Goal: Communication & Community: Share content

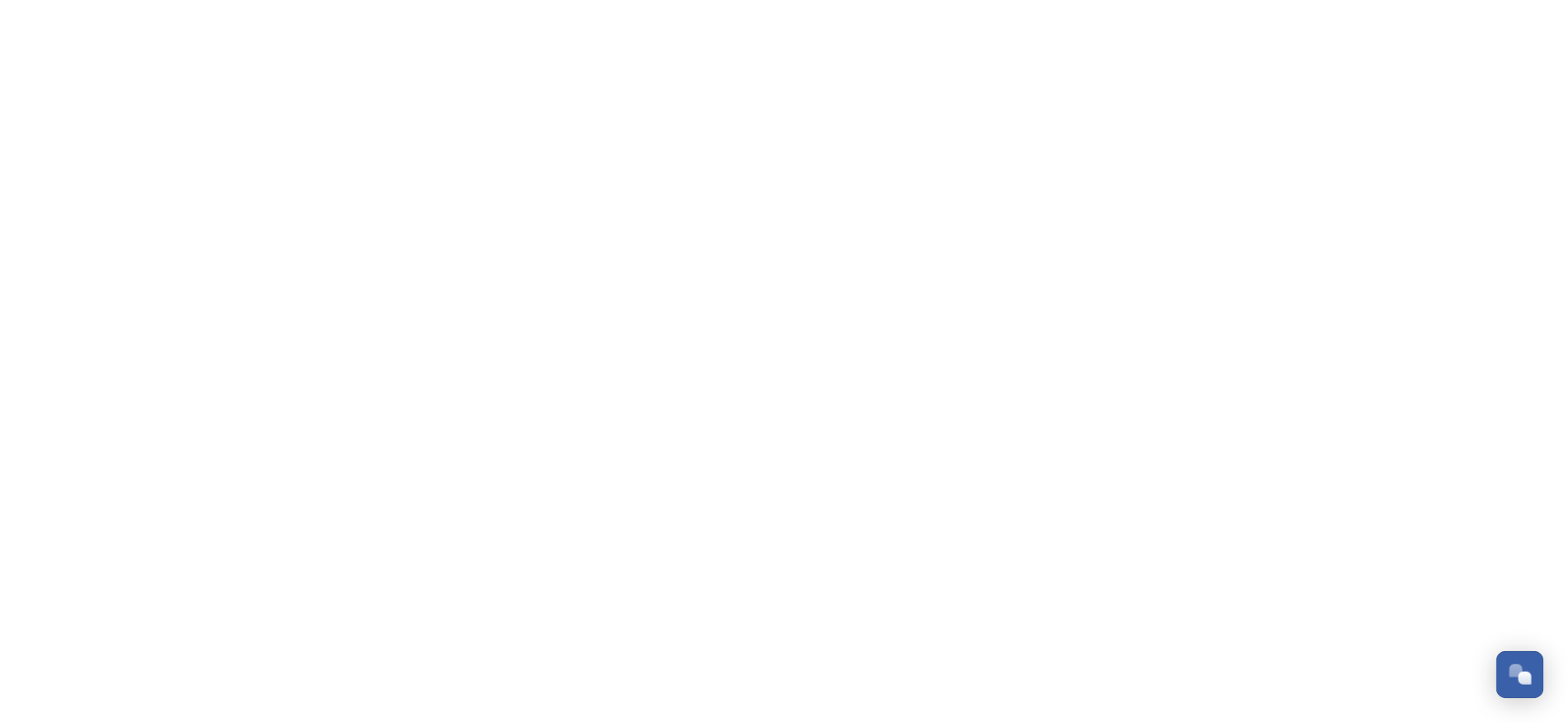
scroll to position [270, 0]
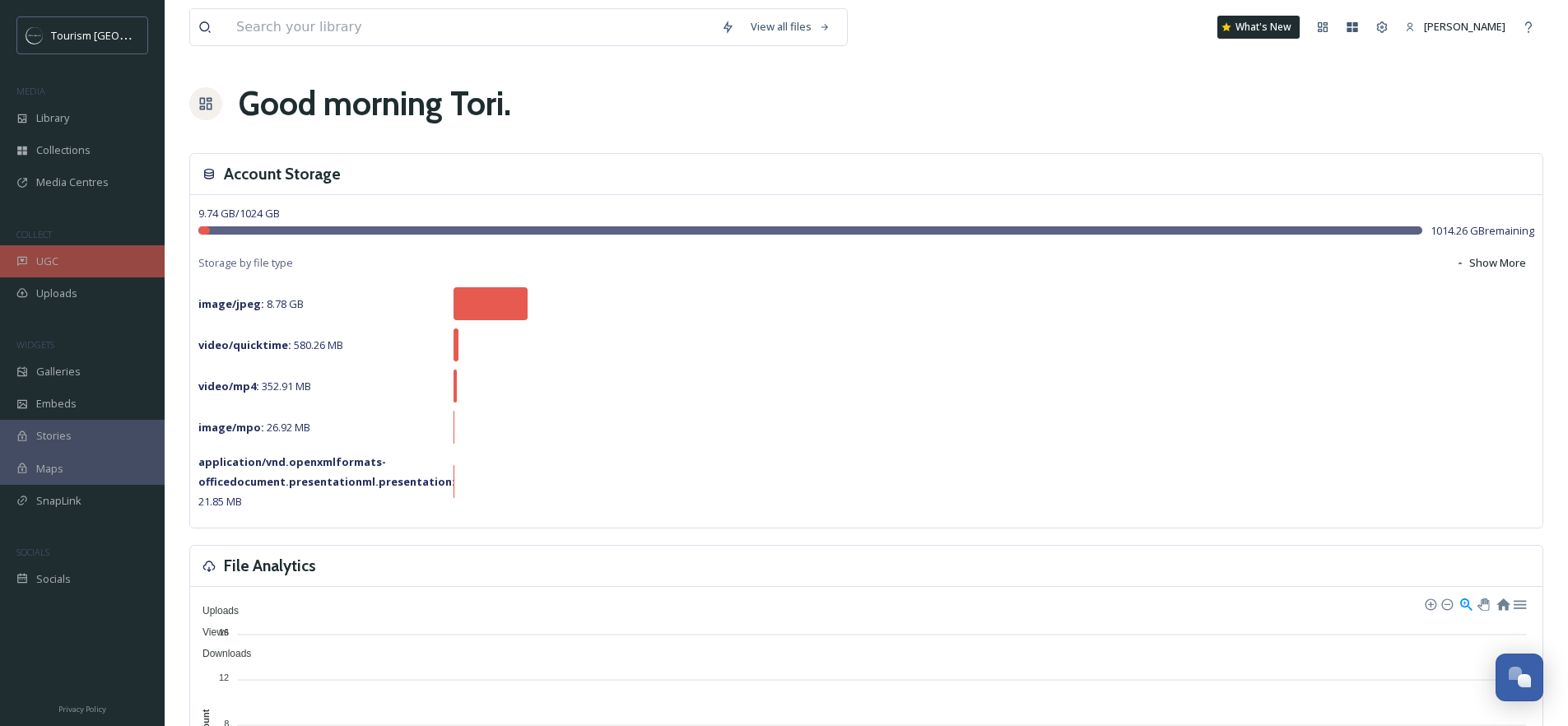
click at [63, 262] on div "UGC" at bounding box center [82, 261] width 165 height 32
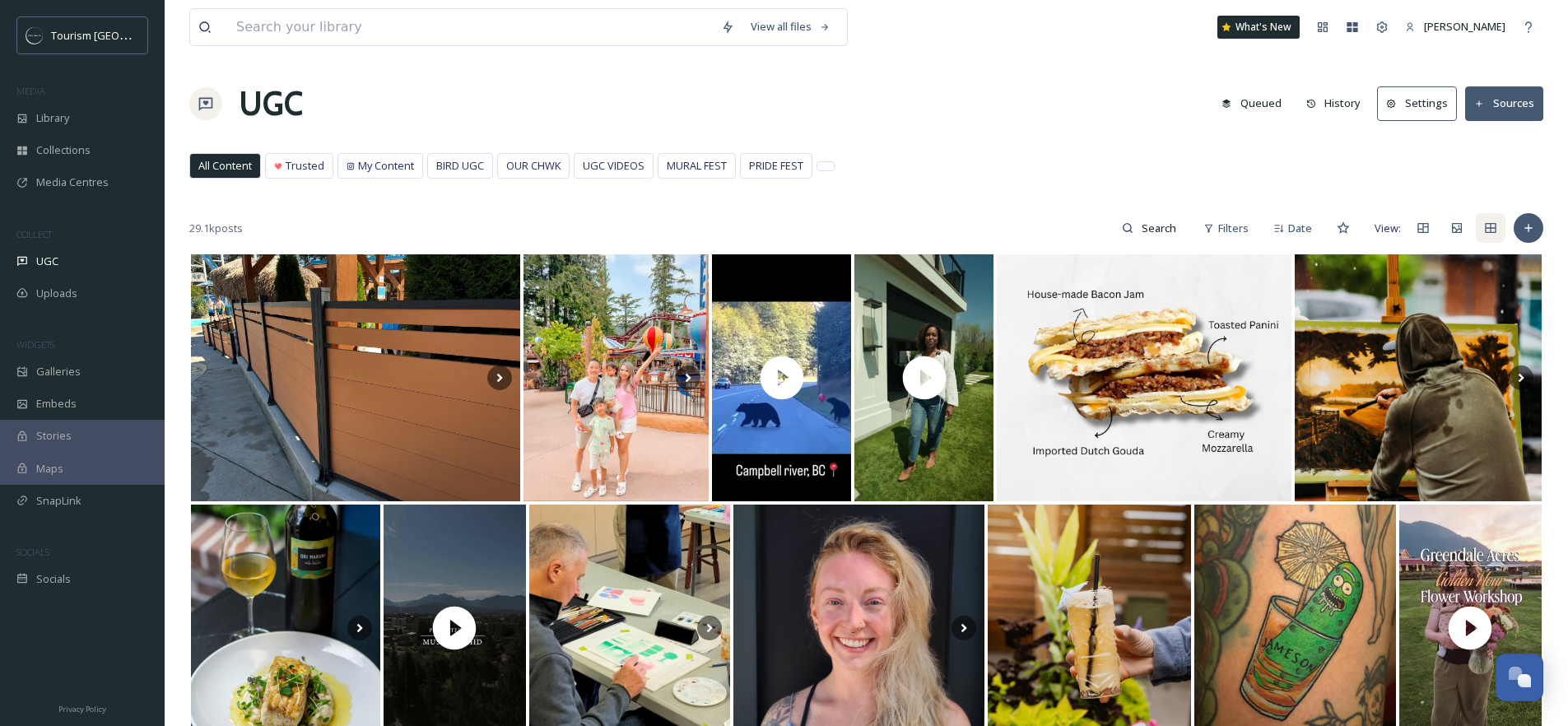
click at [923, 114] on div "UGC Queued History Settings Sources" at bounding box center [866, 104] width 1354 height 49
click at [400, 224] on div "29.1k posts Filters Date View:" at bounding box center [866, 227] width 1354 height 33
click at [980, 126] on div "UGC Queued History Settings Sources" at bounding box center [866, 104] width 1354 height 49
click at [1231, 228] on span "Filters" at bounding box center [1233, 228] width 30 height 16
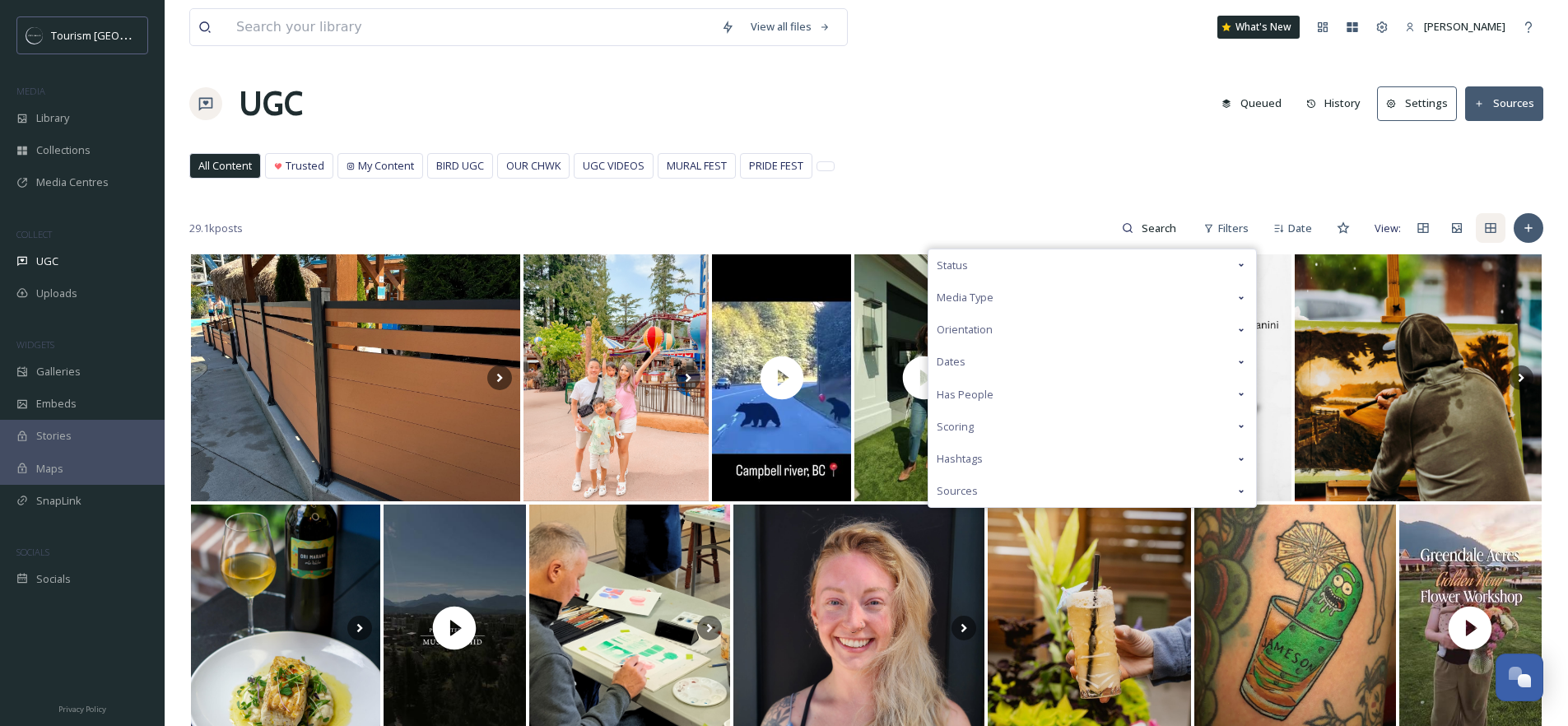
click at [1024, 299] on div "Media Type" at bounding box center [1092, 297] width 328 height 32
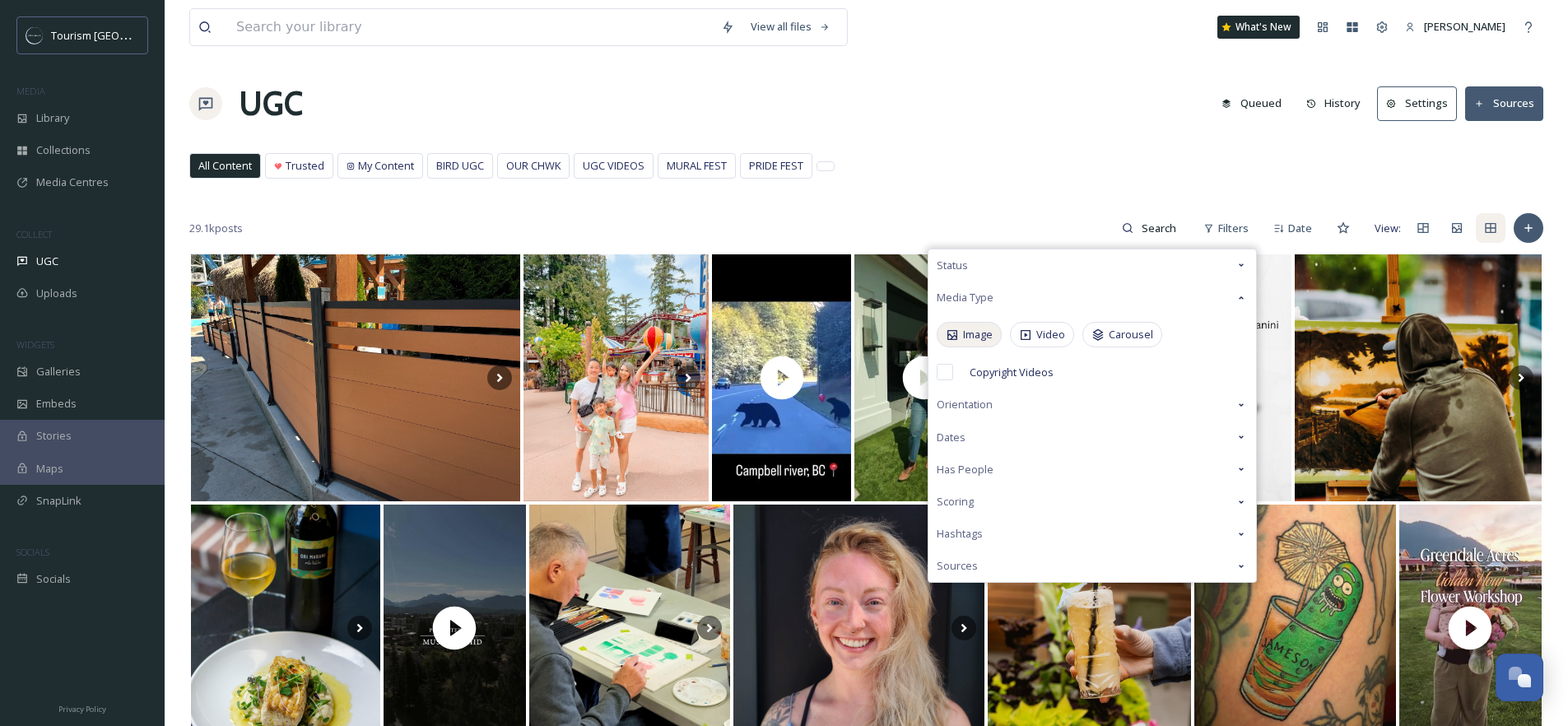
click at [984, 332] on span "Image" at bounding box center [977, 335] width 30 height 16
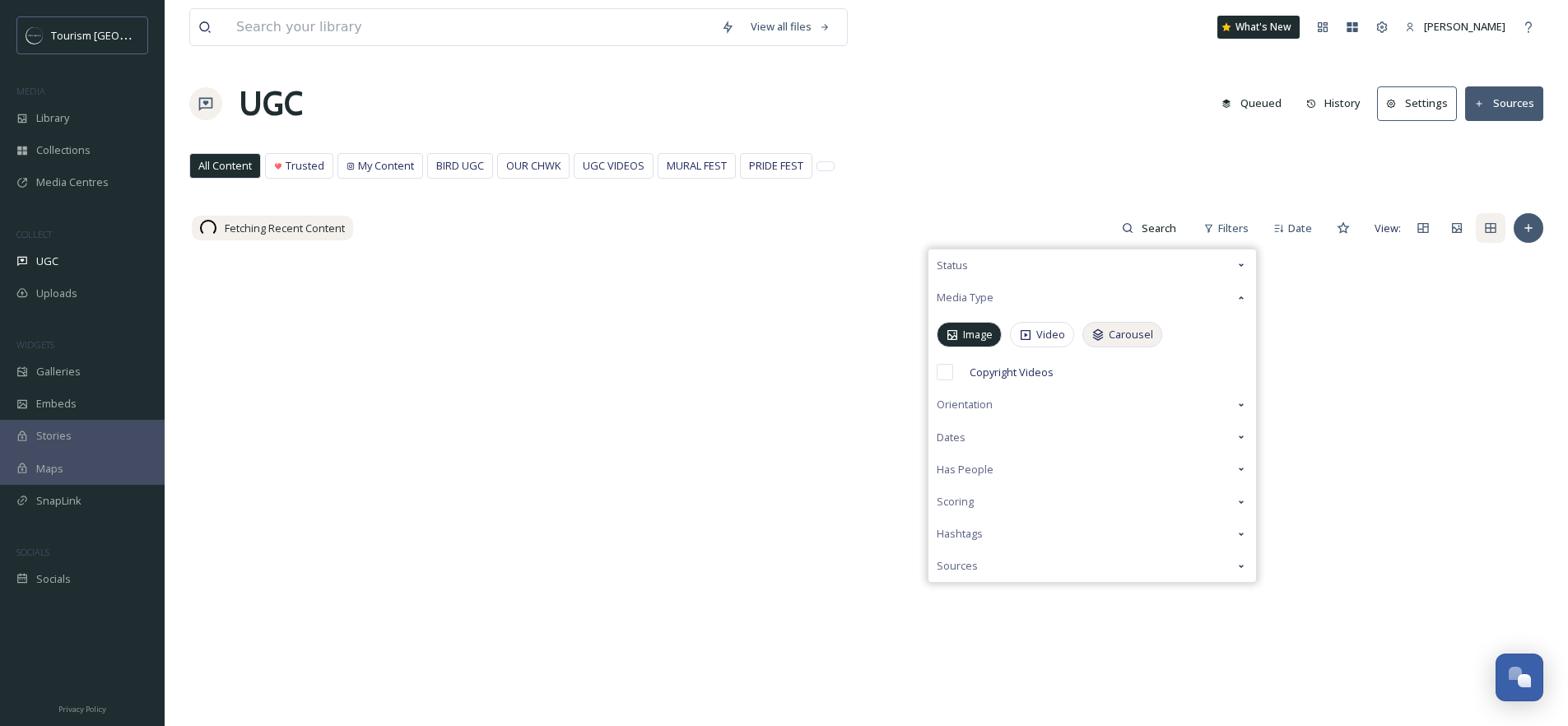
click at [1127, 335] on span "Carousel" at bounding box center [1131, 335] width 45 height 16
click at [1037, 120] on div "UGC Queued History Settings Sources" at bounding box center [866, 104] width 1354 height 49
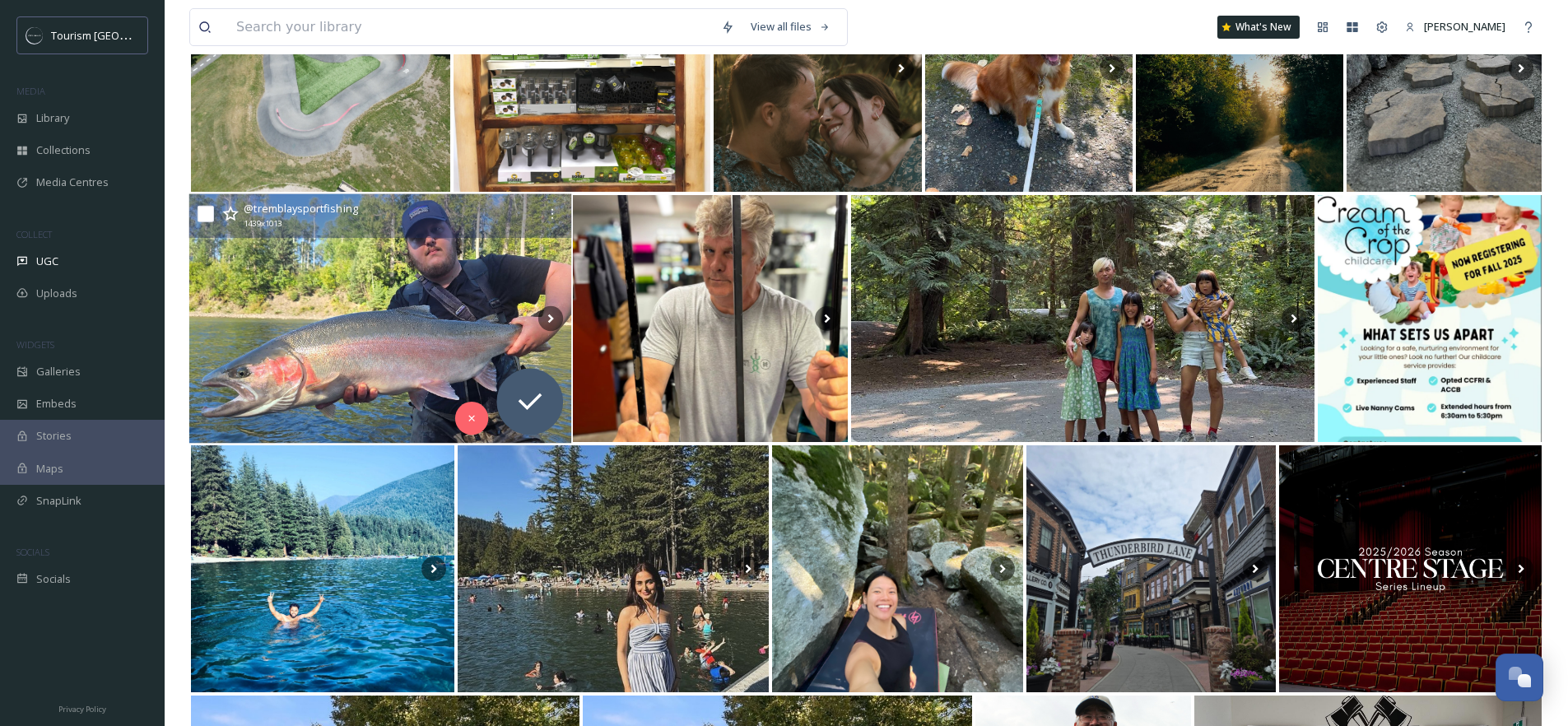
scroll to position [1076, 0]
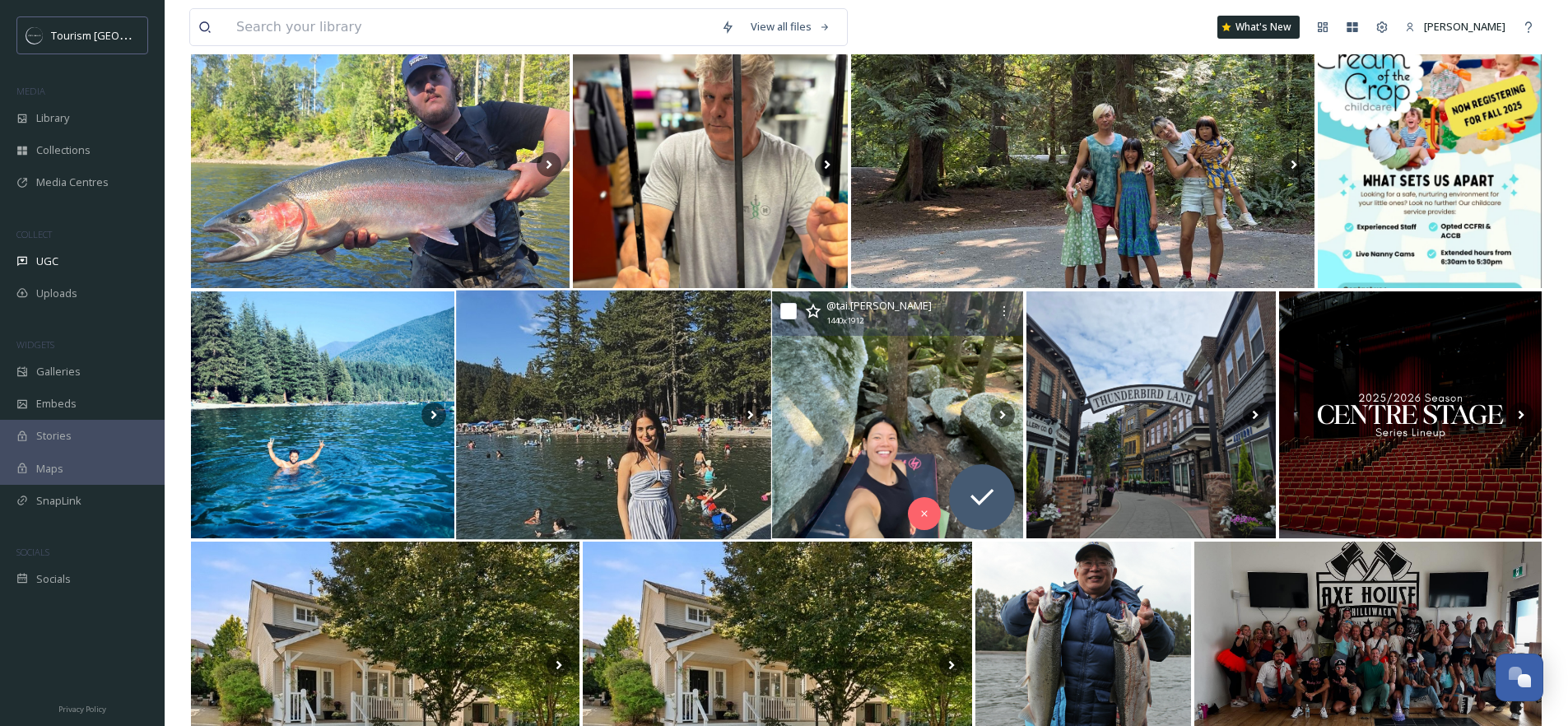
scroll to position [1215, 0]
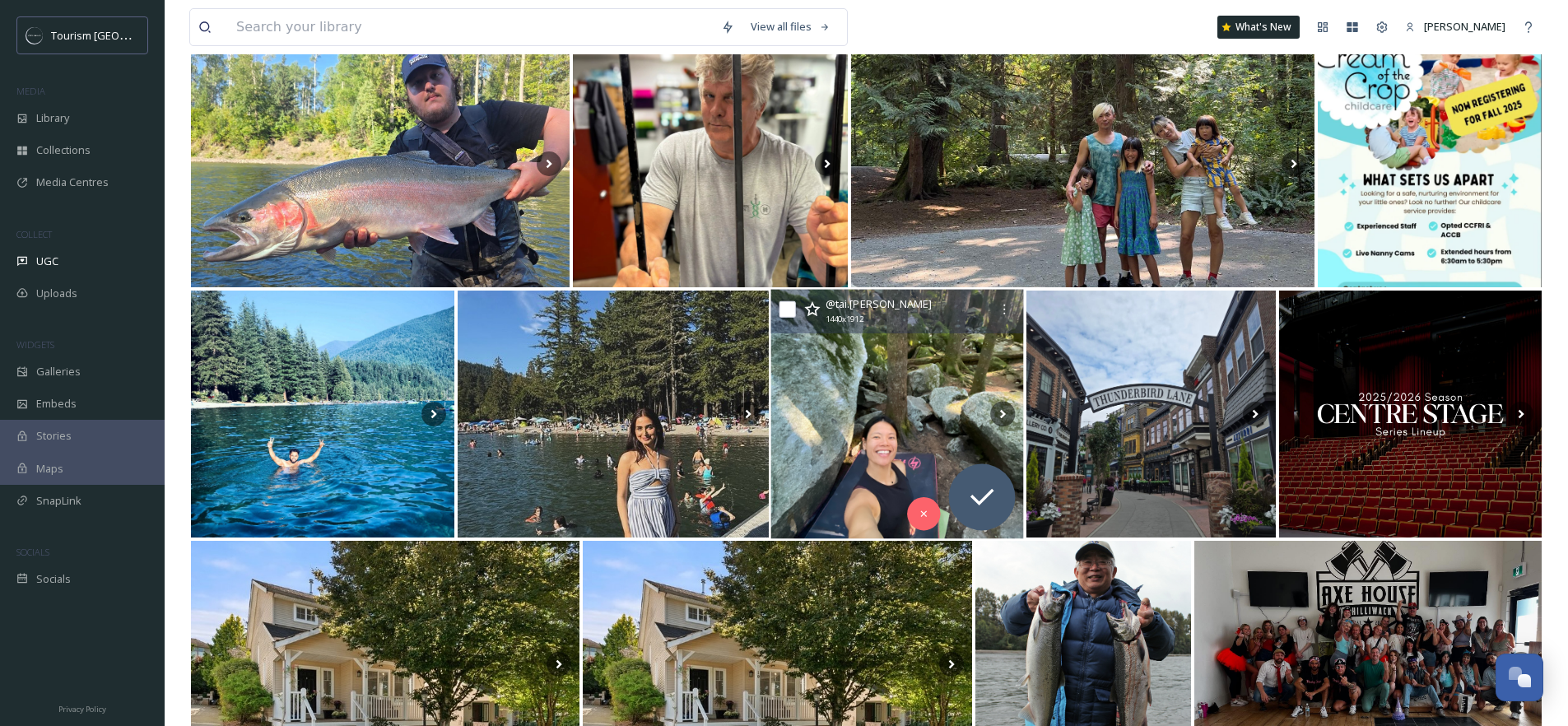
click at [926, 402] on img at bounding box center [898, 414] width 253 height 249
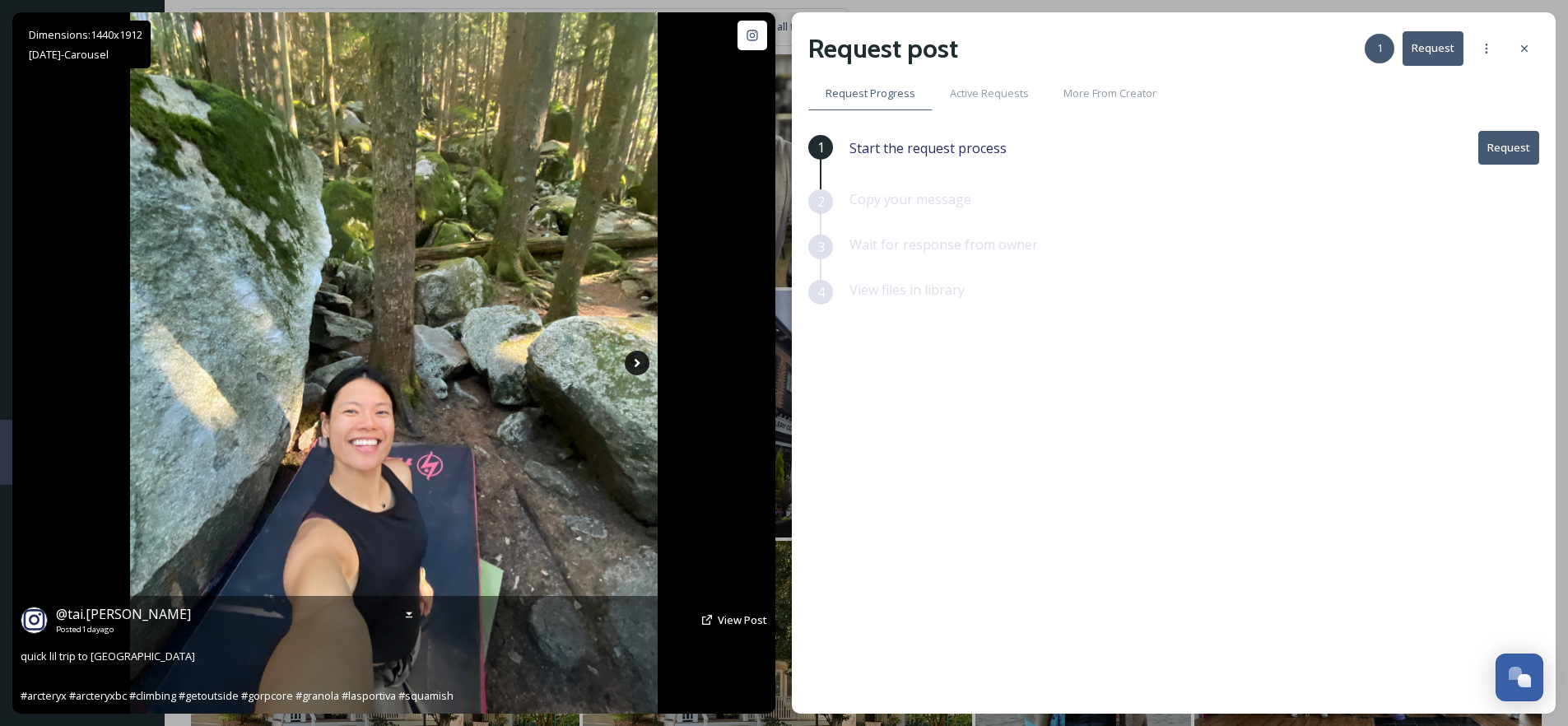
click at [638, 368] on icon at bounding box center [637, 363] width 24 height 25
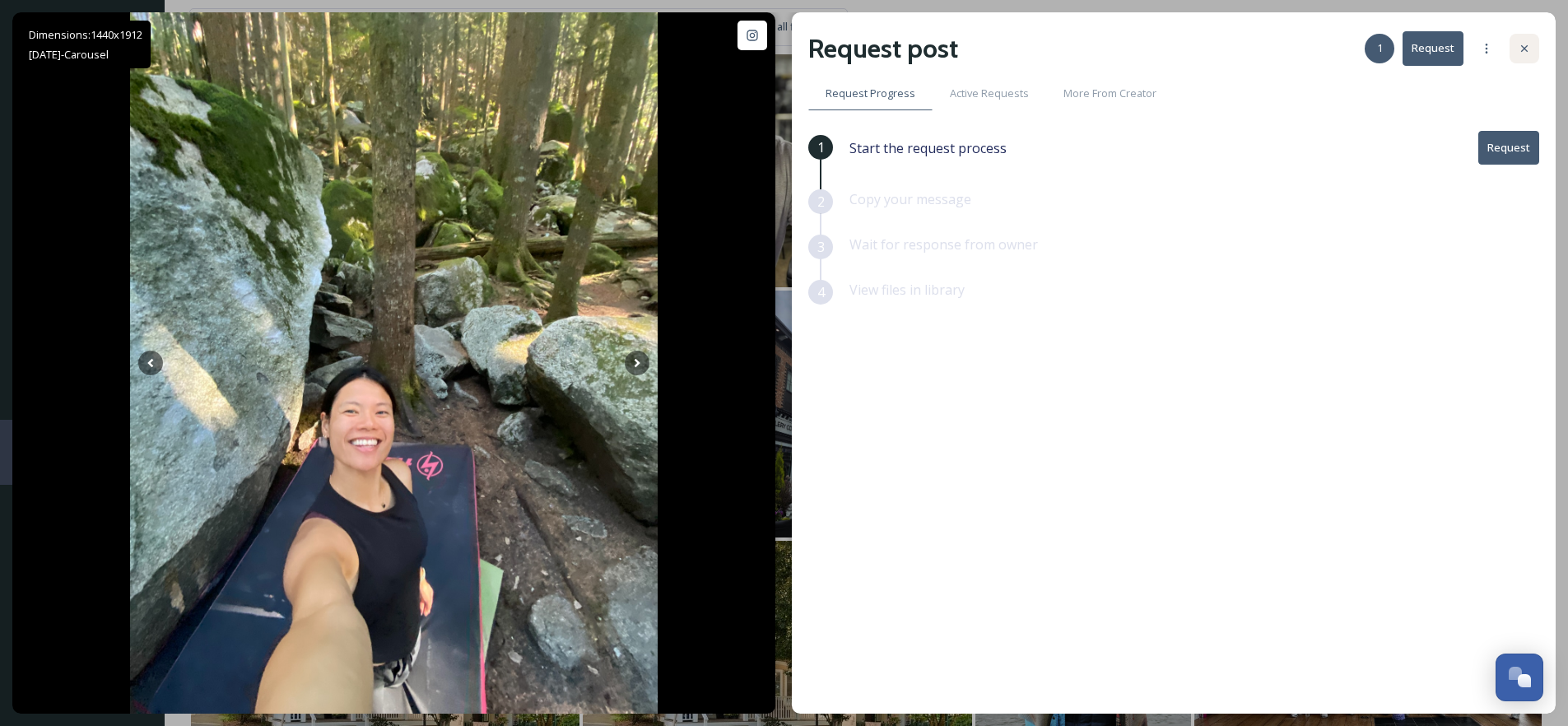
click at [1519, 49] on icon at bounding box center [1525, 49] width 14 height 14
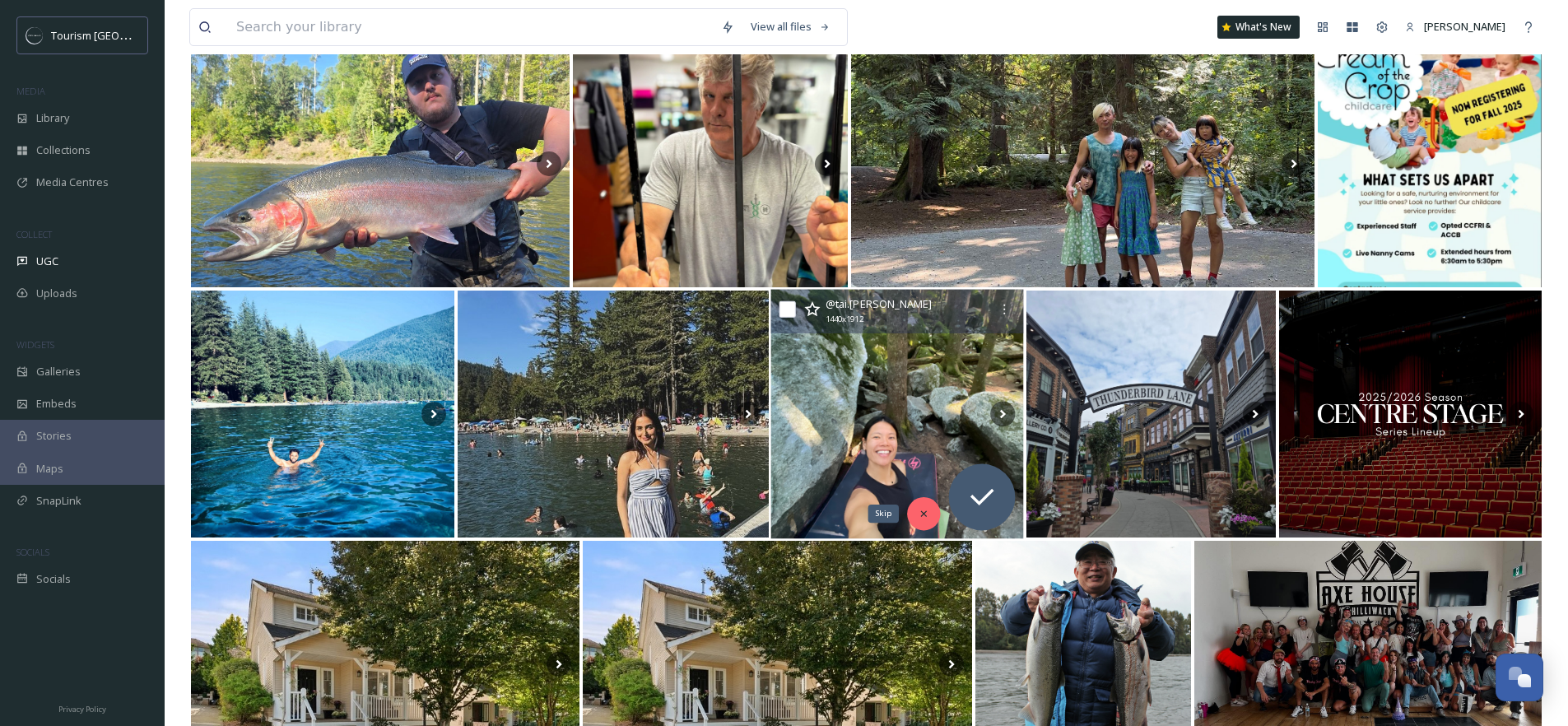
click at [927, 514] on icon at bounding box center [924, 514] width 12 height 12
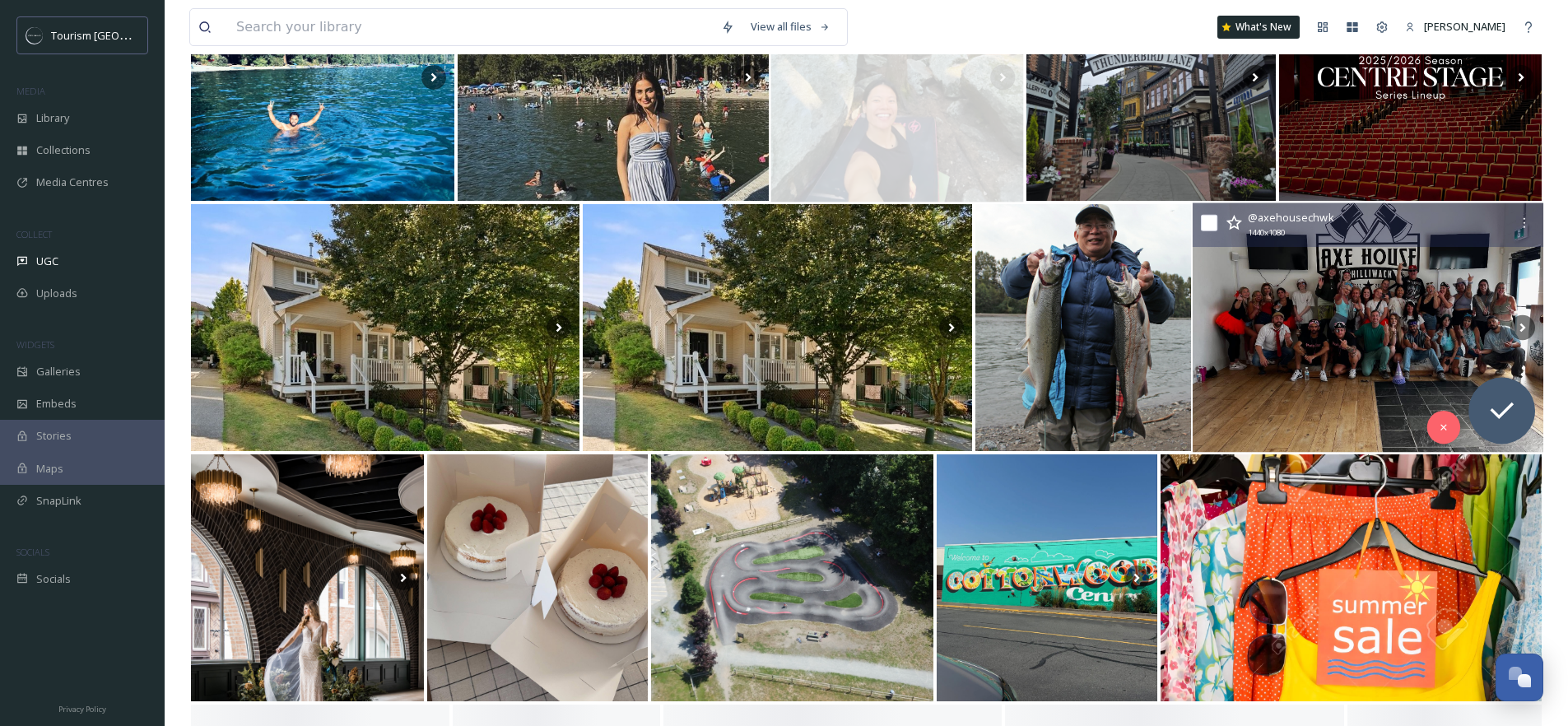
scroll to position [1556, 0]
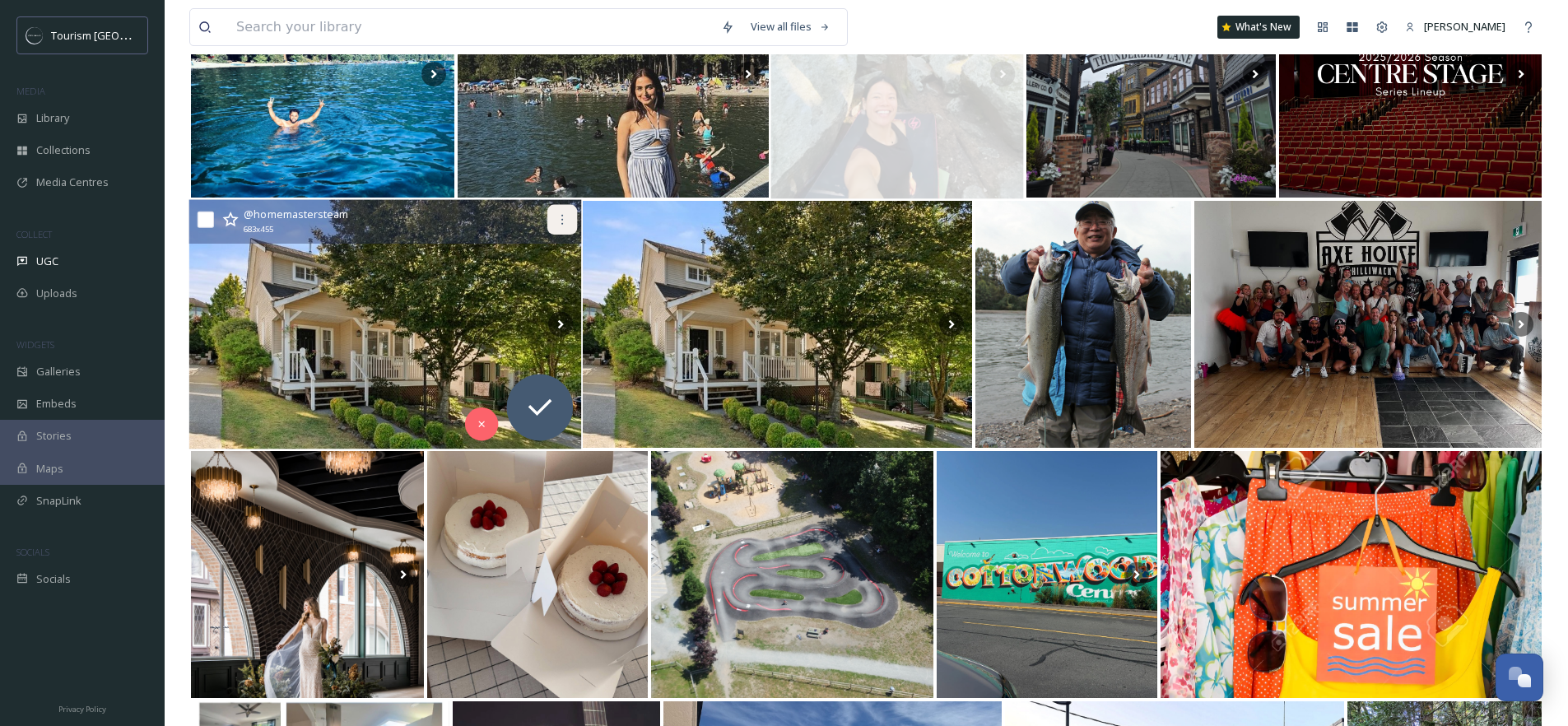
click at [561, 215] on icon at bounding box center [564, 220] width 14 height 14
click at [563, 215] on icon at bounding box center [564, 220] width 2 height 10
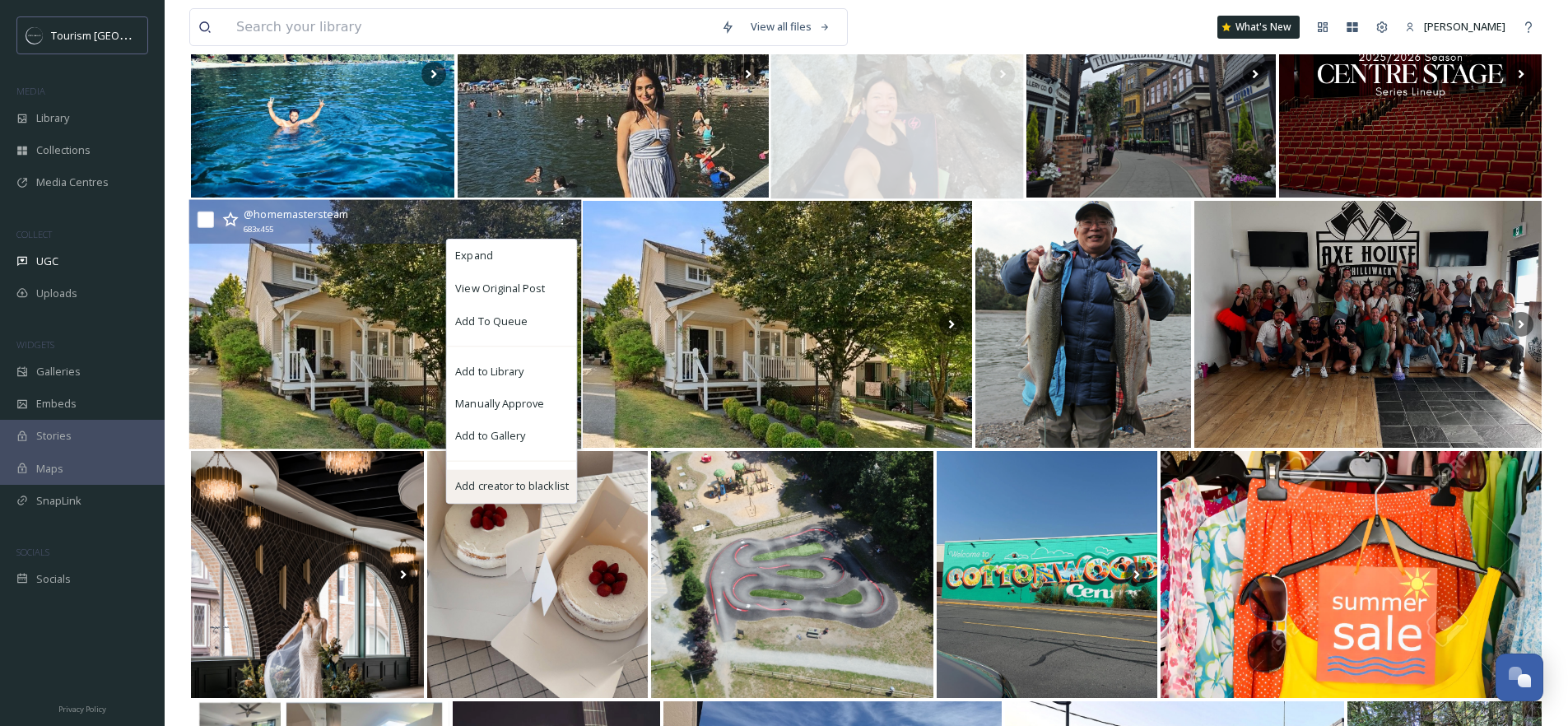
click at [508, 478] on span "Add creator to blacklist" at bounding box center [511, 486] width 112 height 16
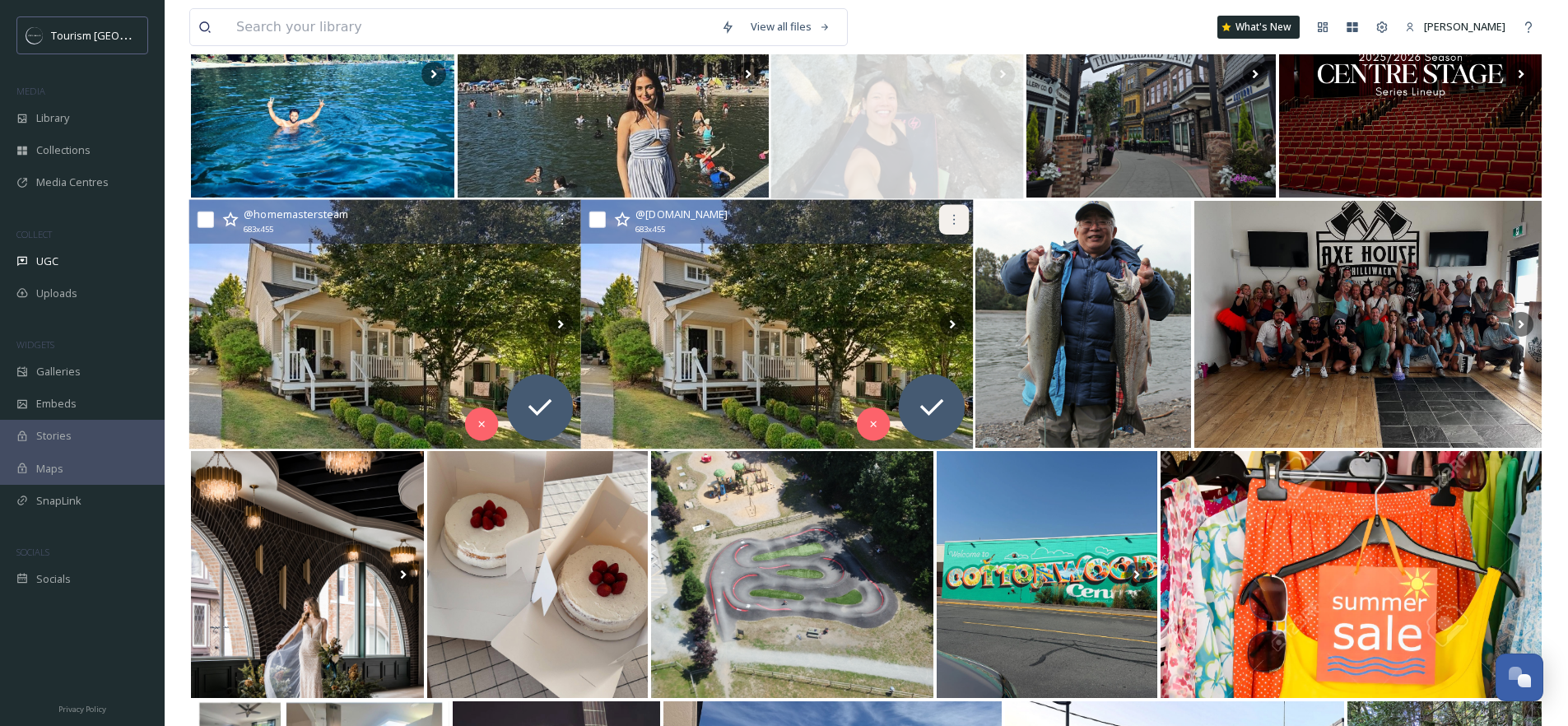
drag, startPoint x: 964, startPoint y: 219, endPoint x: 956, endPoint y: 230, distance: 13.6
click at [964, 219] on div at bounding box center [955, 220] width 30 height 30
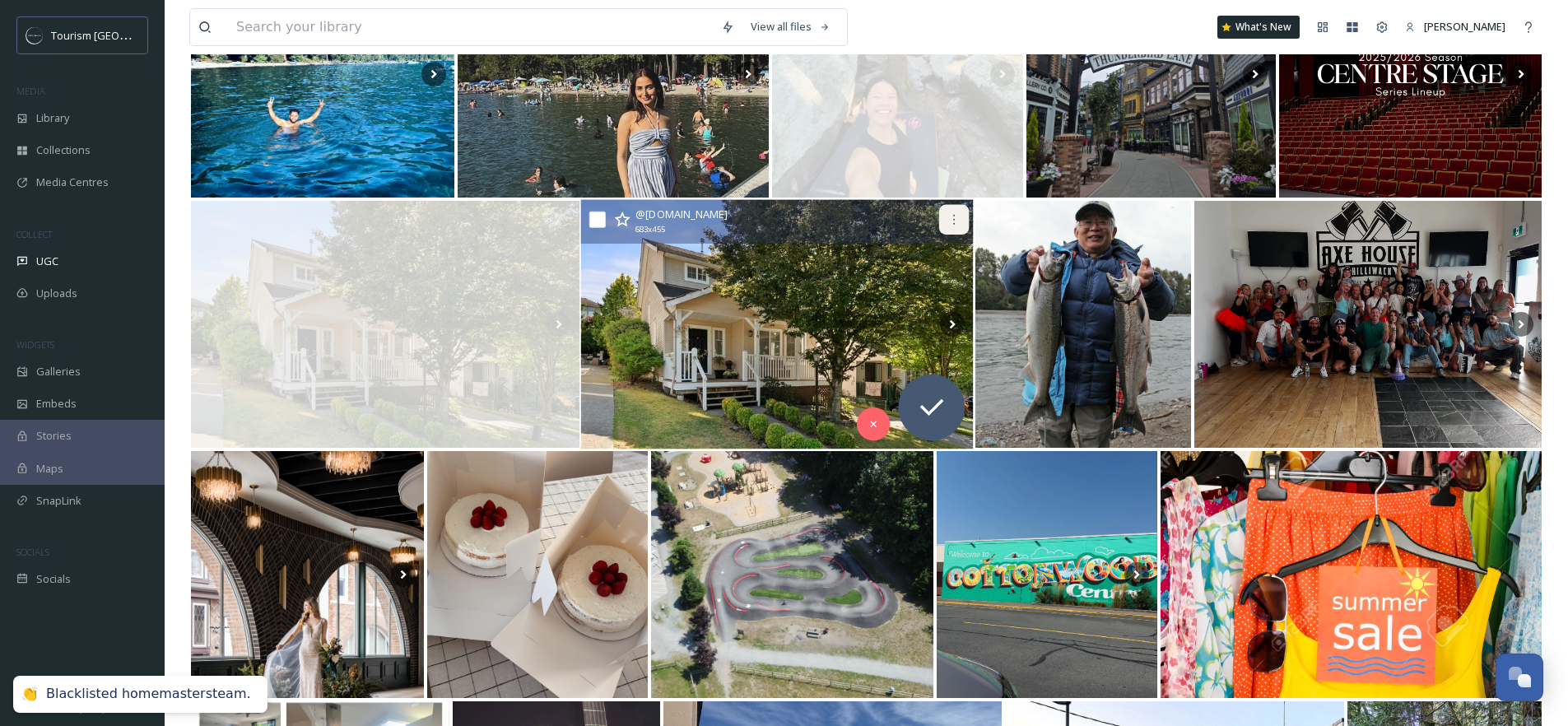
click at [953, 223] on icon at bounding box center [956, 220] width 14 height 14
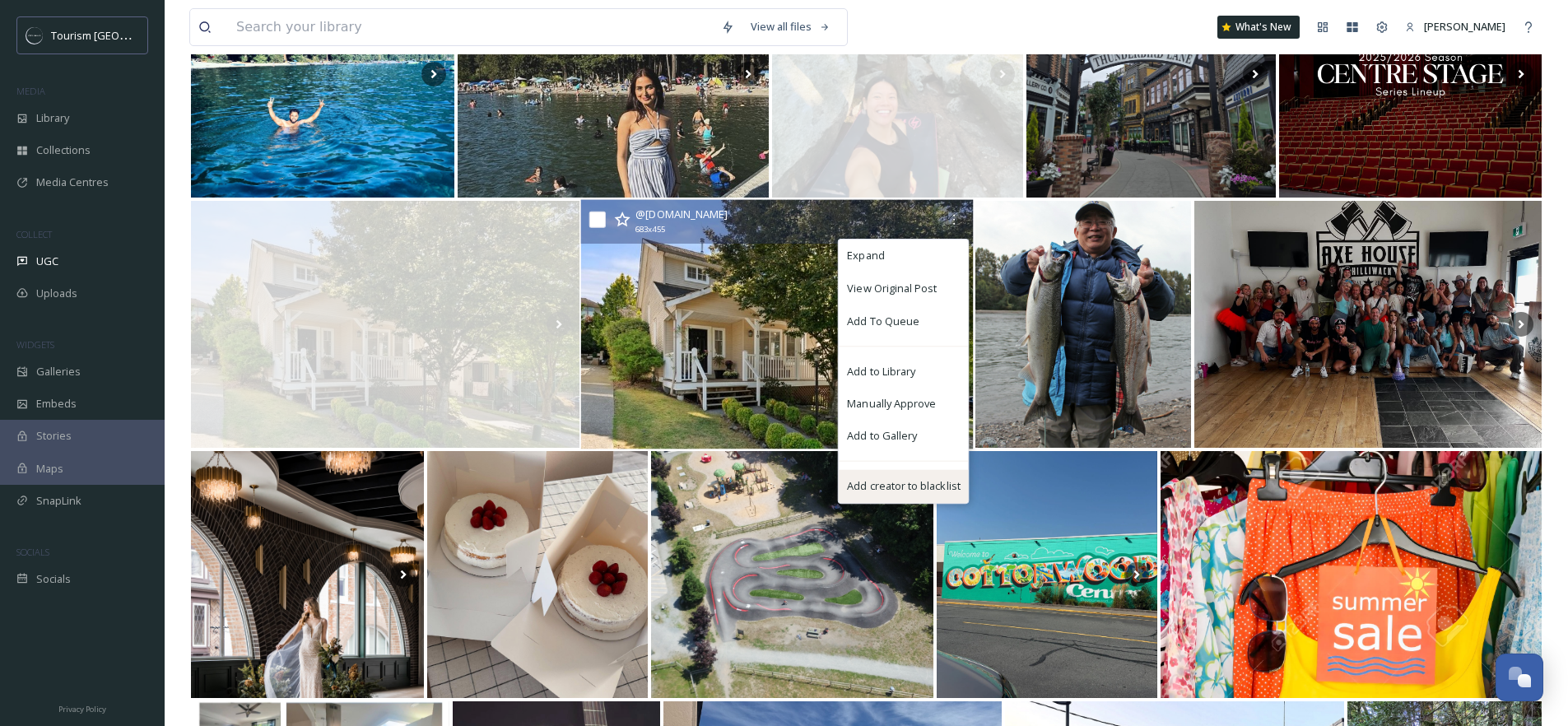
click at [904, 493] on span "Add creator to blacklist" at bounding box center [904, 486] width 112 height 16
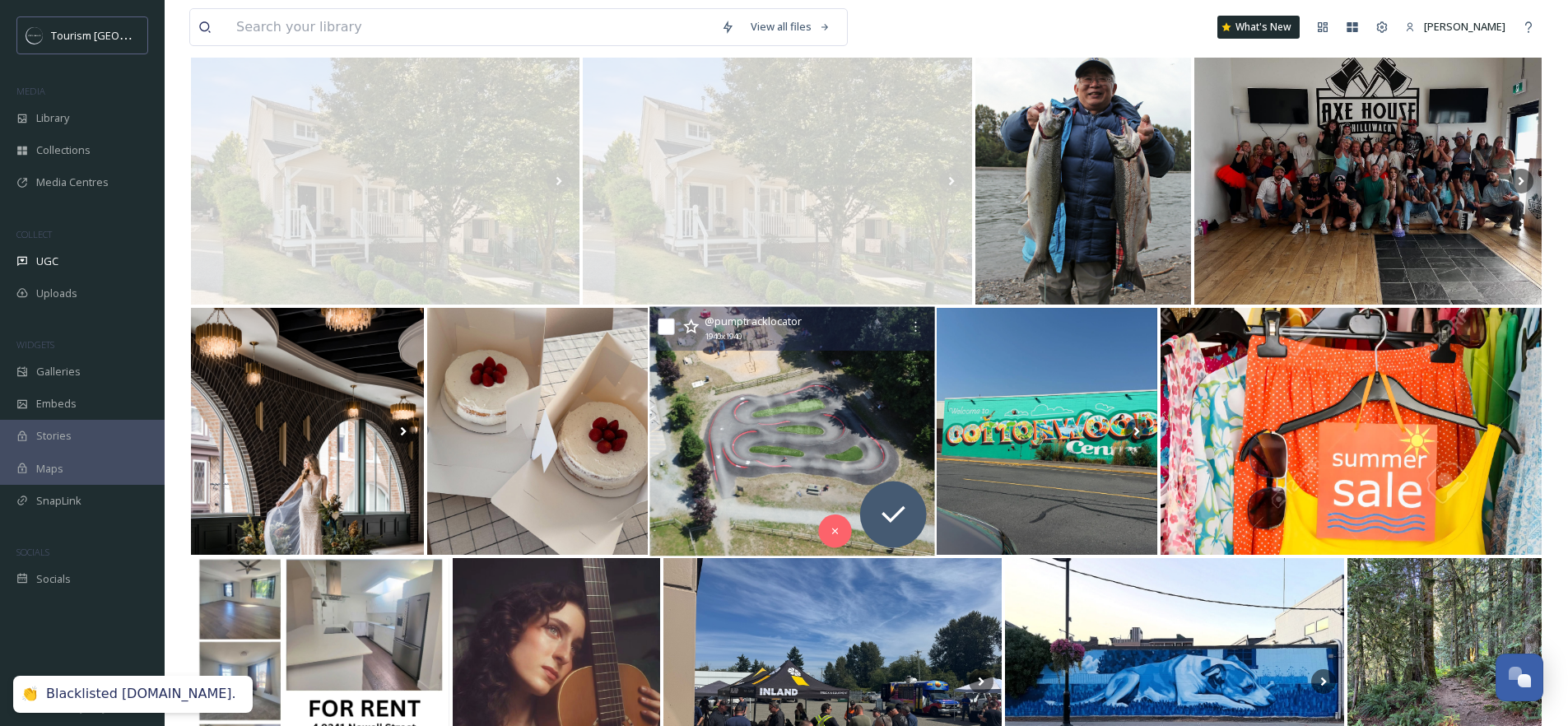
scroll to position [1710, 0]
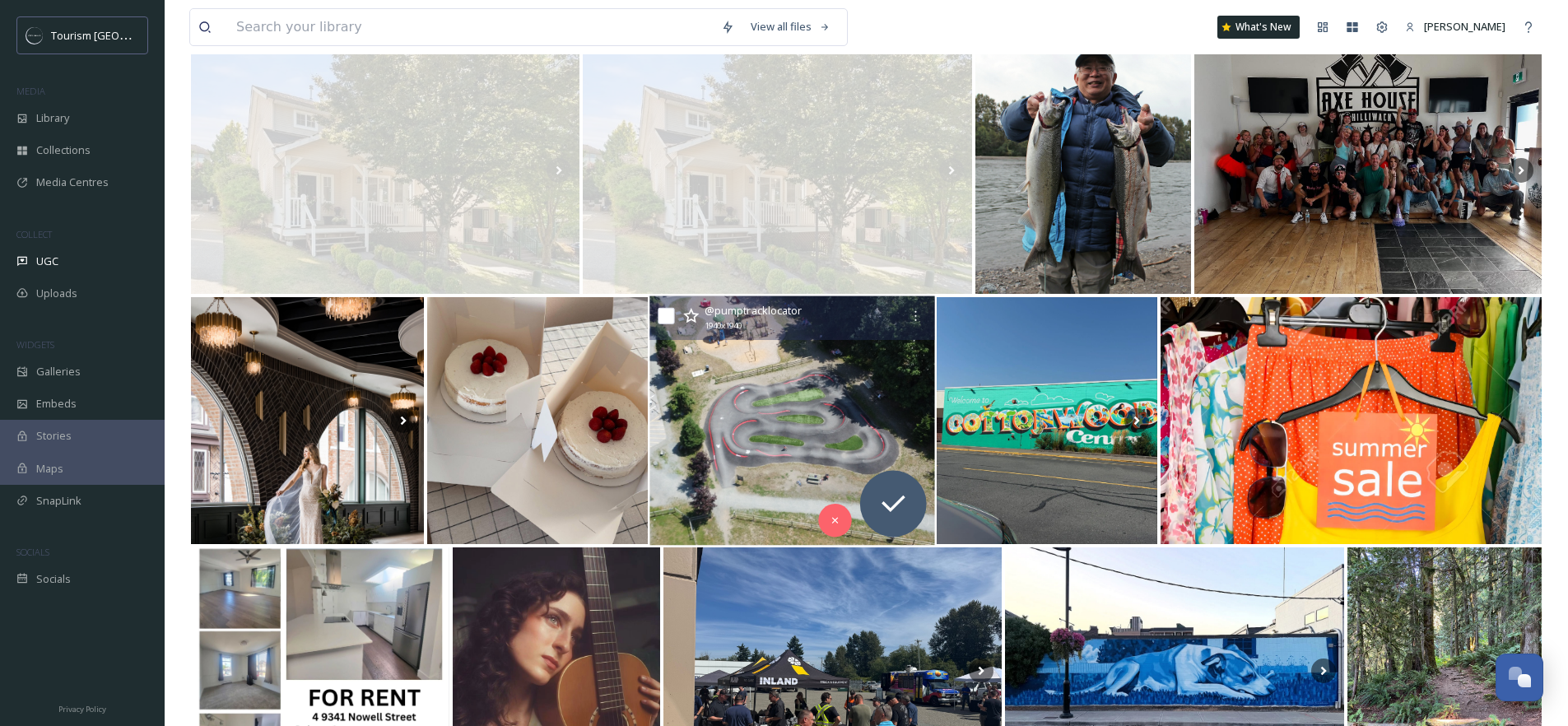
click at [787, 439] on img at bounding box center [792, 421] width 285 height 249
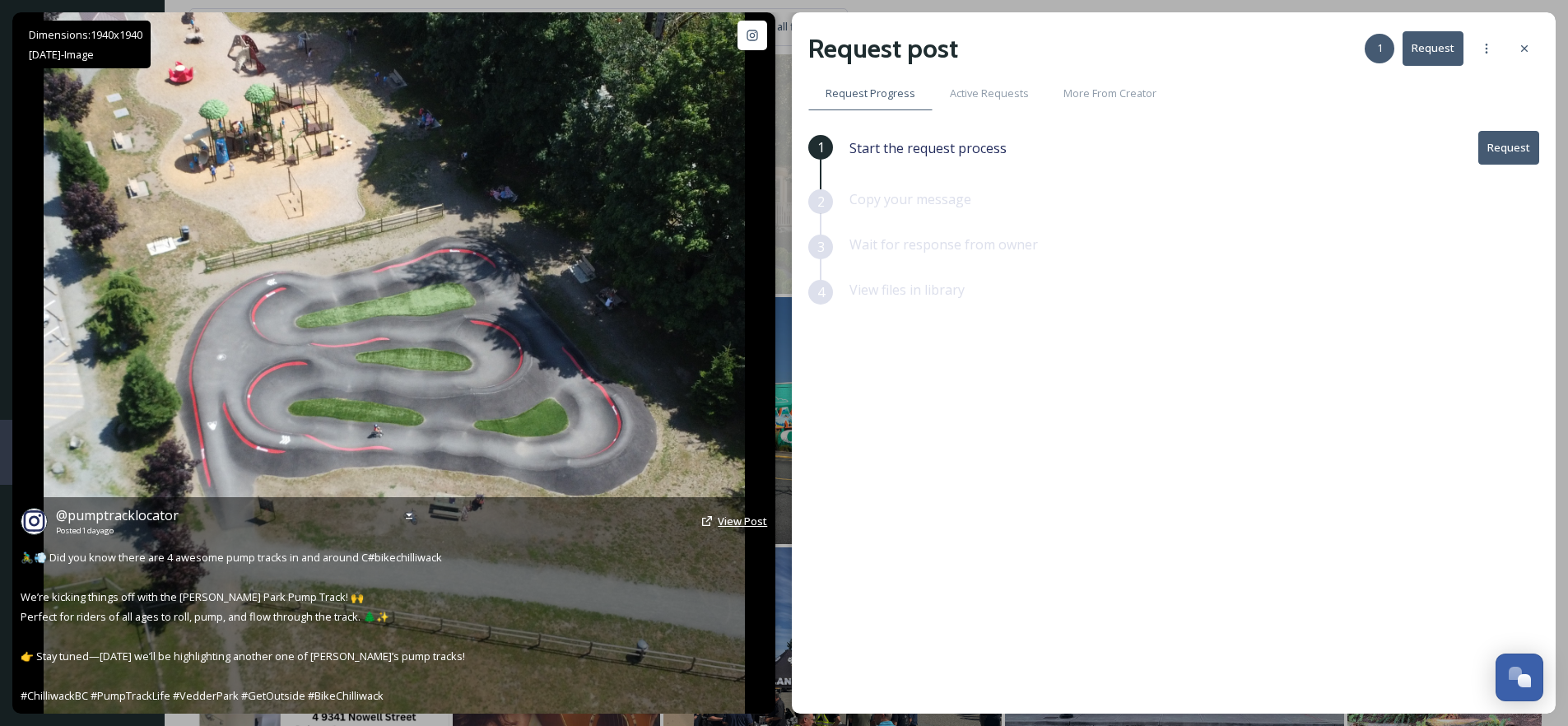
click at [727, 527] on span "View Post" at bounding box center [743, 521] width 49 height 15
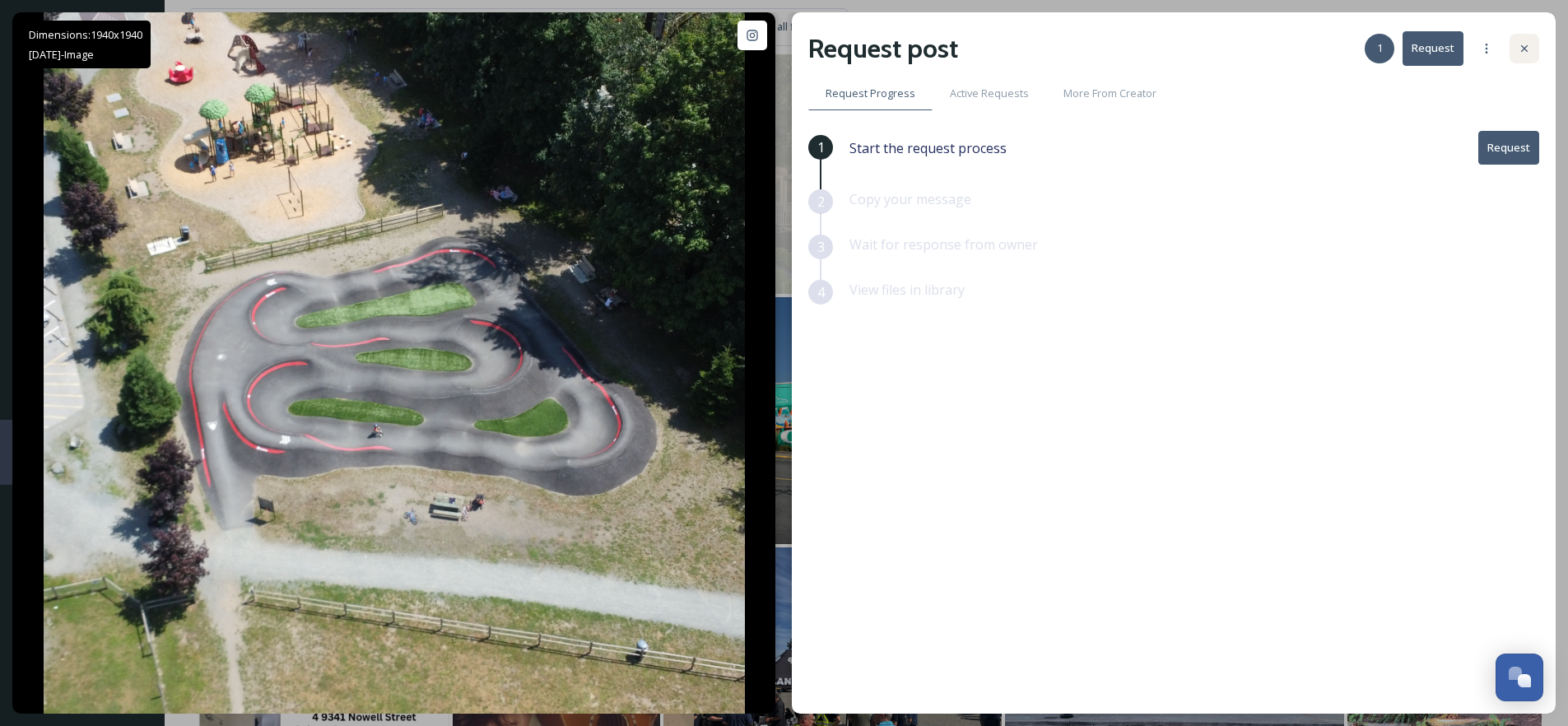
click at [1519, 45] on icon at bounding box center [1525, 49] width 14 height 14
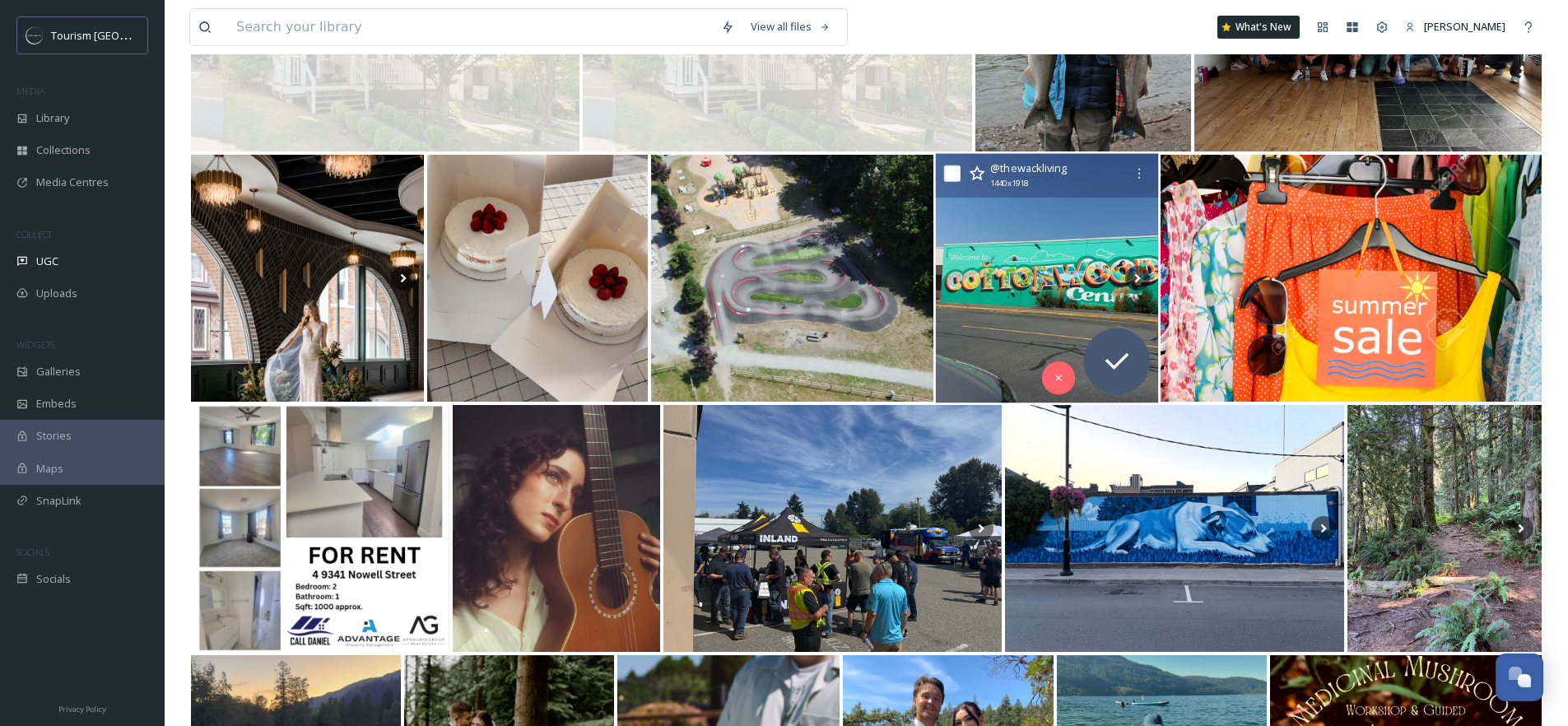
scroll to position [1853, 0]
click at [1043, 291] on img at bounding box center [1047, 277] width 223 height 249
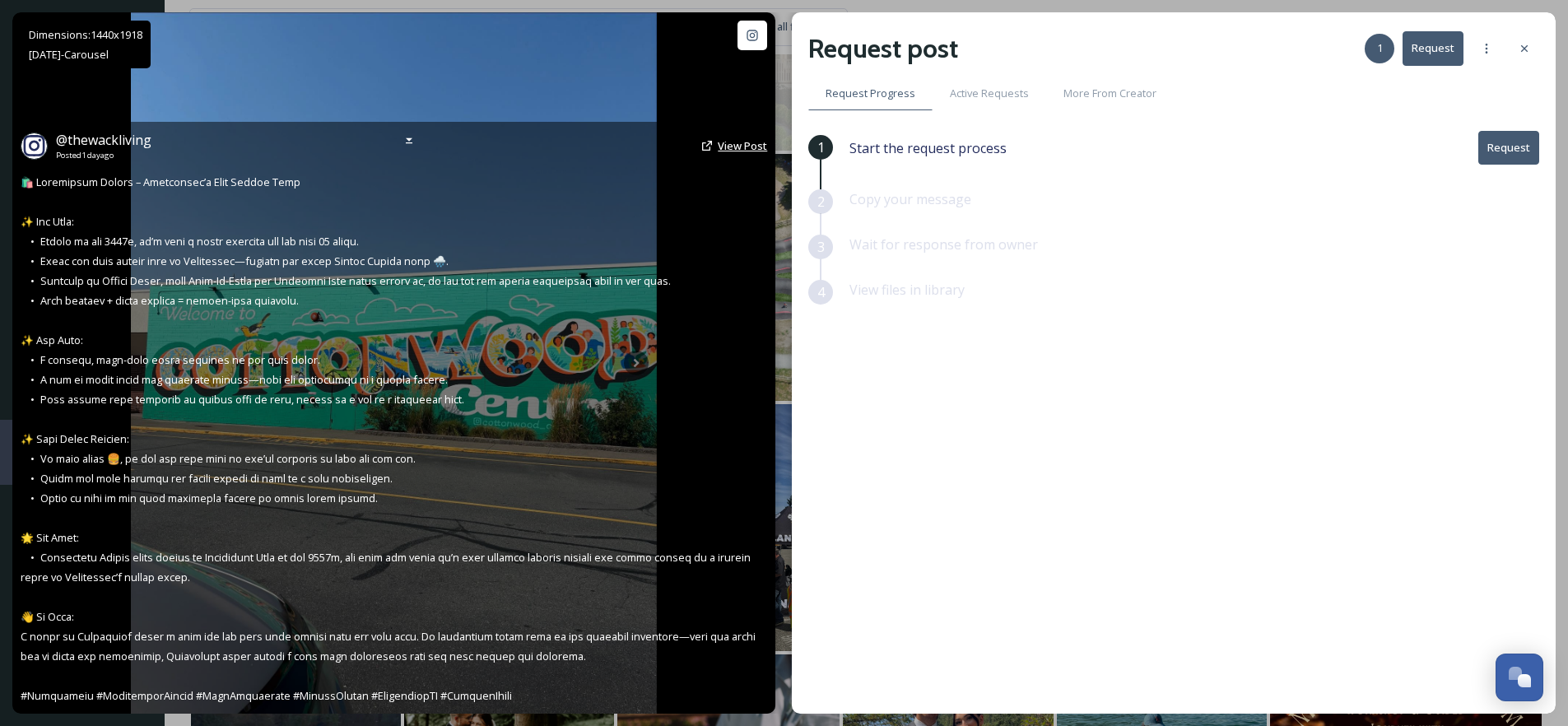
click at [739, 150] on span "View Post" at bounding box center [743, 146] width 49 height 15
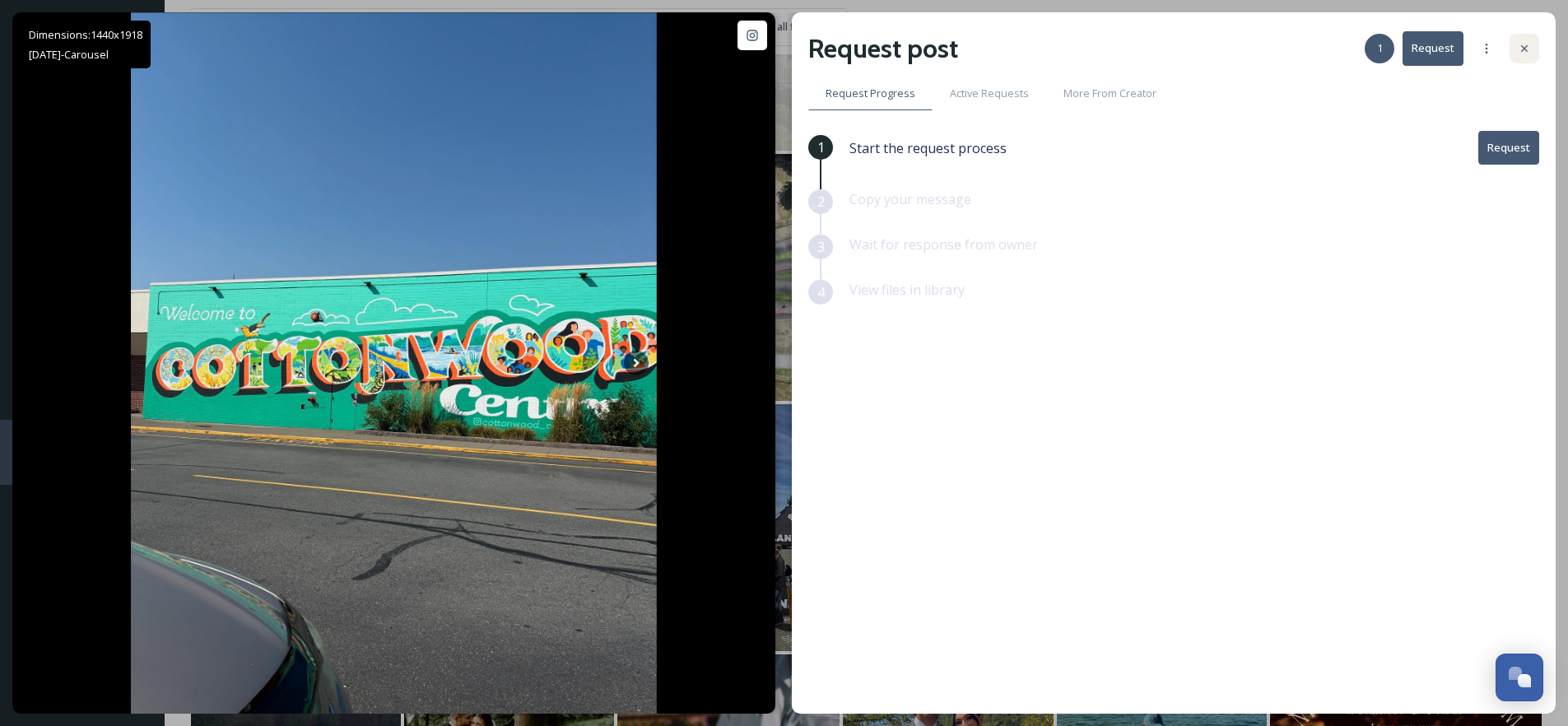
click at [1521, 37] on div at bounding box center [1524, 48] width 30 height 30
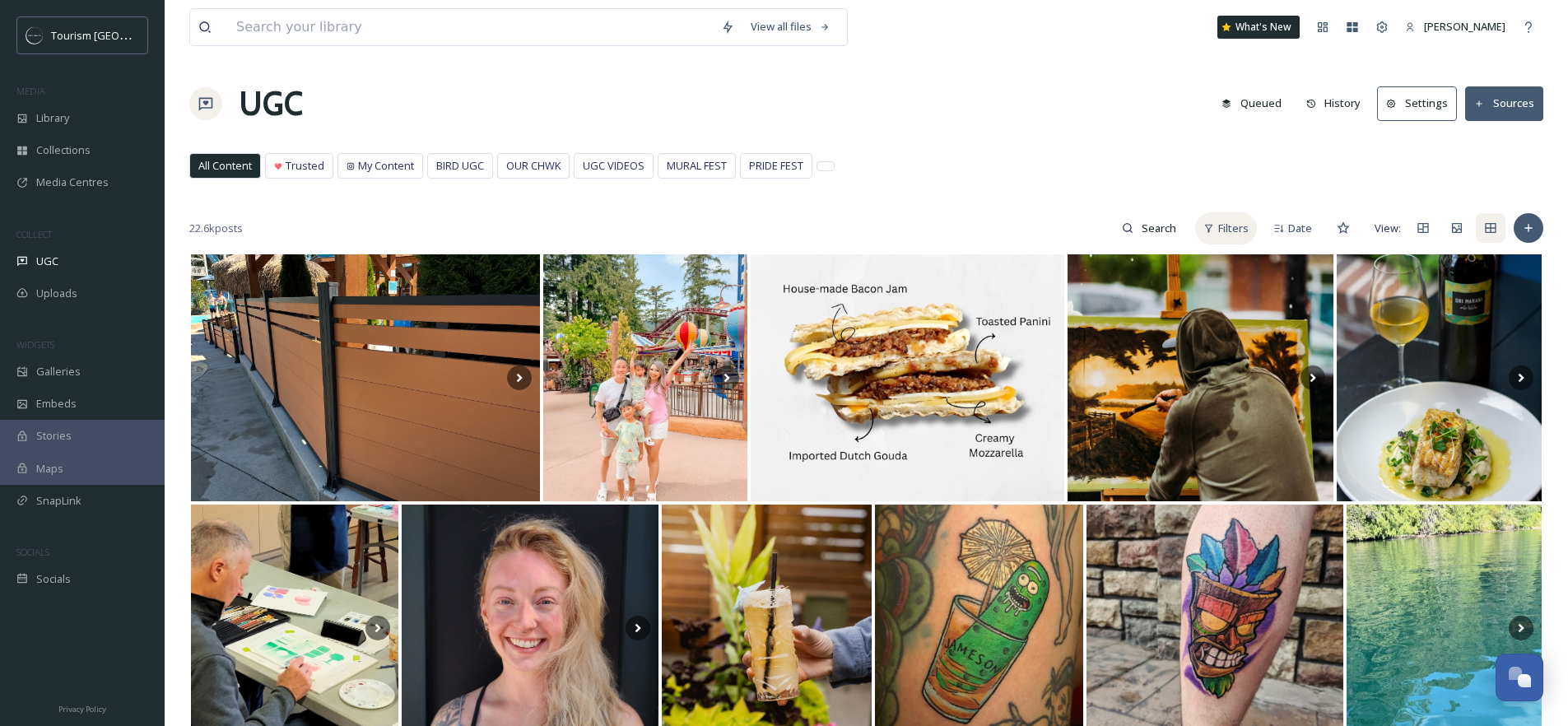
click at [1223, 222] on span "Filters" at bounding box center [1233, 228] width 30 height 16
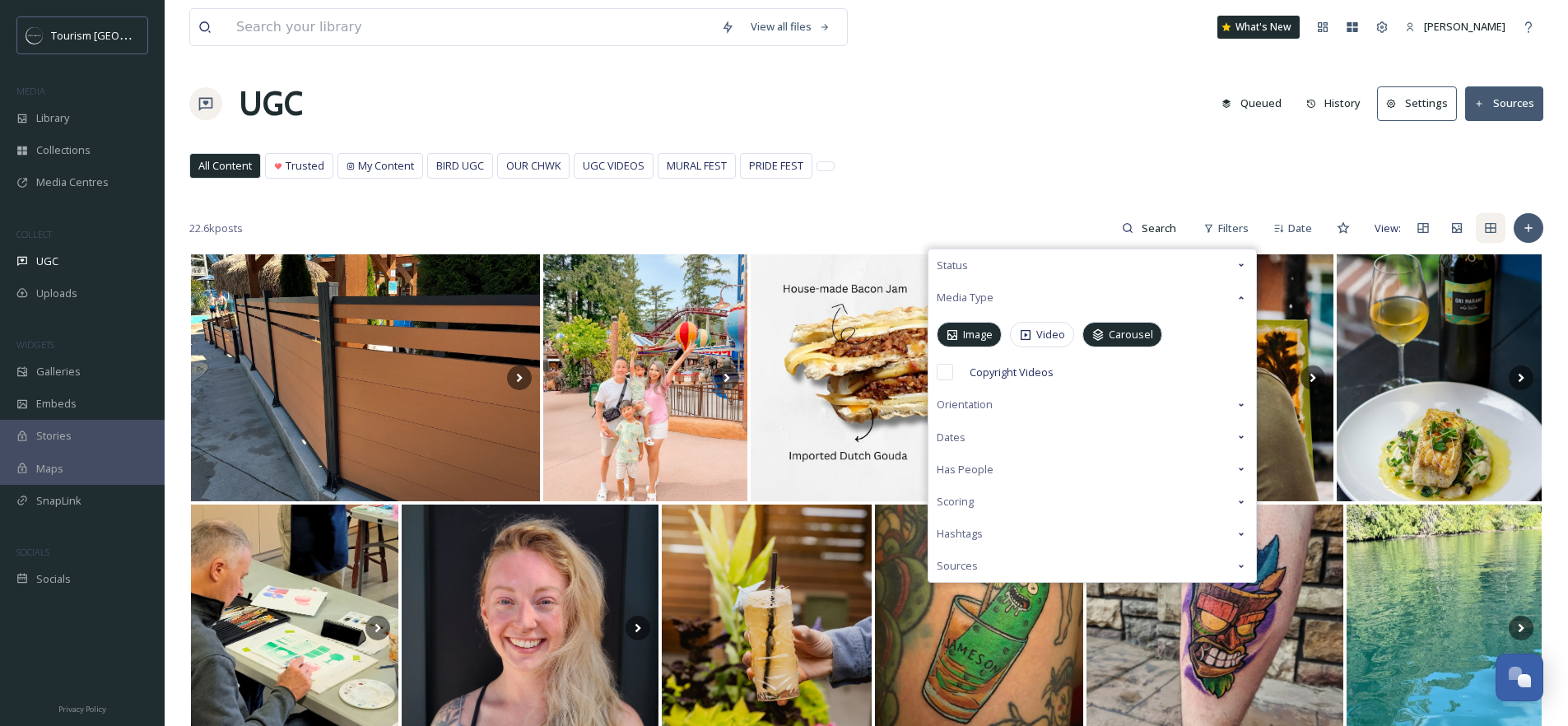
click at [985, 501] on div "Scoring" at bounding box center [1092, 502] width 328 height 32
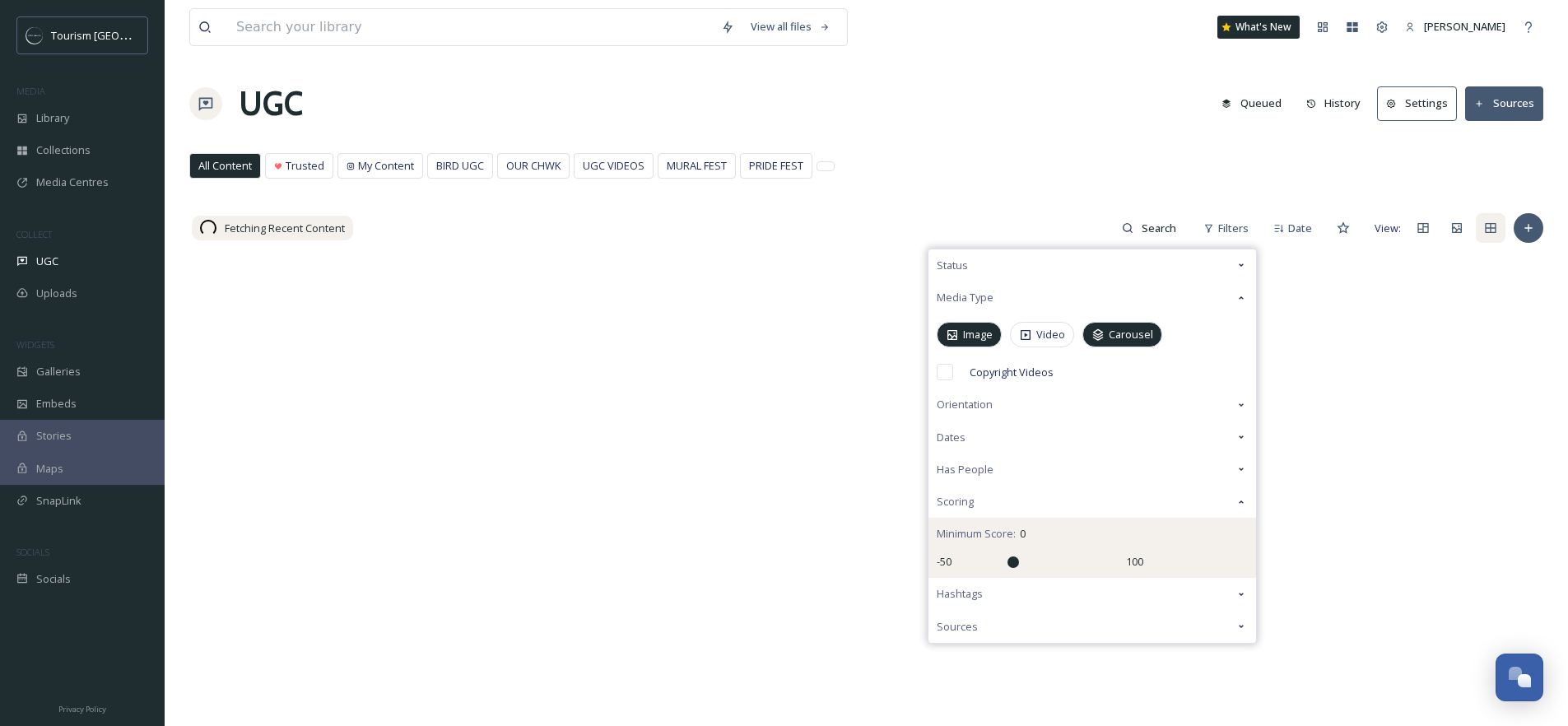
drag, startPoint x: 1024, startPoint y: 565, endPoint x: 1015, endPoint y: 563, distance: 9.2
click at [1015, 563] on input "range" at bounding box center [1038, 563] width 165 height 12
drag, startPoint x: 1015, startPoint y: 563, endPoint x: 1060, endPoint y: 576, distance: 46.8
type input "50"
click at [1060, 568] on input "range" at bounding box center [1038, 563] width 165 height 12
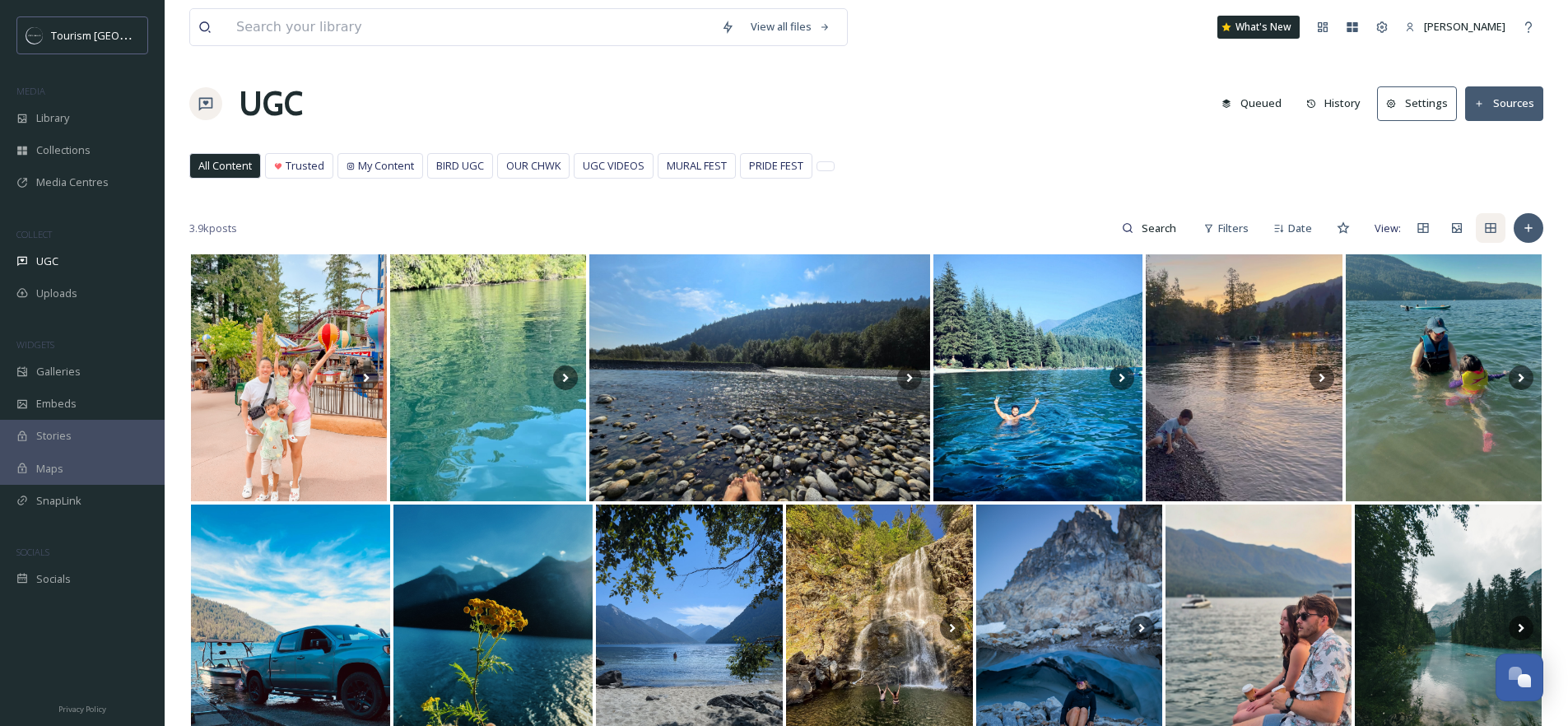
click at [1023, 161] on div "All Content Trusted My Content BIRD UGC OUR CHWK UGC VIDEOS MURAL FEST PRIDE FE…" at bounding box center [866, 170] width 1354 height 34
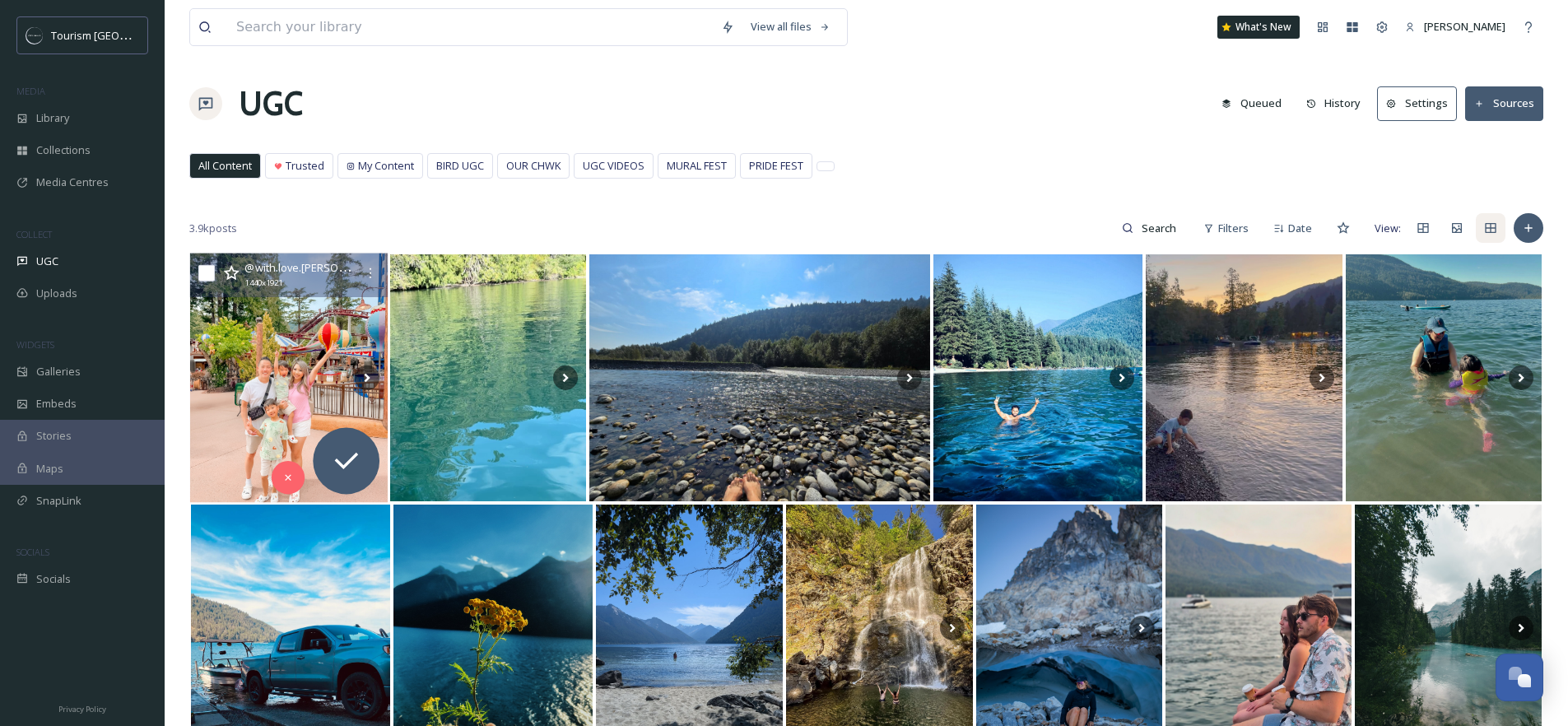
click at [259, 385] on img at bounding box center [289, 378] width 199 height 249
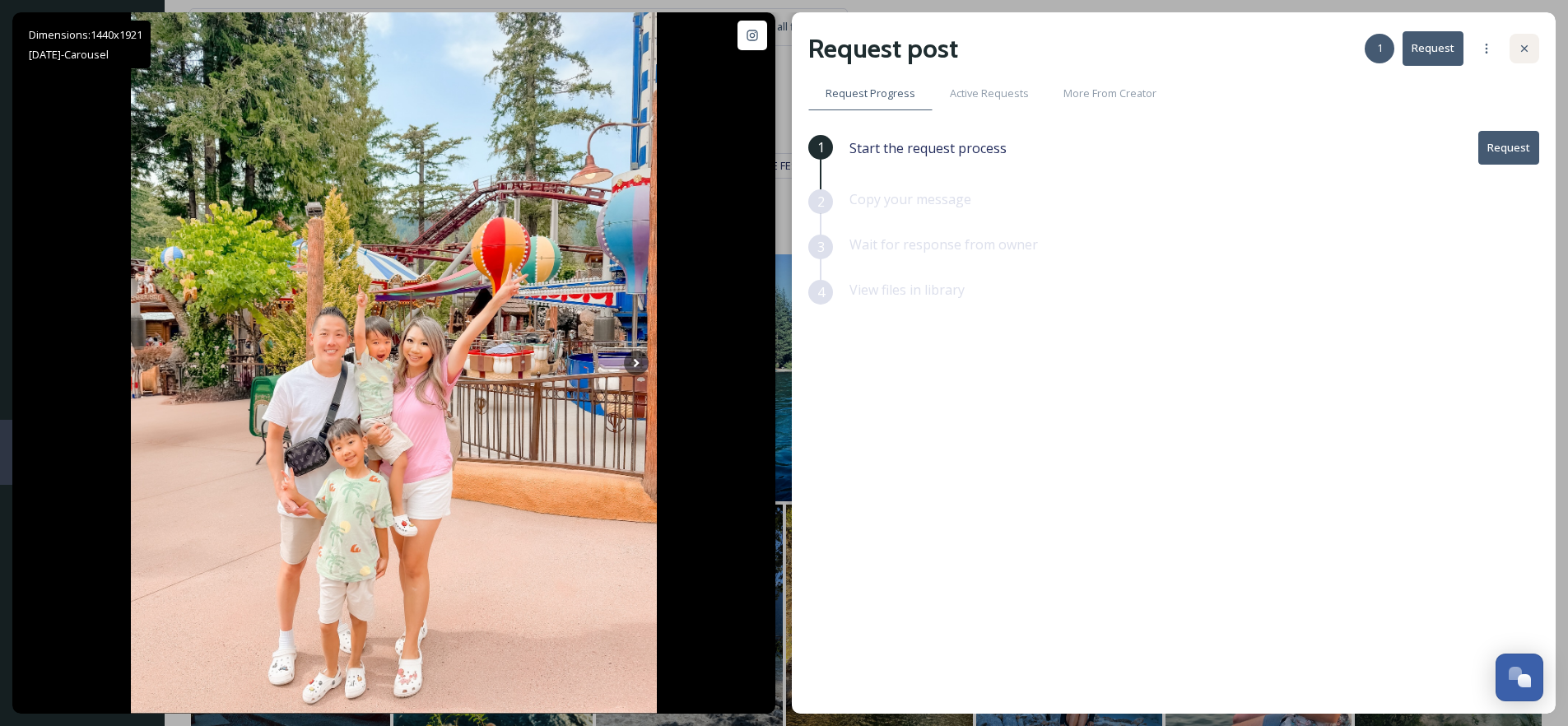
click at [1519, 49] on icon at bounding box center [1525, 49] width 14 height 14
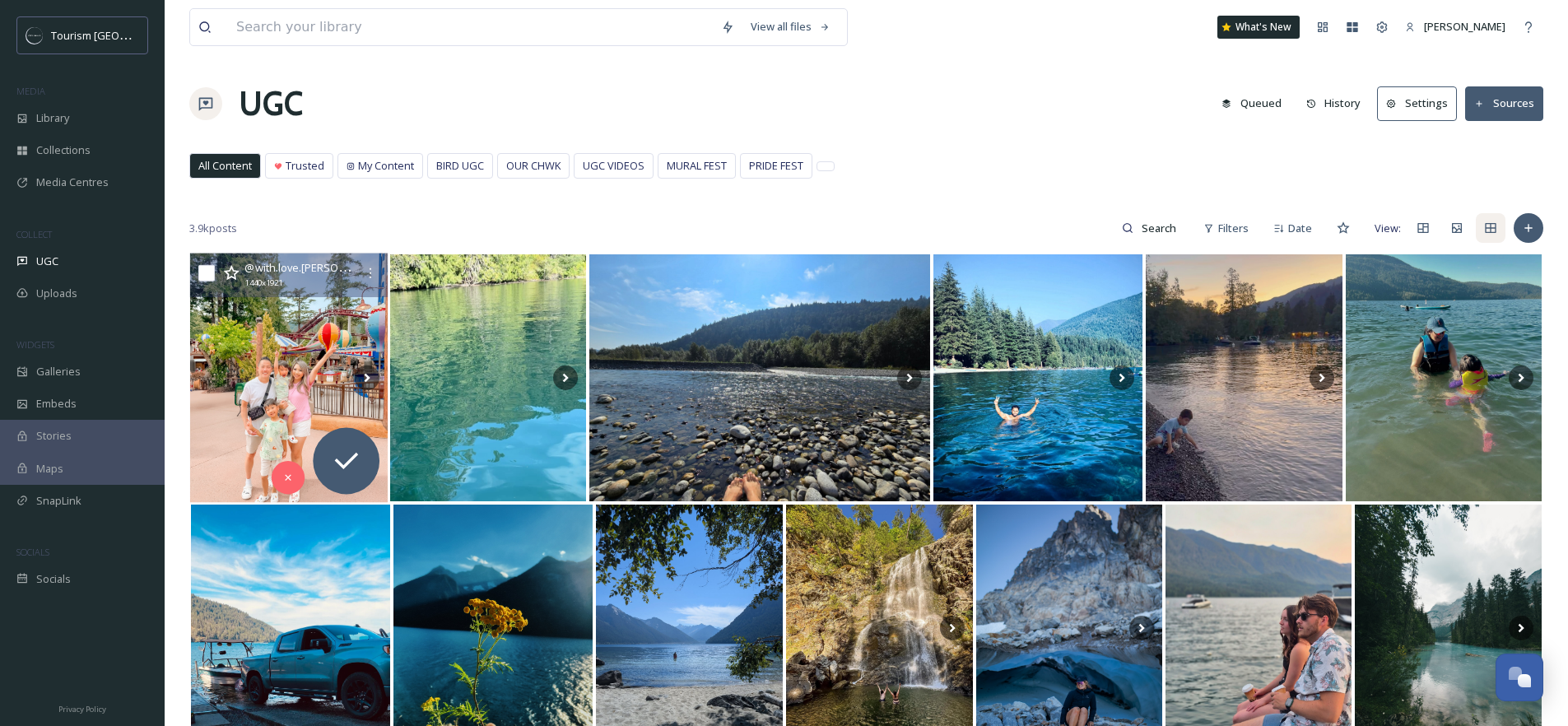
click at [232, 271] on icon at bounding box center [231, 273] width 16 height 15
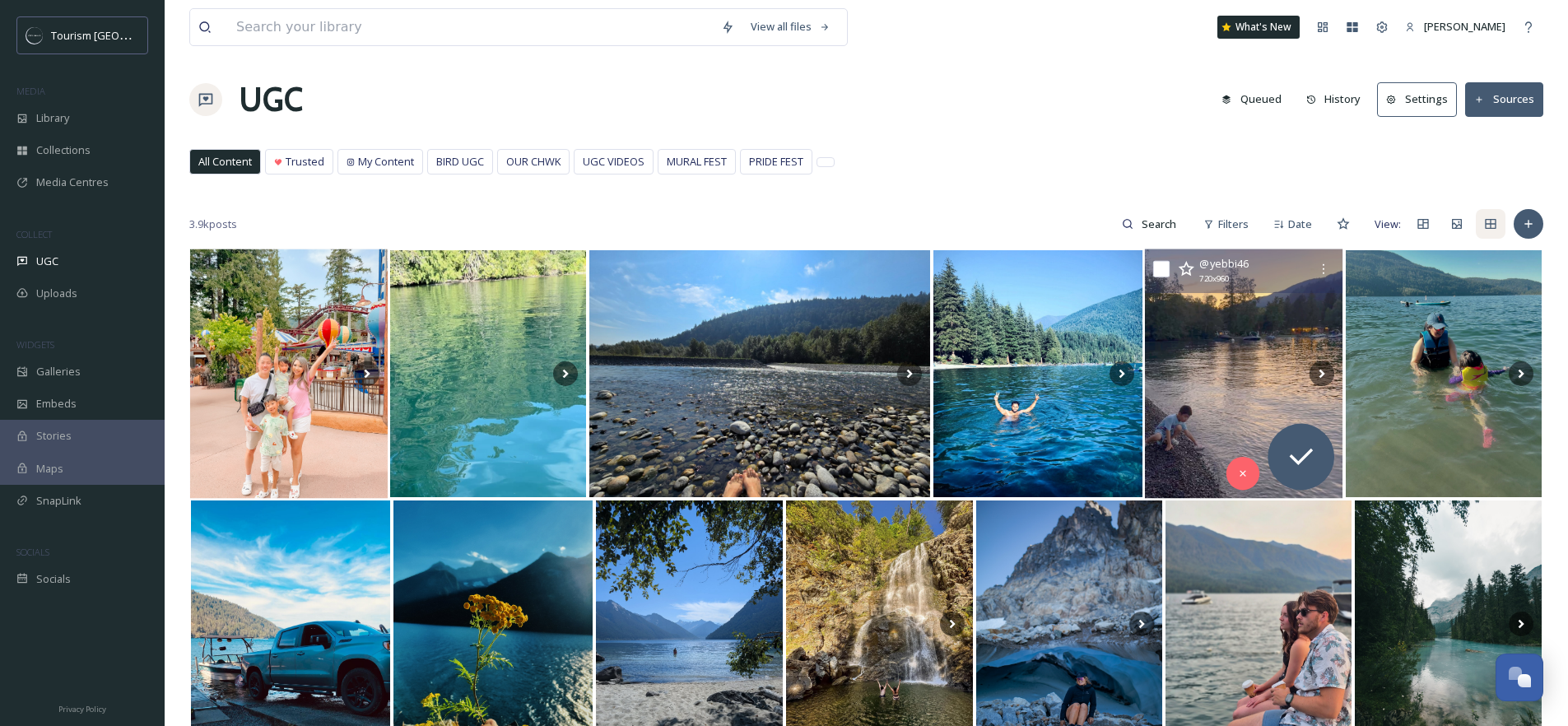
scroll to position [26, 0]
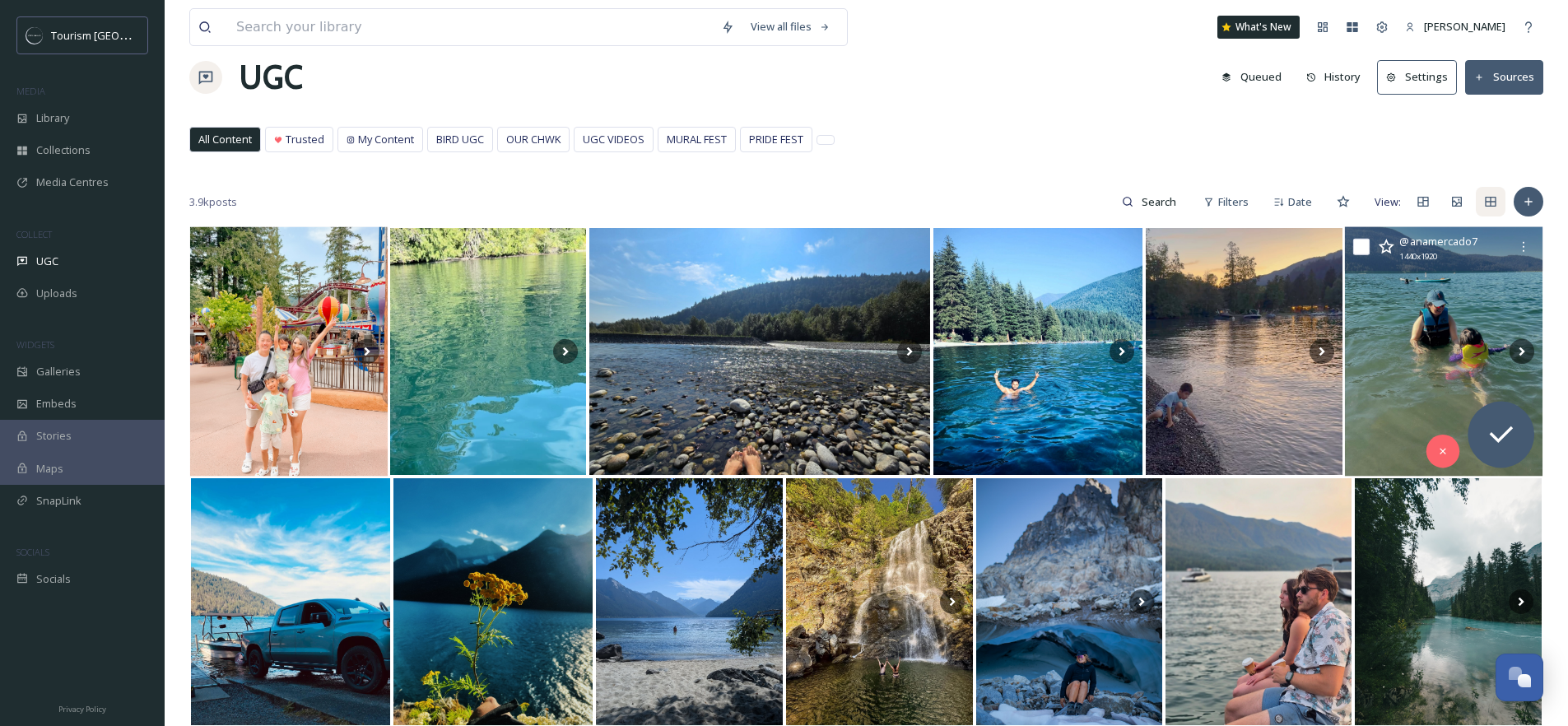
click at [1433, 336] on img at bounding box center [1443, 352] width 199 height 249
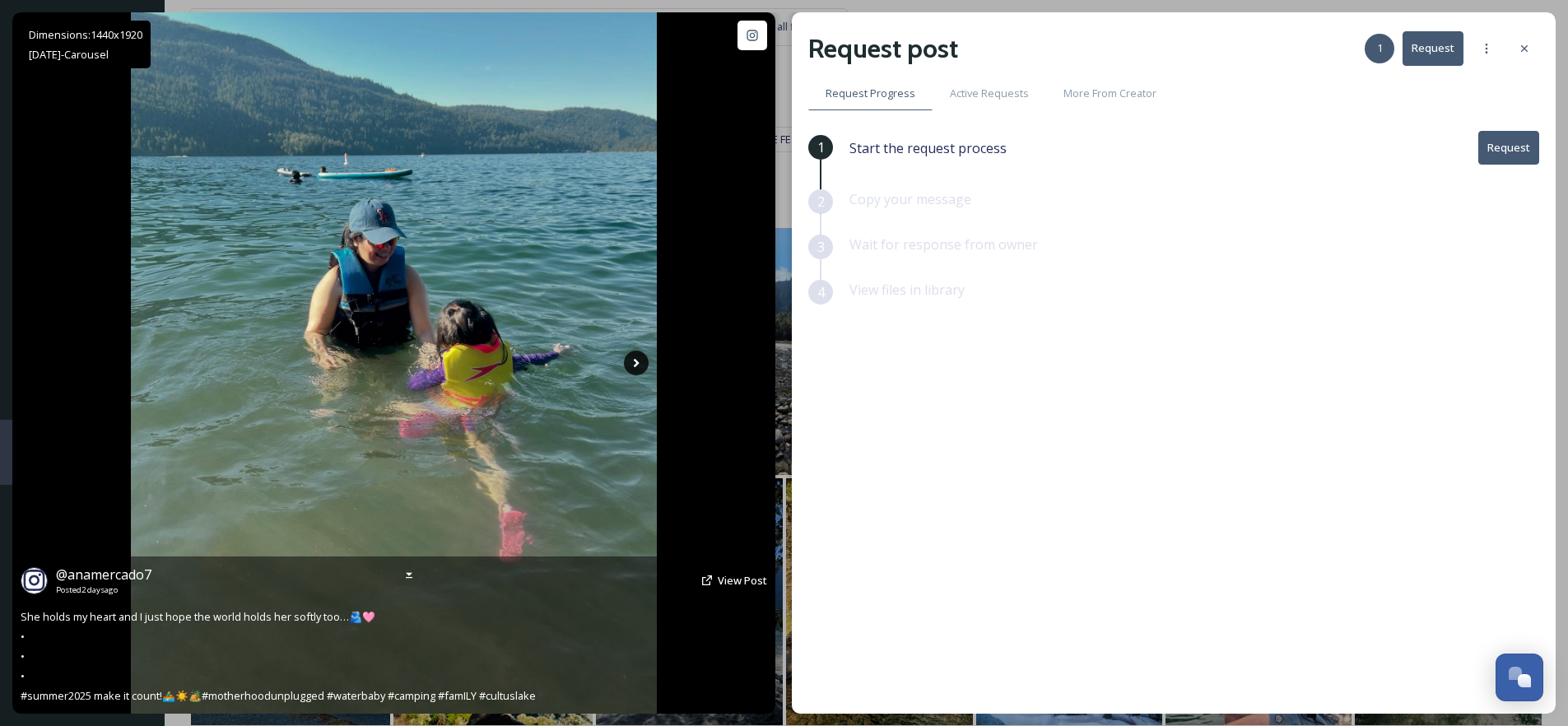
click at [638, 361] on icon at bounding box center [636, 363] width 24 height 25
click at [636, 368] on icon at bounding box center [636, 363] width 24 height 25
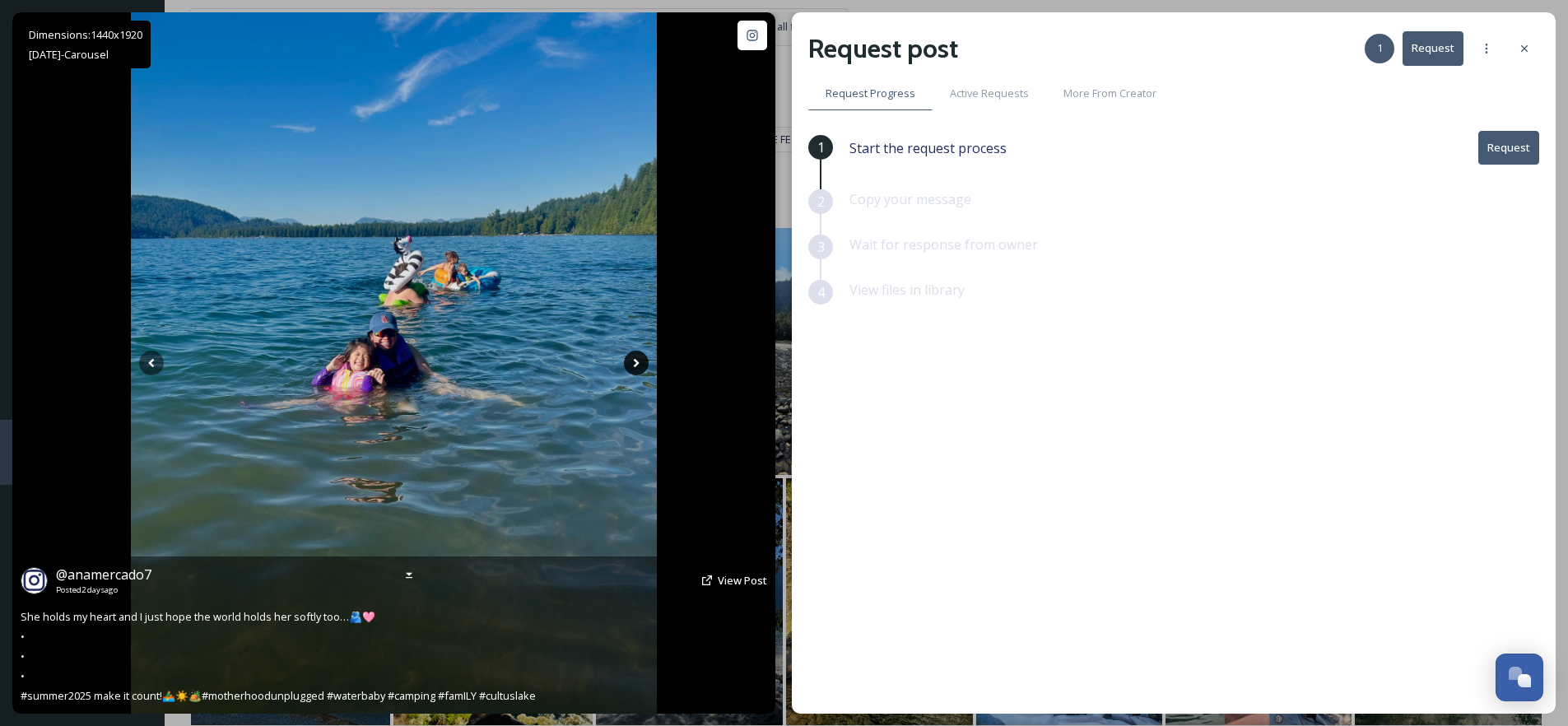
click at [633, 368] on icon at bounding box center [636, 363] width 24 height 25
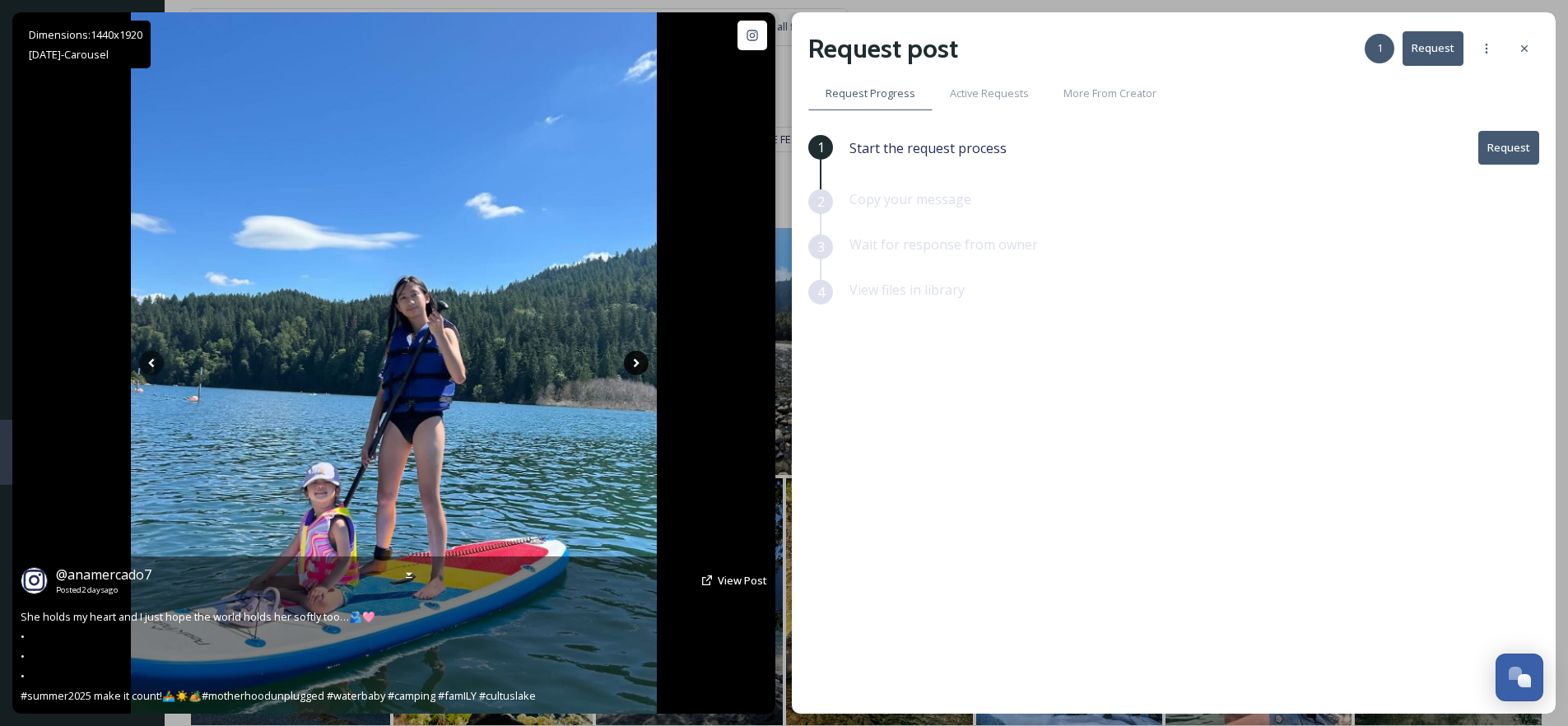
click at [636, 364] on icon at bounding box center [636, 363] width 6 height 9
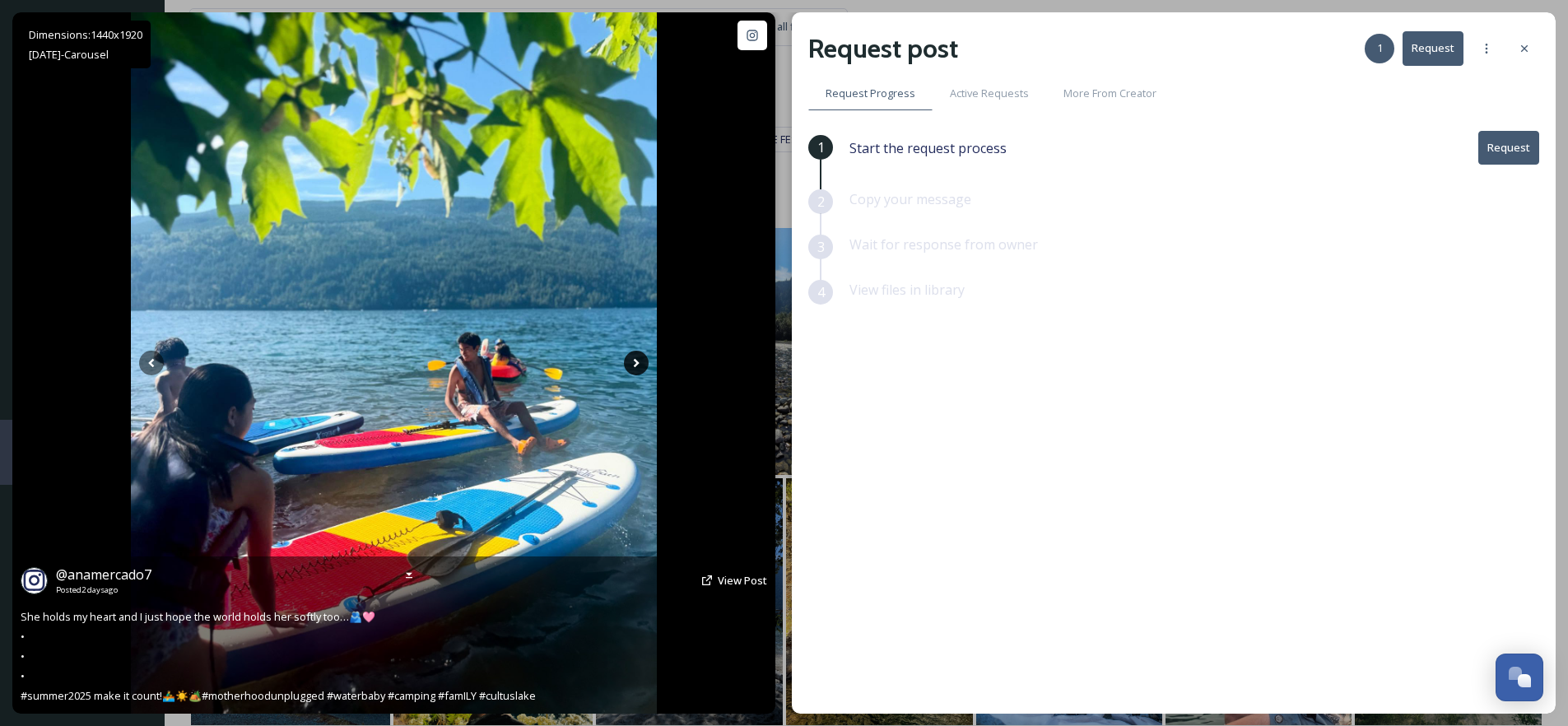
click at [636, 364] on icon at bounding box center [636, 363] width 6 height 9
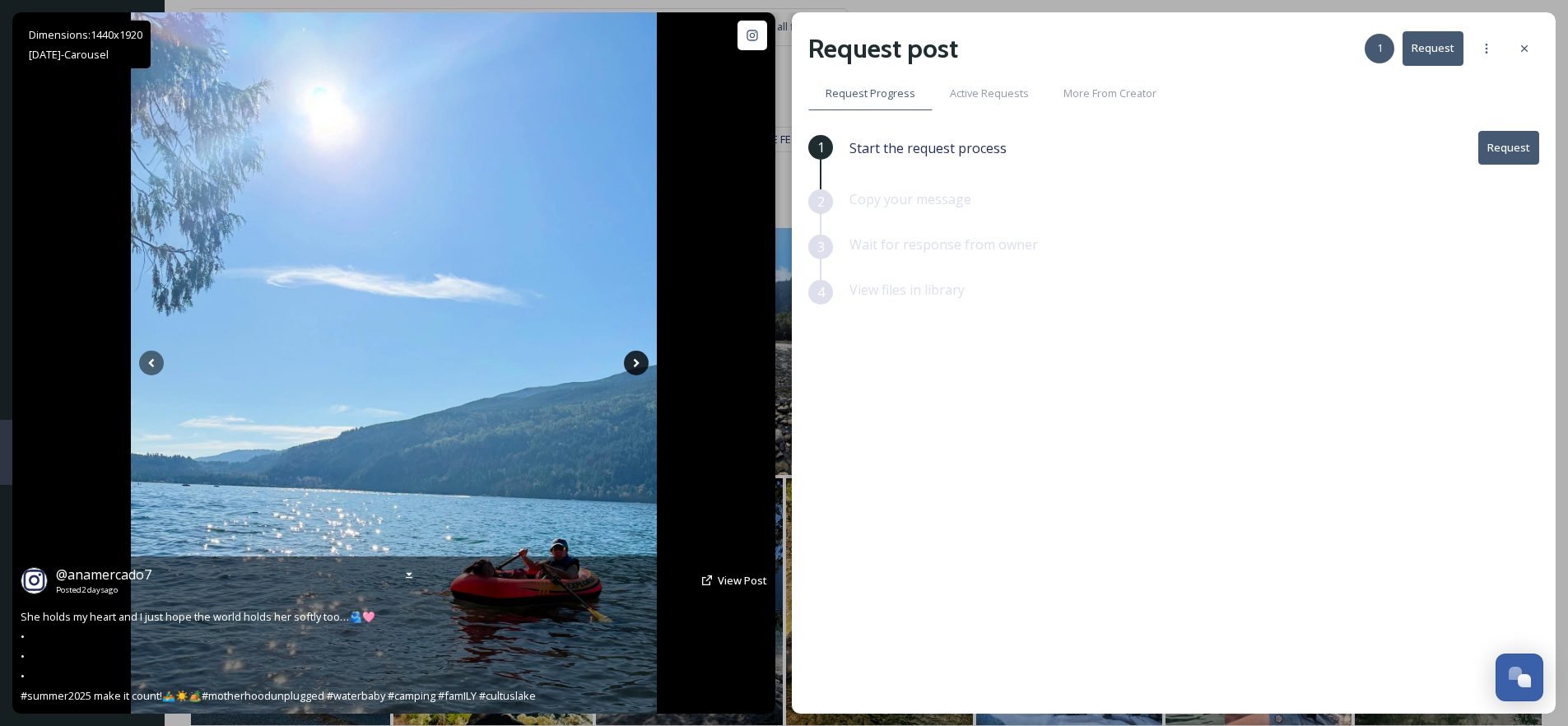
click at [636, 364] on icon at bounding box center [636, 363] width 6 height 9
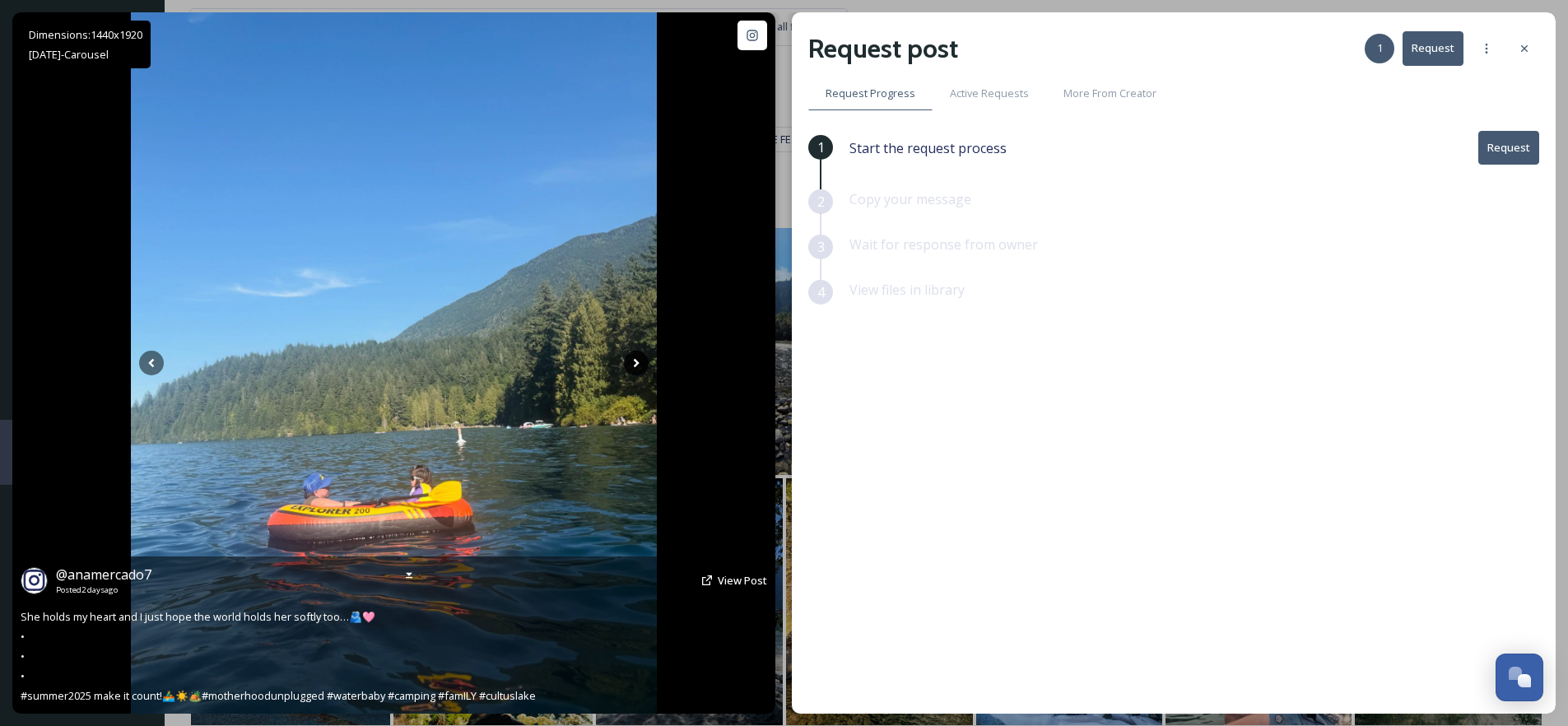
click at [636, 364] on icon at bounding box center [636, 363] width 6 height 9
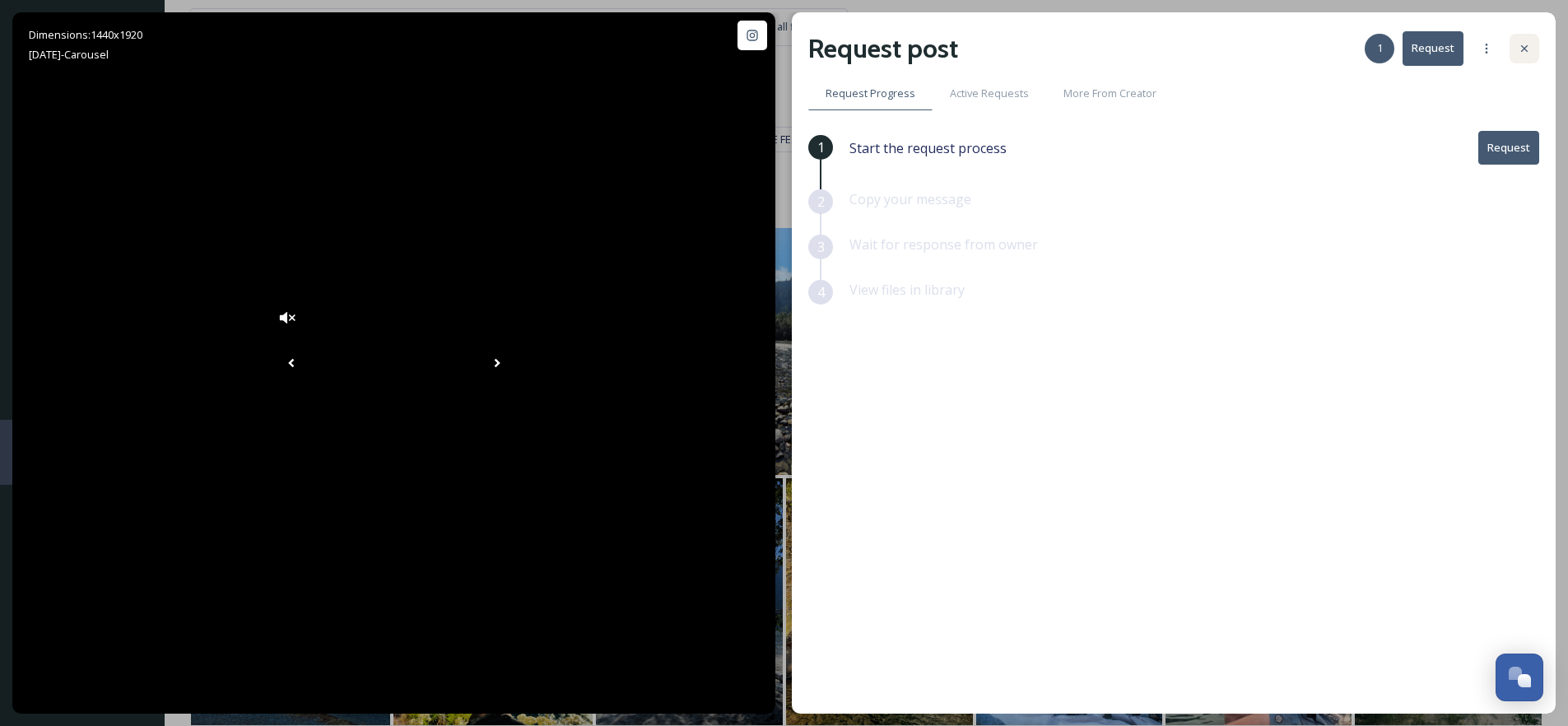
click at [1519, 53] on icon at bounding box center [1525, 49] width 14 height 14
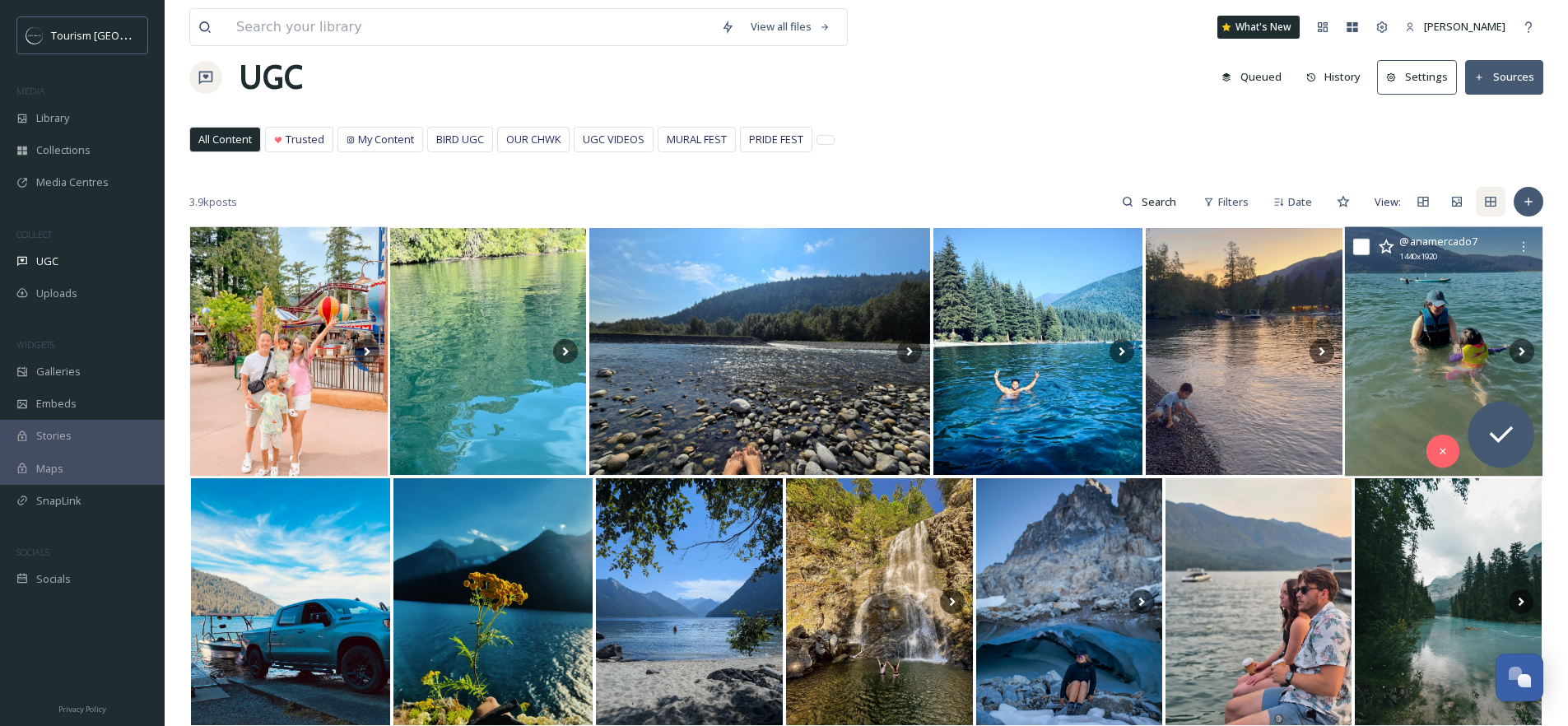
click at [1390, 247] on icon at bounding box center [1386, 247] width 16 height 15
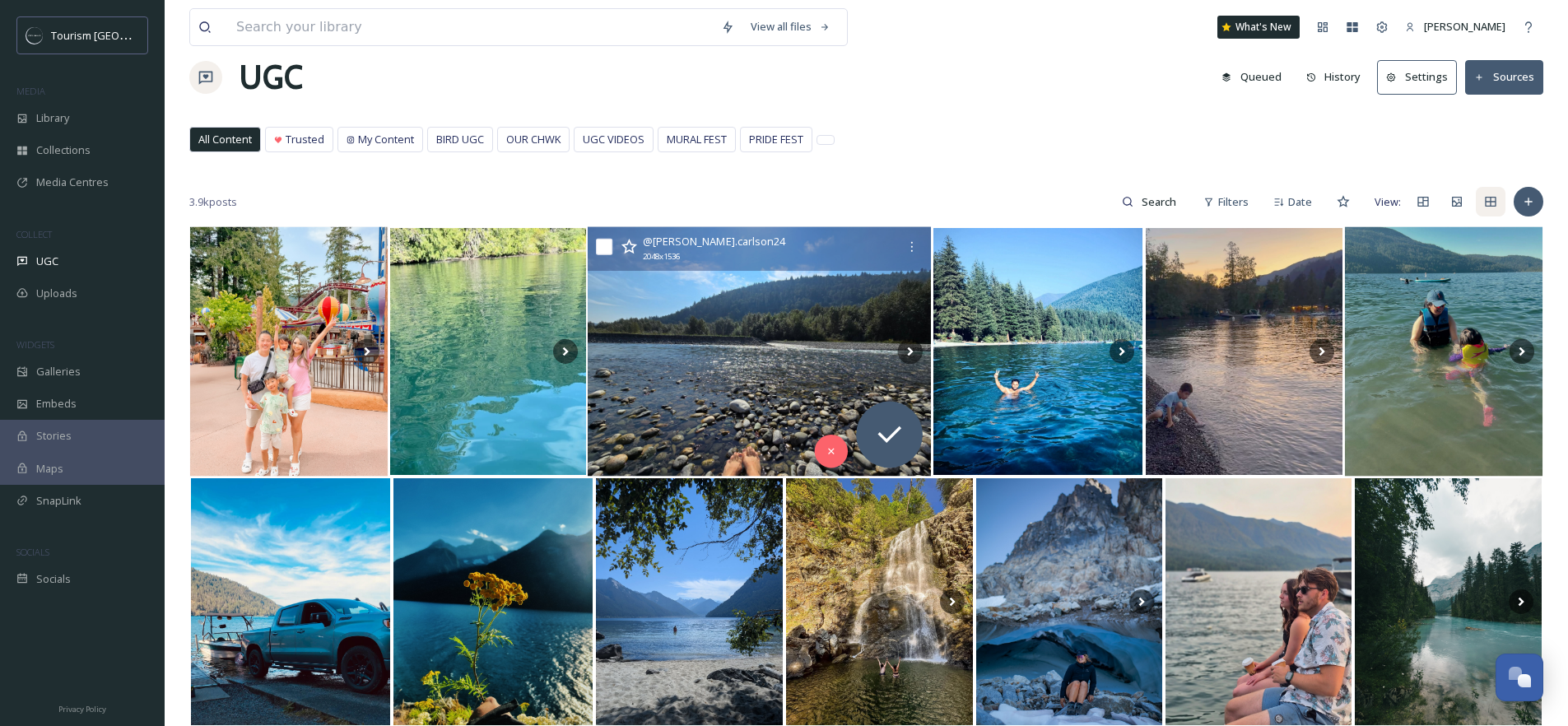
click at [770, 325] on img at bounding box center [760, 352] width 343 height 249
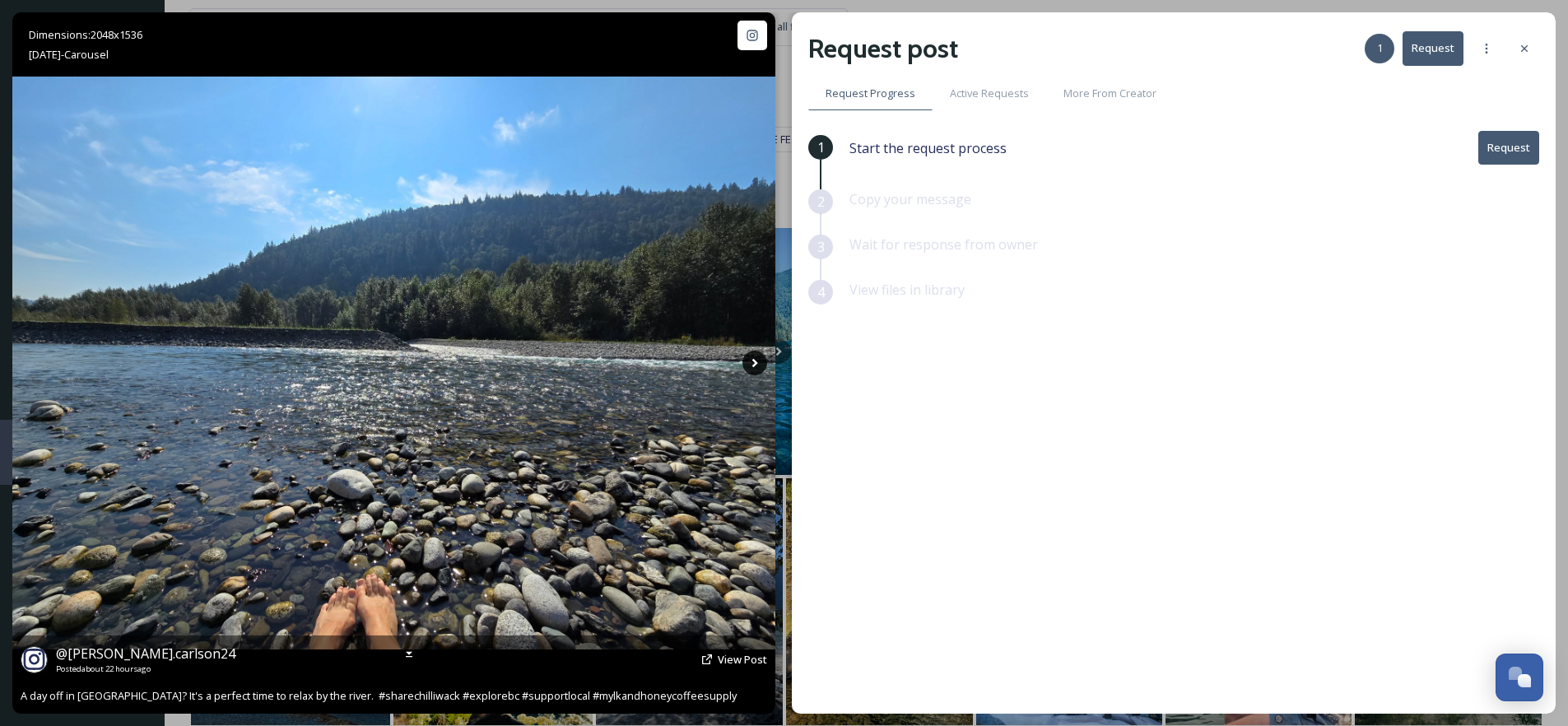
click at [754, 367] on icon at bounding box center [754, 363] width 24 height 25
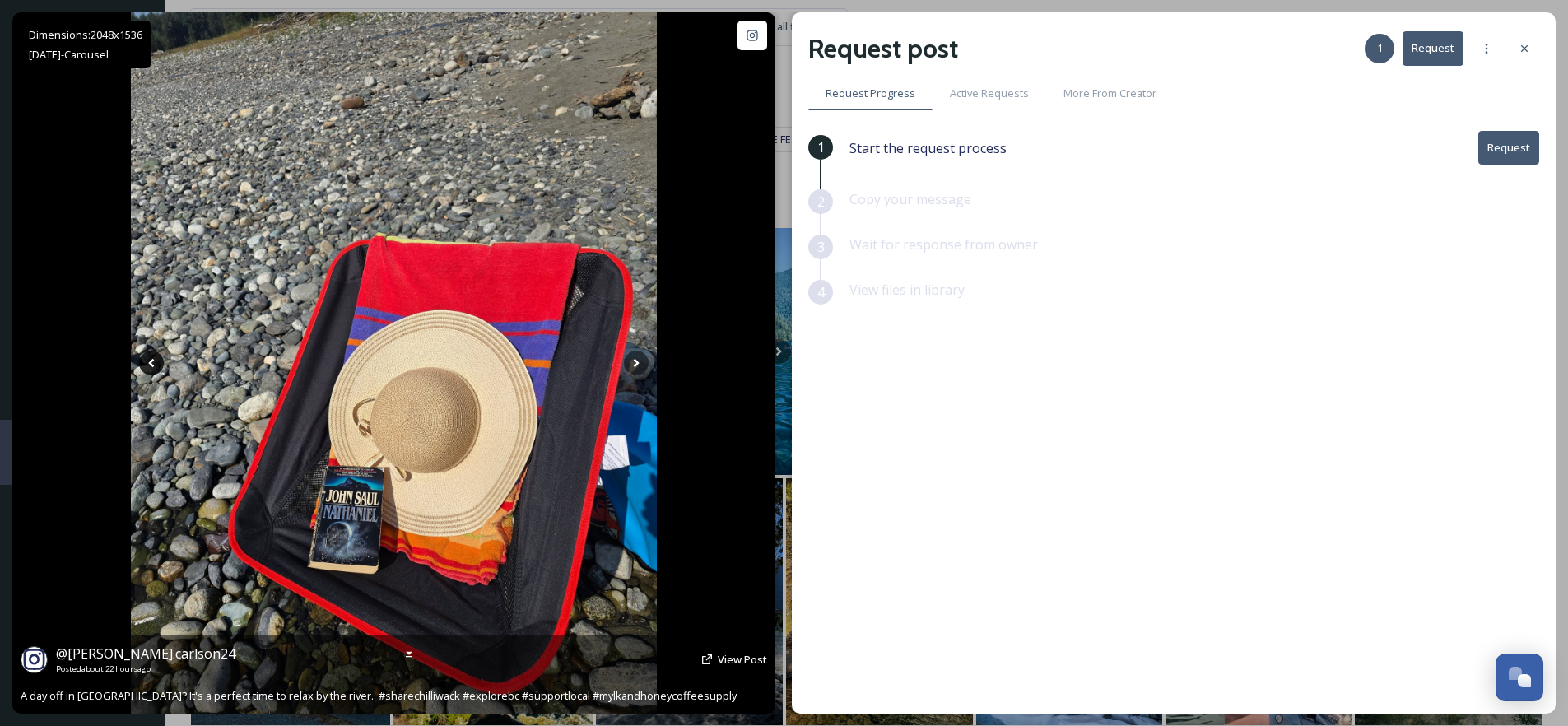
click at [149, 359] on icon at bounding box center [151, 363] width 24 height 25
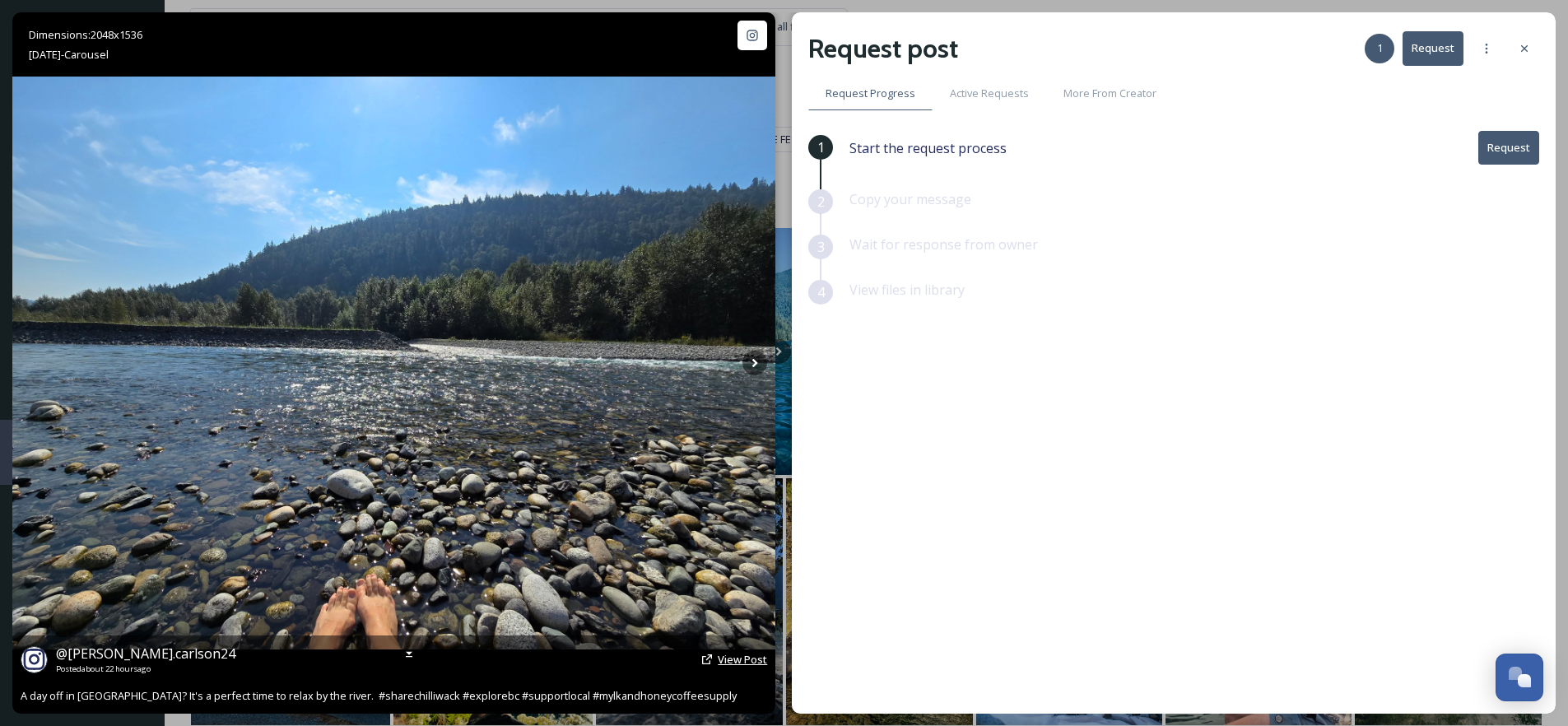
click at [736, 659] on span "View Post" at bounding box center [743, 660] width 49 height 15
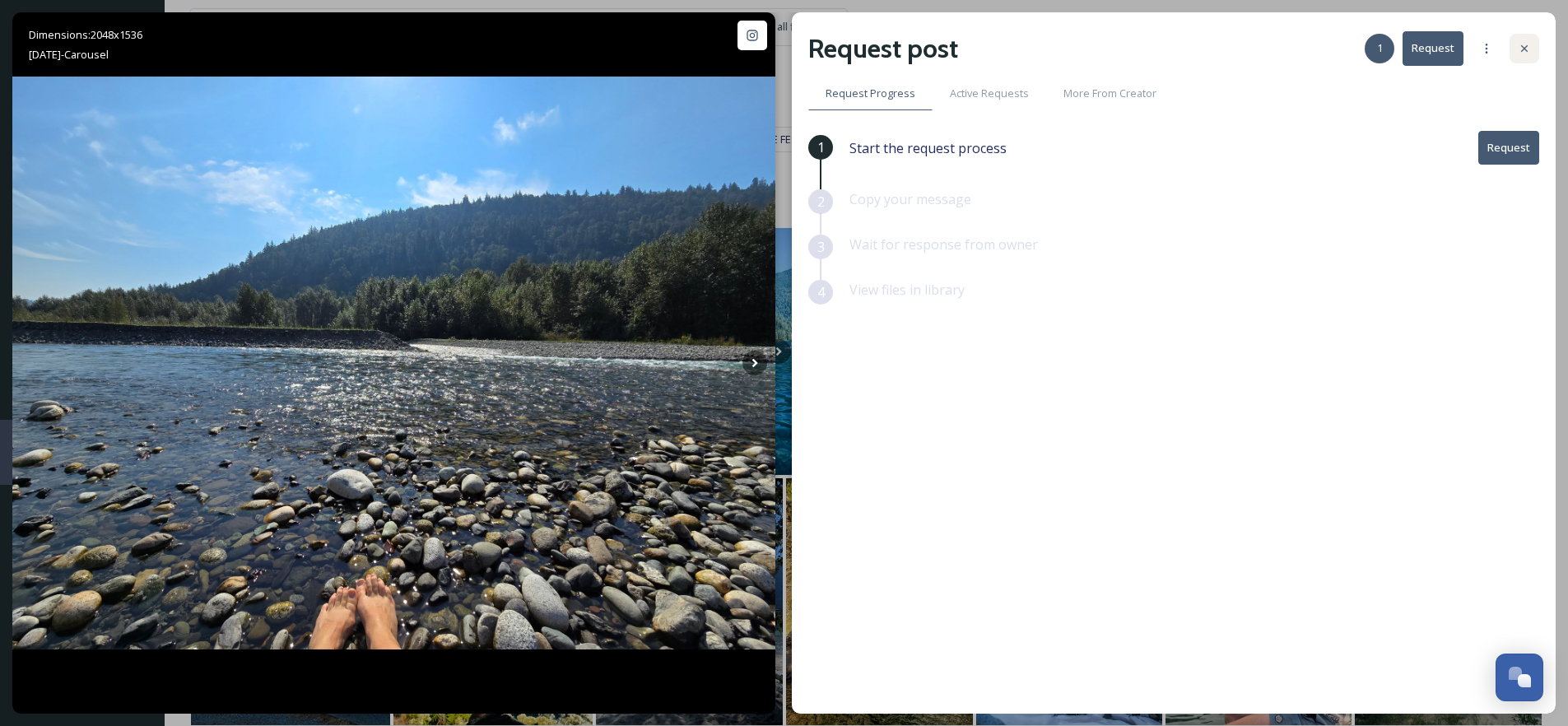
click at [1527, 46] on icon at bounding box center [1525, 49] width 7 height 7
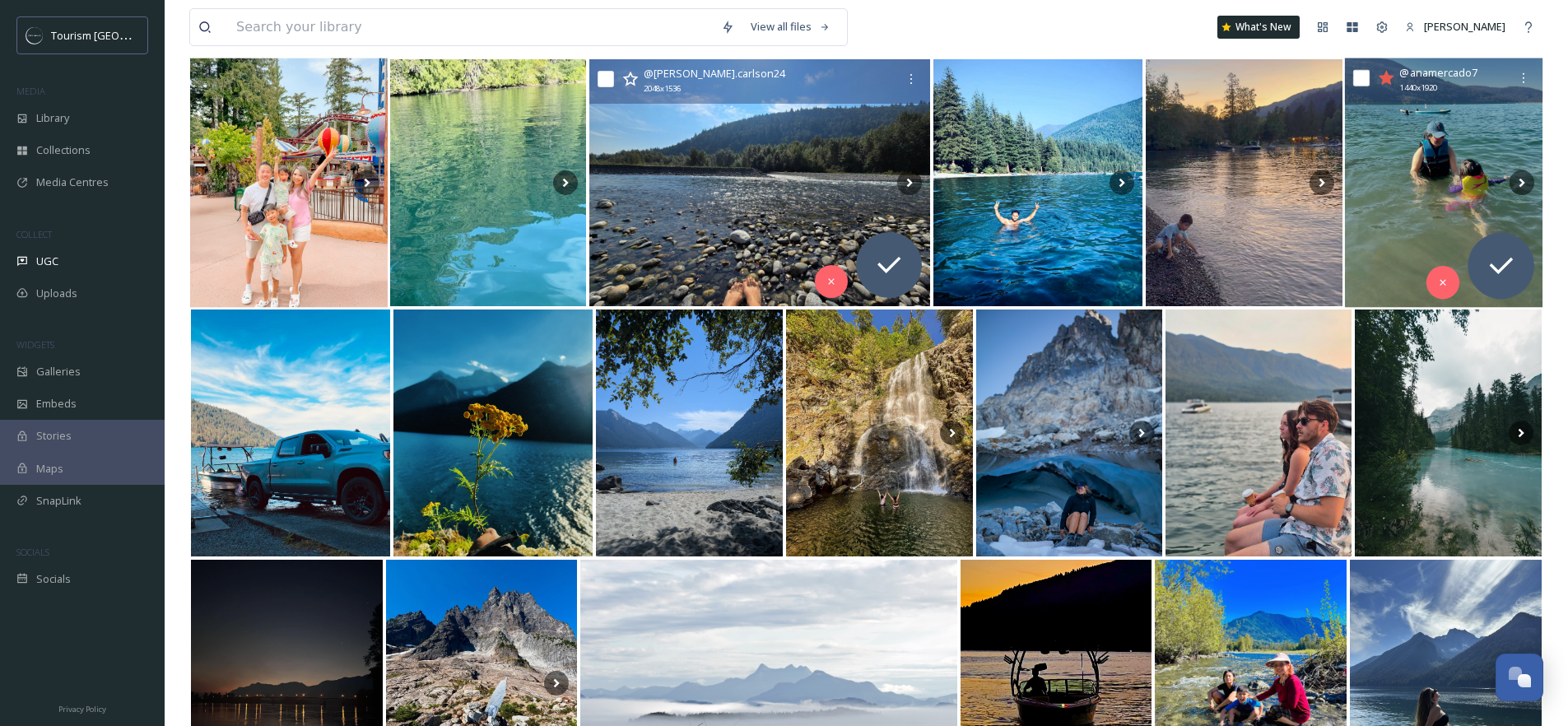
scroll to position [210, 0]
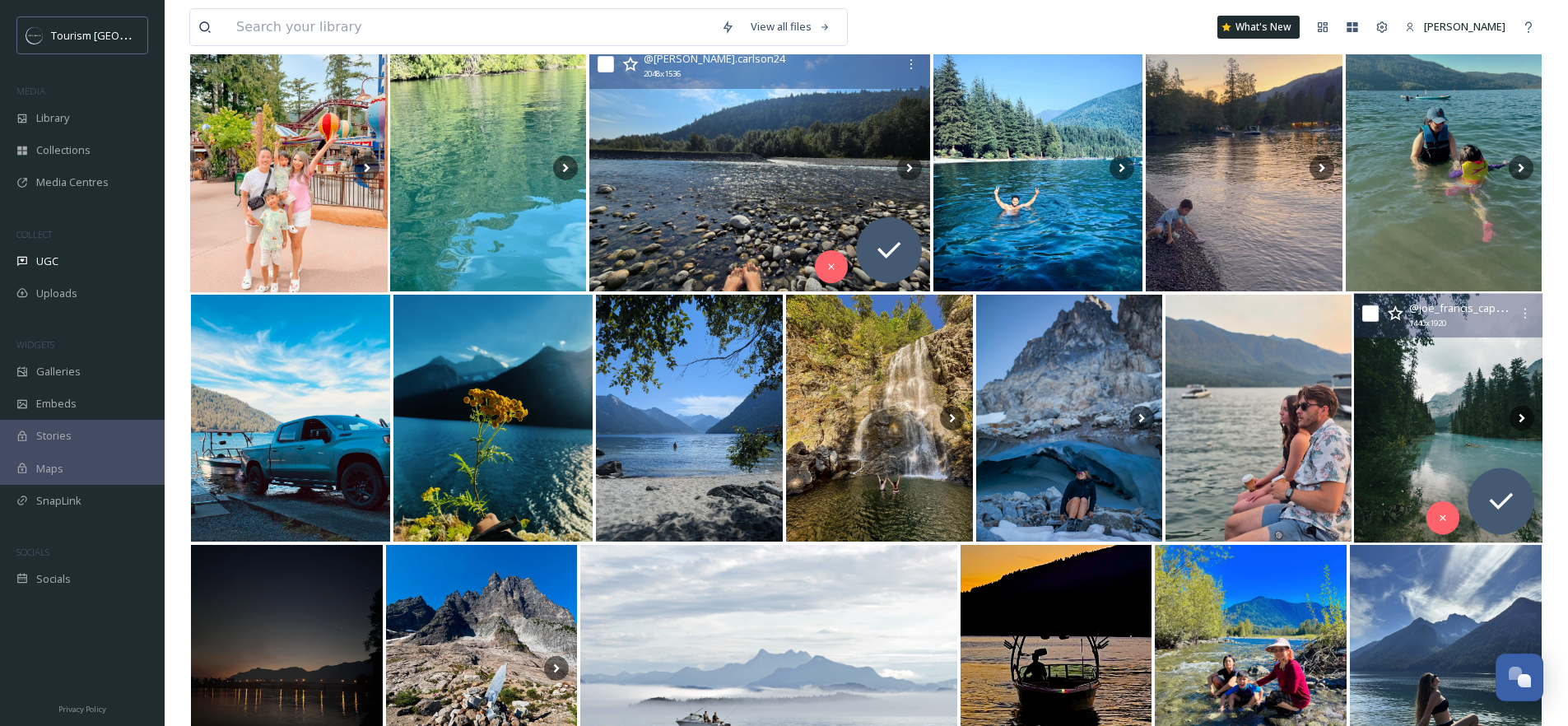
click at [1450, 426] on img at bounding box center [1448, 418] width 188 height 249
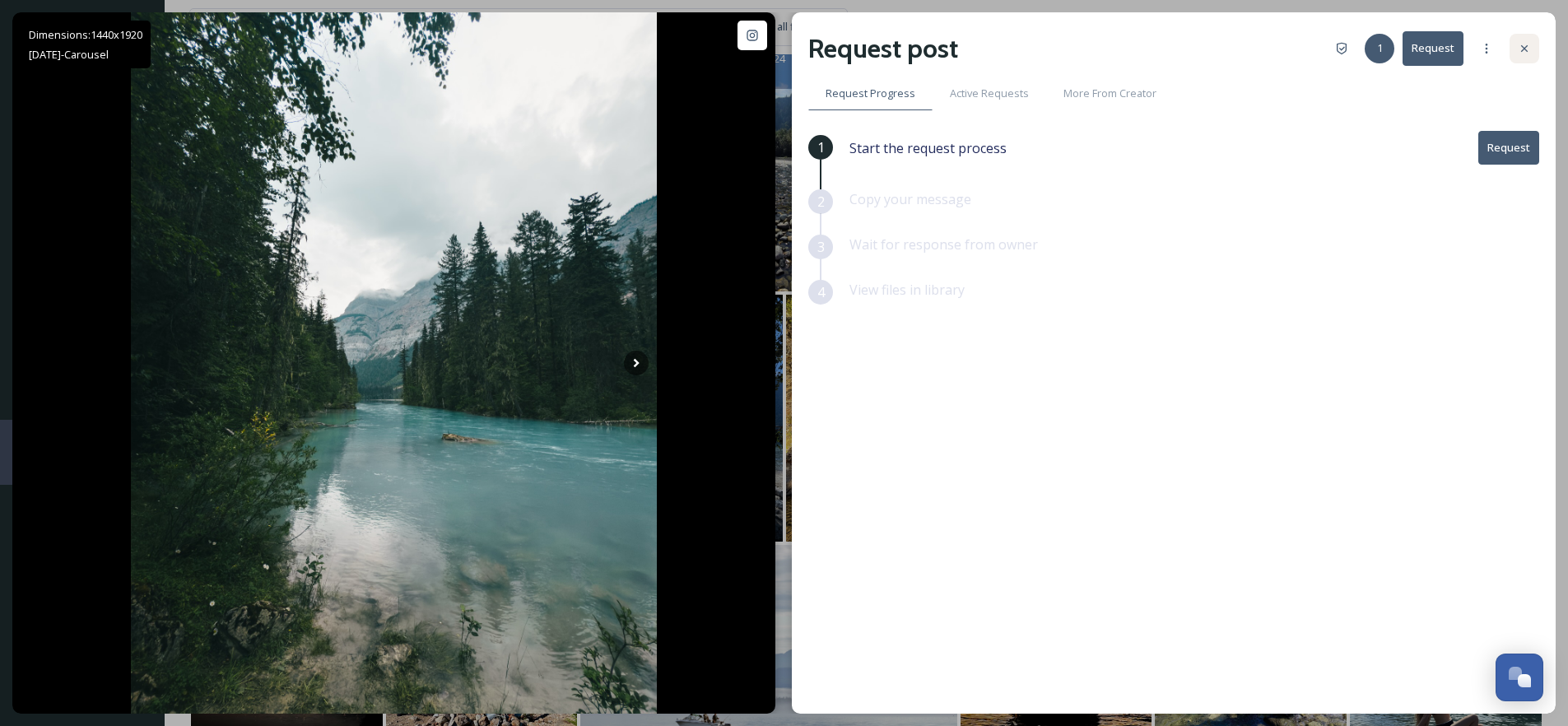
click at [1527, 50] on icon at bounding box center [1525, 49] width 14 height 14
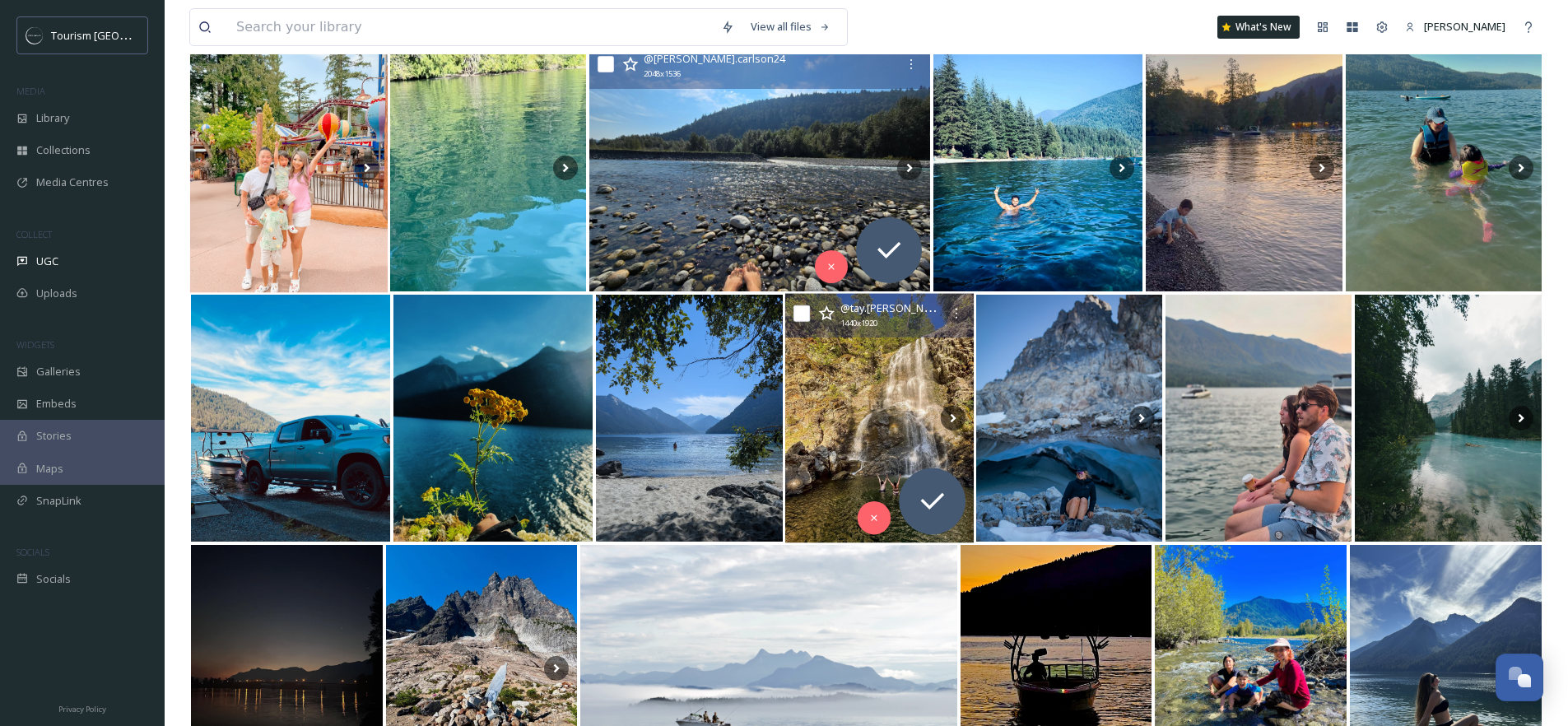
click at [873, 382] on img at bounding box center [879, 418] width 188 height 249
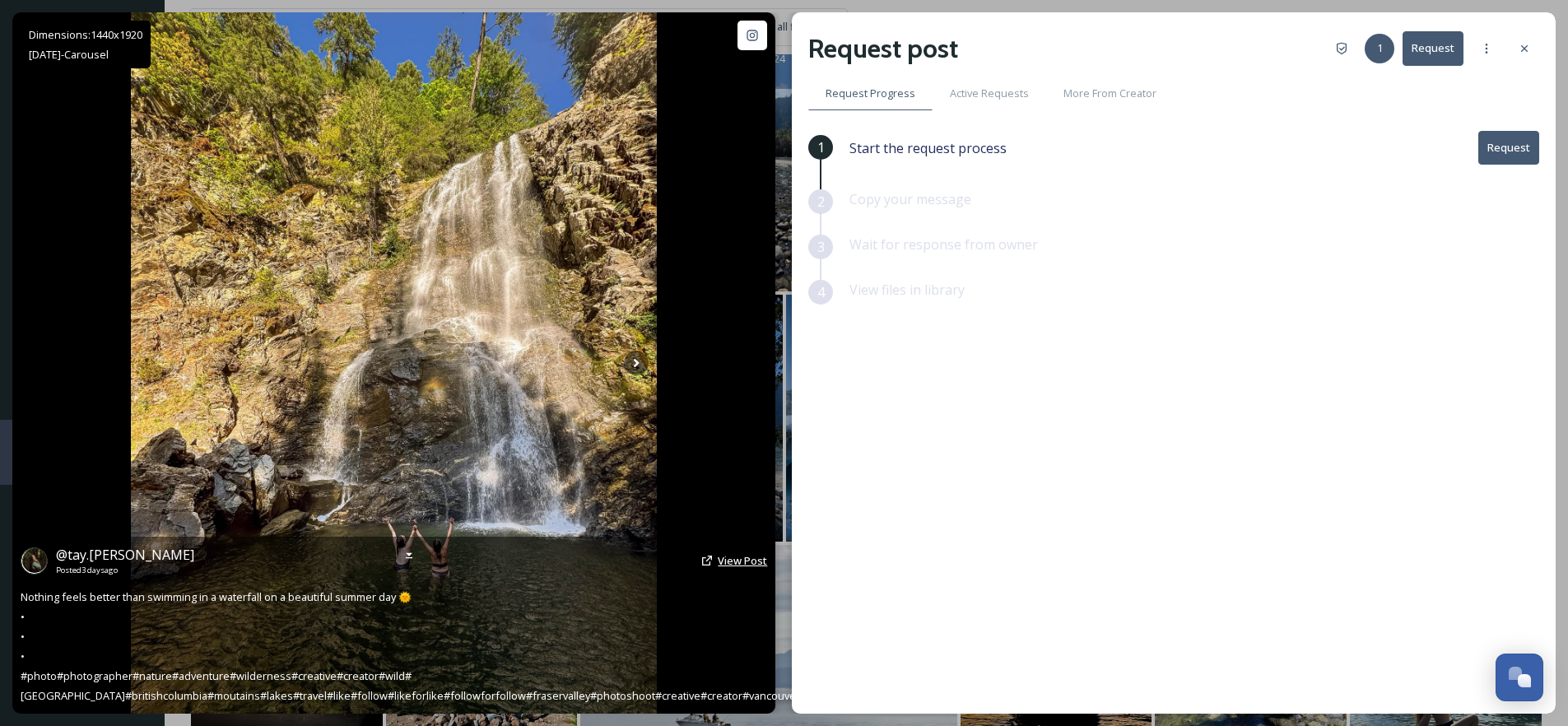
click at [727, 568] on span "View Post" at bounding box center [743, 561] width 49 height 15
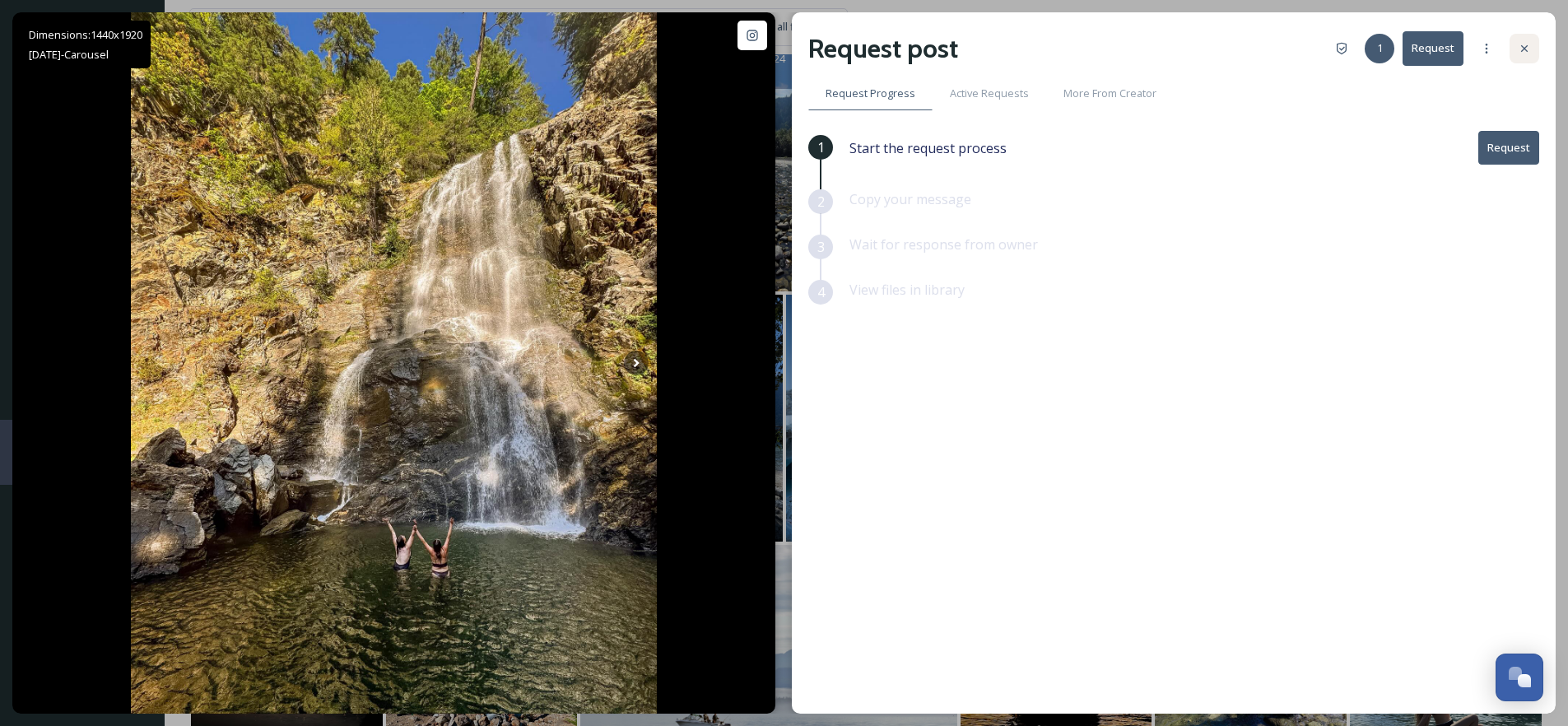
click at [1520, 57] on div at bounding box center [1524, 48] width 30 height 30
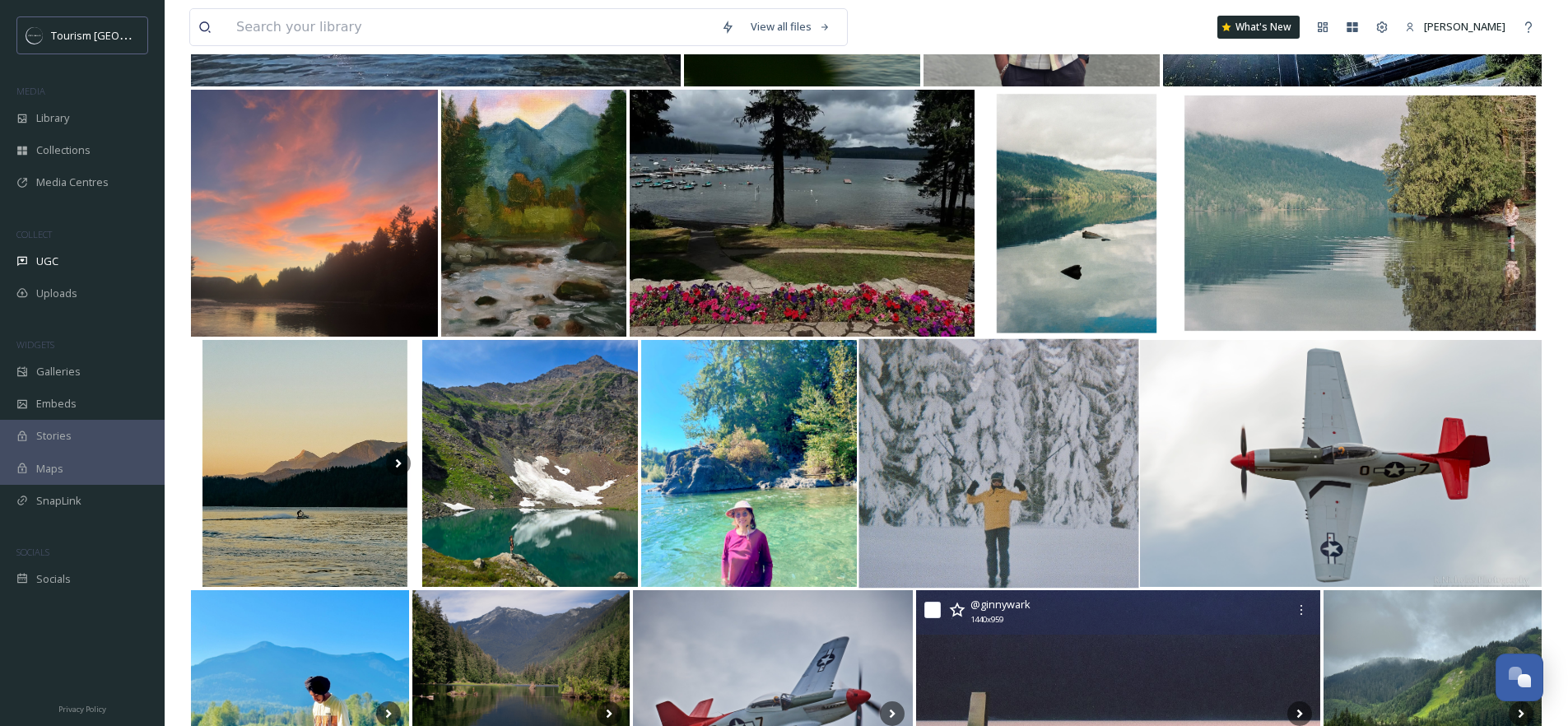
scroll to position [1415, 0]
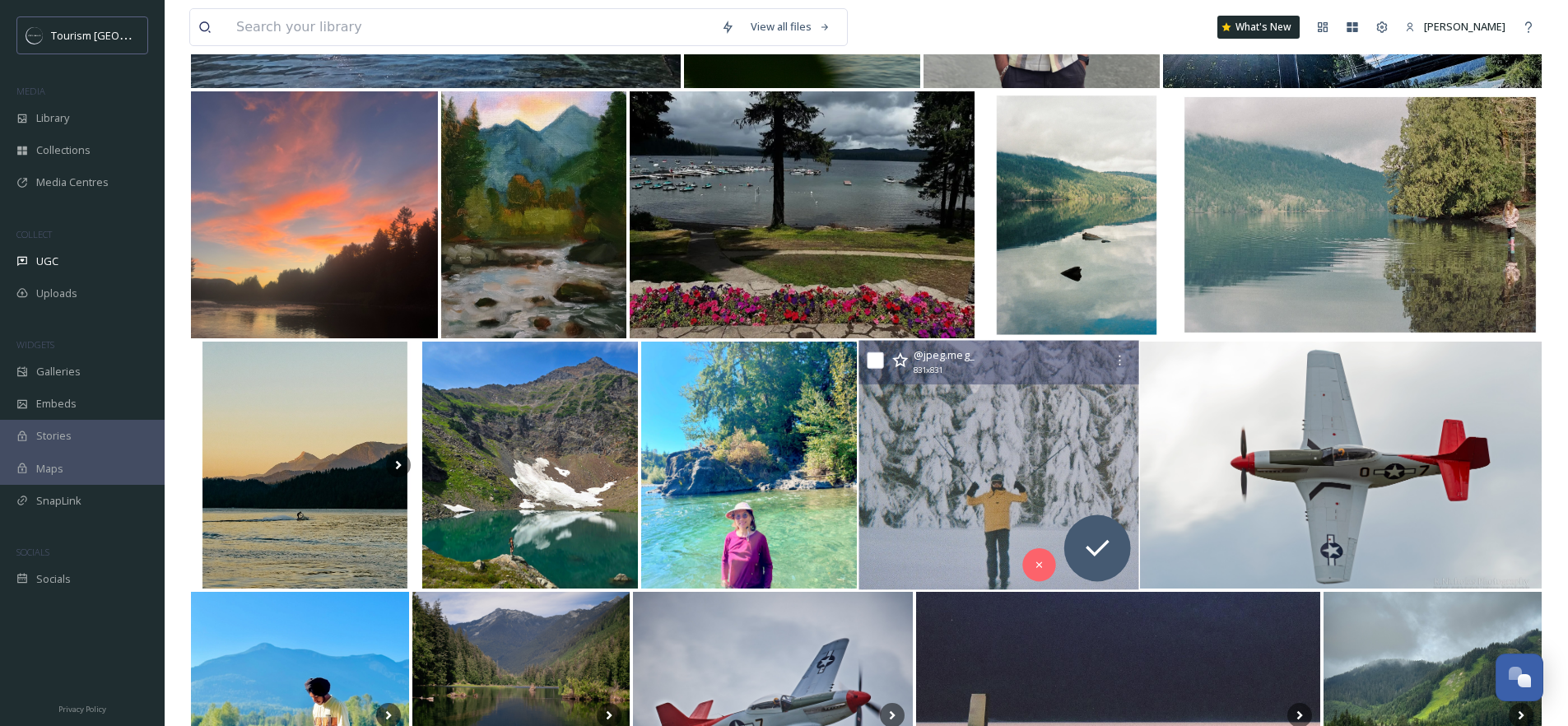
click at [1021, 487] on img at bounding box center [998, 465] width 280 height 249
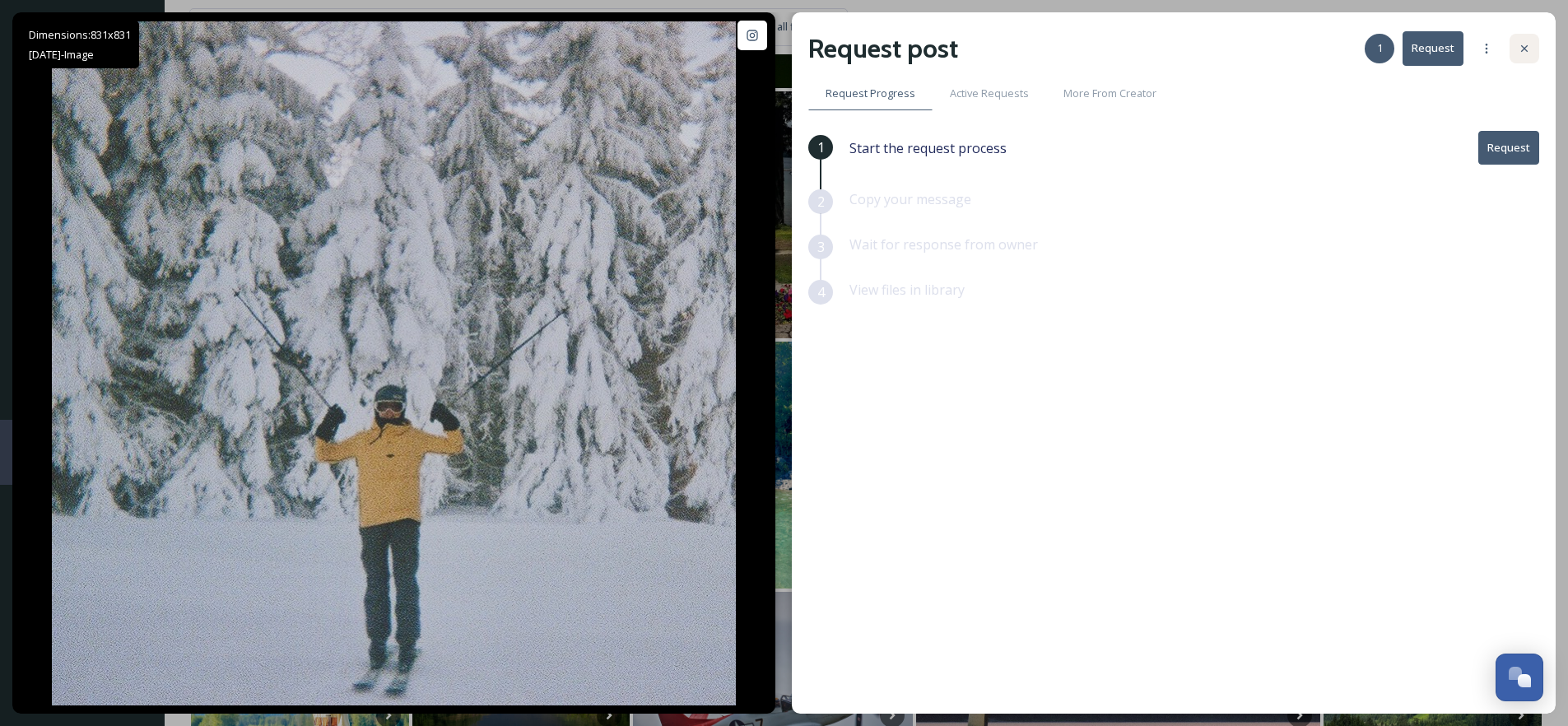
click at [1531, 42] on div at bounding box center [1524, 48] width 30 height 30
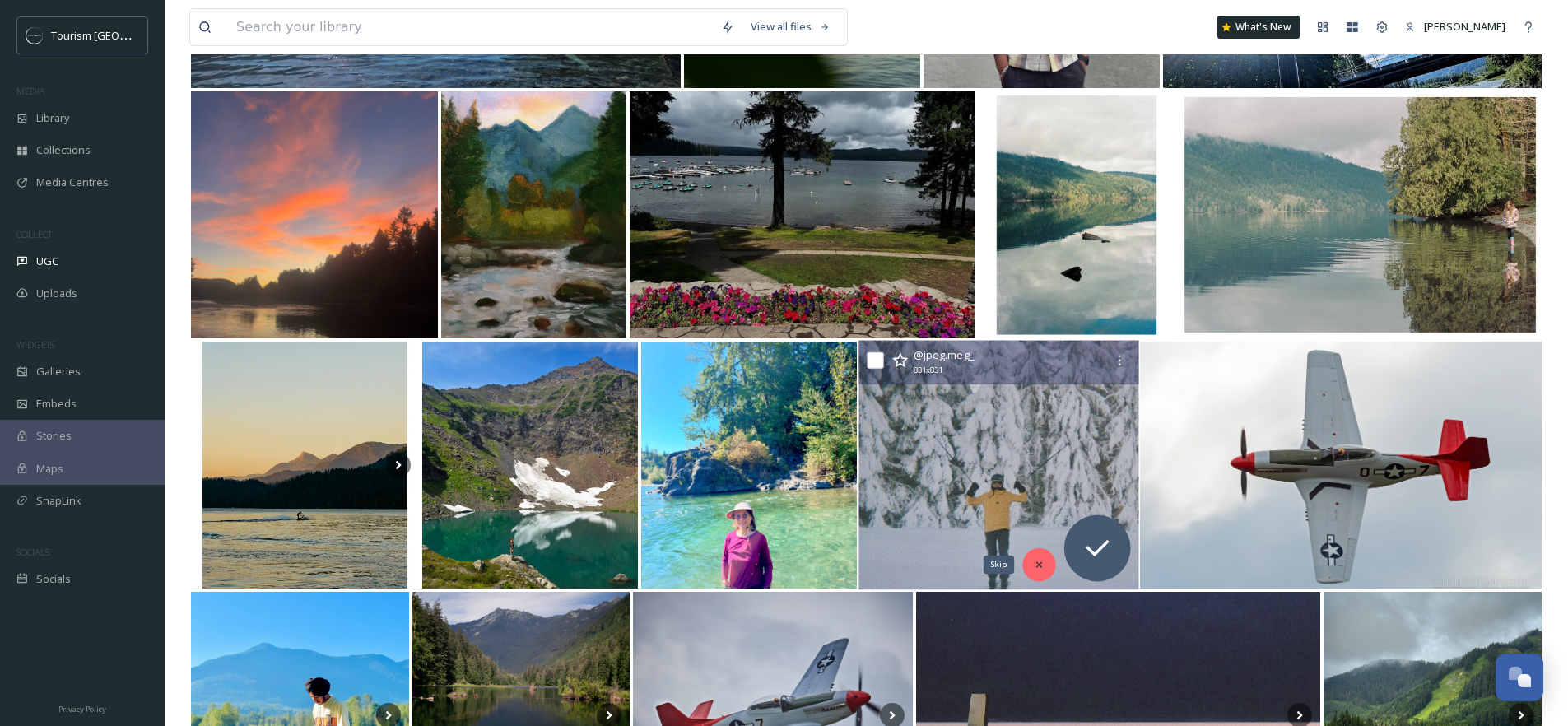
click at [1035, 563] on icon at bounding box center [1039, 565] width 12 height 12
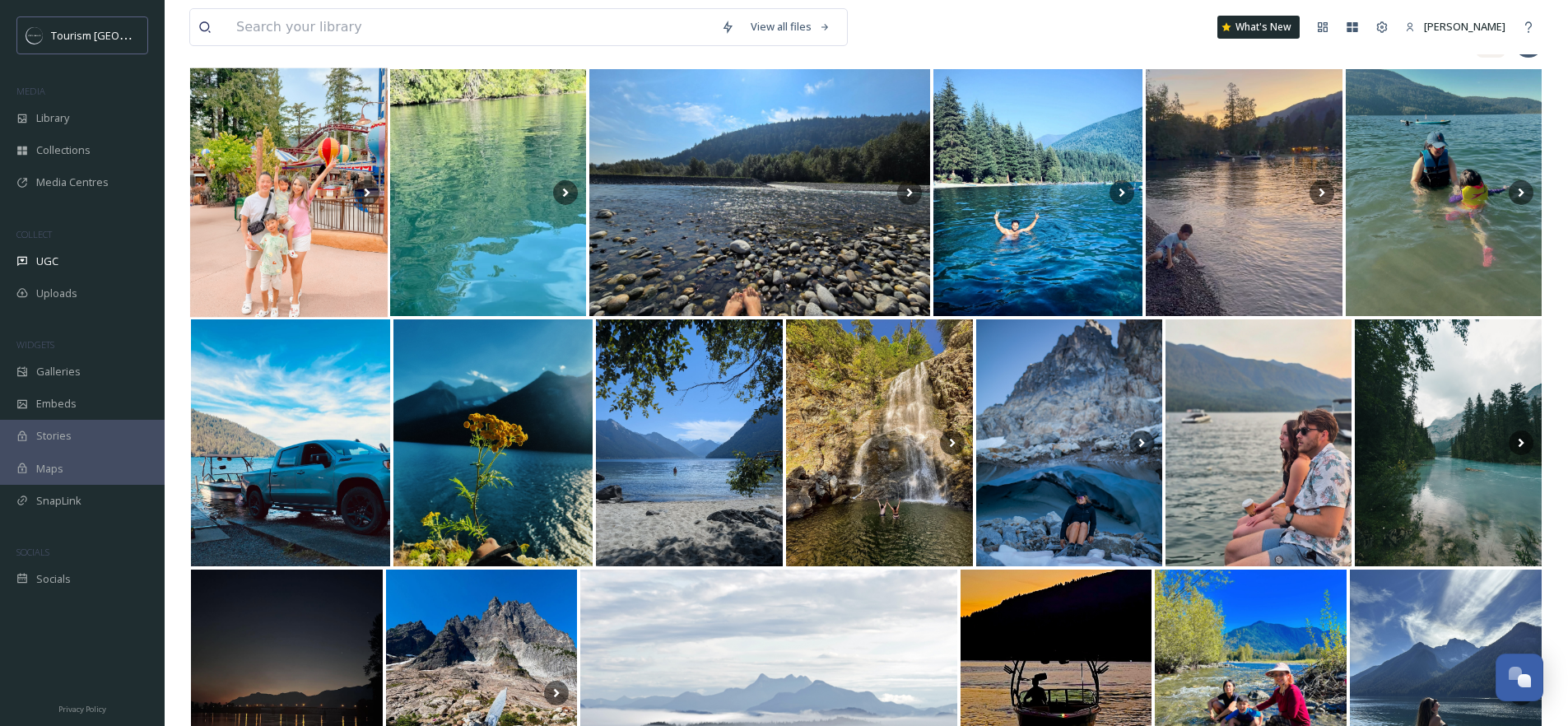
scroll to position [18, 0]
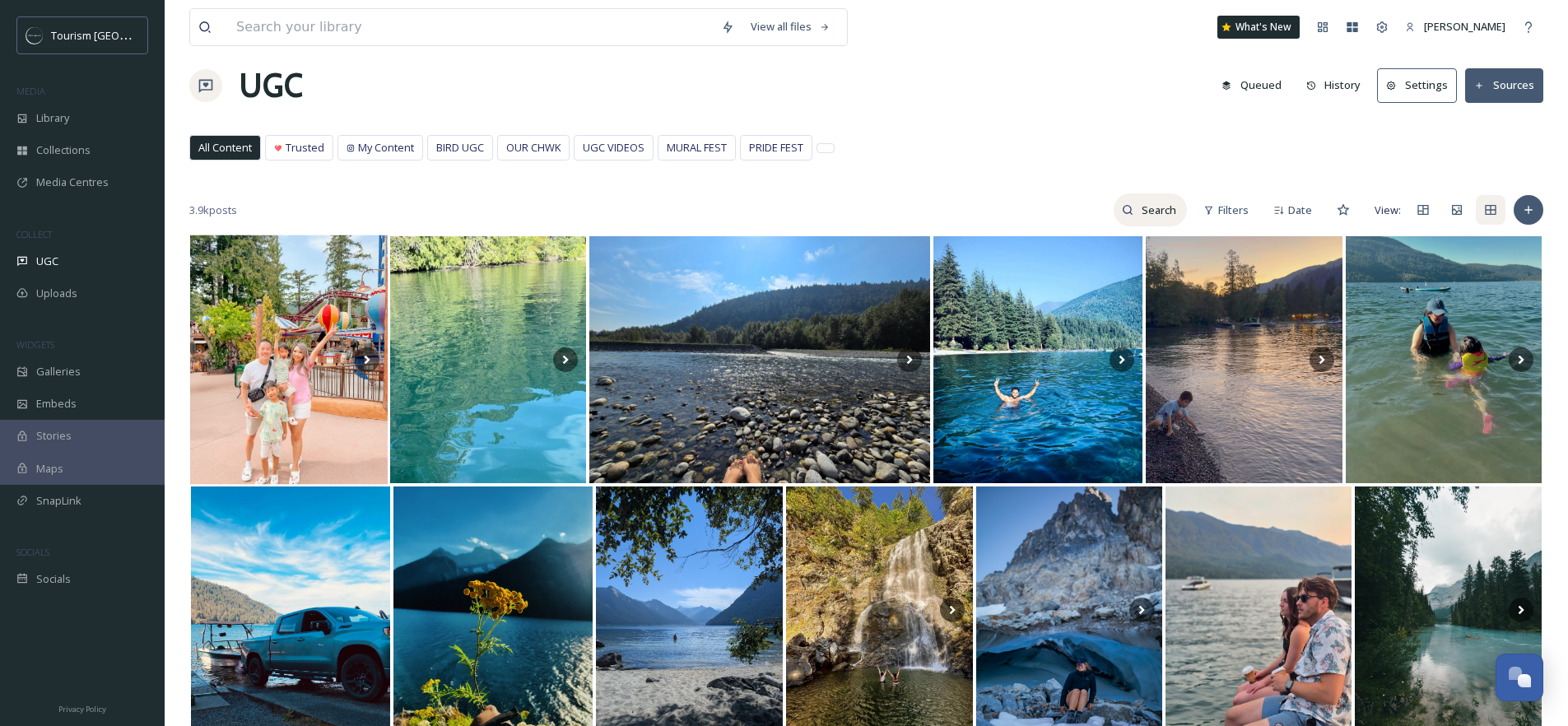
click at [1152, 216] on input at bounding box center [1160, 210] width 53 height 33
click at [1209, 204] on div "Filters" at bounding box center [1226, 210] width 62 height 32
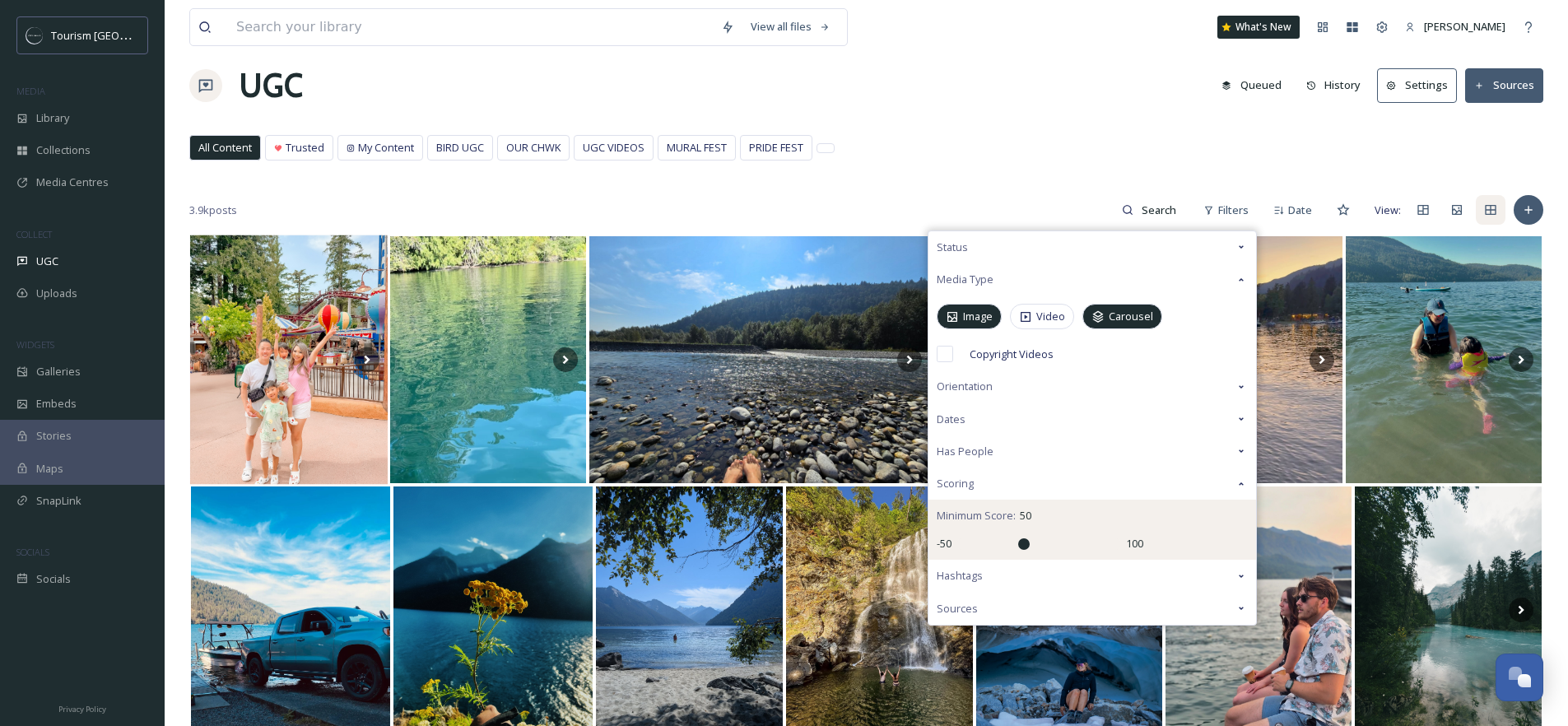
type input "10"
click at [1023, 543] on input "range" at bounding box center [1038, 544] width 165 height 12
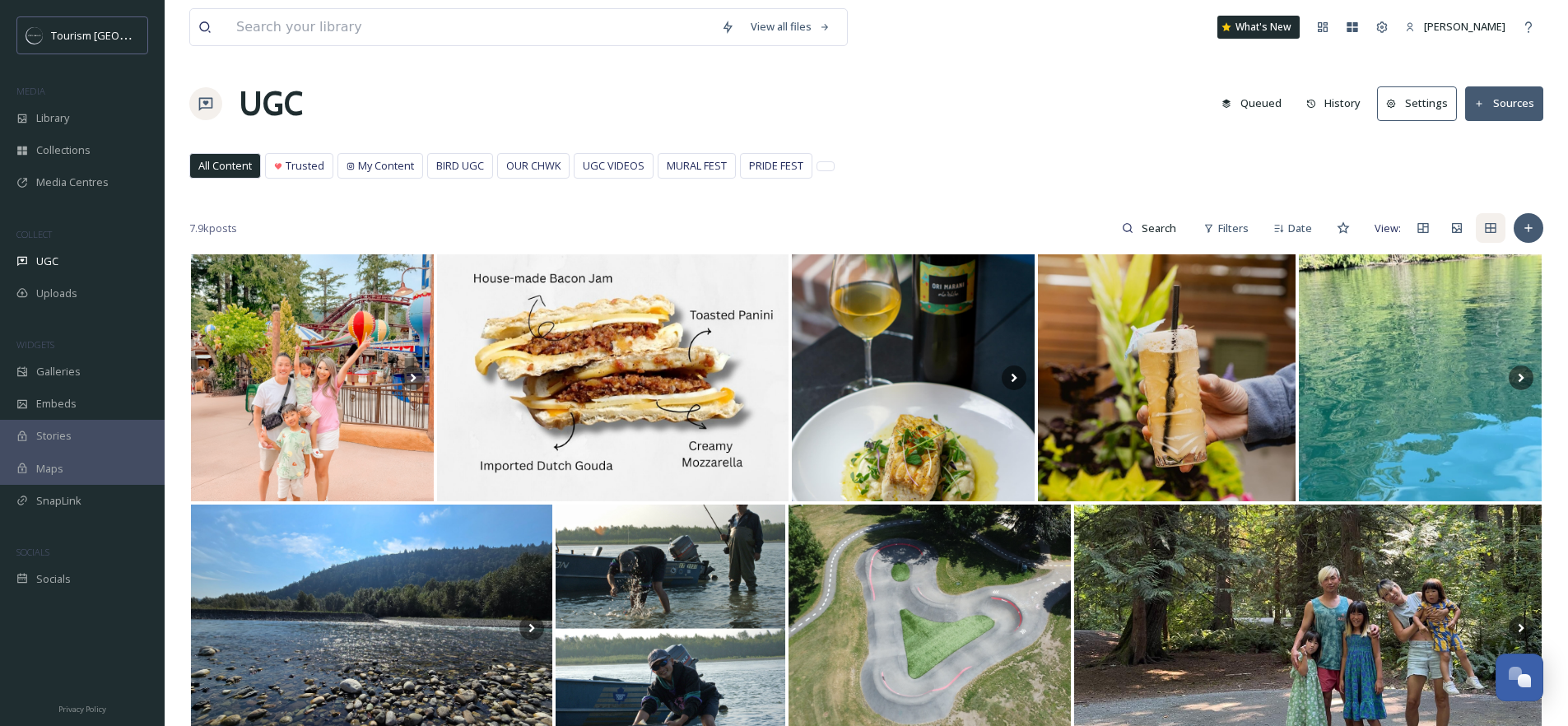
click at [959, 156] on div "All Content Trusted My Content BIRD UGC OUR CHWK UGC VIDEOS MURAL FEST PRIDE FE…" at bounding box center [866, 170] width 1354 height 34
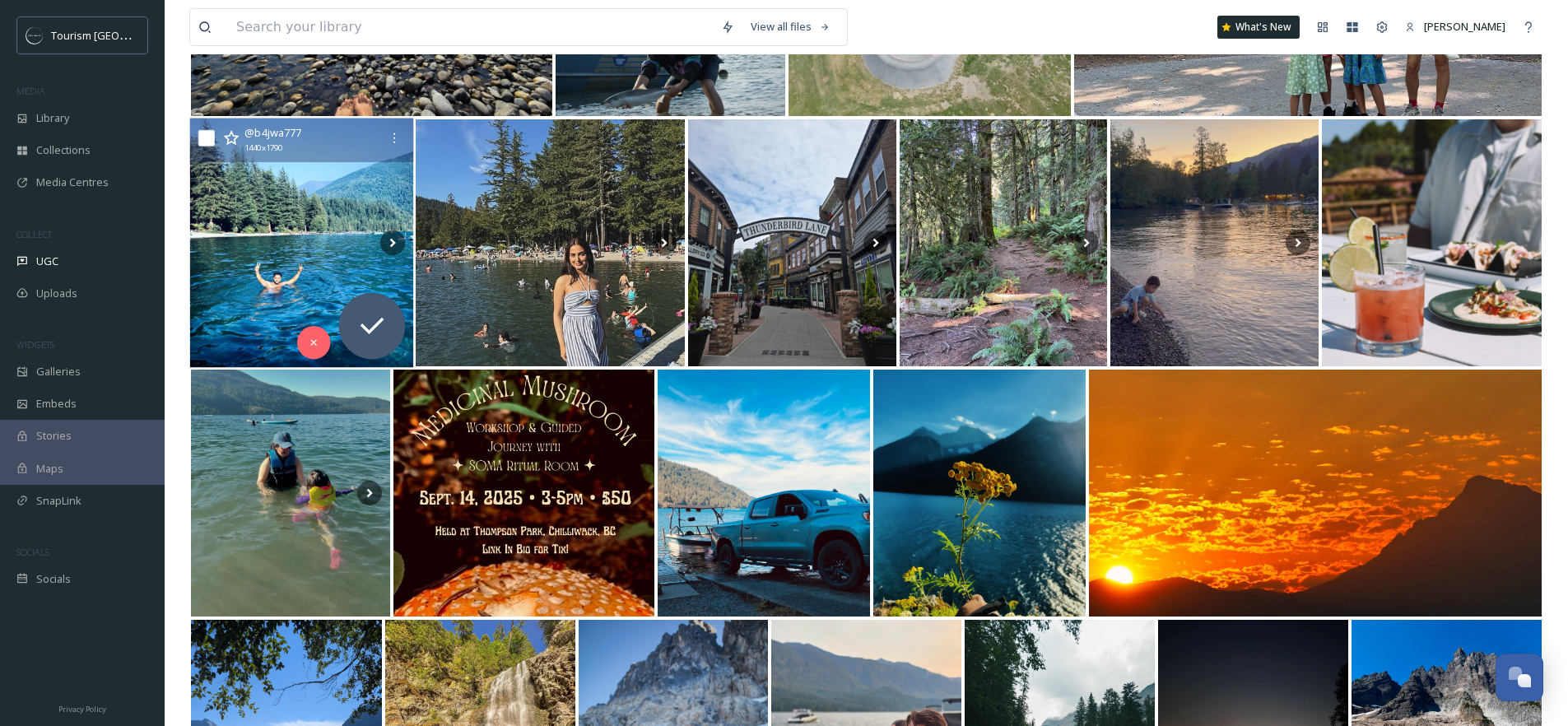
scroll to position [693, 0]
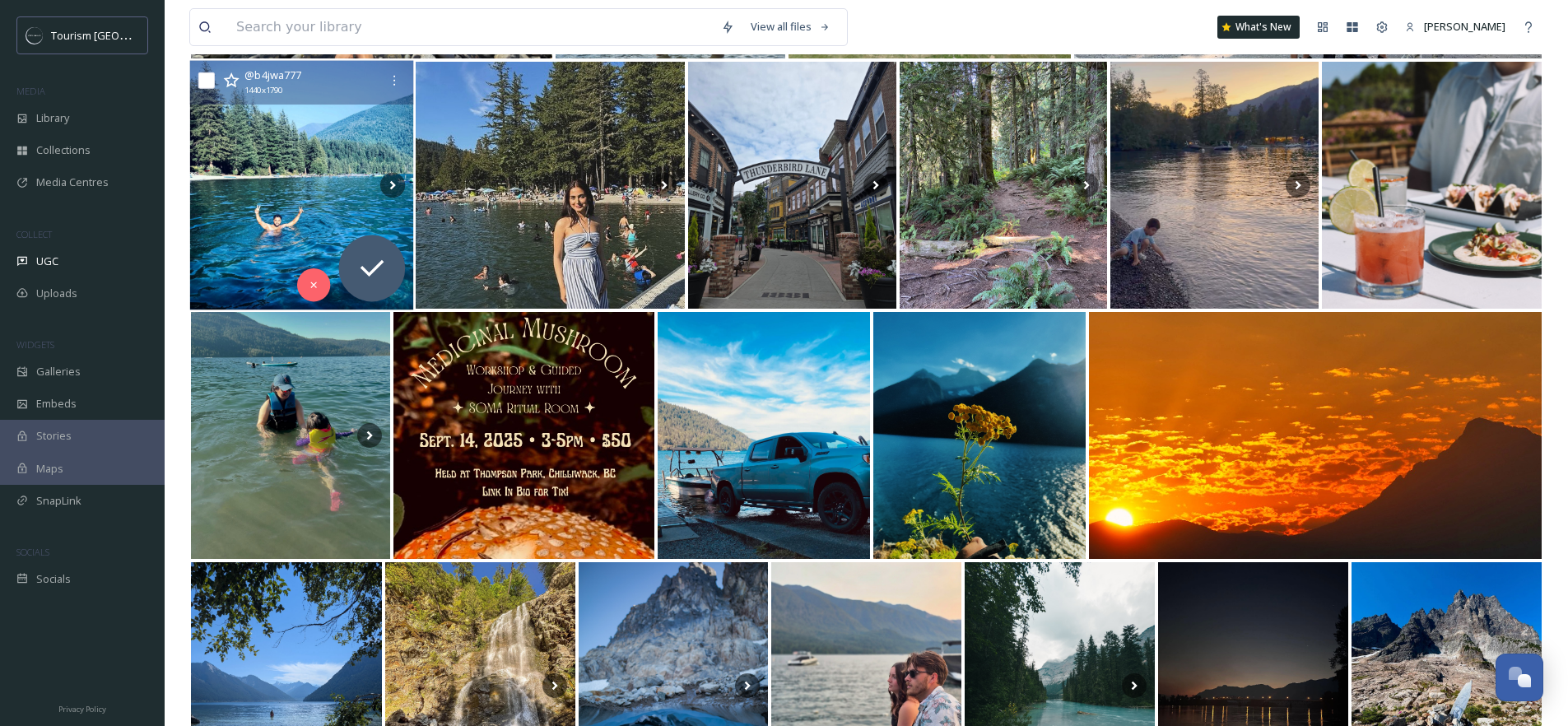
click at [288, 221] on img at bounding box center [302, 185] width 223 height 249
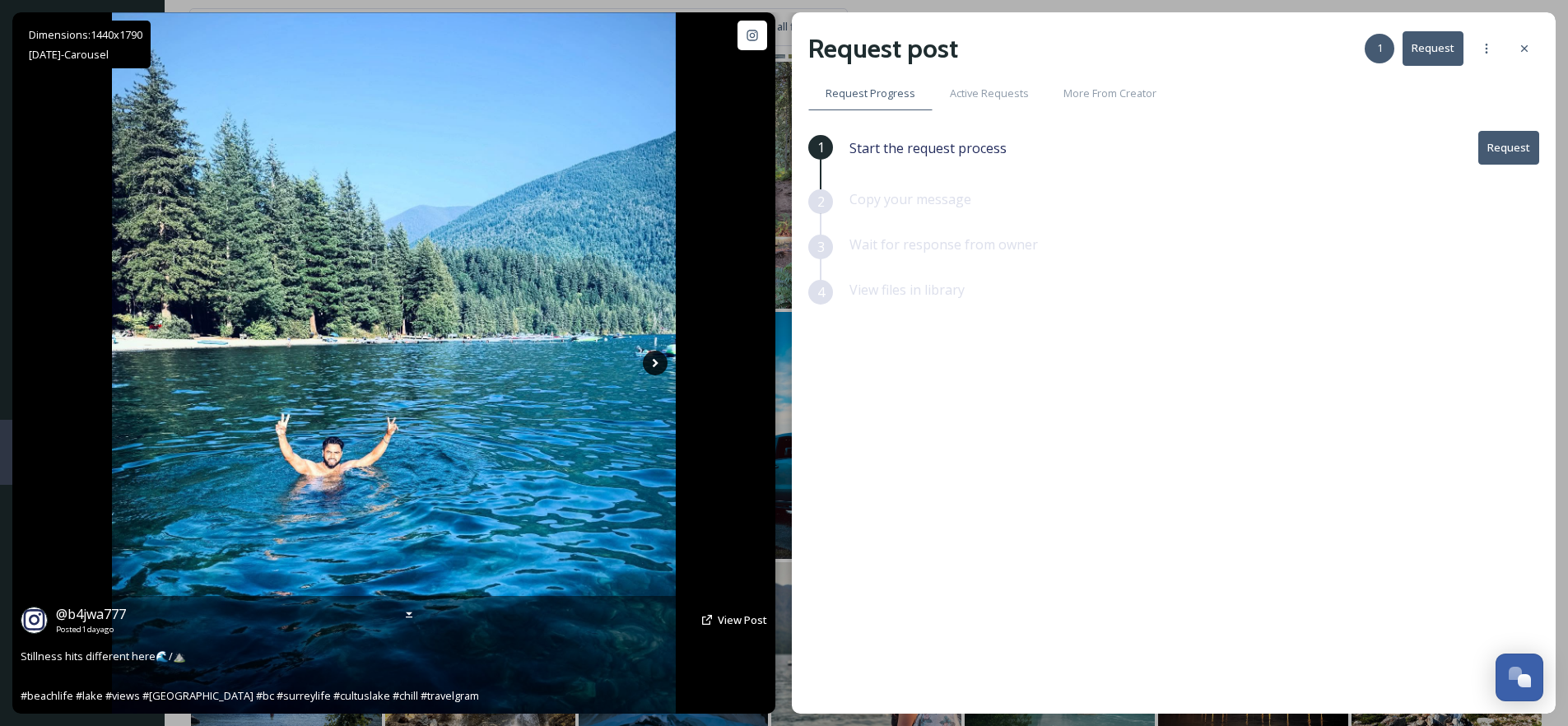
click at [651, 359] on icon at bounding box center [655, 363] width 24 height 25
click at [657, 362] on icon at bounding box center [656, 363] width 6 height 9
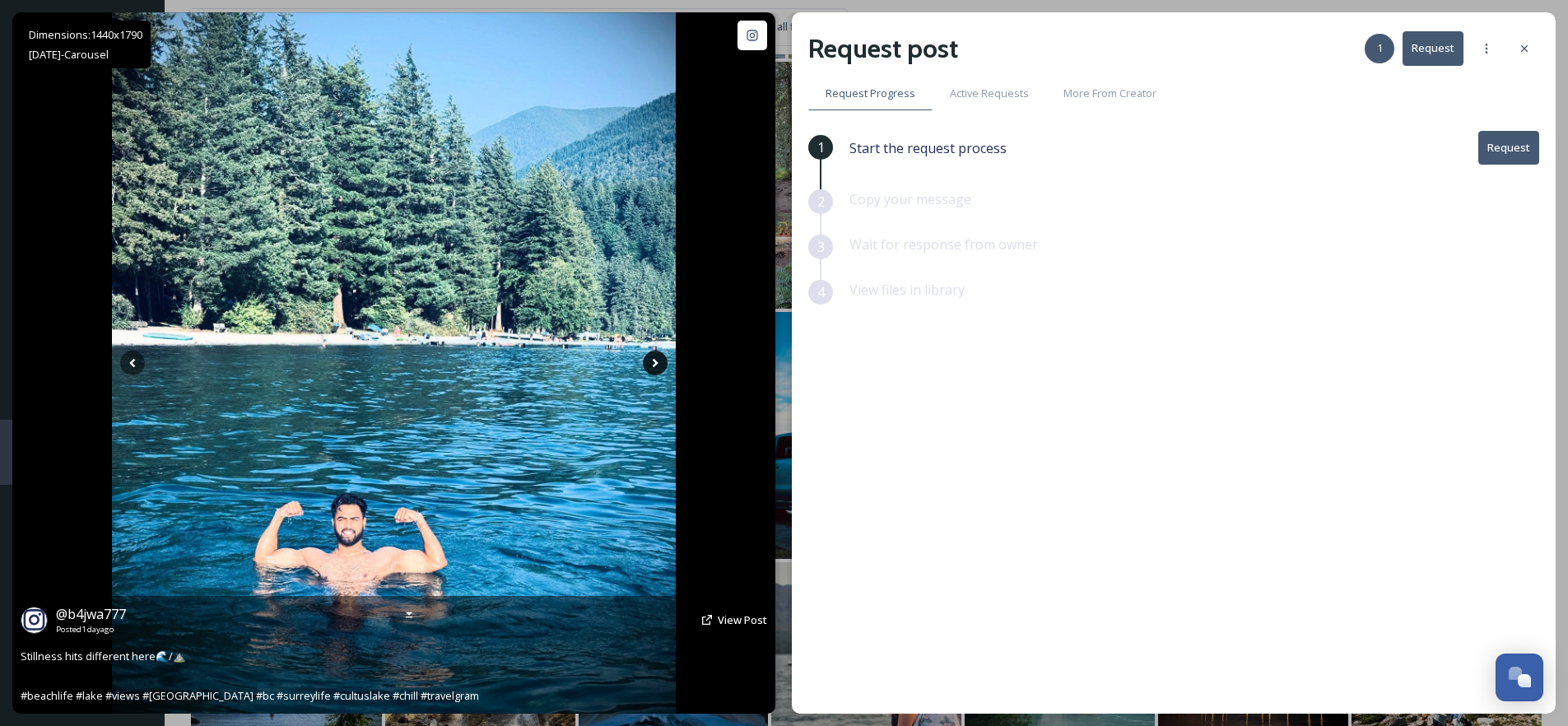
click at [649, 368] on icon at bounding box center [655, 363] width 24 height 25
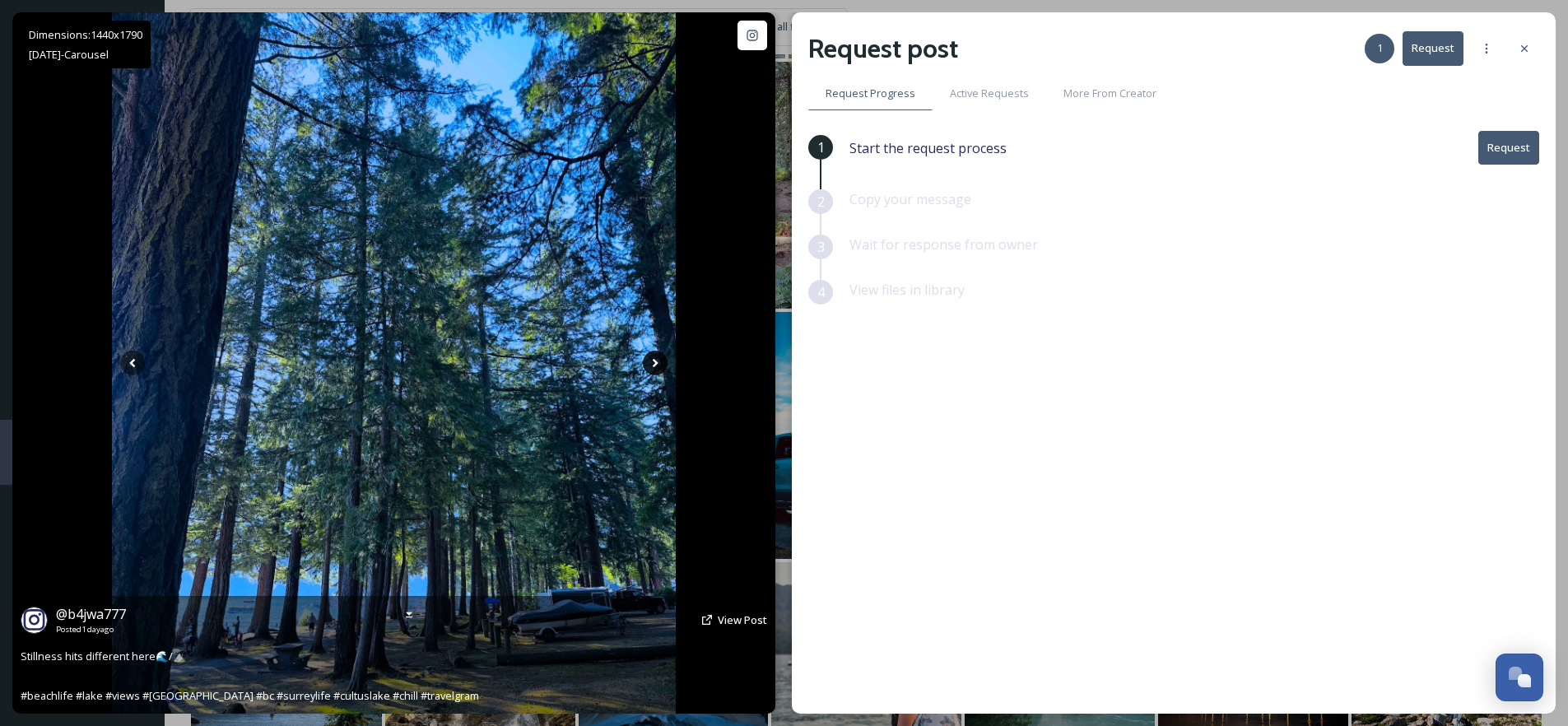
click at [649, 368] on icon at bounding box center [655, 363] width 24 height 25
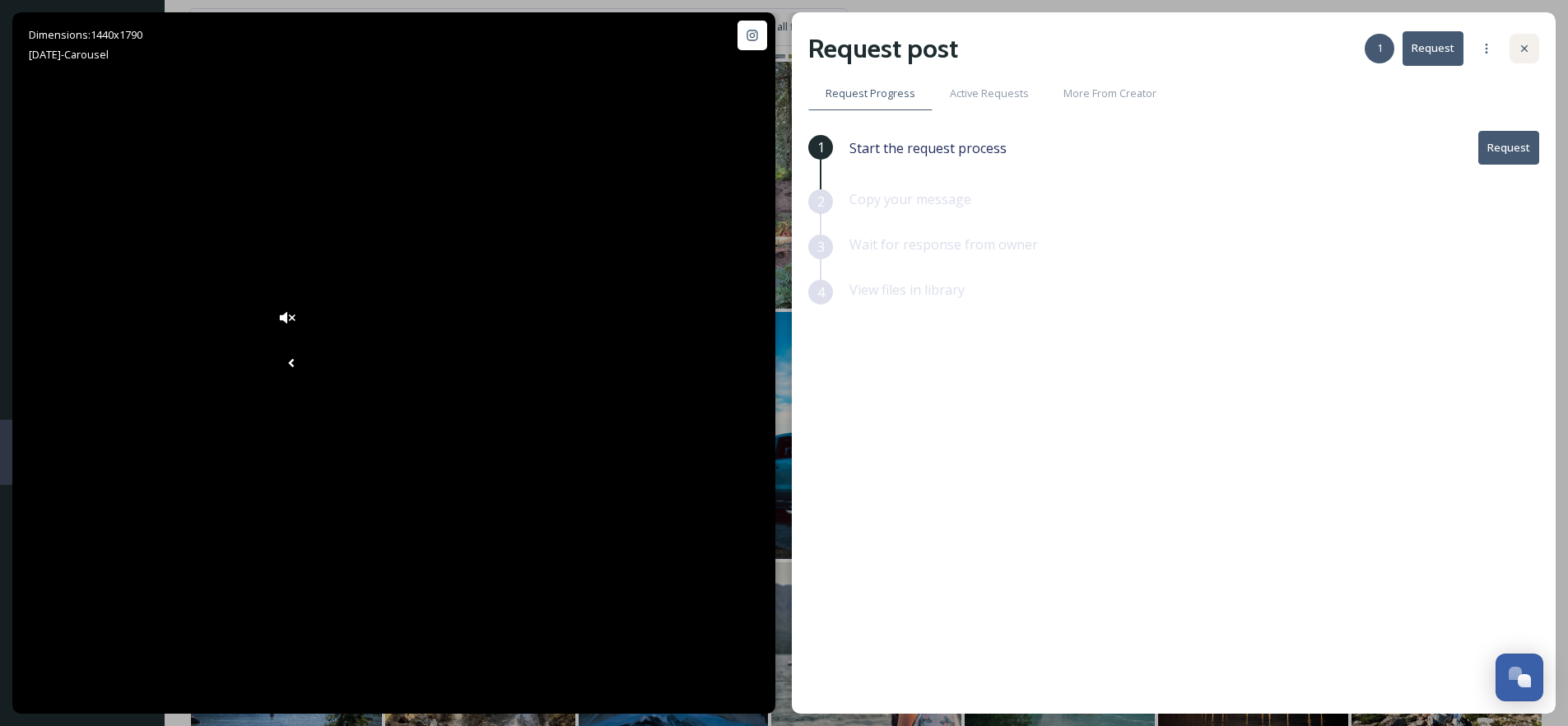
click at [1532, 51] on div at bounding box center [1524, 48] width 30 height 30
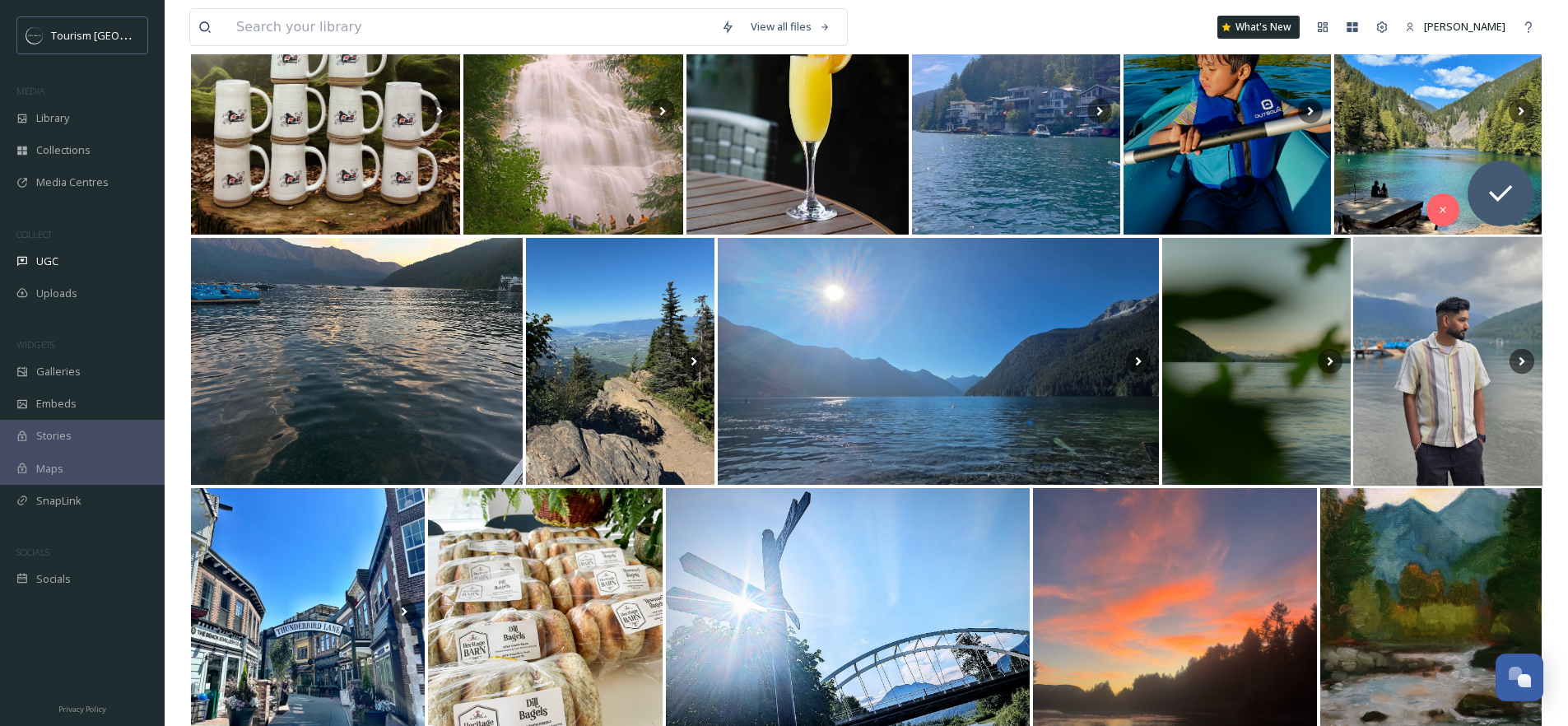
scroll to position [1791, 0]
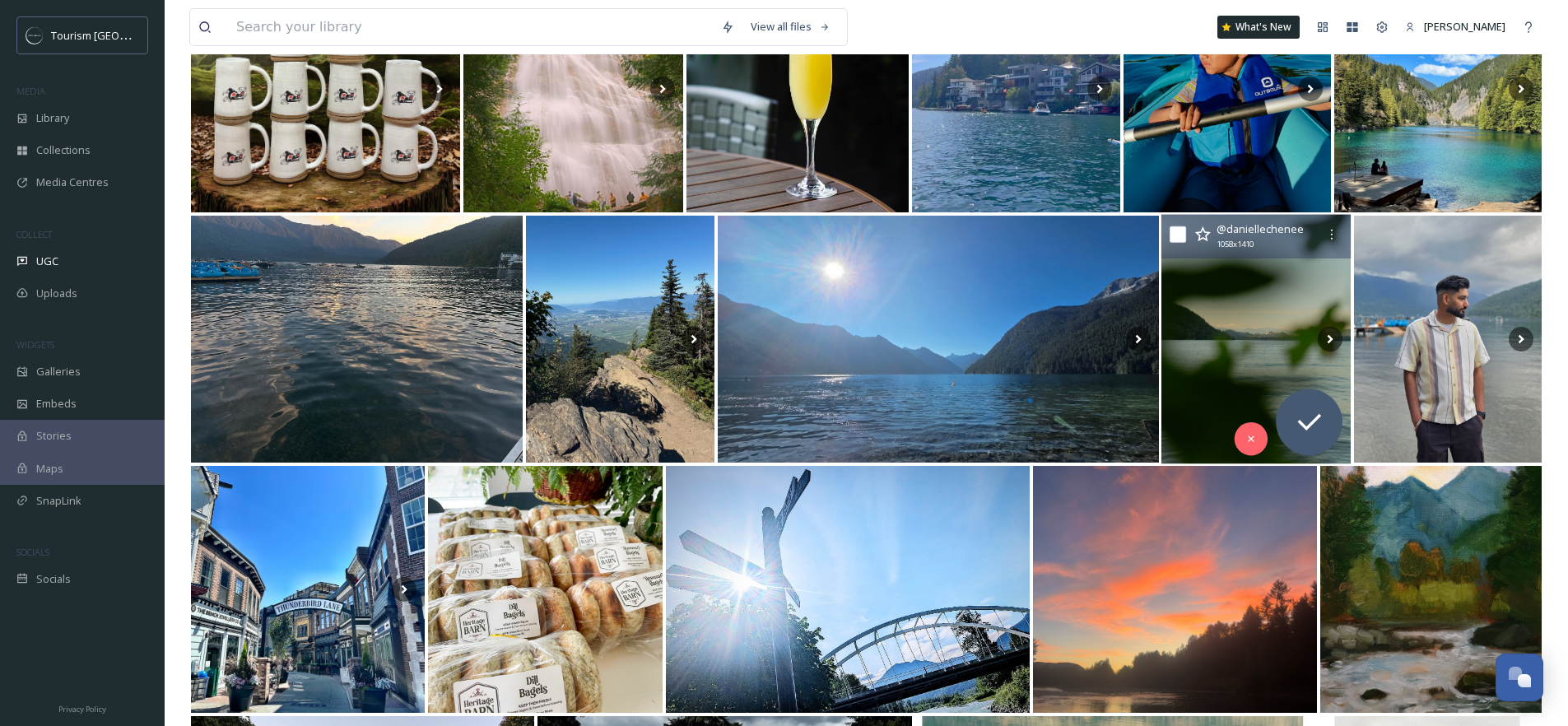
click at [1252, 327] on img at bounding box center [1256, 339] width 190 height 249
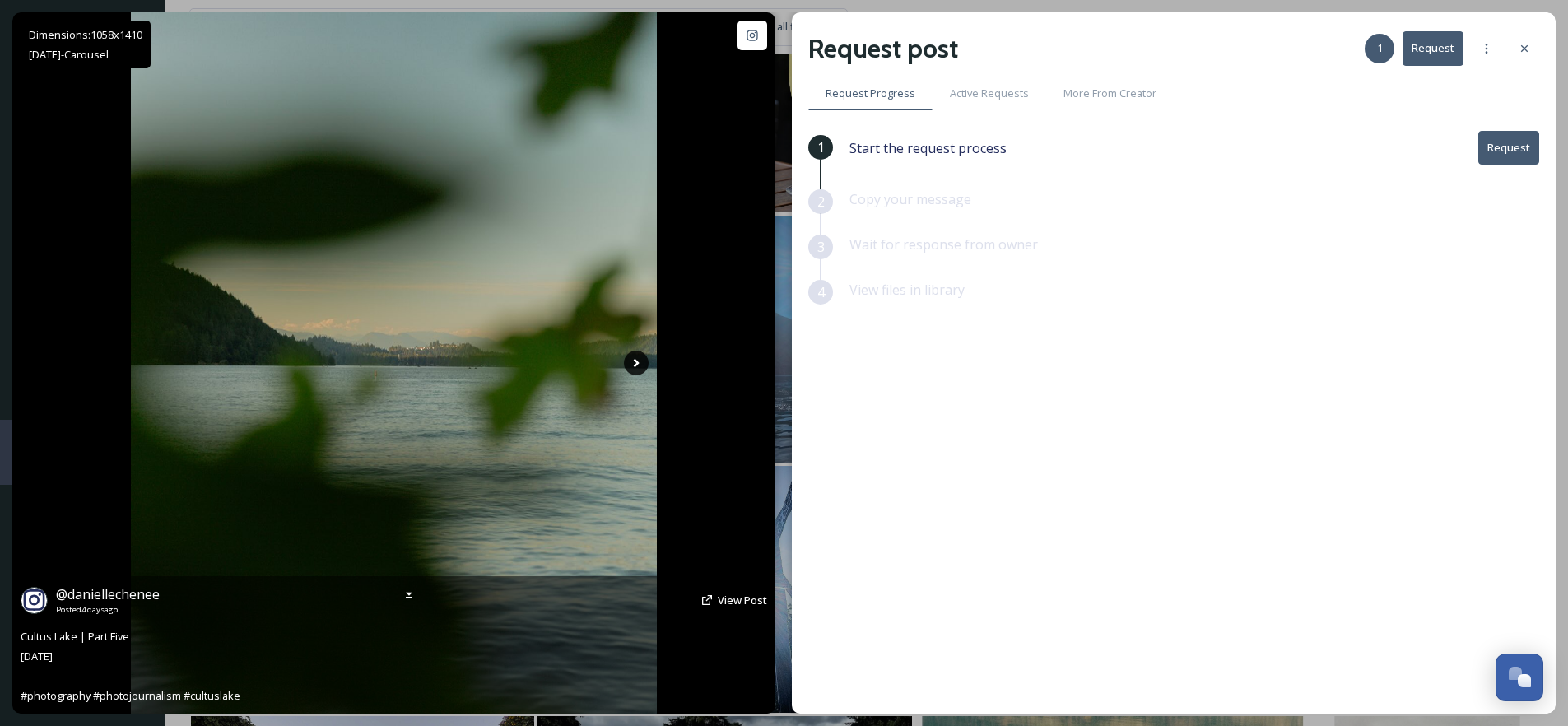
click at [632, 368] on icon at bounding box center [636, 363] width 24 height 25
click at [634, 368] on icon at bounding box center [636, 363] width 24 height 25
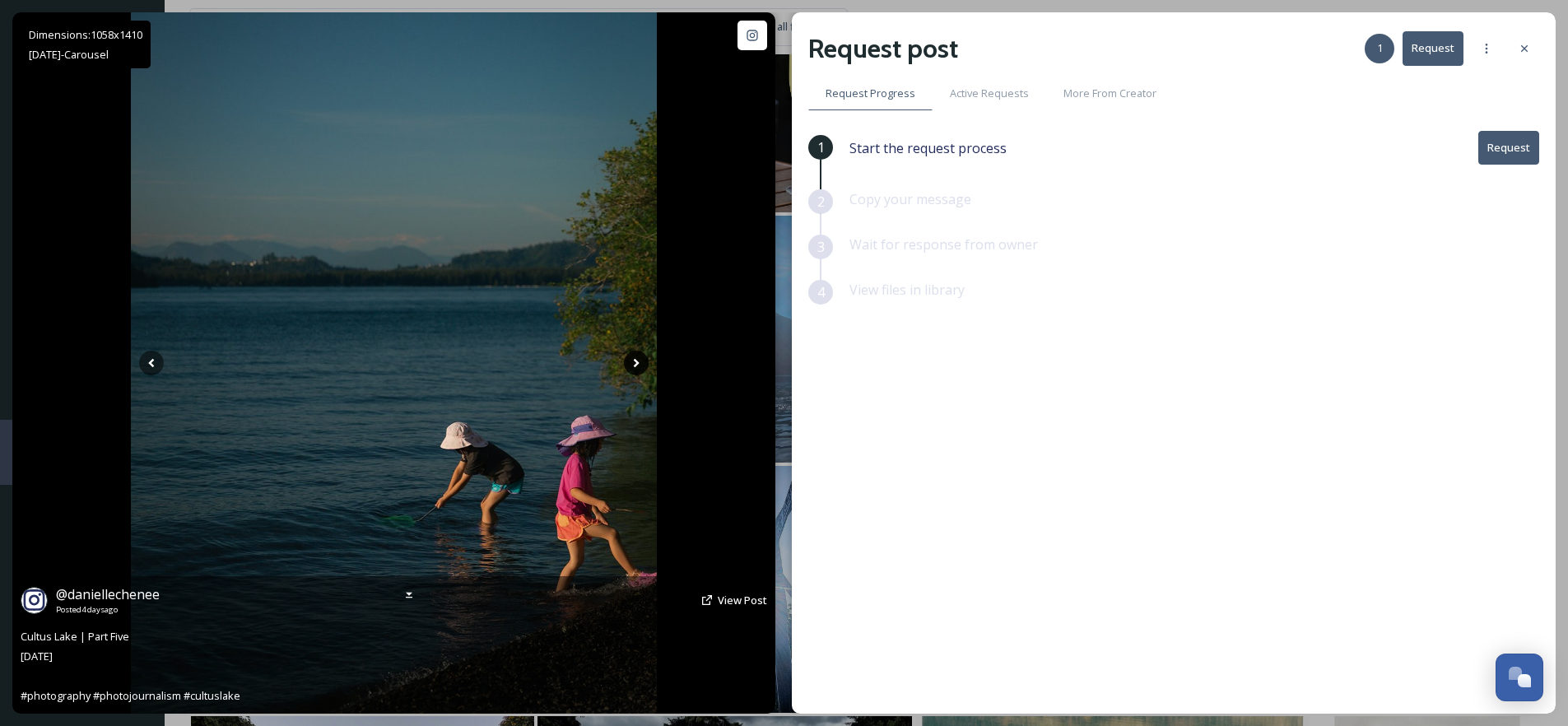
click at [637, 368] on icon at bounding box center [636, 363] width 24 height 25
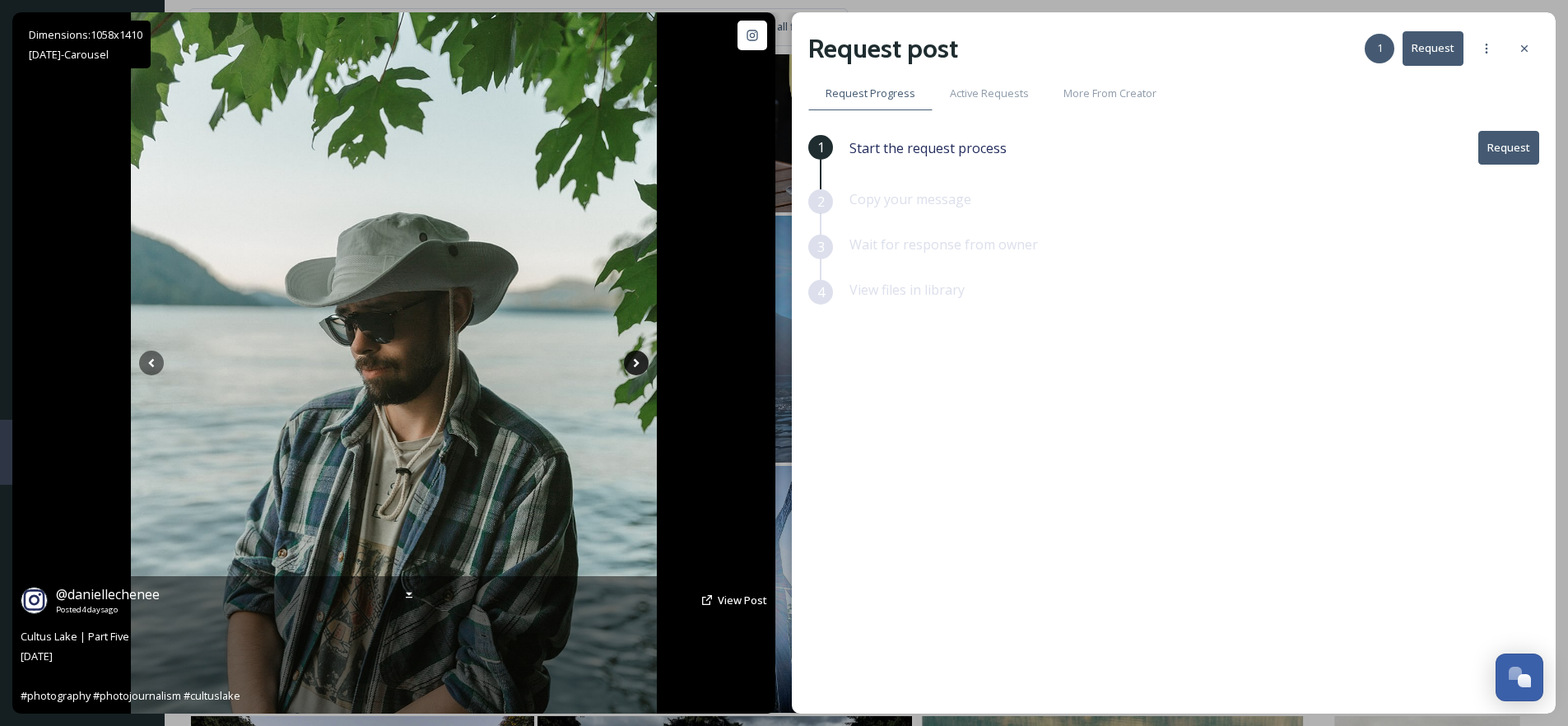
click at [640, 362] on icon at bounding box center [636, 363] width 24 height 25
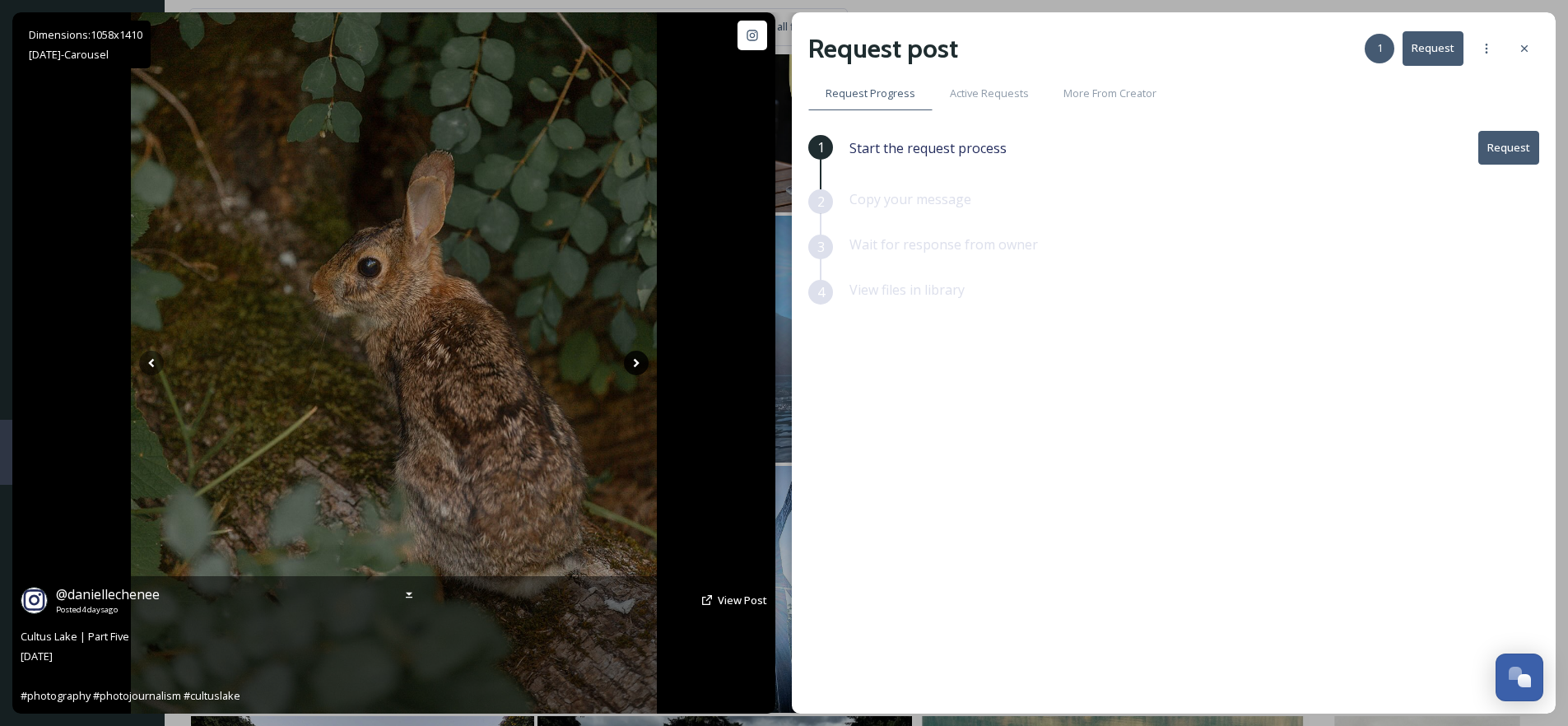
click at [640, 362] on icon at bounding box center [636, 363] width 24 height 25
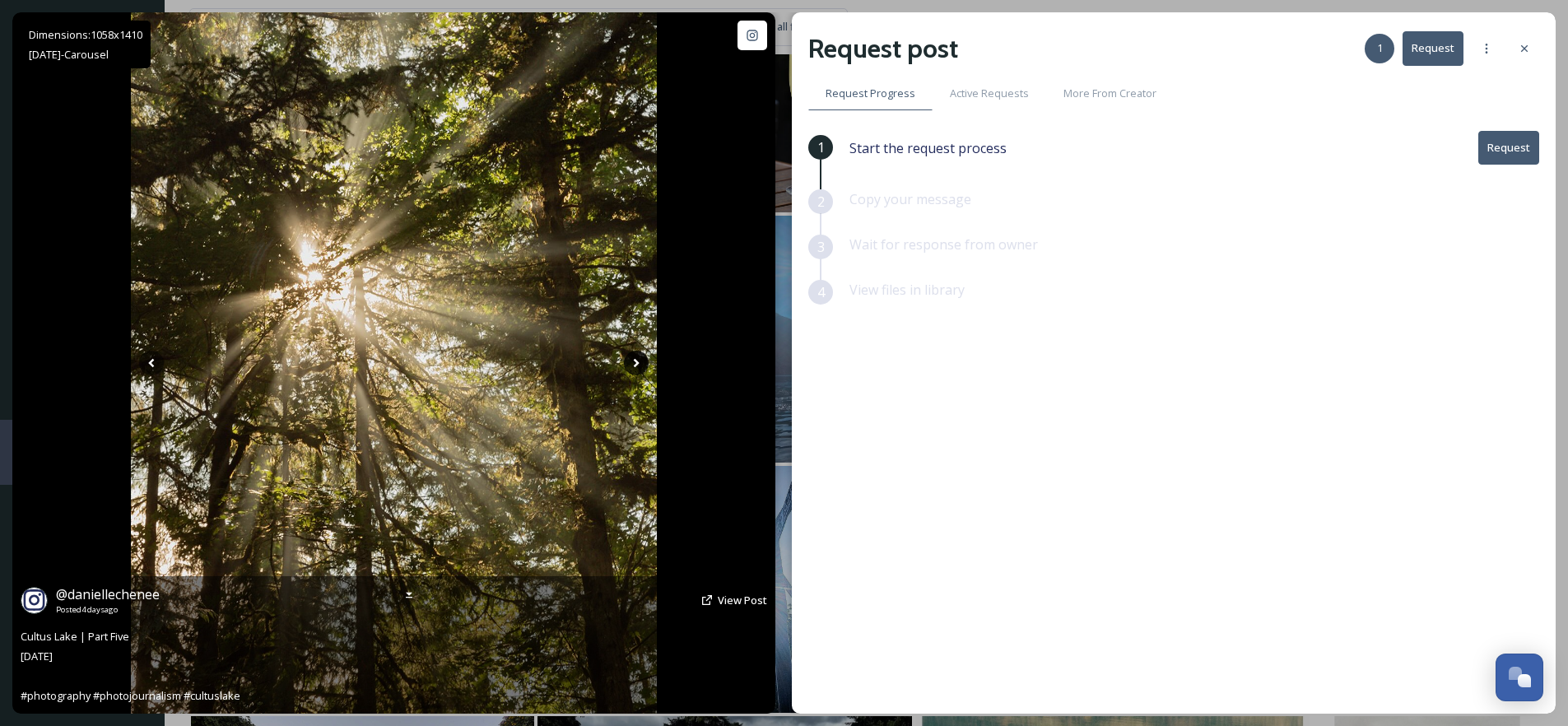
click at [640, 362] on icon at bounding box center [636, 363] width 24 height 25
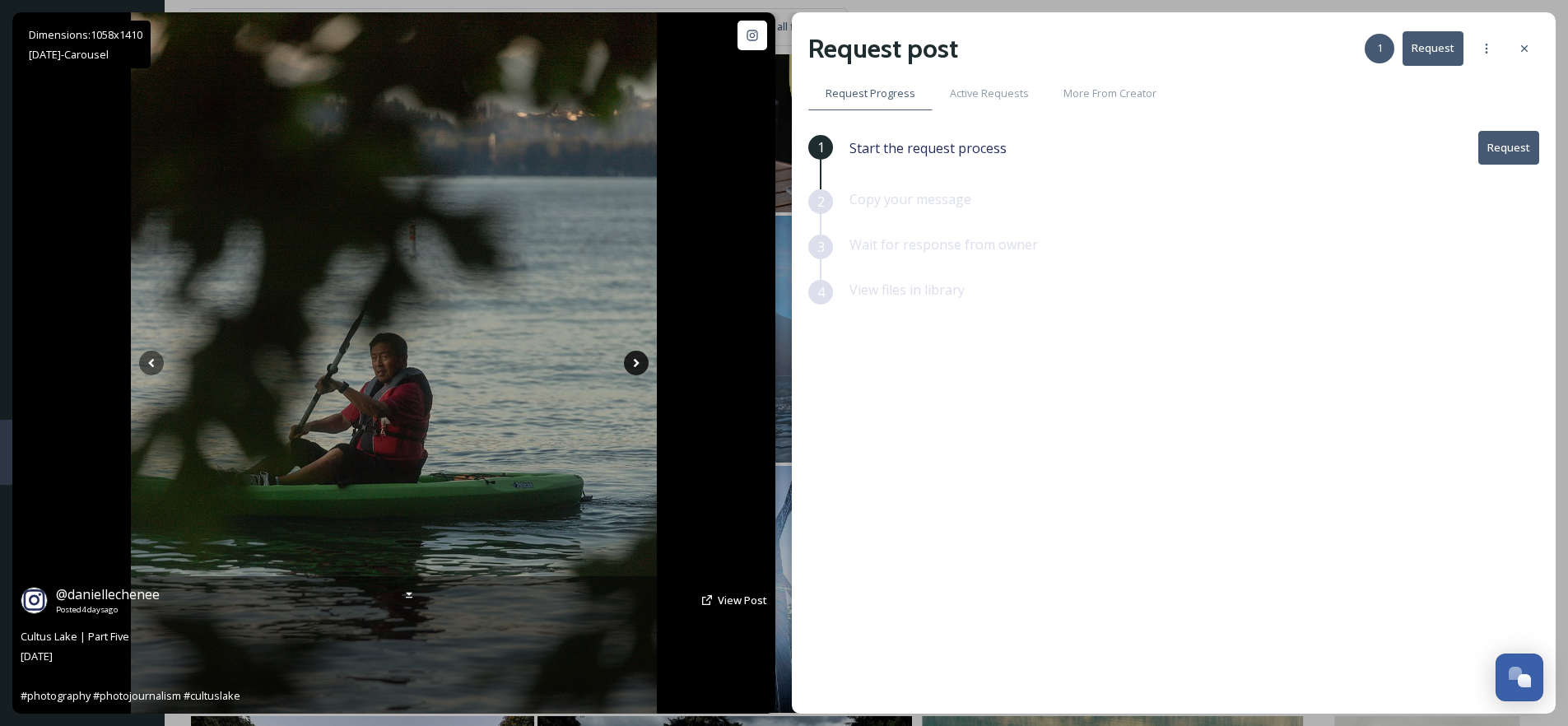
click at [640, 362] on icon at bounding box center [636, 363] width 24 height 25
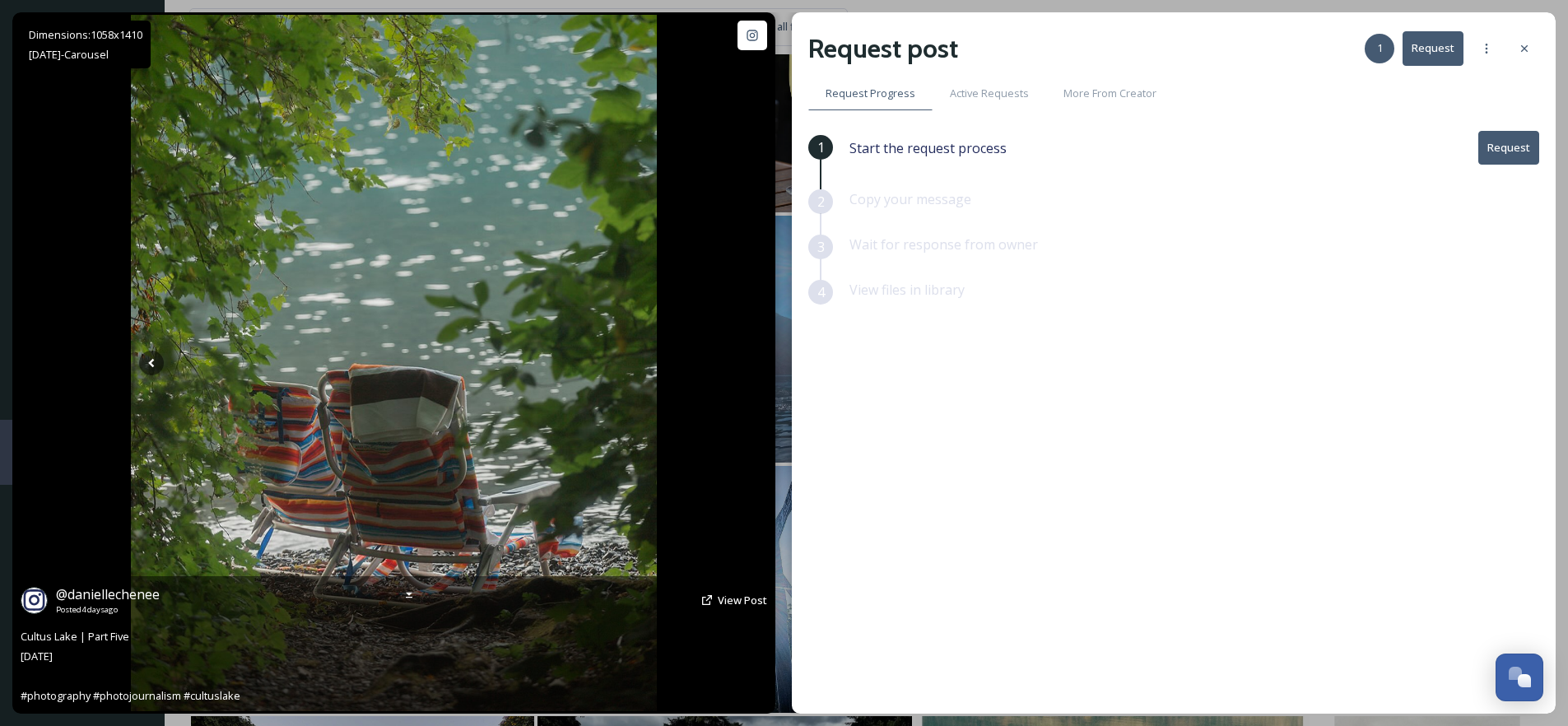
click at [640, 362] on icon at bounding box center [636, 363] width 24 height 25
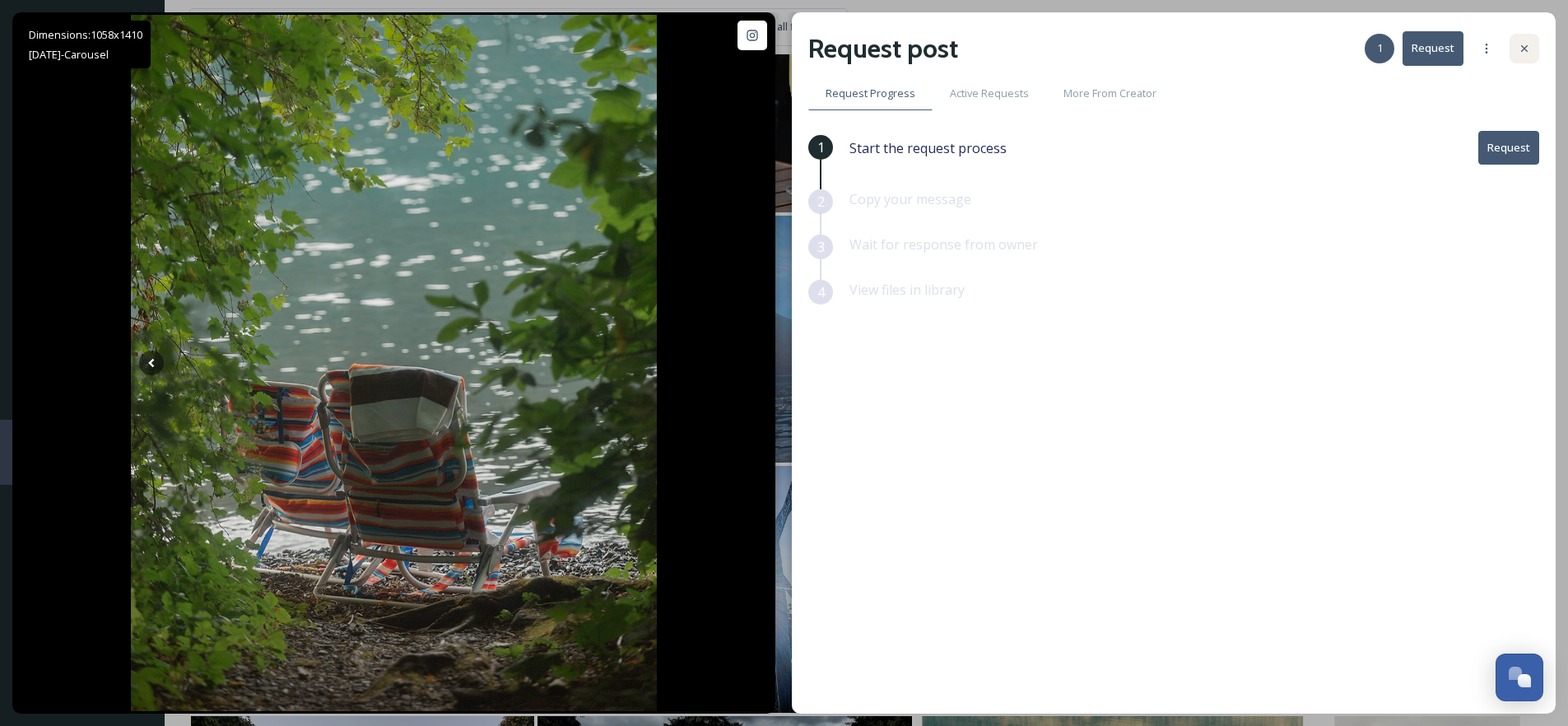
click at [1518, 43] on icon at bounding box center [1525, 49] width 14 height 14
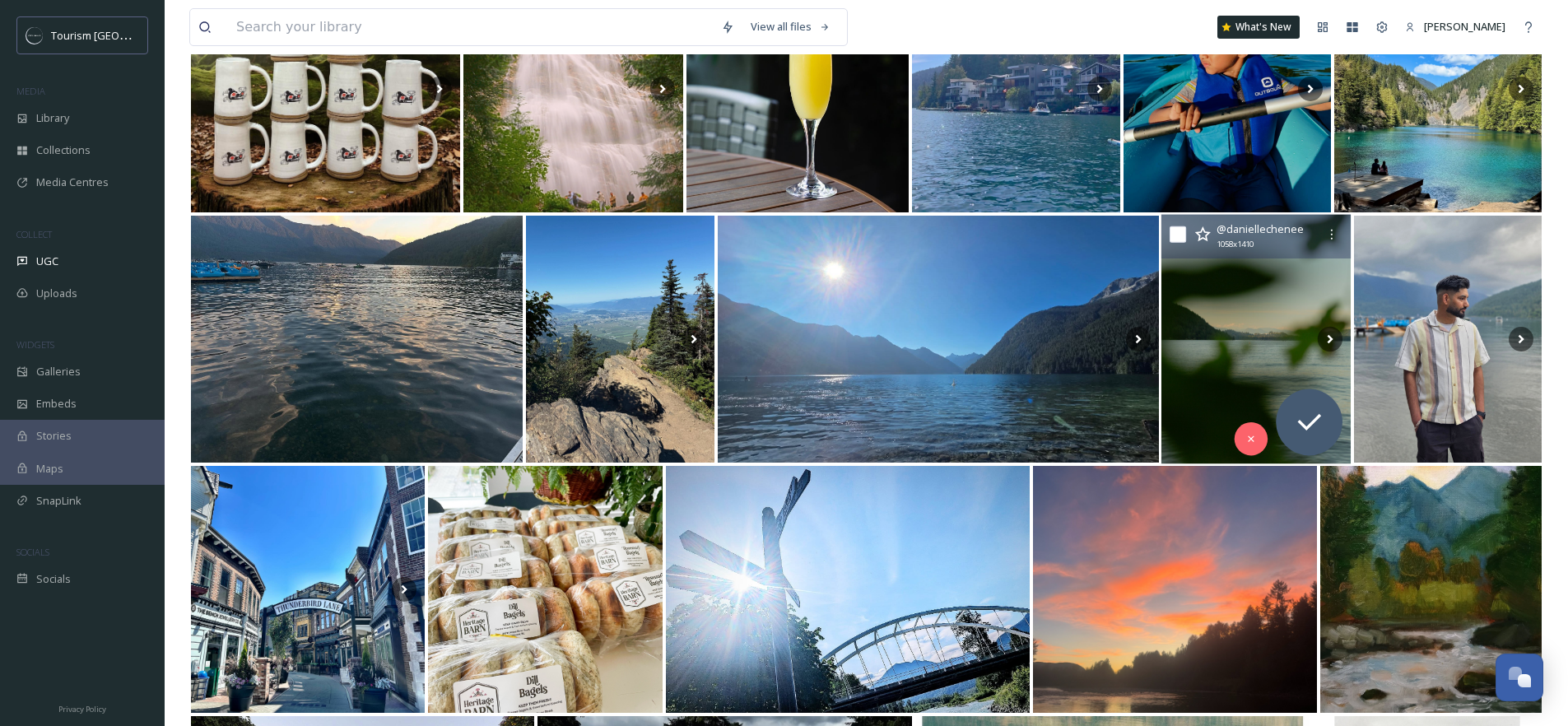
click at [1205, 238] on icon at bounding box center [1202, 234] width 16 height 16
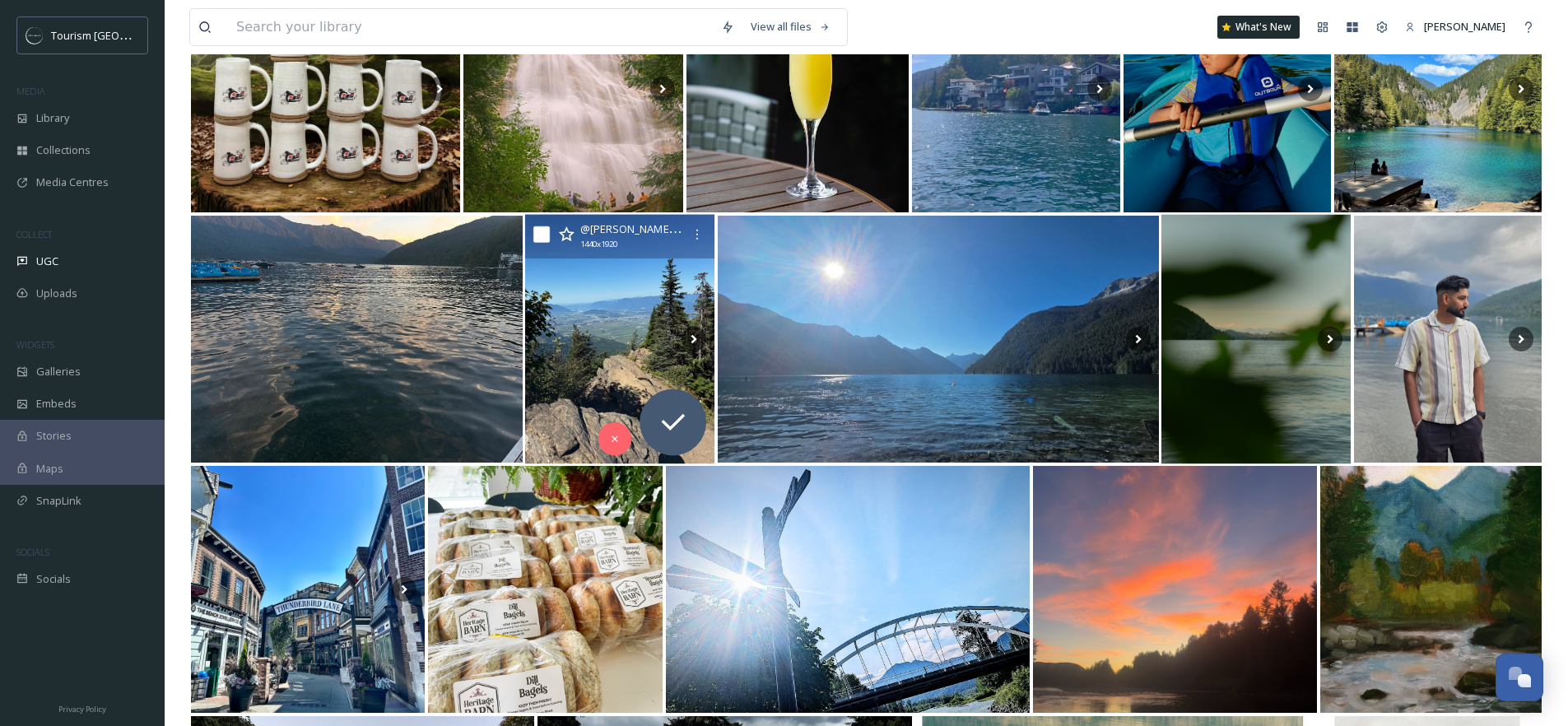
click at [596, 319] on img at bounding box center [620, 339] width 190 height 249
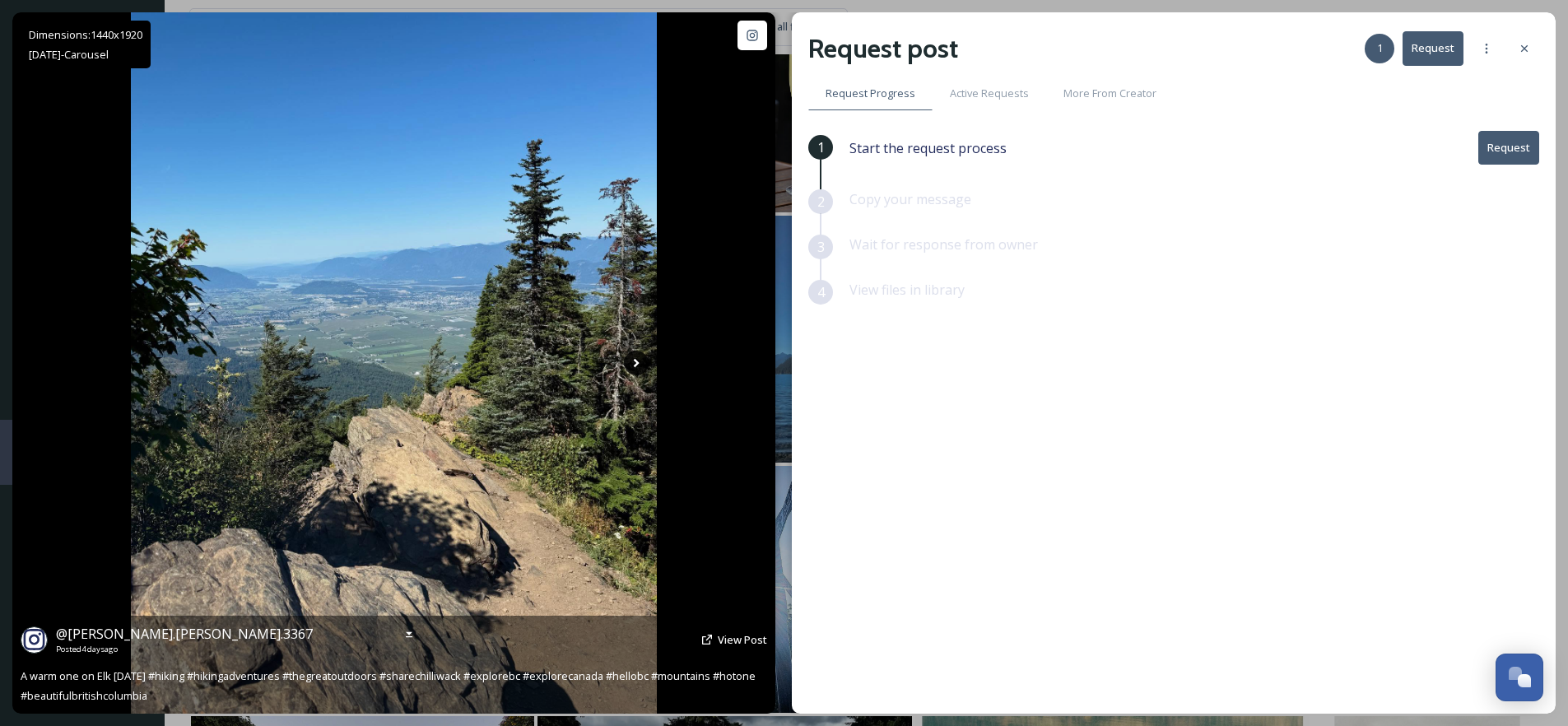
click at [634, 363] on icon at bounding box center [636, 363] width 24 height 25
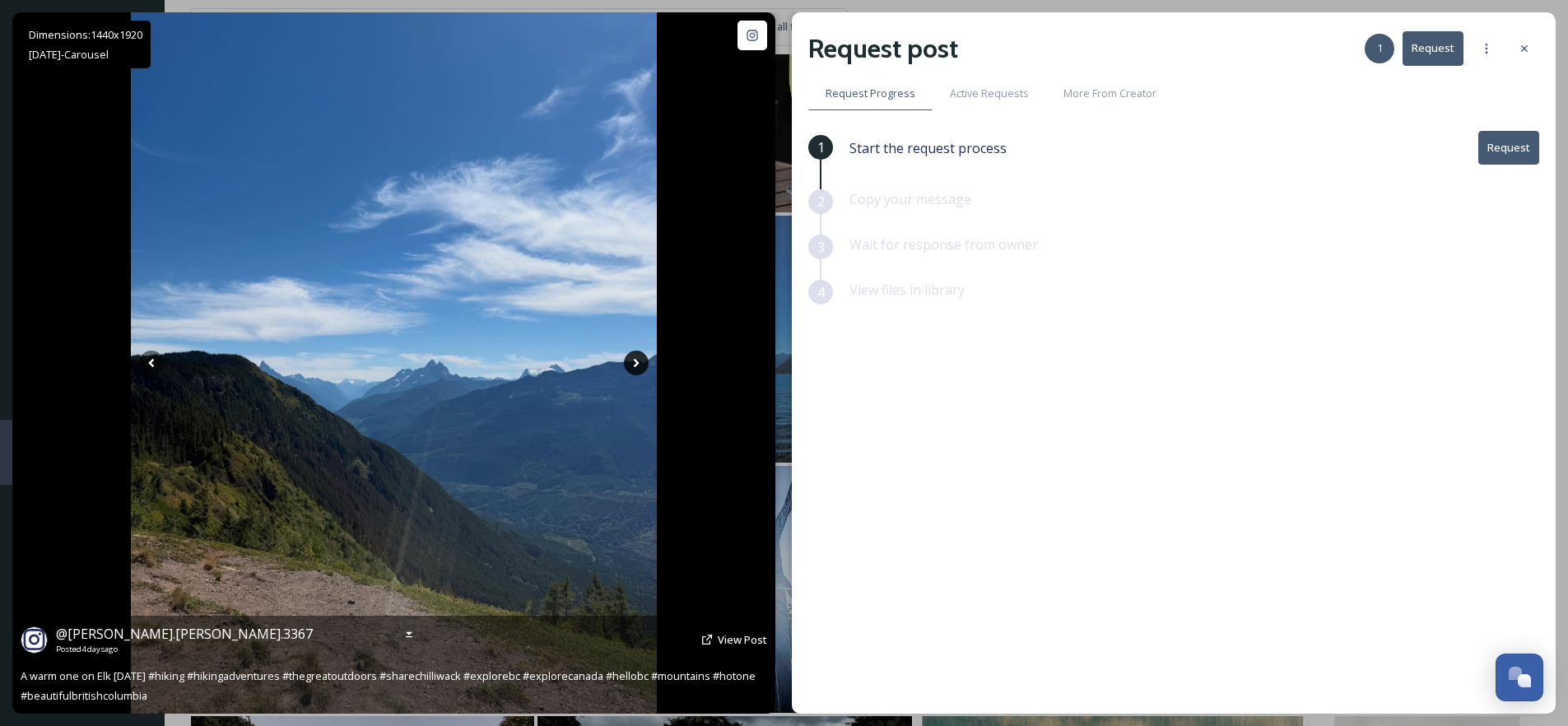
click at [640, 366] on icon at bounding box center [636, 363] width 24 height 25
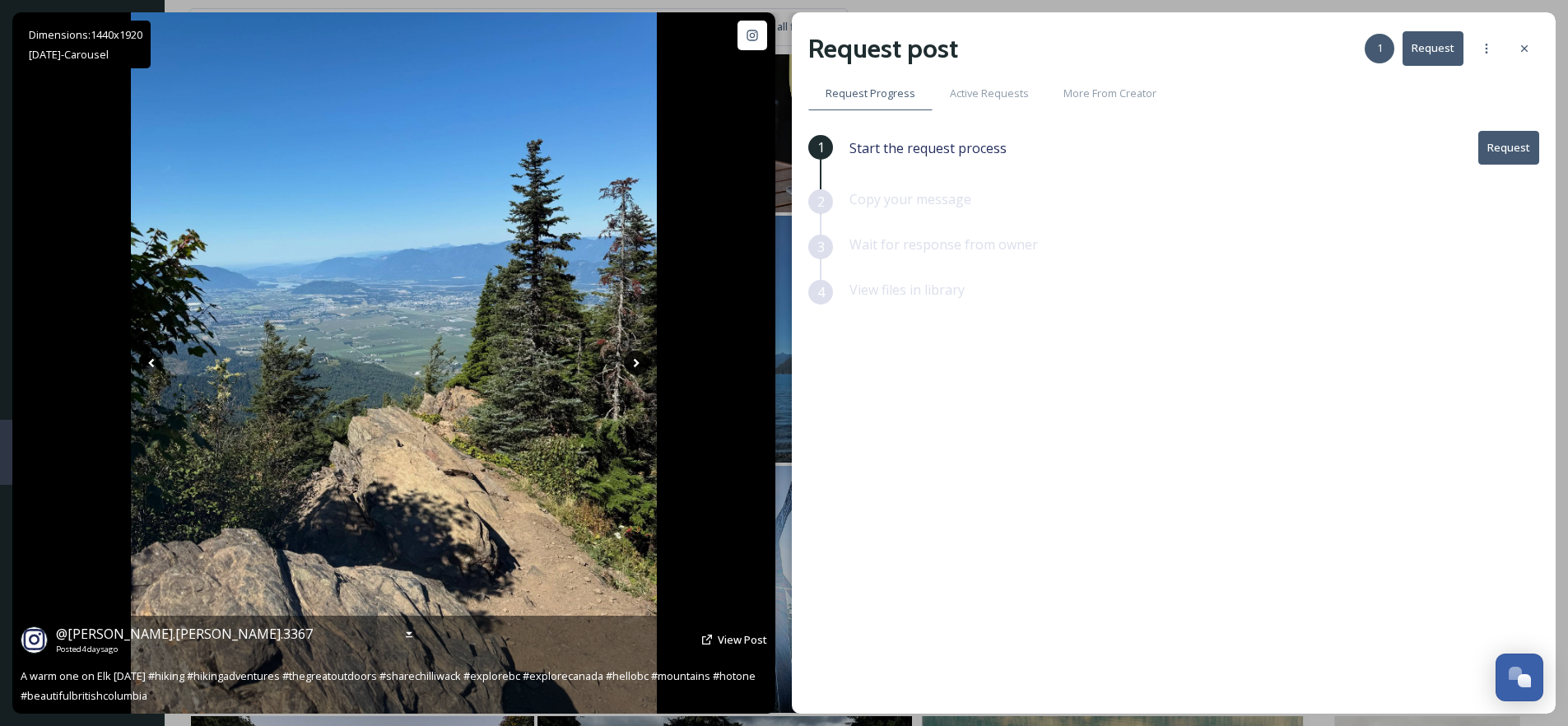
click at [638, 364] on icon at bounding box center [636, 363] width 6 height 9
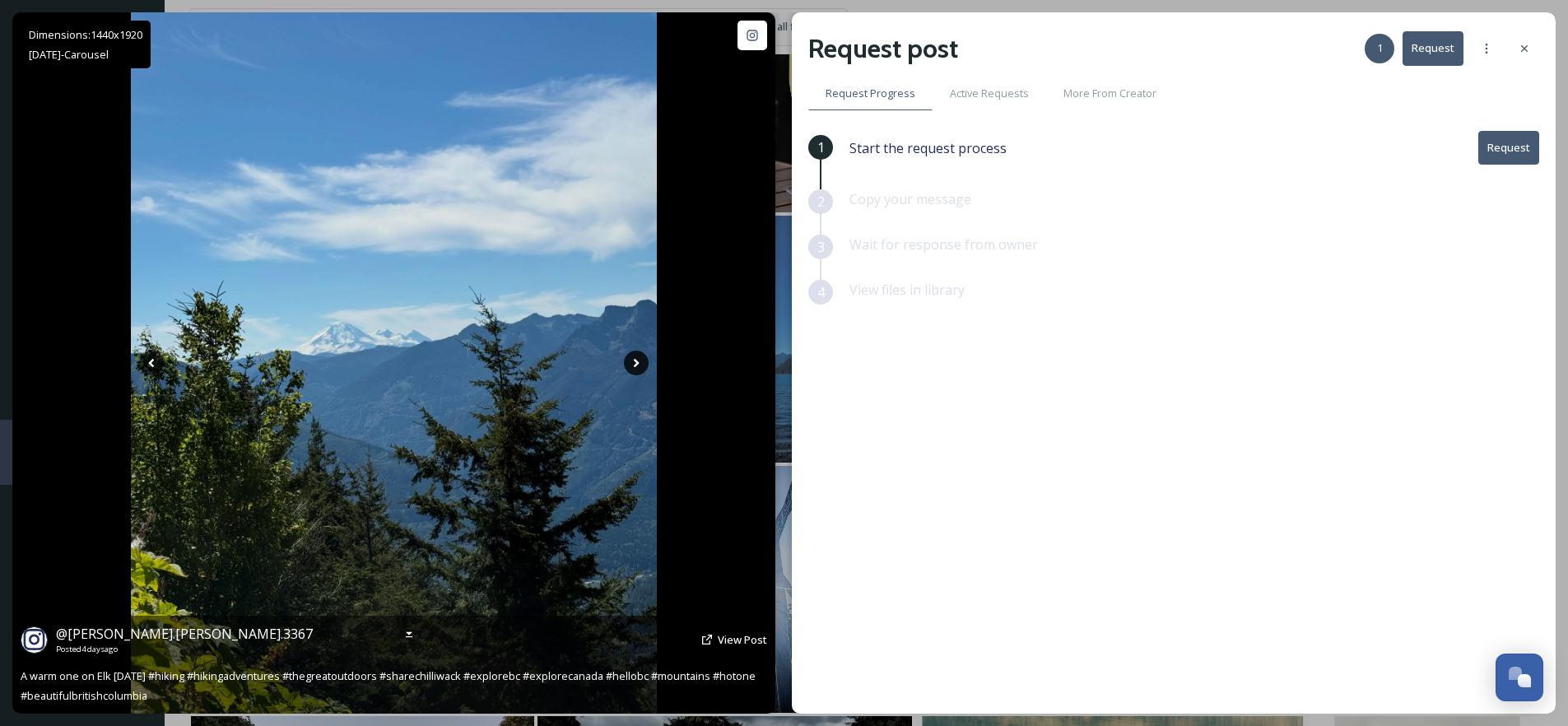
click at [632, 362] on icon at bounding box center [636, 363] width 24 height 25
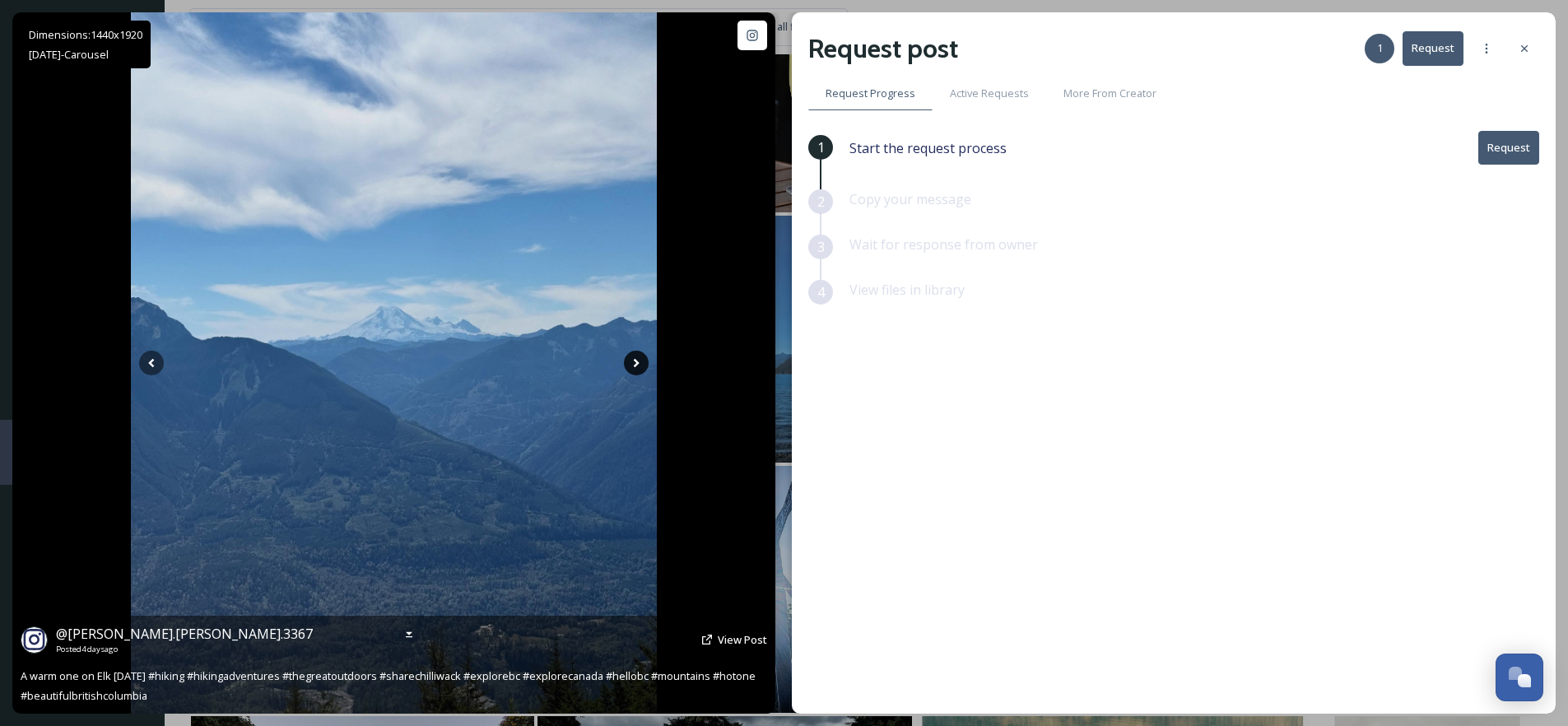
click at [632, 362] on icon at bounding box center [636, 363] width 24 height 25
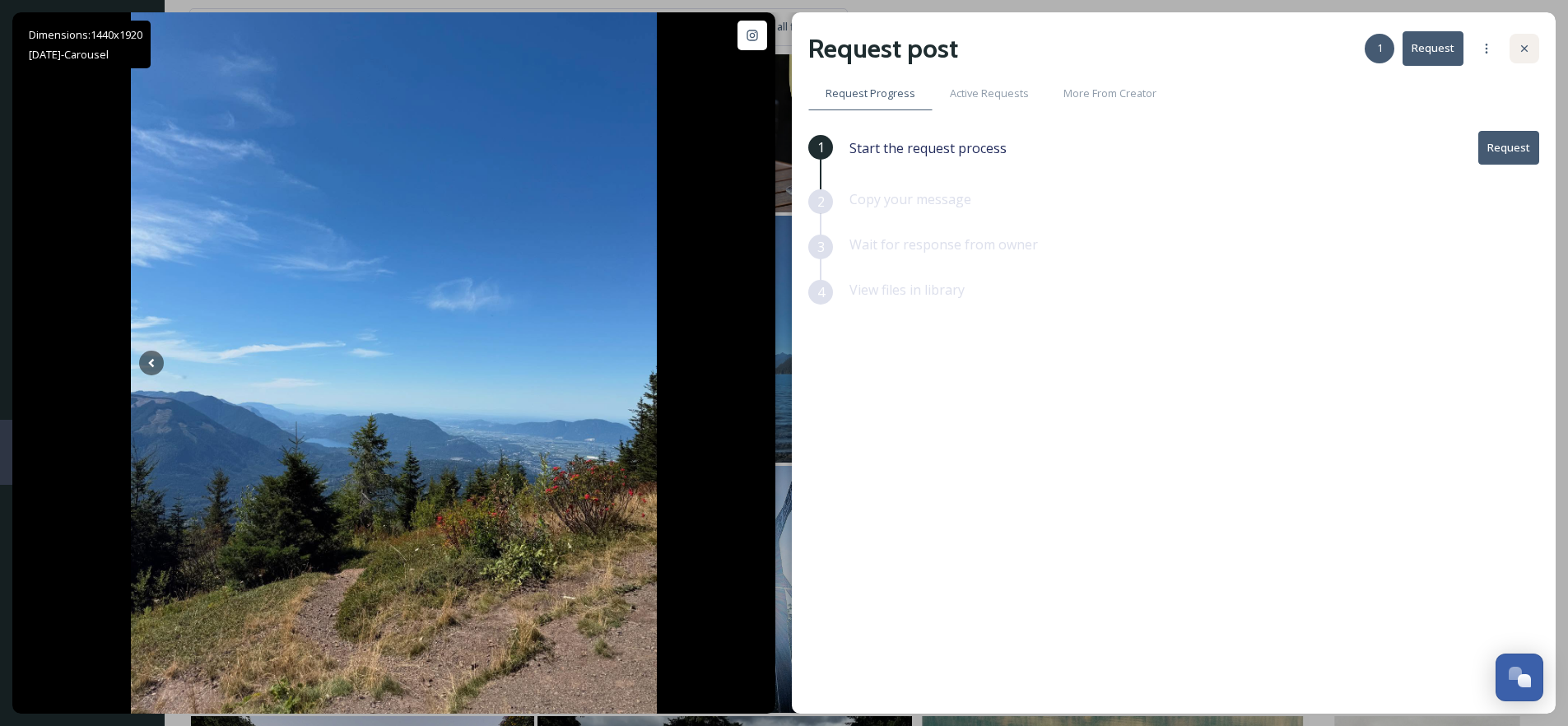
click at [1518, 47] on icon at bounding box center [1525, 49] width 14 height 14
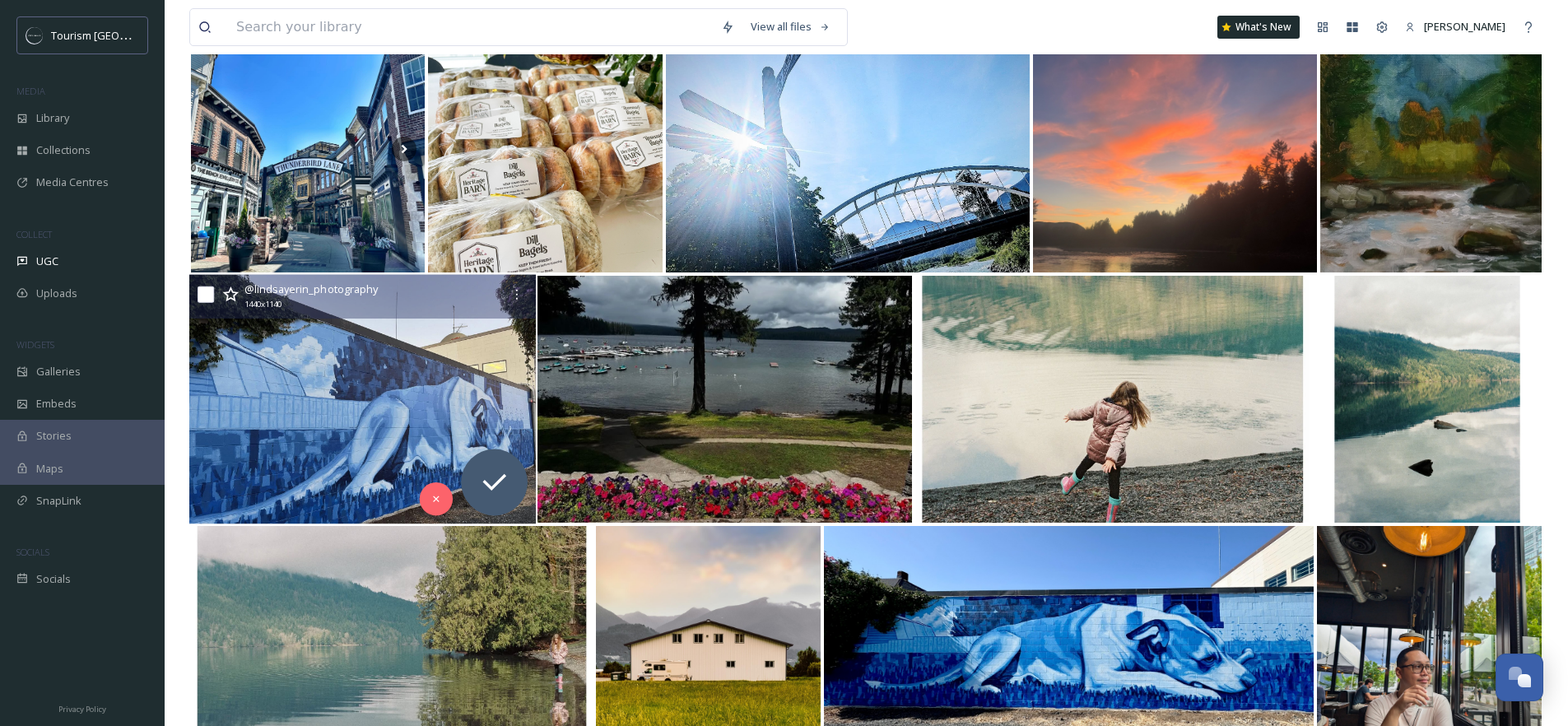
scroll to position [2263, 0]
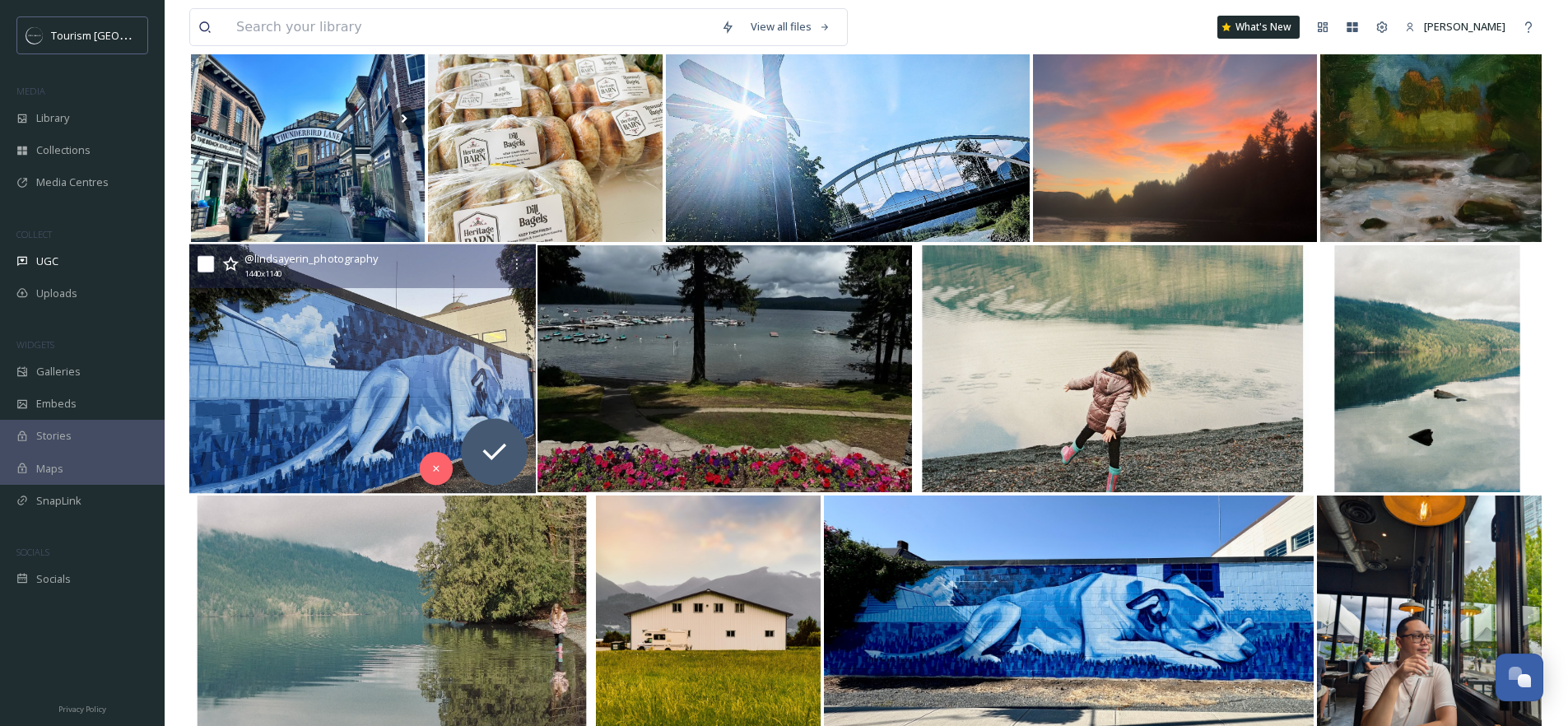
click at [227, 264] on icon at bounding box center [230, 264] width 16 height 16
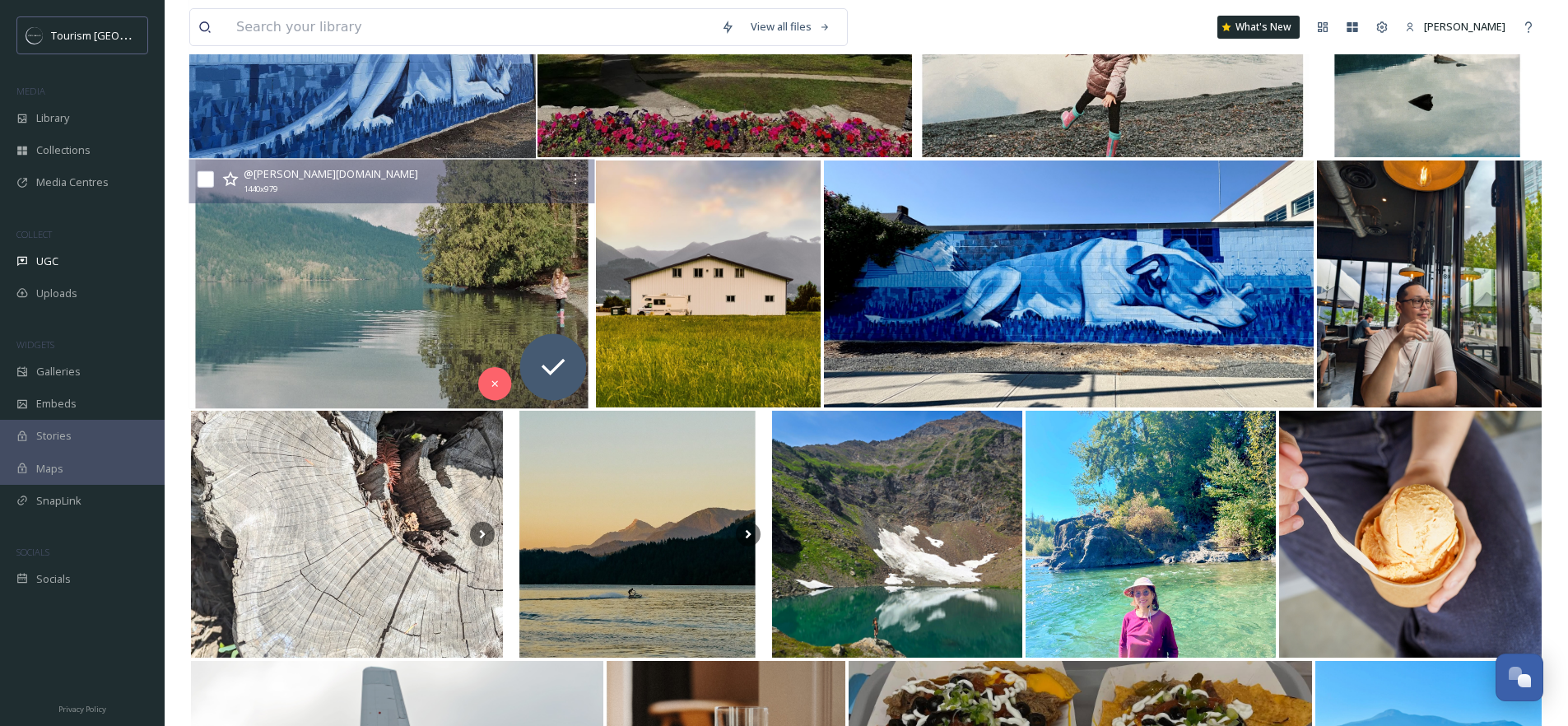
scroll to position [2692, 0]
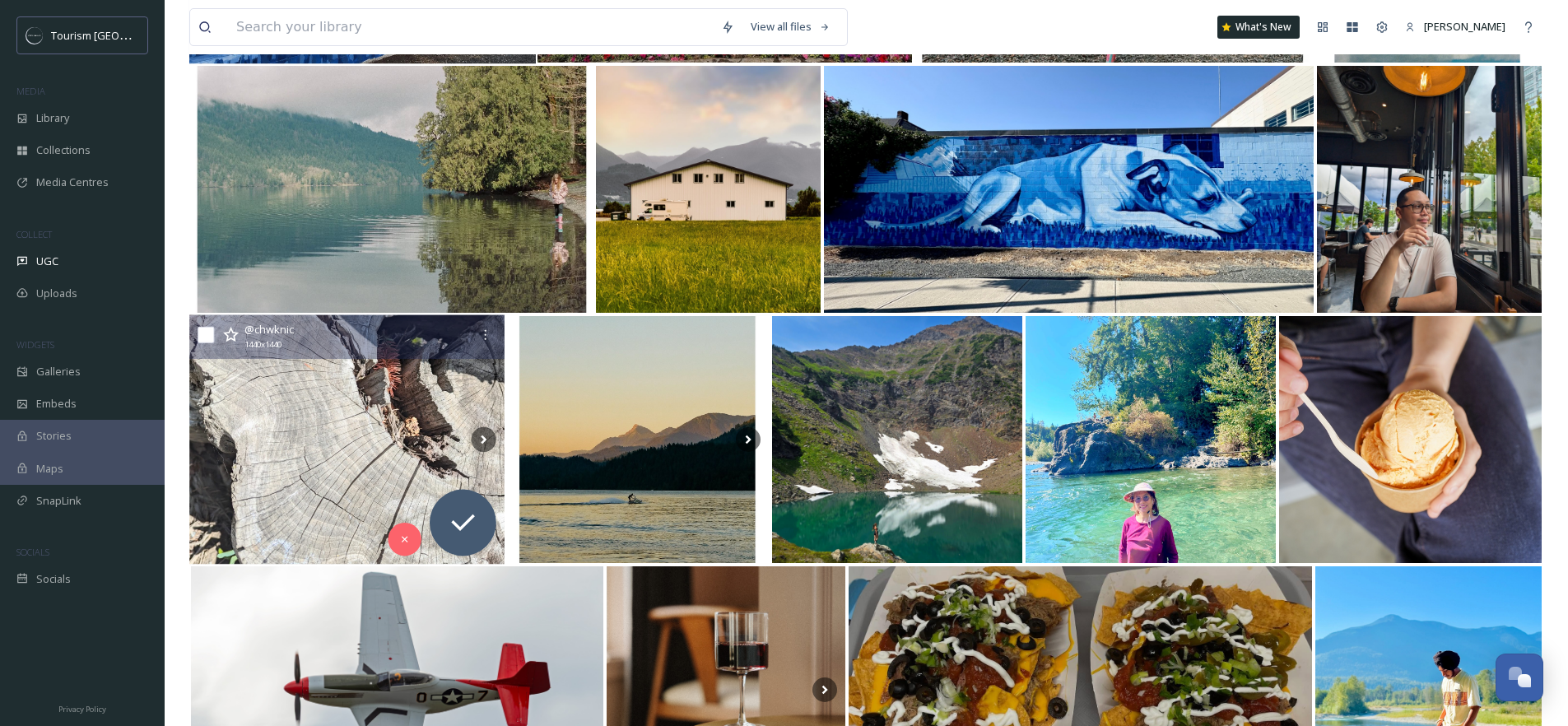
click at [233, 334] on icon at bounding box center [231, 335] width 16 height 16
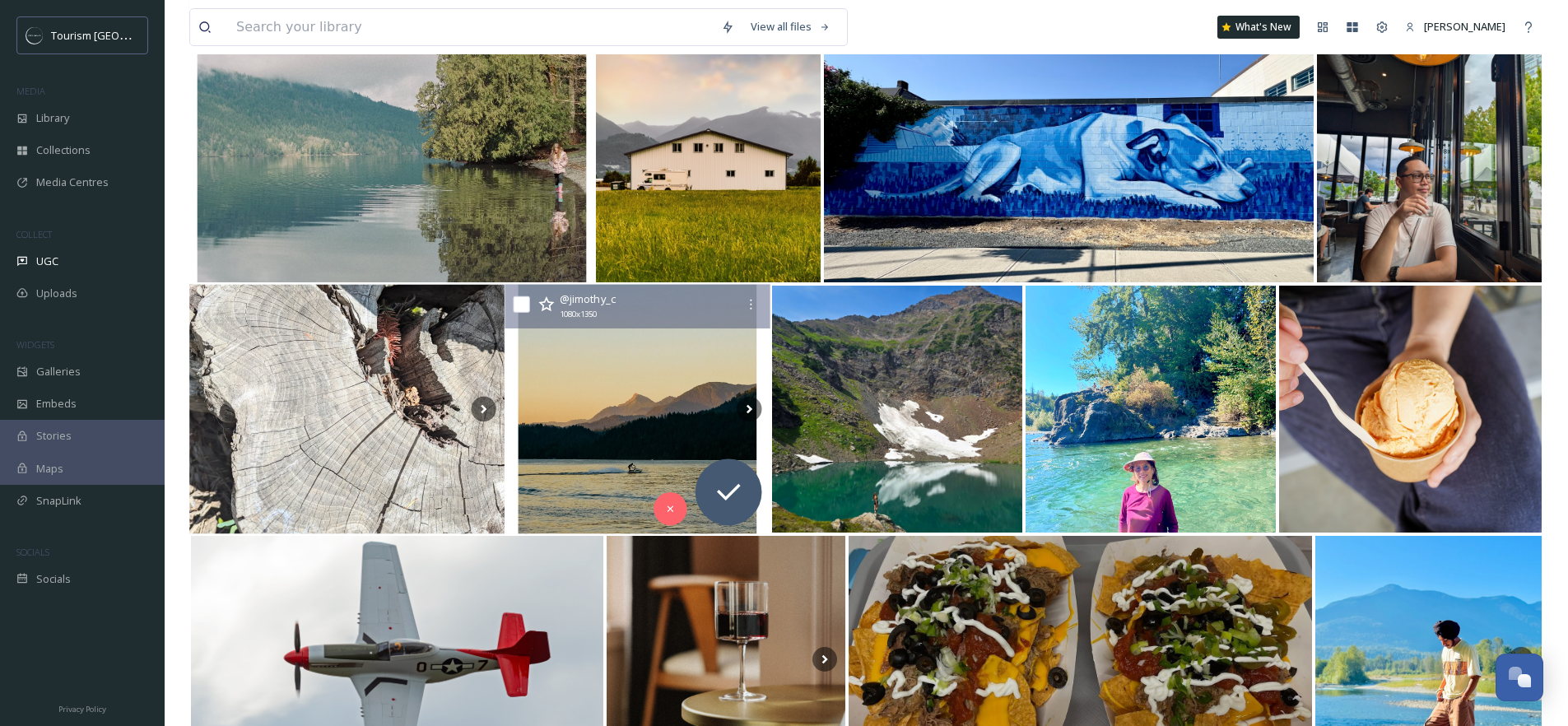
scroll to position [2723, 0]
click at [548, 305] on icon at bounding box center [546, 303] width 16 height 16
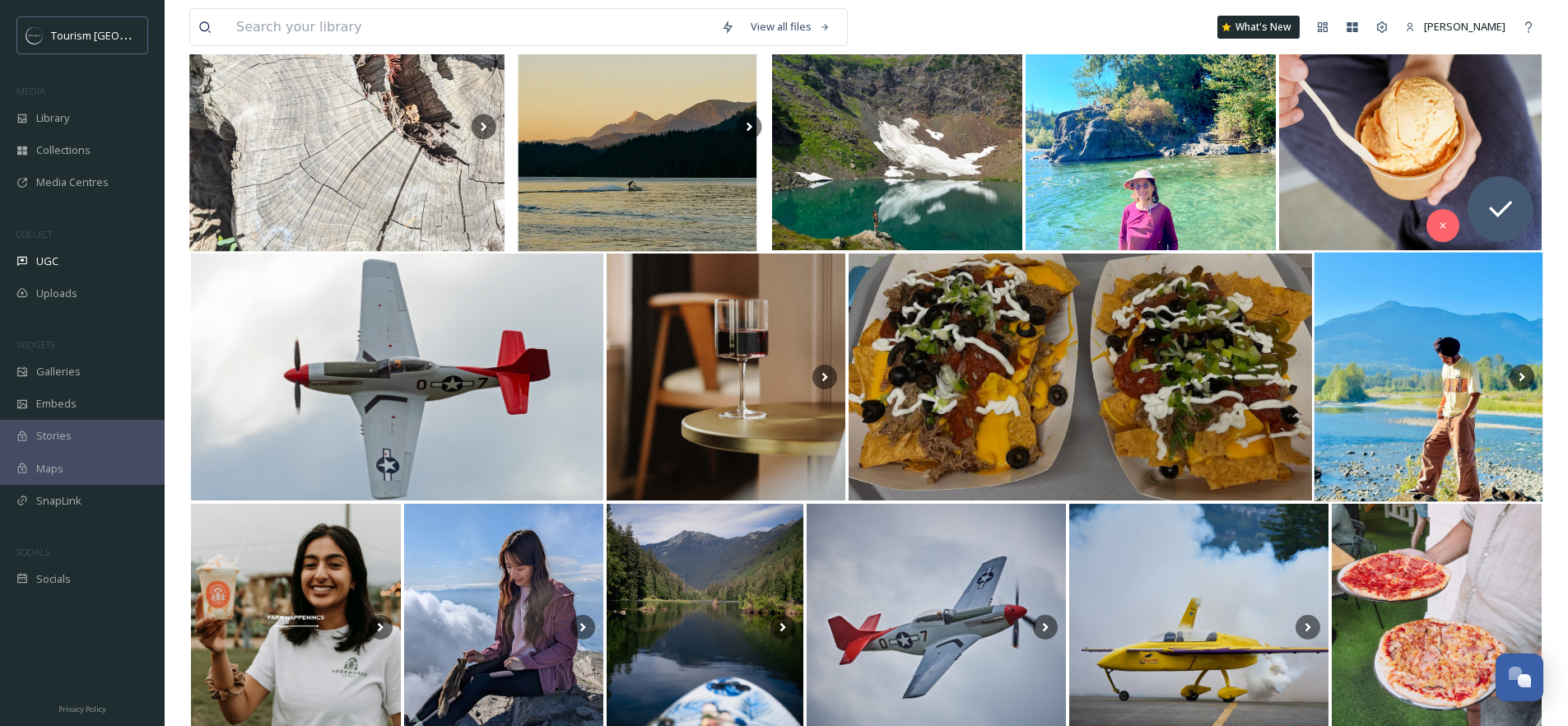
scroll to position [3009, 0]
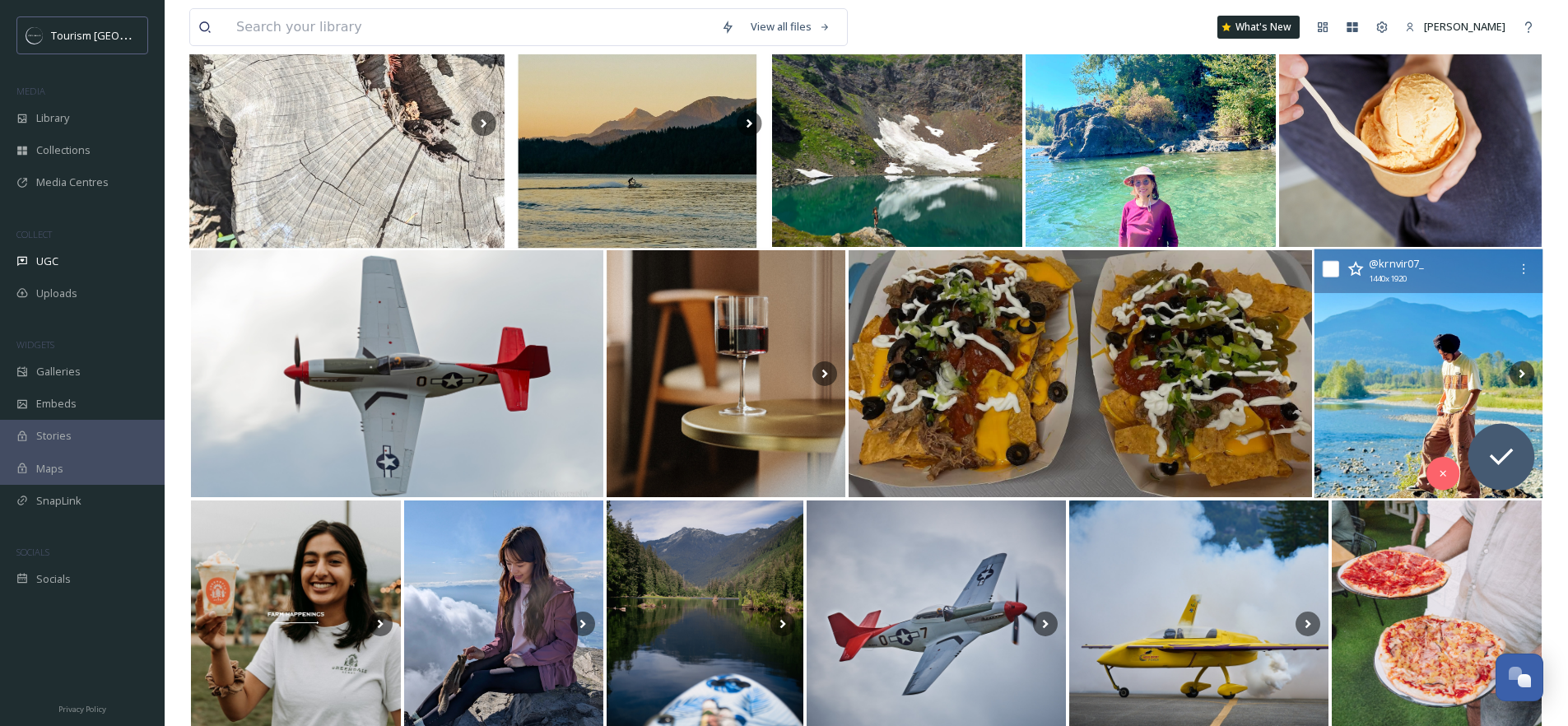
click at [1412, 385] on img at bounding box center [1428, 374] width 229 height 249
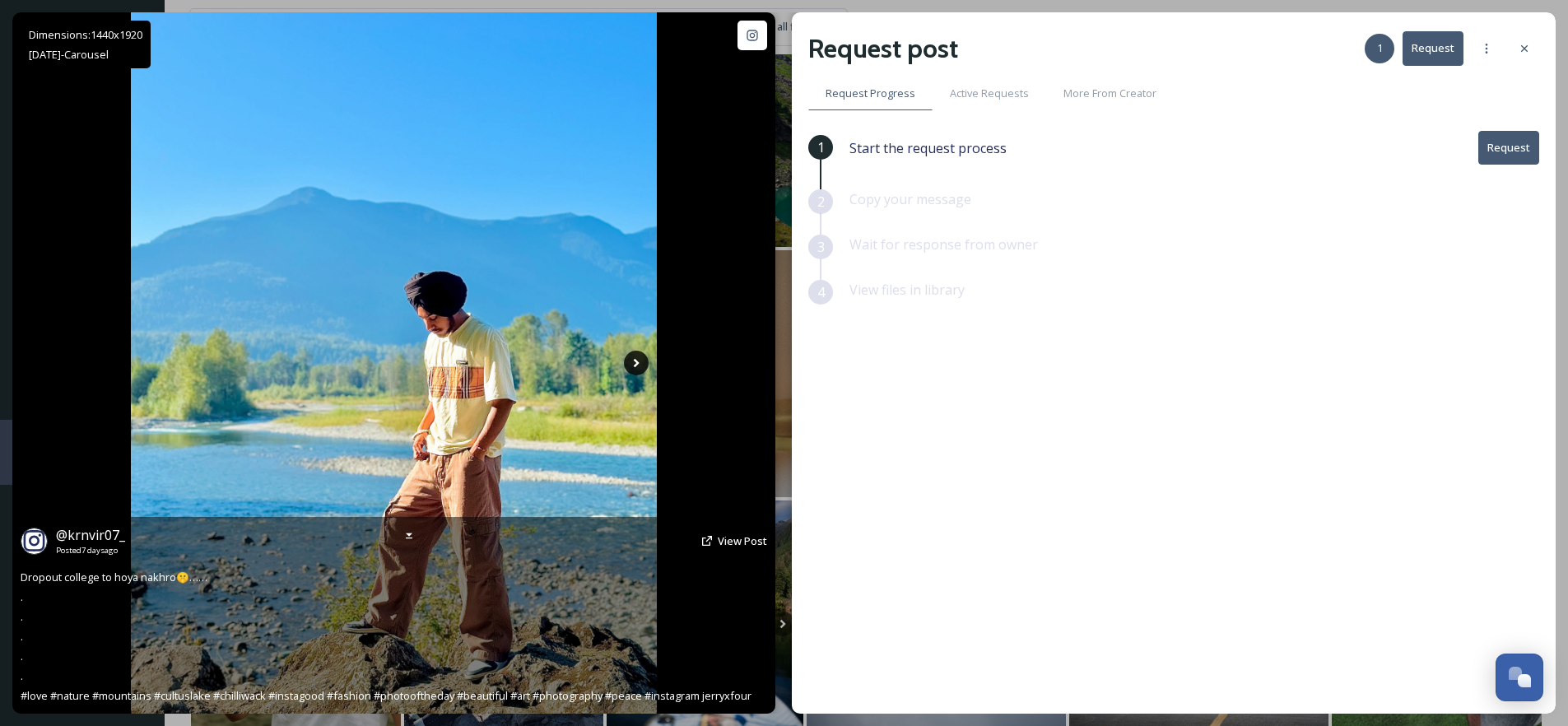
click at [641, 364] on icon at bounding box center [636, 363] width 24 height 25
click at [629, 370] on icon at bounding box center [636, 363] width 24 height 25
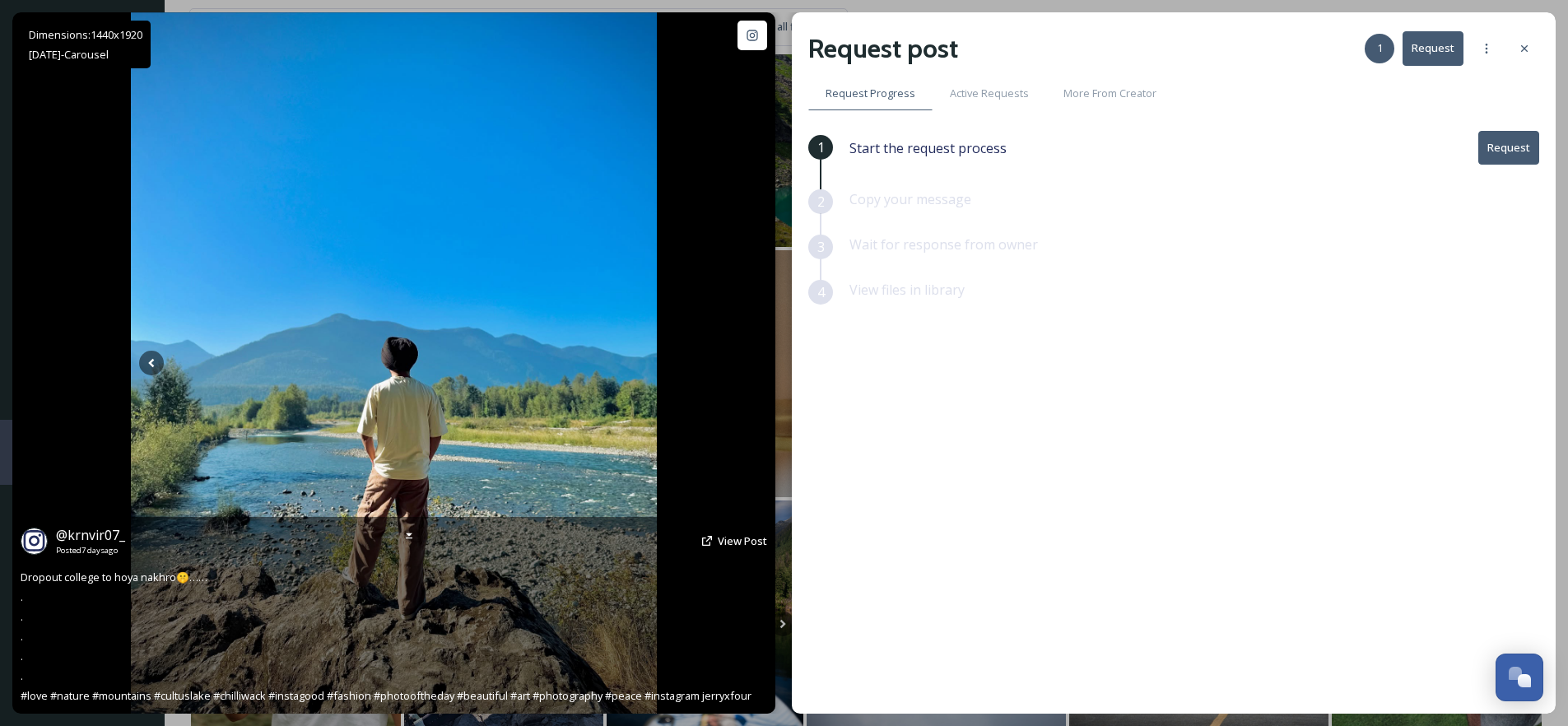
click at [634, 366] on icon at bounding box center [636, 363] width 6 height 9
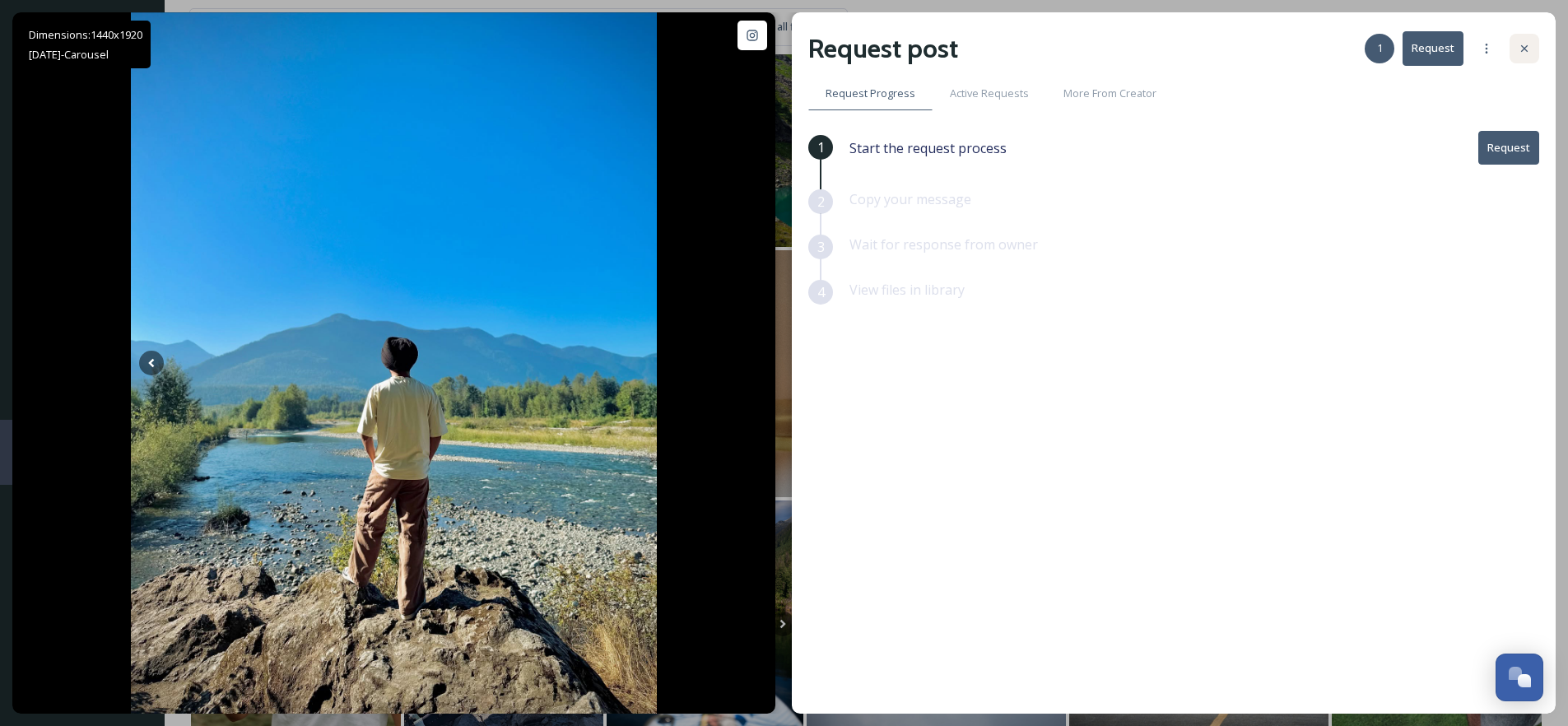
click at [1522, 48] on icon at bounding box center [1525, 49] width 14 height 14
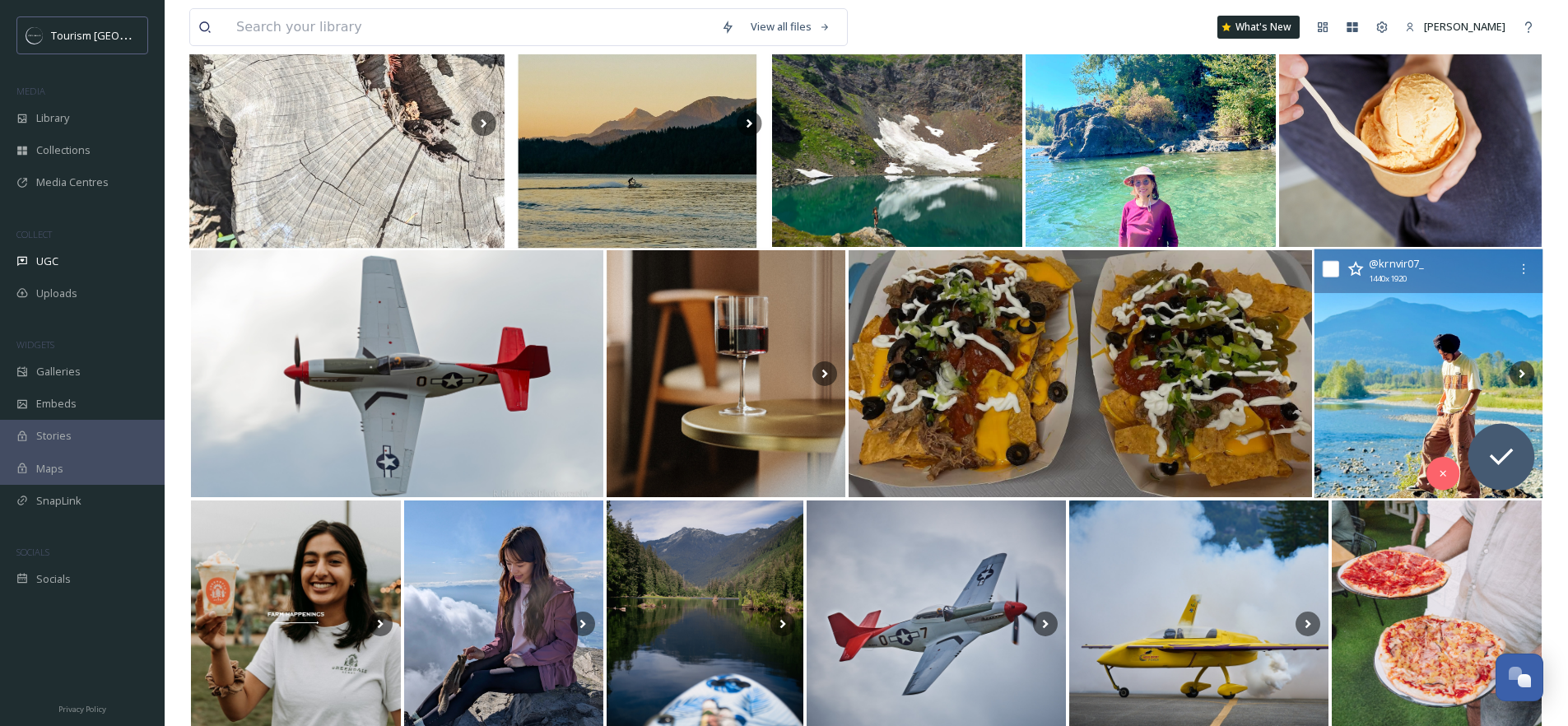
click at [1354, 272] on icon at bounding box center [1355, 269] width 16 height 16
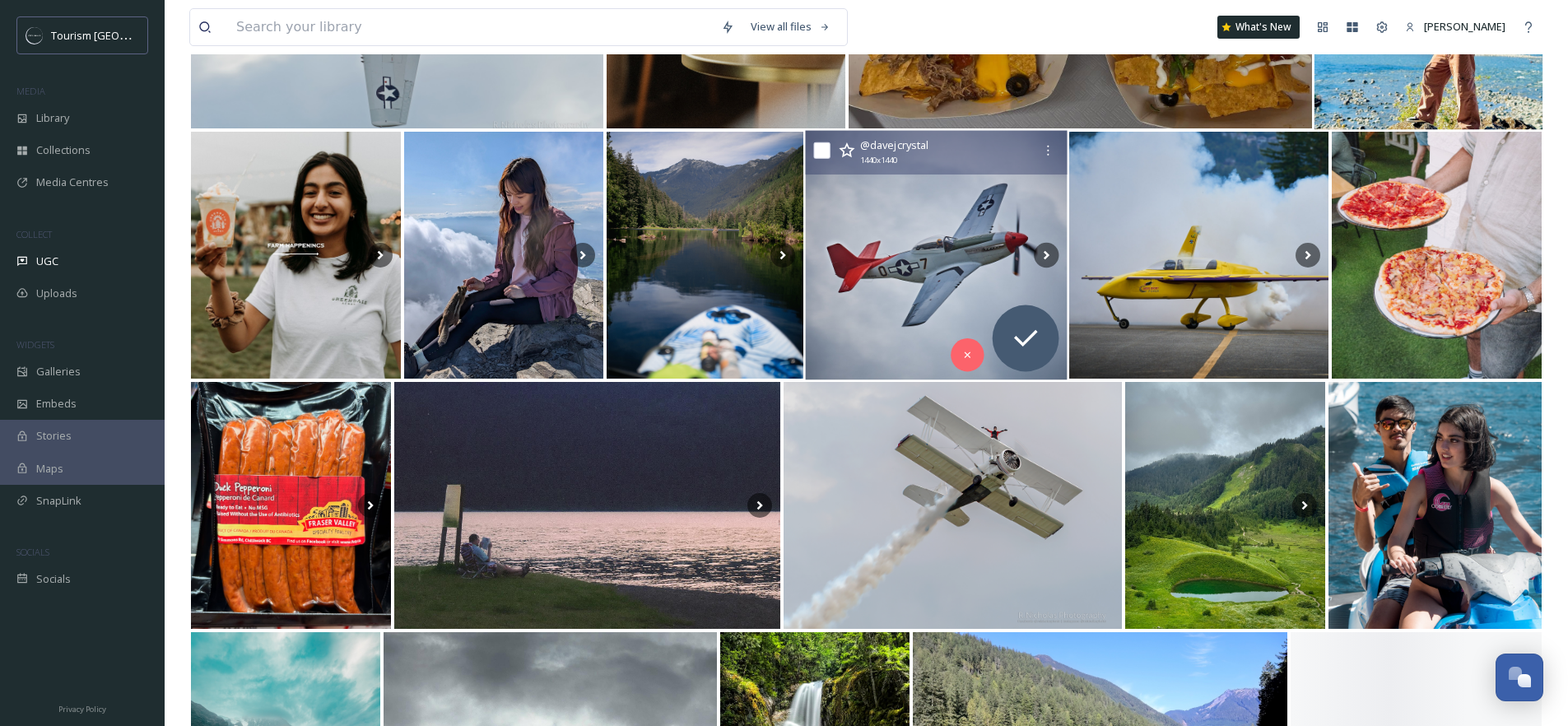
scroll to position [3398, 0]
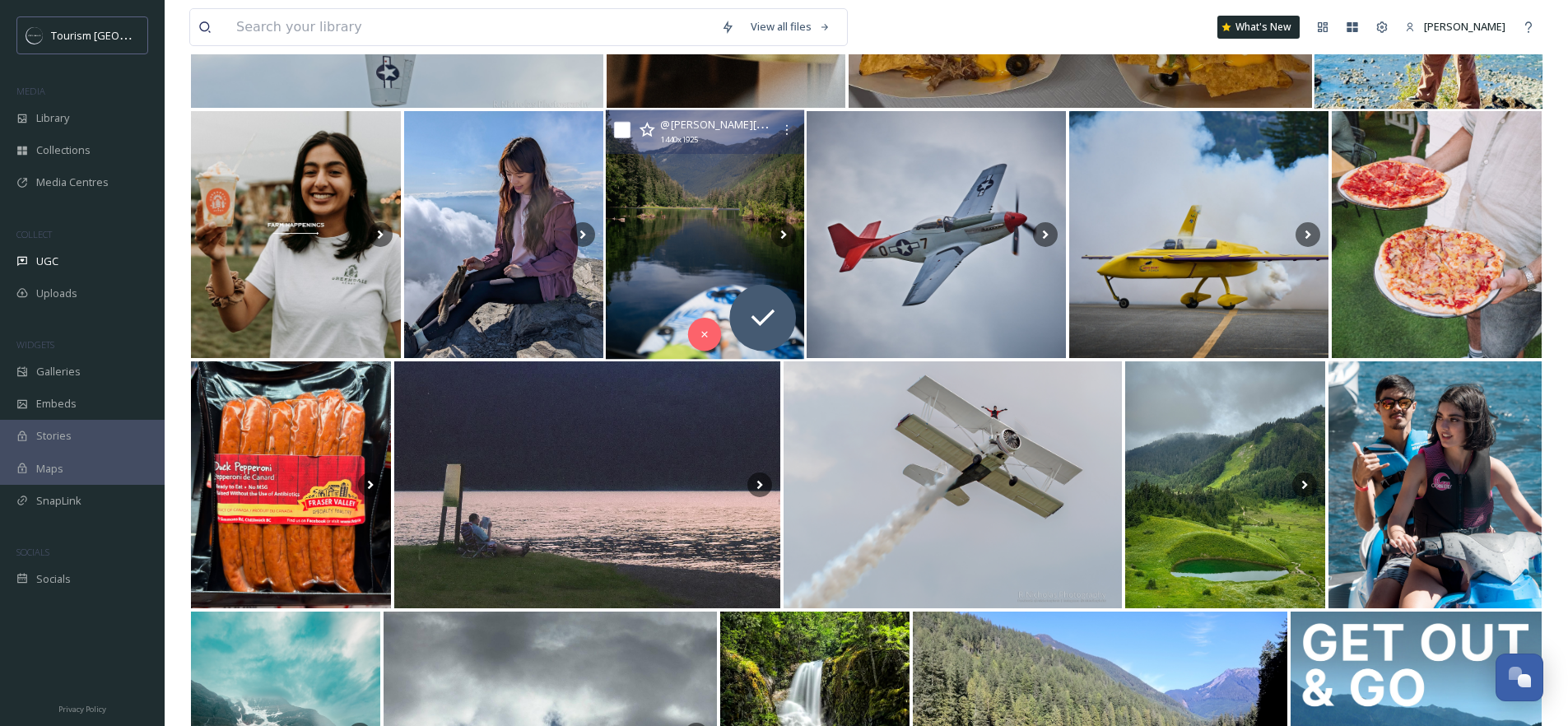
click at [644, 210] on img at bounding box center [705, 235] width 199 height 249
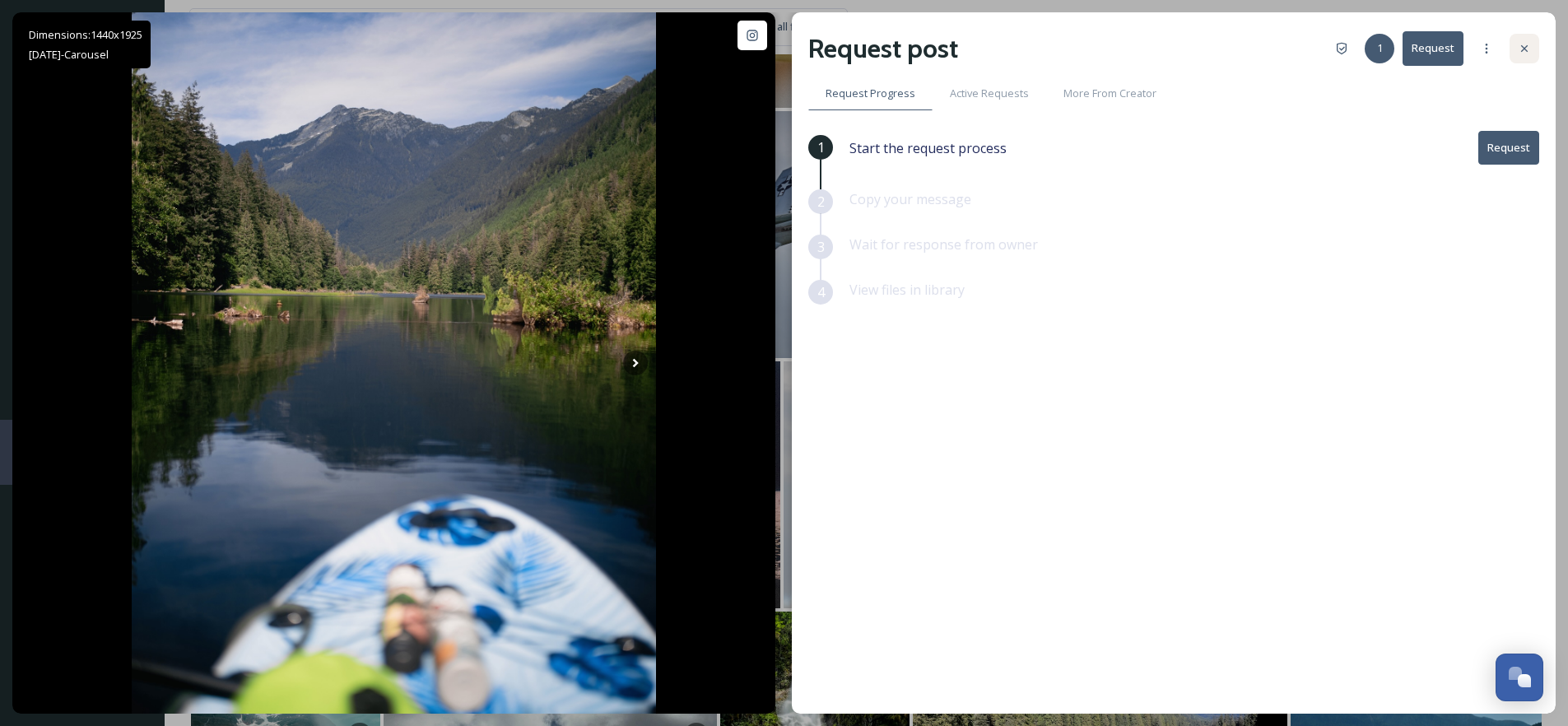
click at [1527, 56] on div at bounding box center [1524, 48] width 30 height 30
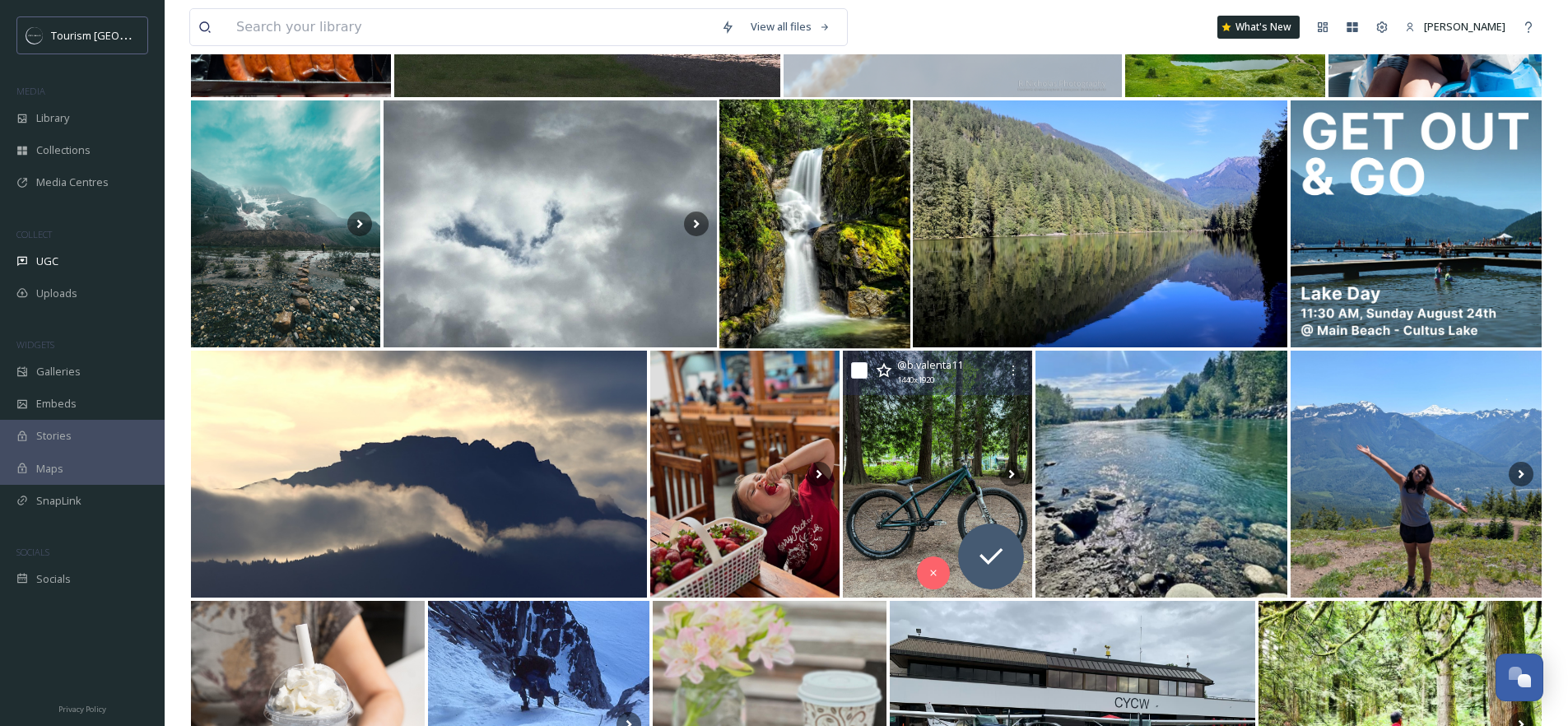
scroll to position [3906, 0]
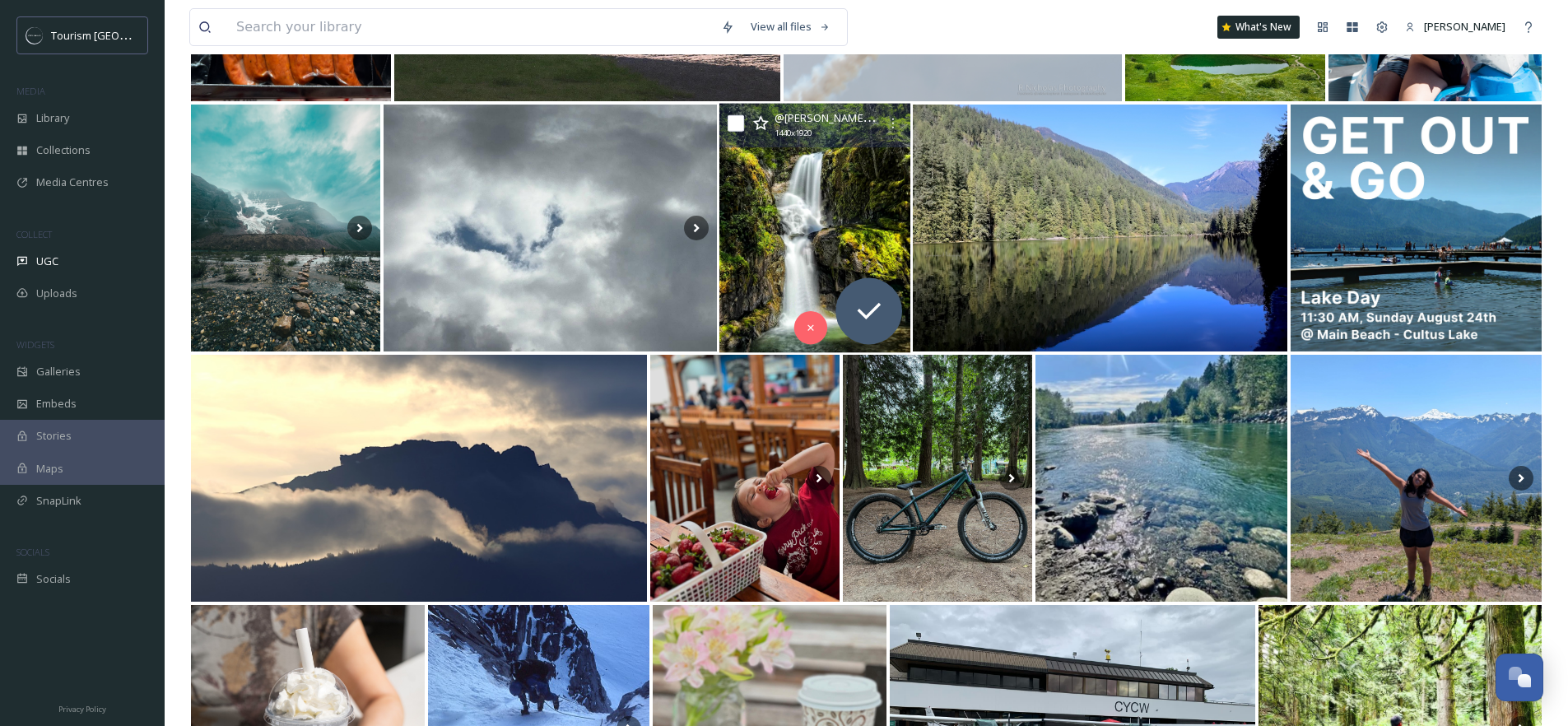
click at [839, 230] on img at bounding box center [815, 228] width 191 height 249
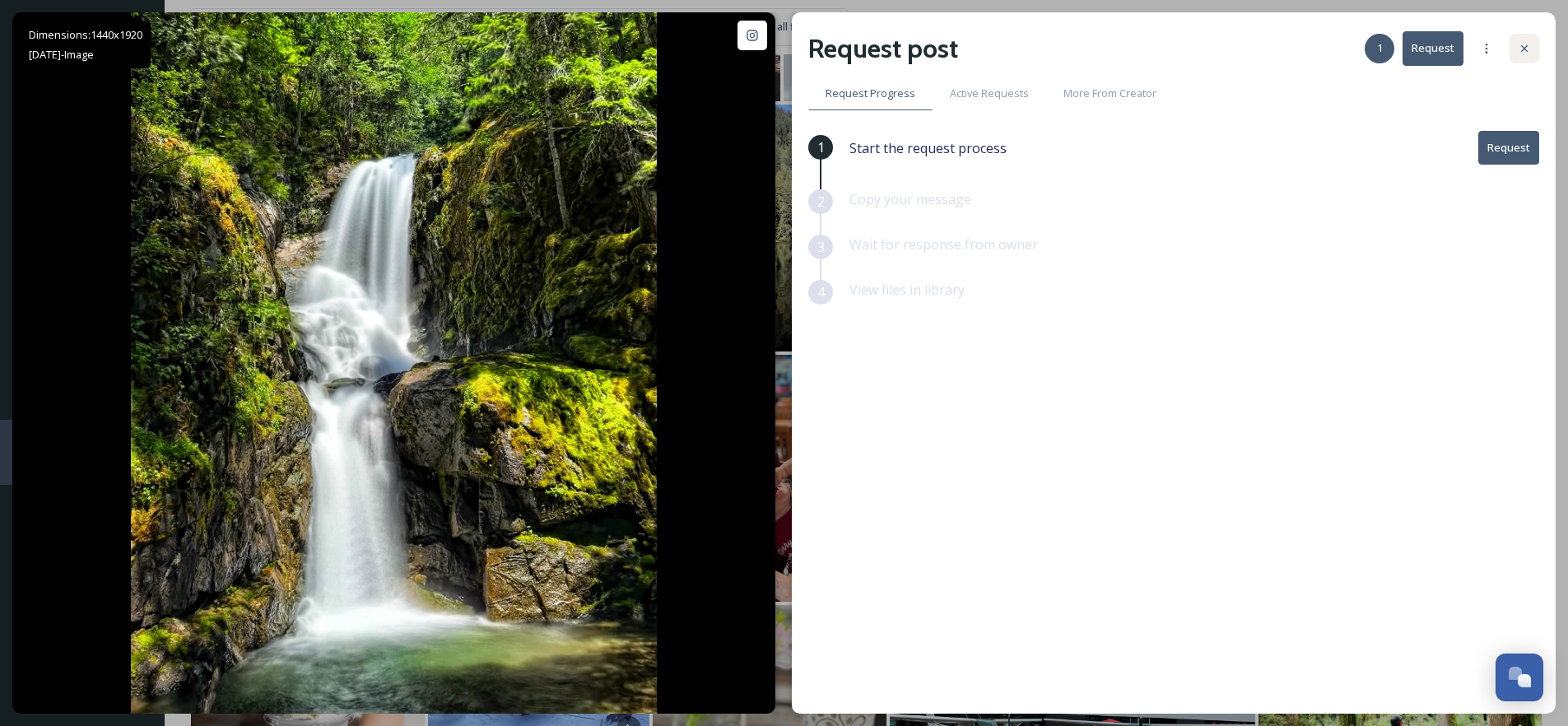
click at [1527, 49] on icon at bounding box center [1525, 49] width 14 height 14
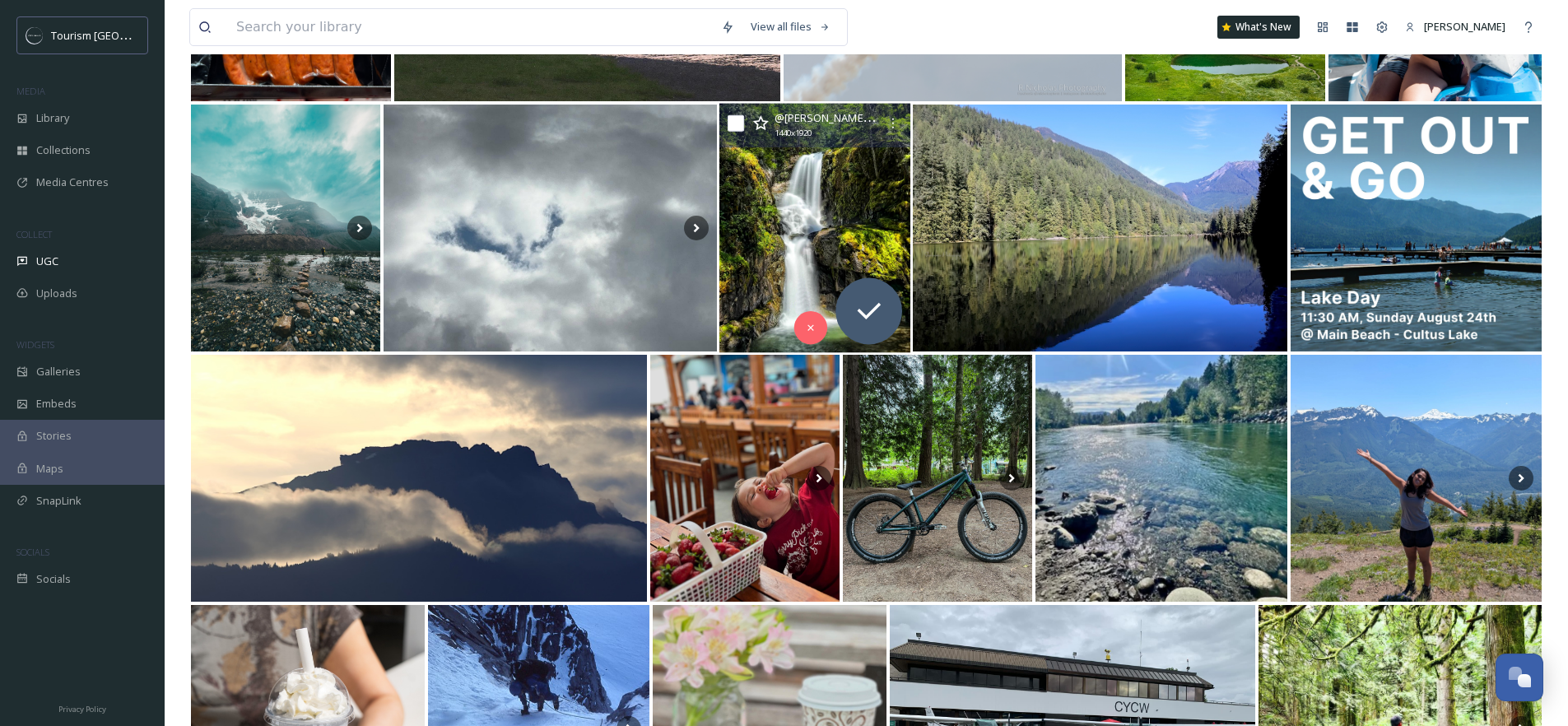
click at [765, 121] on icon at bounding box center [761, 123] width 16 height 15
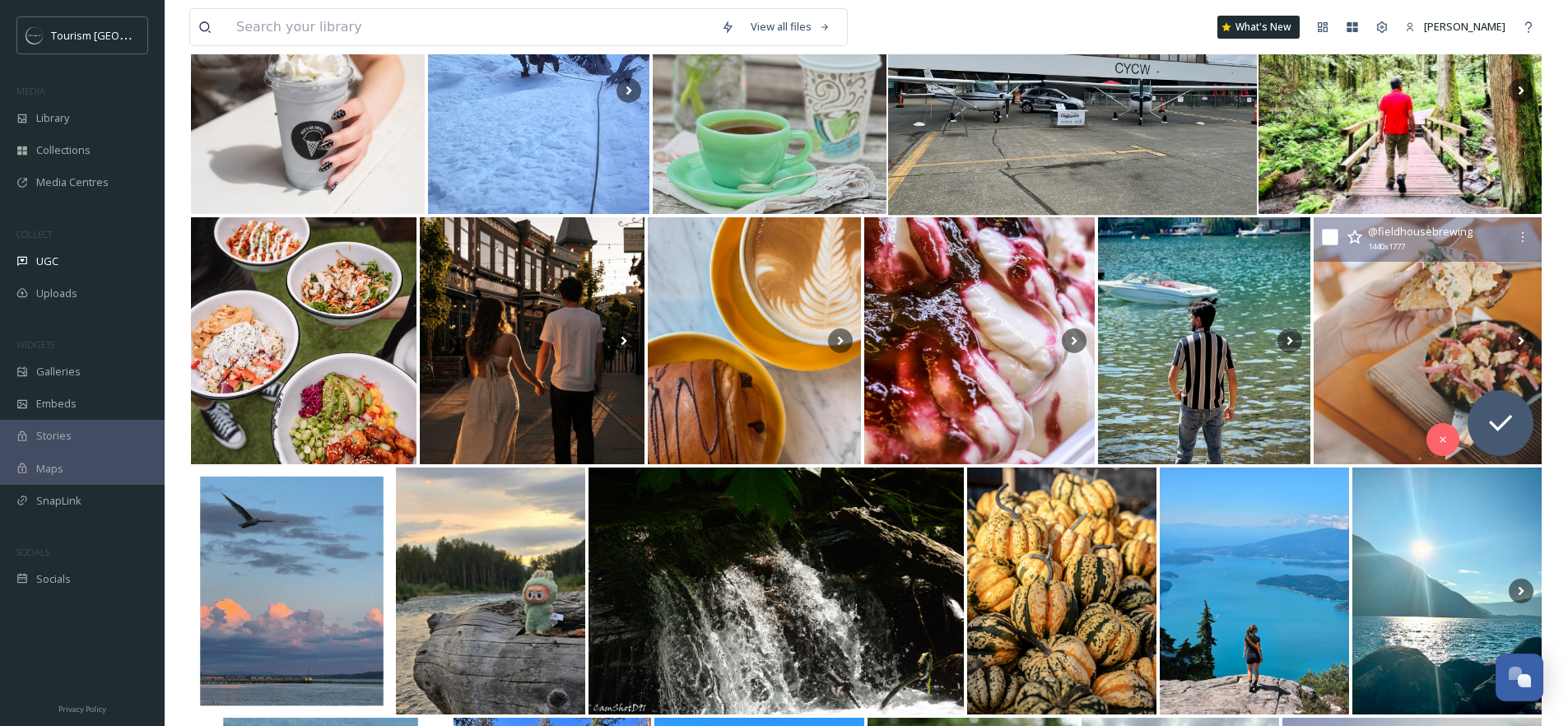
scroll to position [4436, 0]
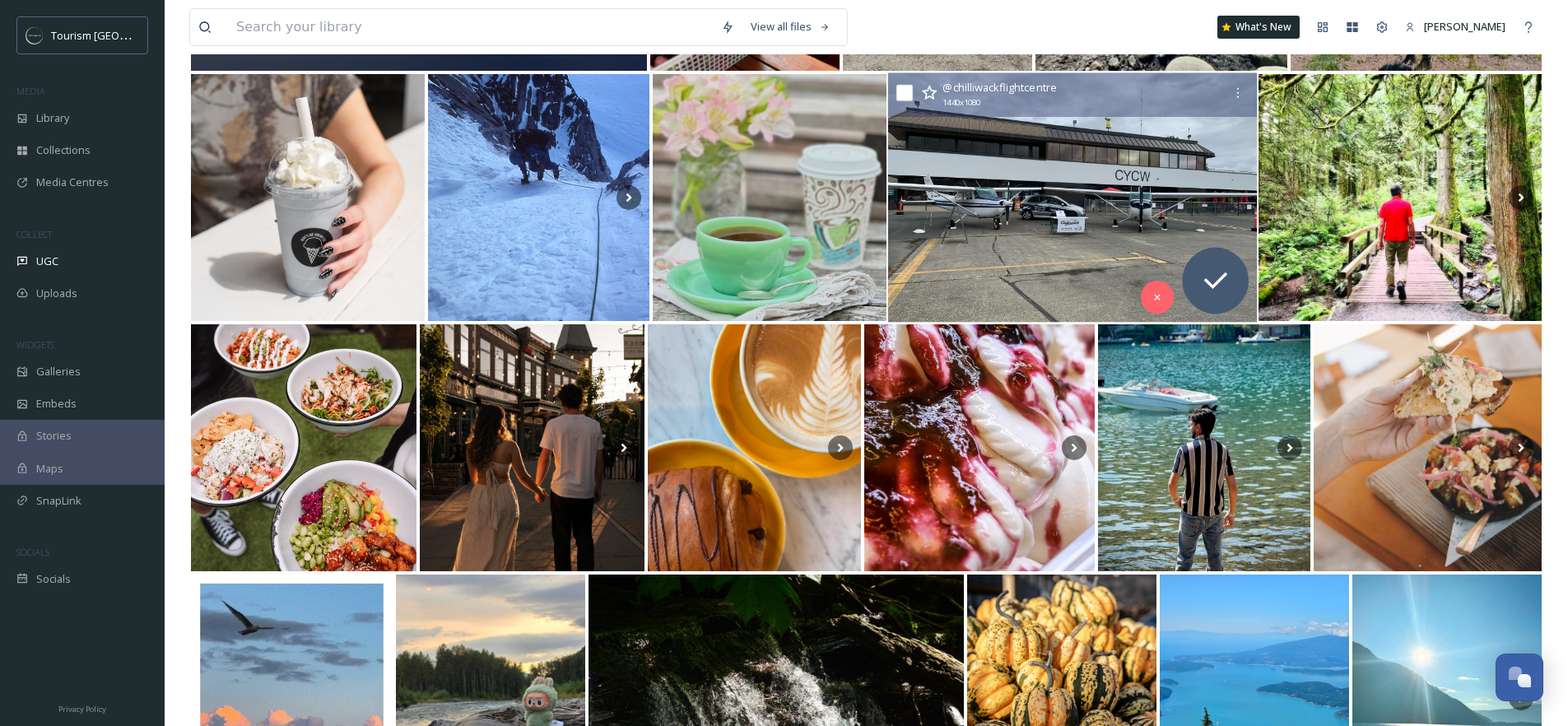
click at [1078, 166] on img at bounding box center [1072, 198] width 369 height 249
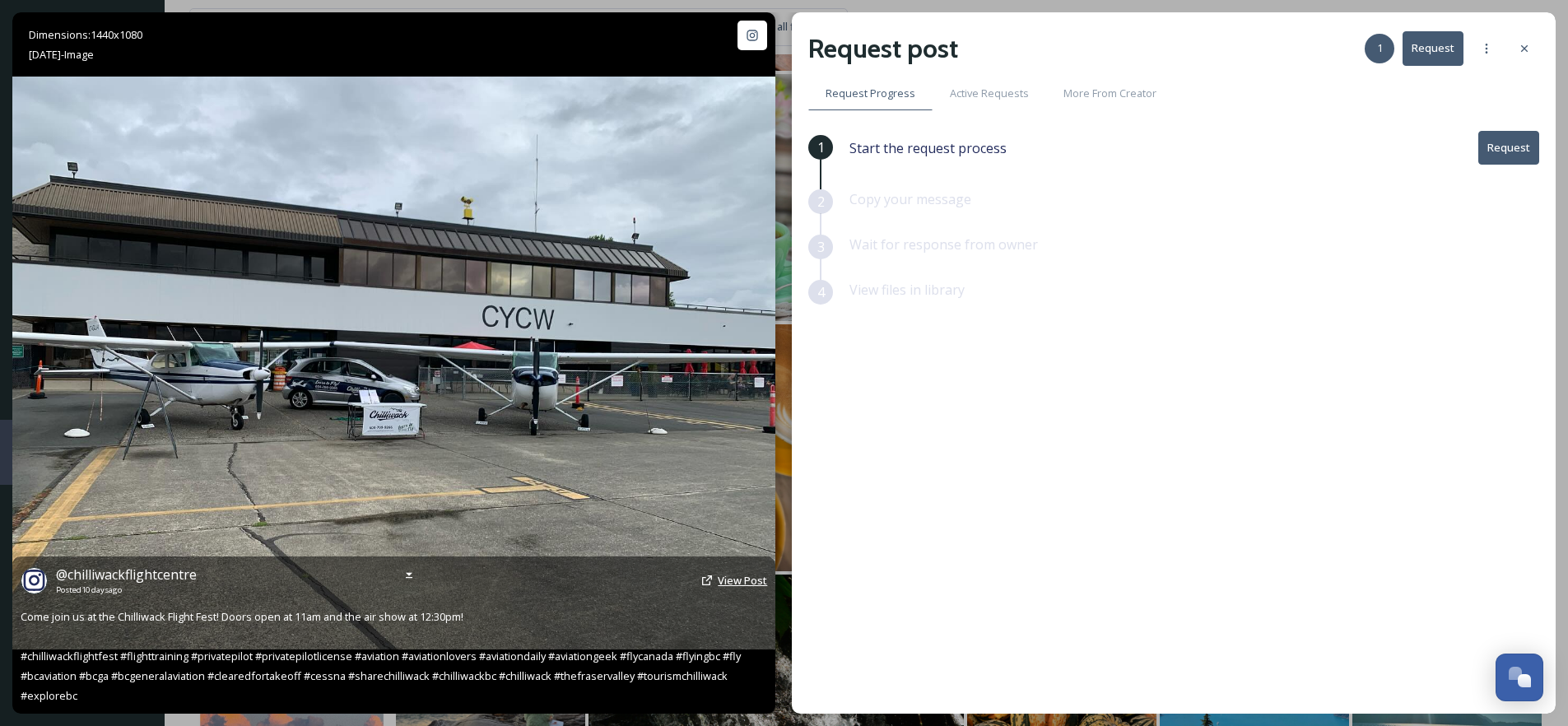
click at [747, 582] on span "View Post" at bounding box center [743, 581] width 49 height 15
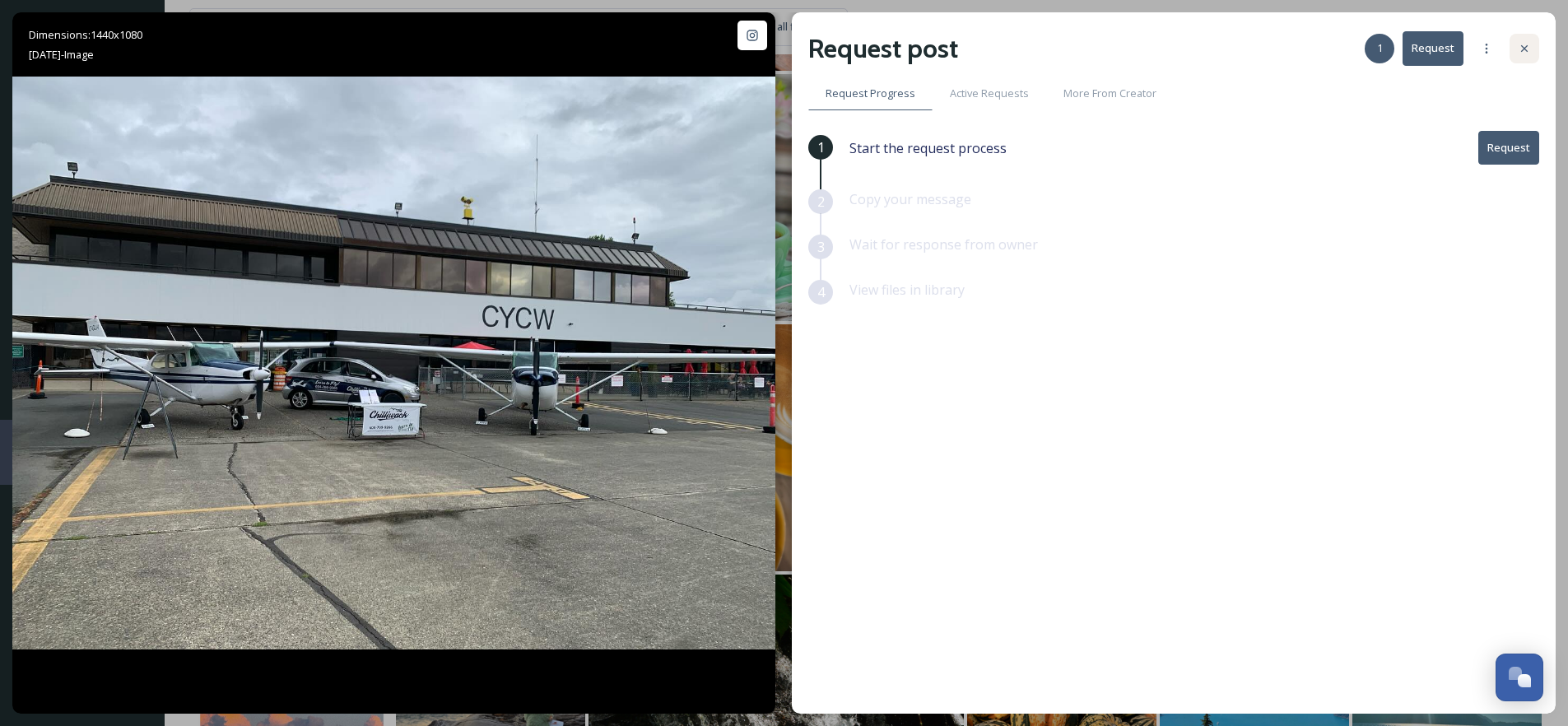
click at [1523, 48] on icon at bounding box center [1525, 49] width 7 height 7
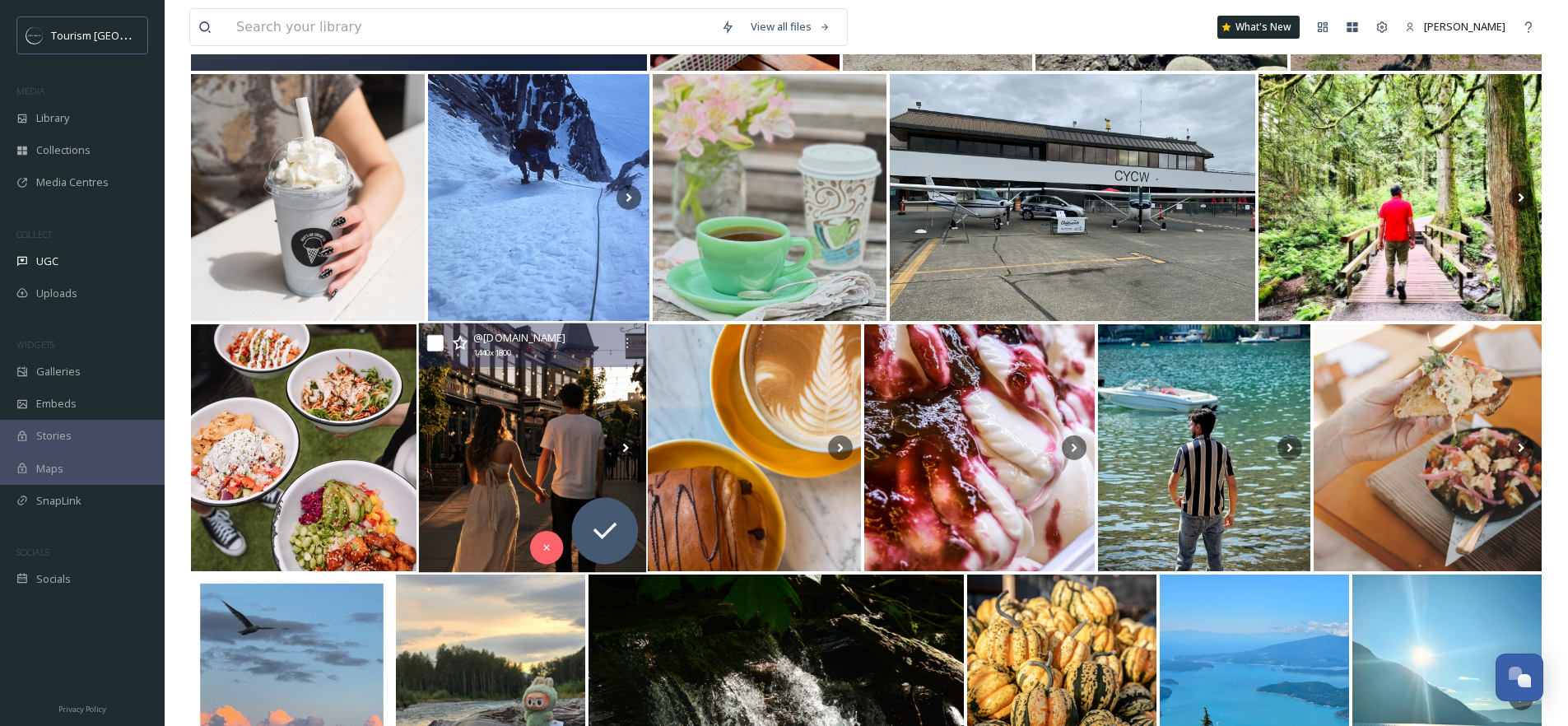
scroll to position [4440, 0]
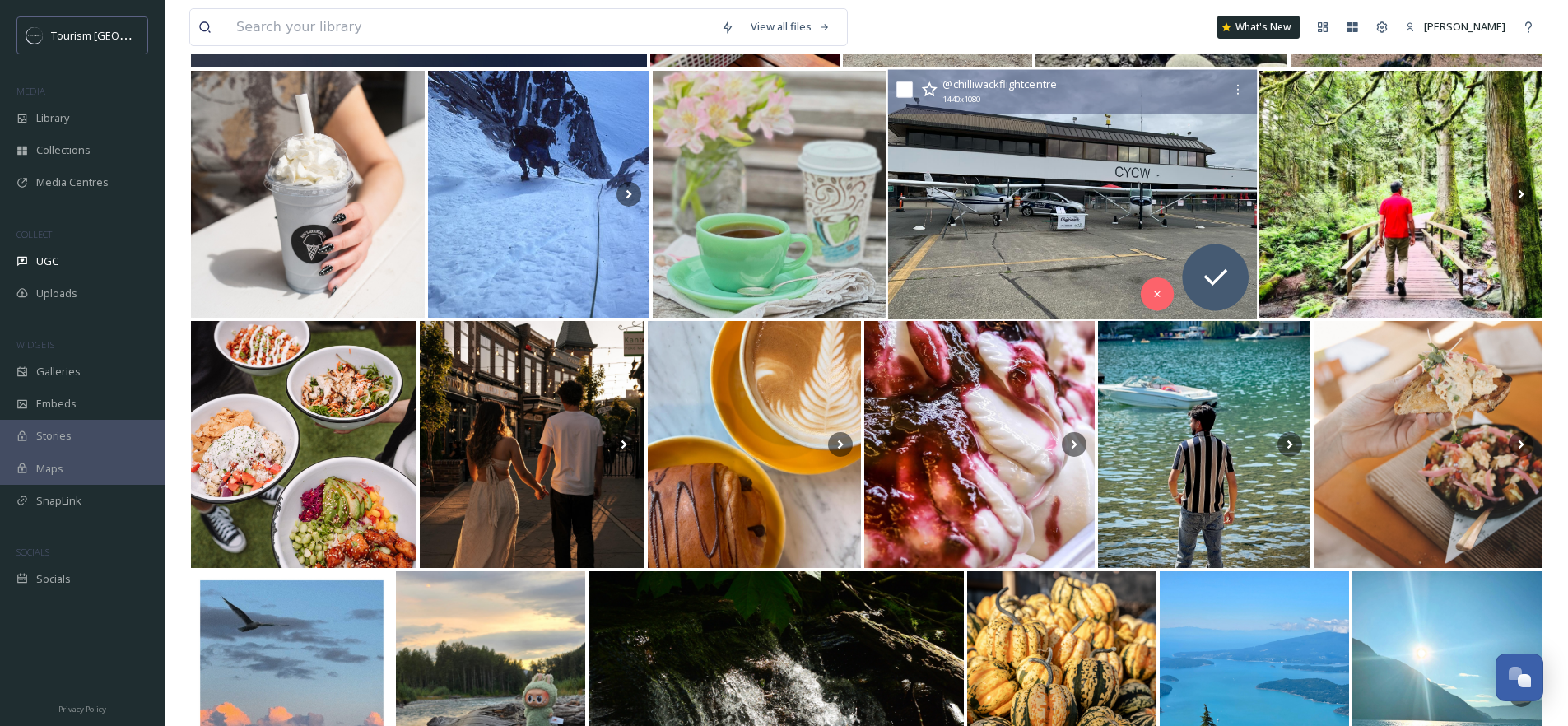
click at [1026, 199] on img at bounding box center [1072, 194] width 369 height 249
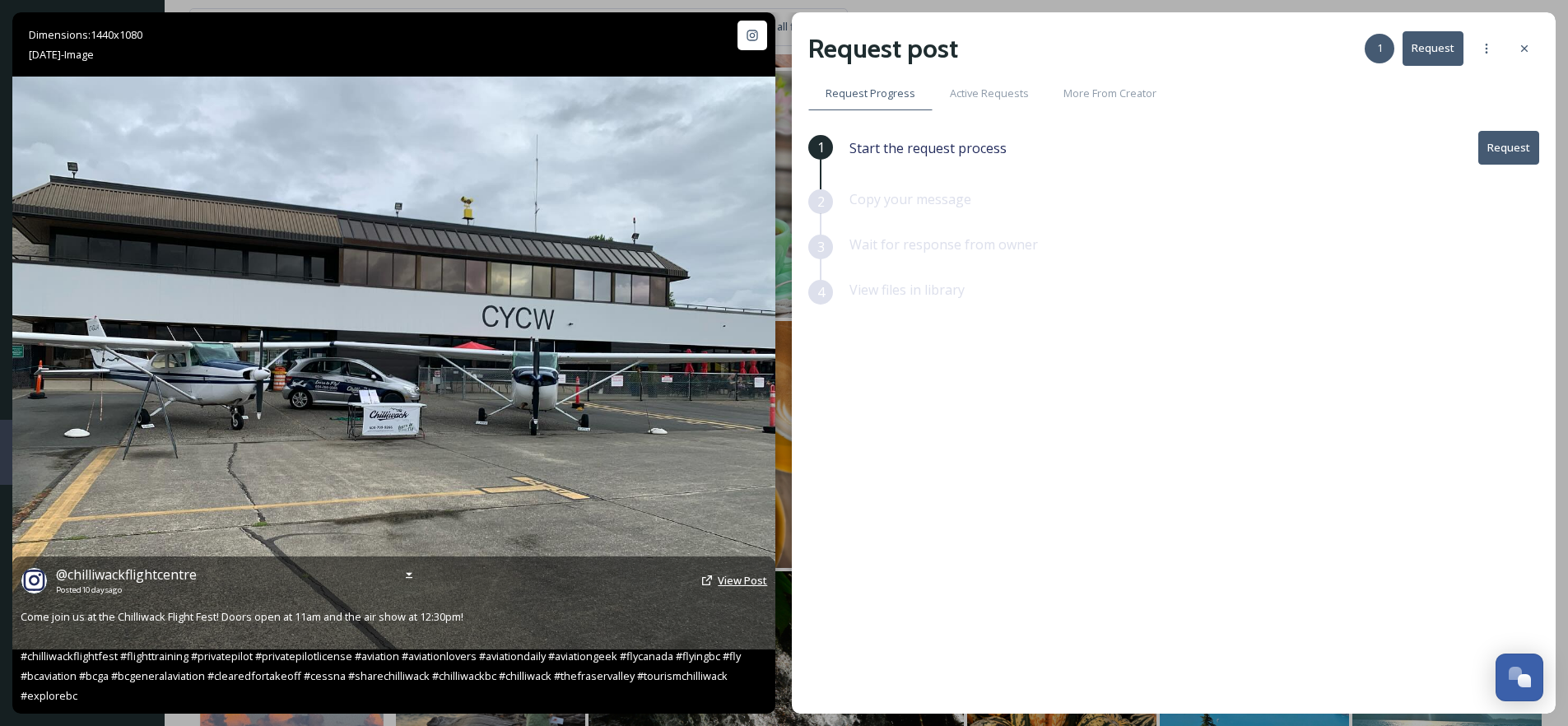
click at [721, 578] on span "View Post" at bounding box center [743, 581] width 49 height 15
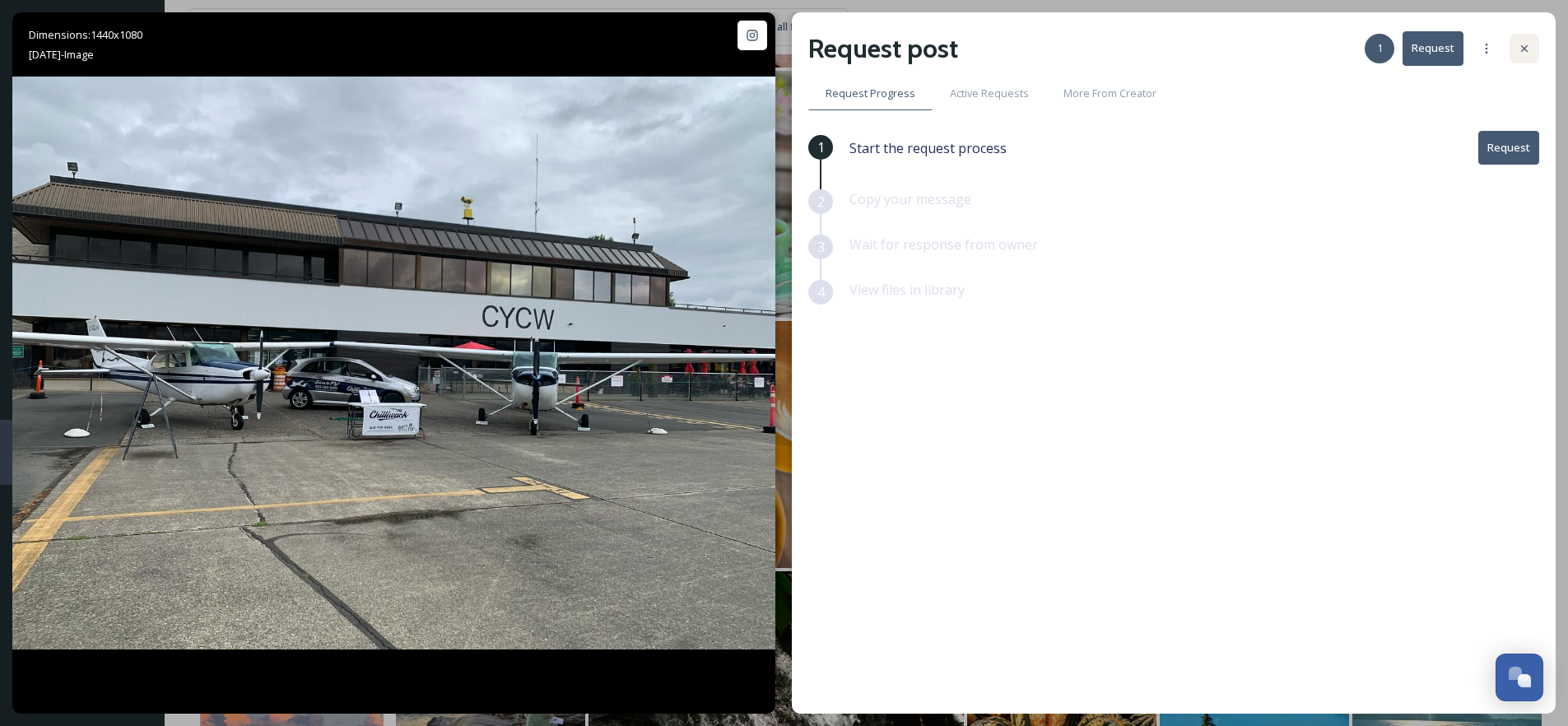
click at [1514, 55] on div at bounding box center [1524, 48] width 30 height 30
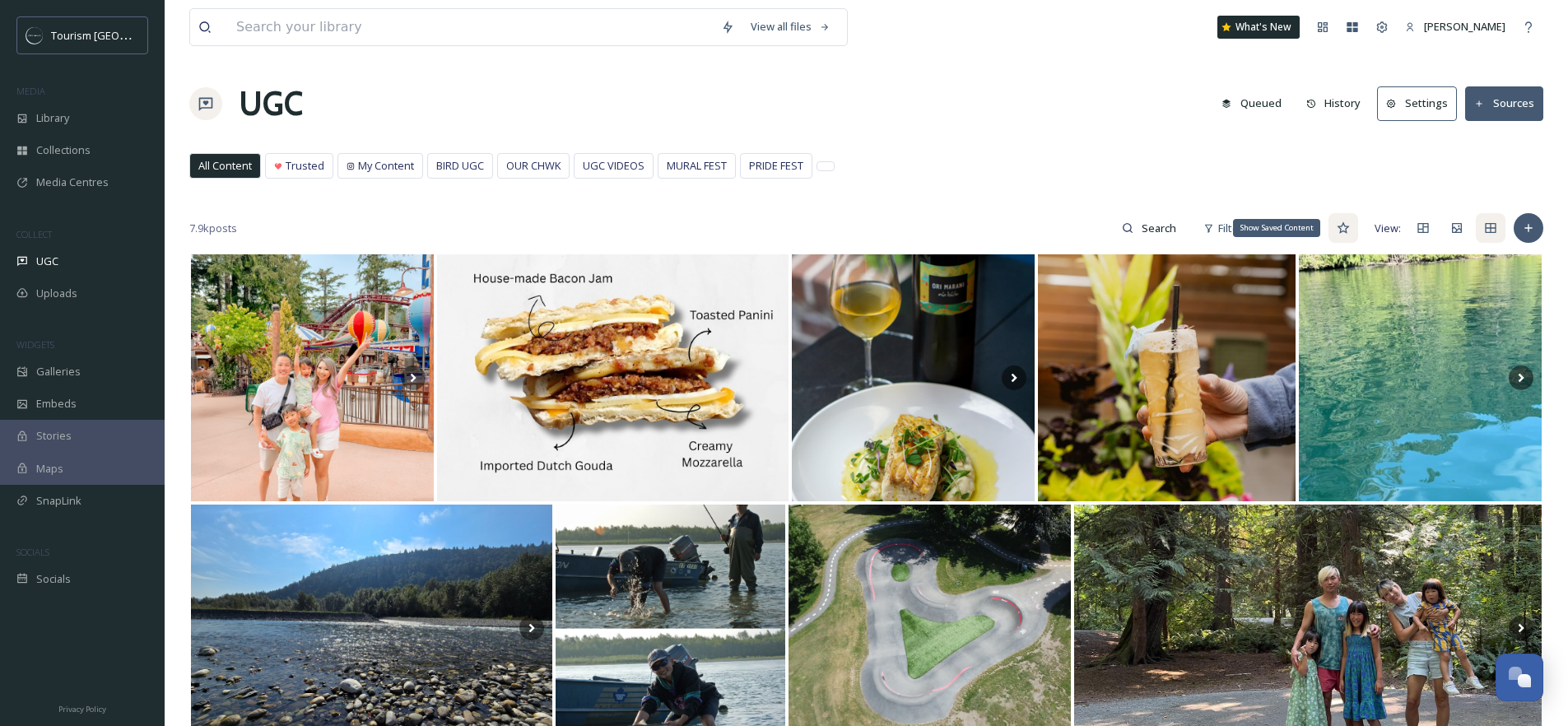
click at [1337, 235] on div "Show Saved Content" at bounding box center [1343, 227] width 30 height 30
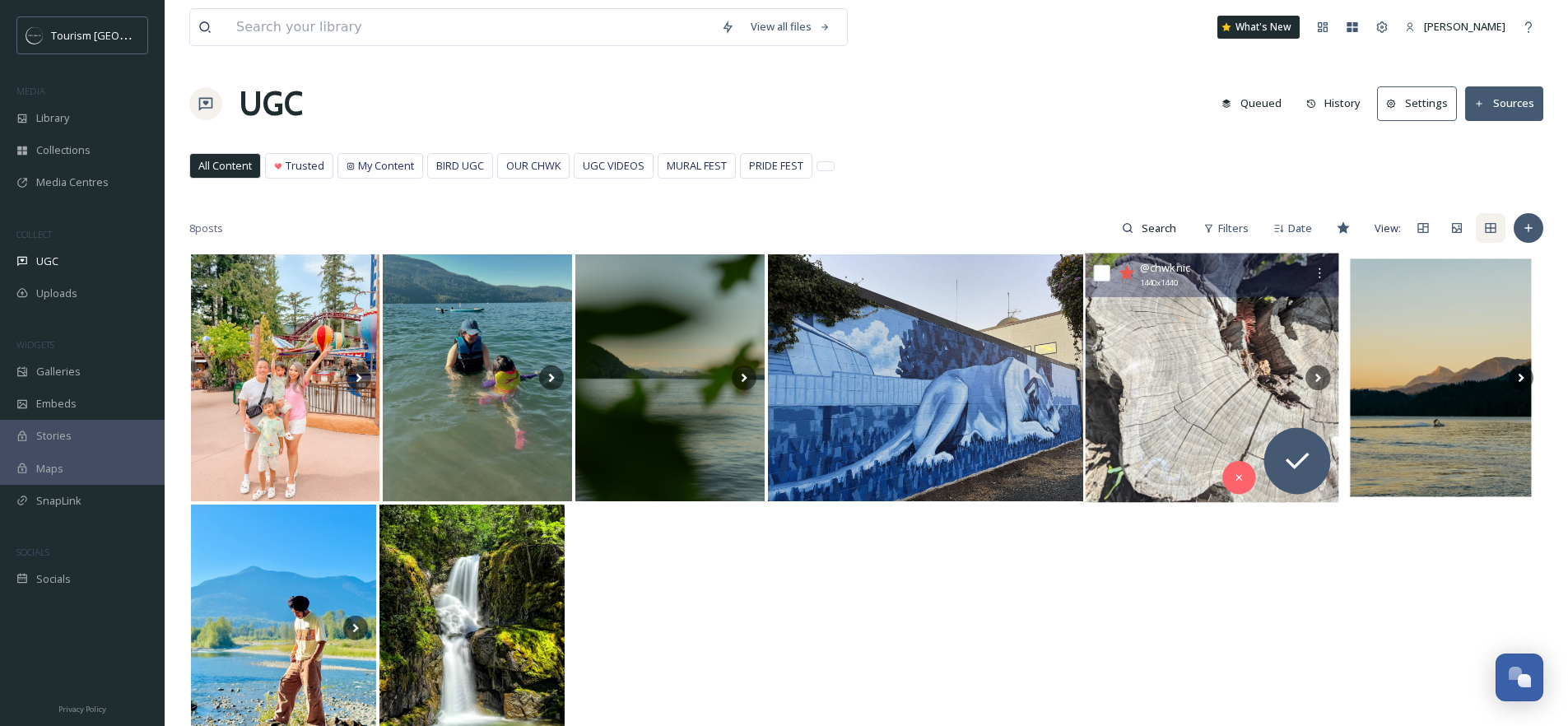
click at [1222, 341] on img at bounding box center [1211, 378] width 253 height 249
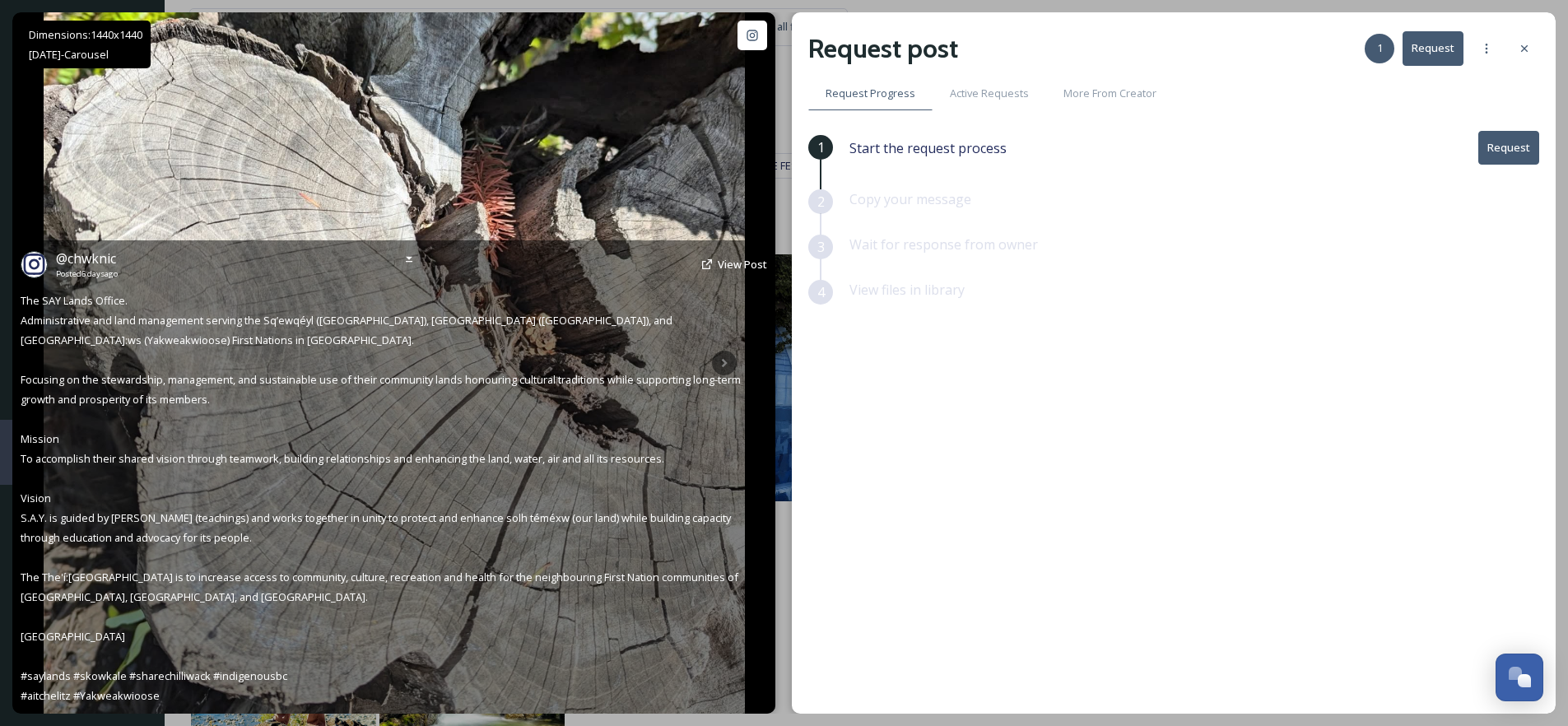
click at [690, 199] on img at bounding box center [395, 363] width 701 height 701
click at [743, 266] on span "View Post" at bounding box center [743, 265] width 49 height 15
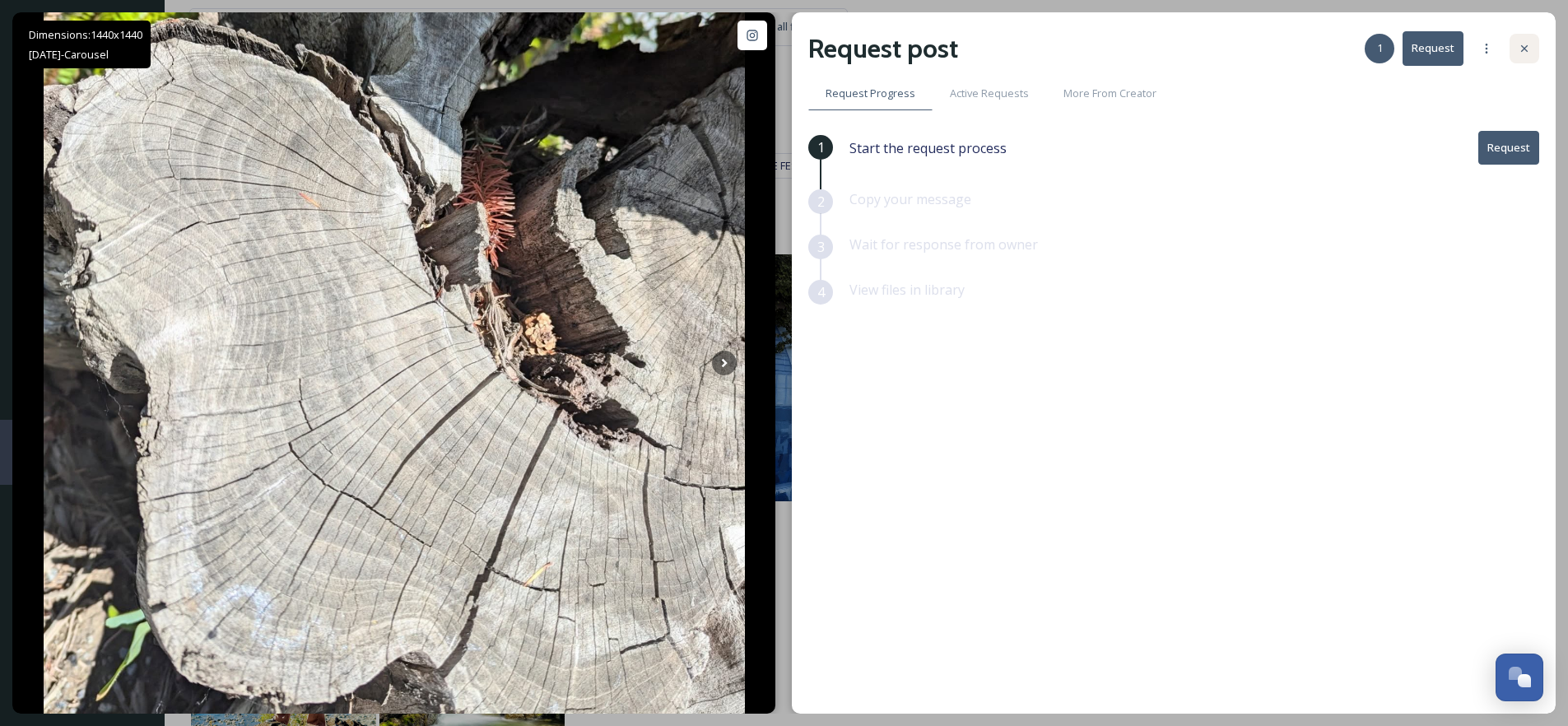
click at [1522, 54] on icon at bounding box center [1525, 49] width 14 height 14
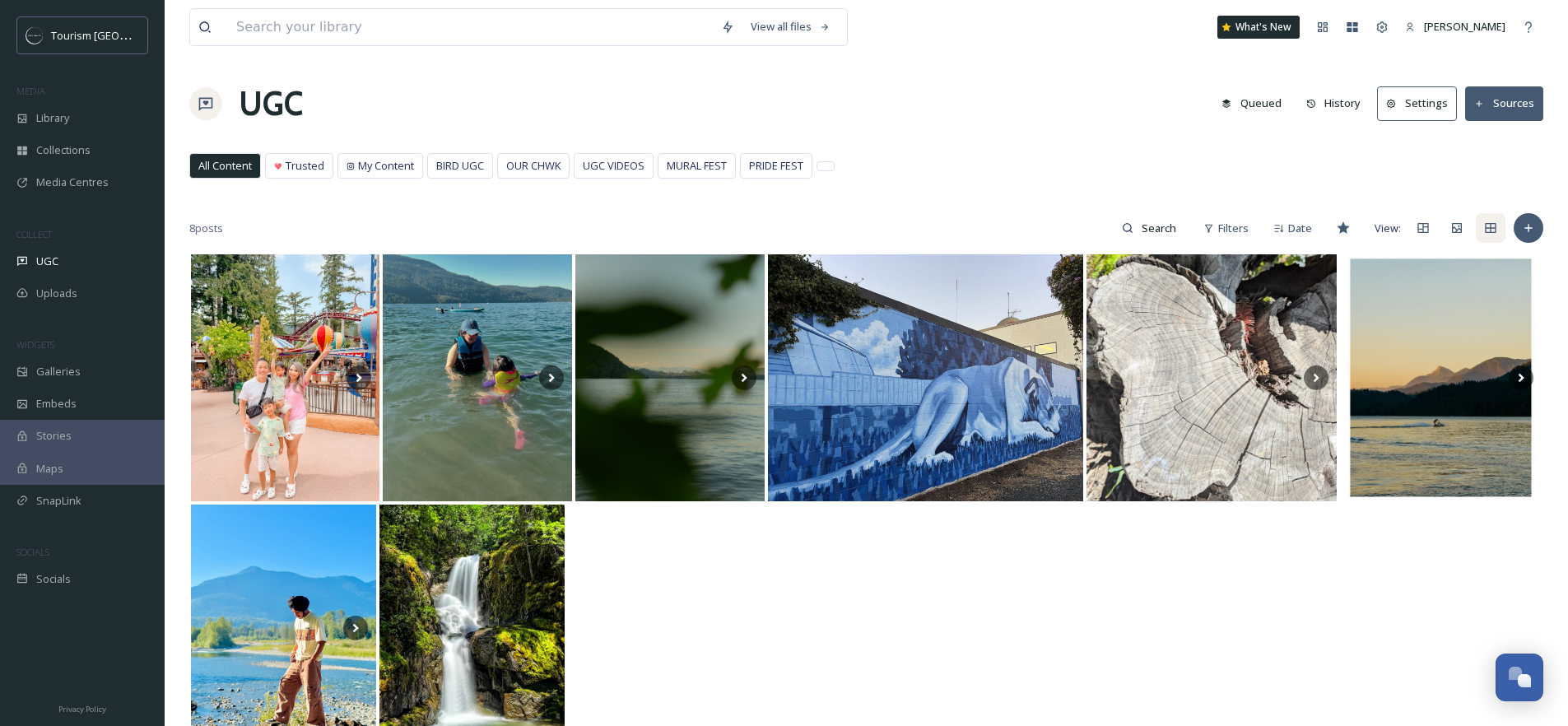
click at [1106, 636] on div at bounding box center [866, 628] width 1354 height 250
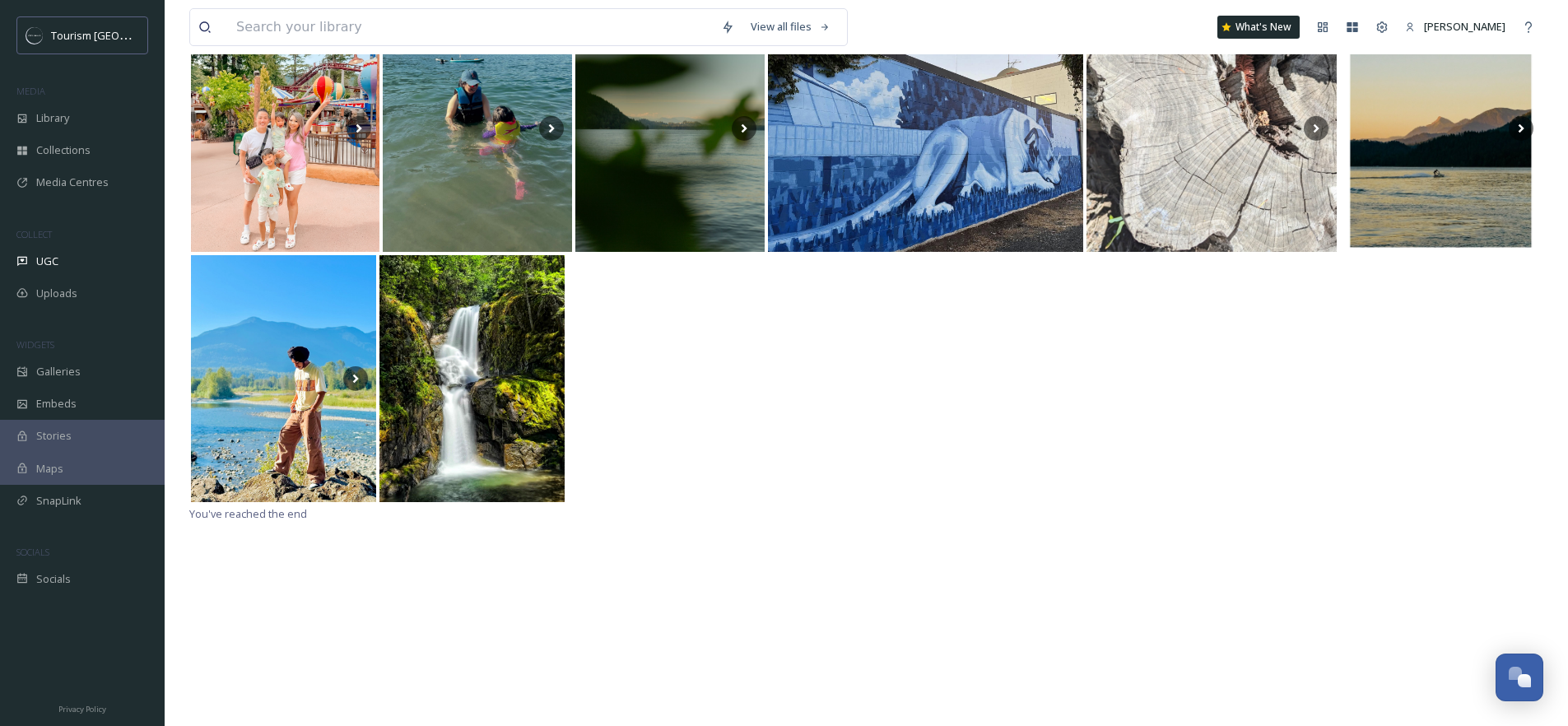
scroll to position [253, 0]
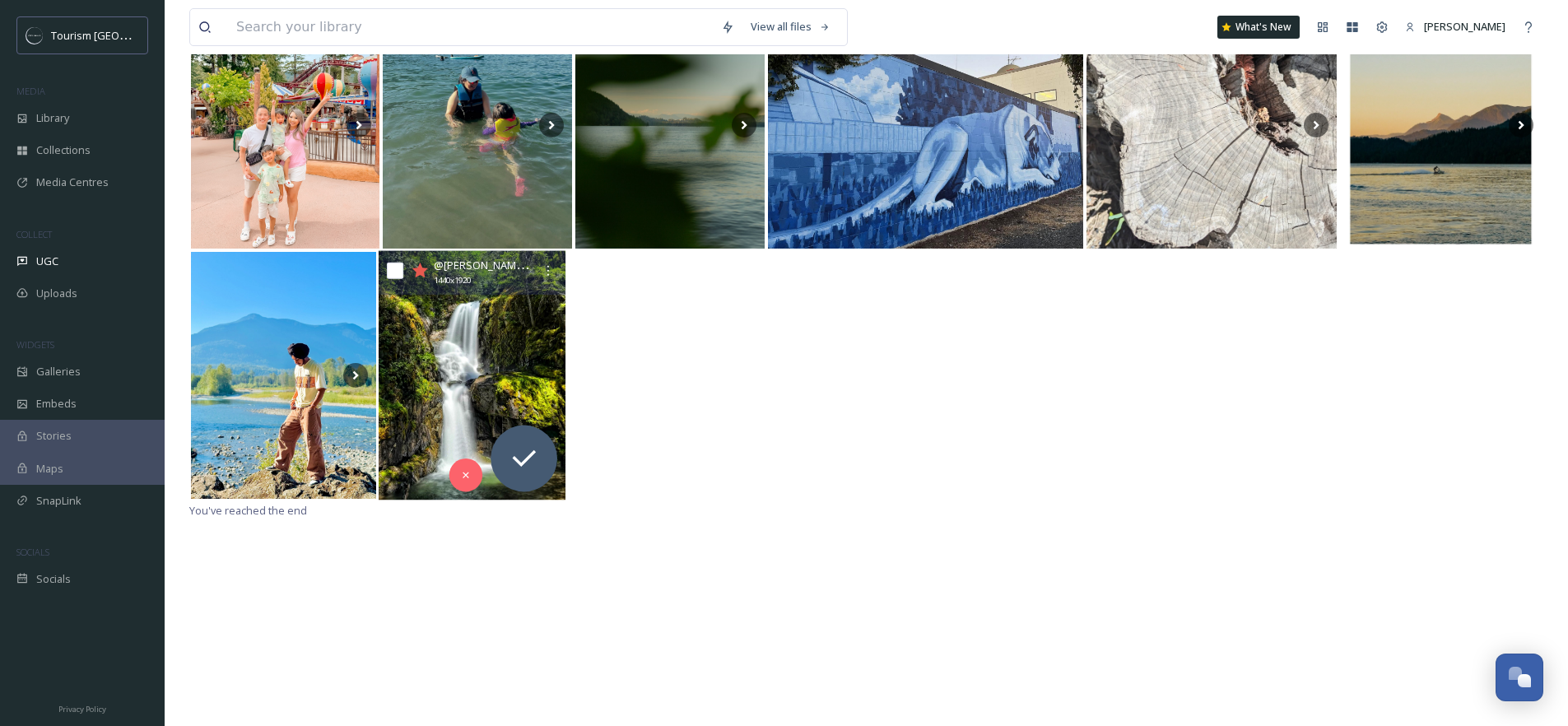
click at [456, 344] on img at bounding box center [471, 375] width 187 height 249
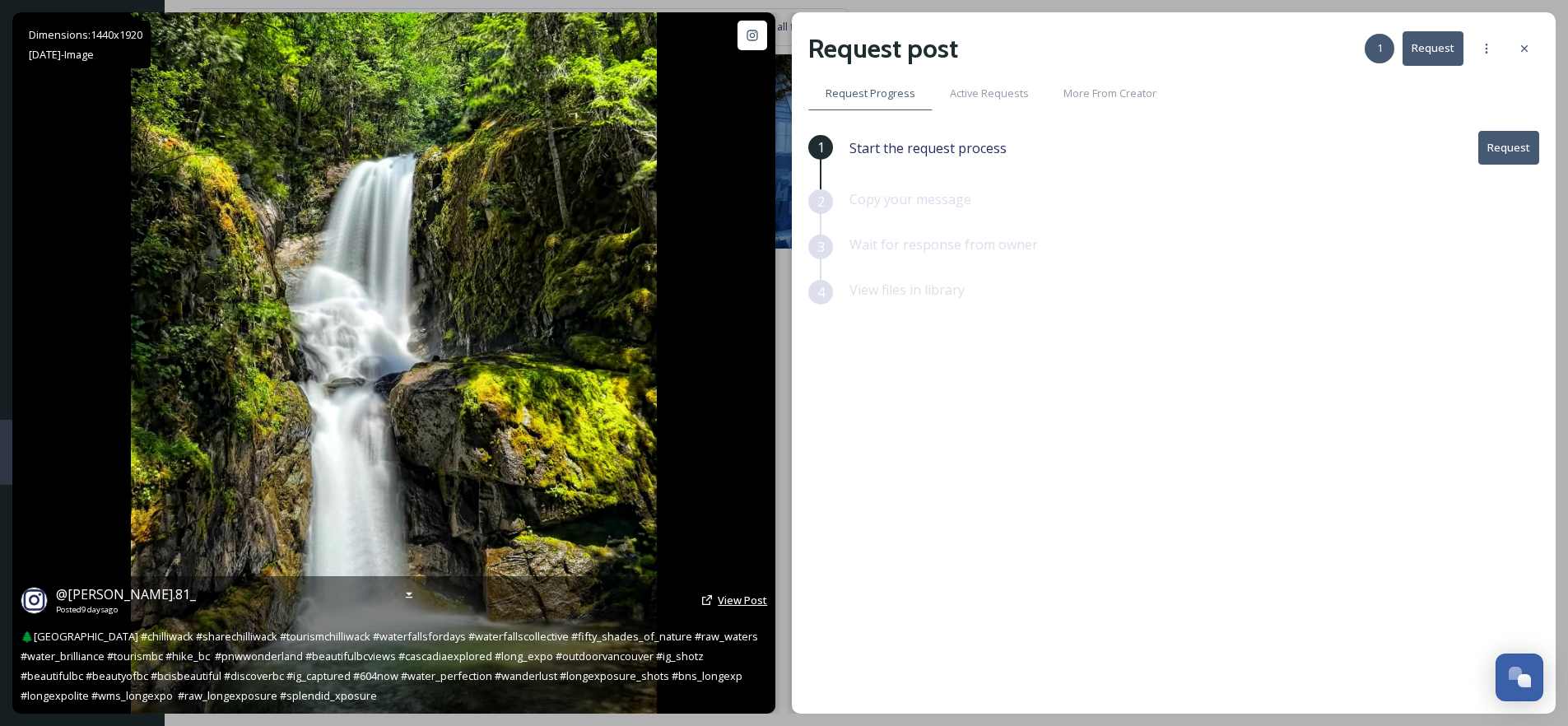
click at [742, 598] on span "View Post" at bounding box center [743, 601] width 49 height 15
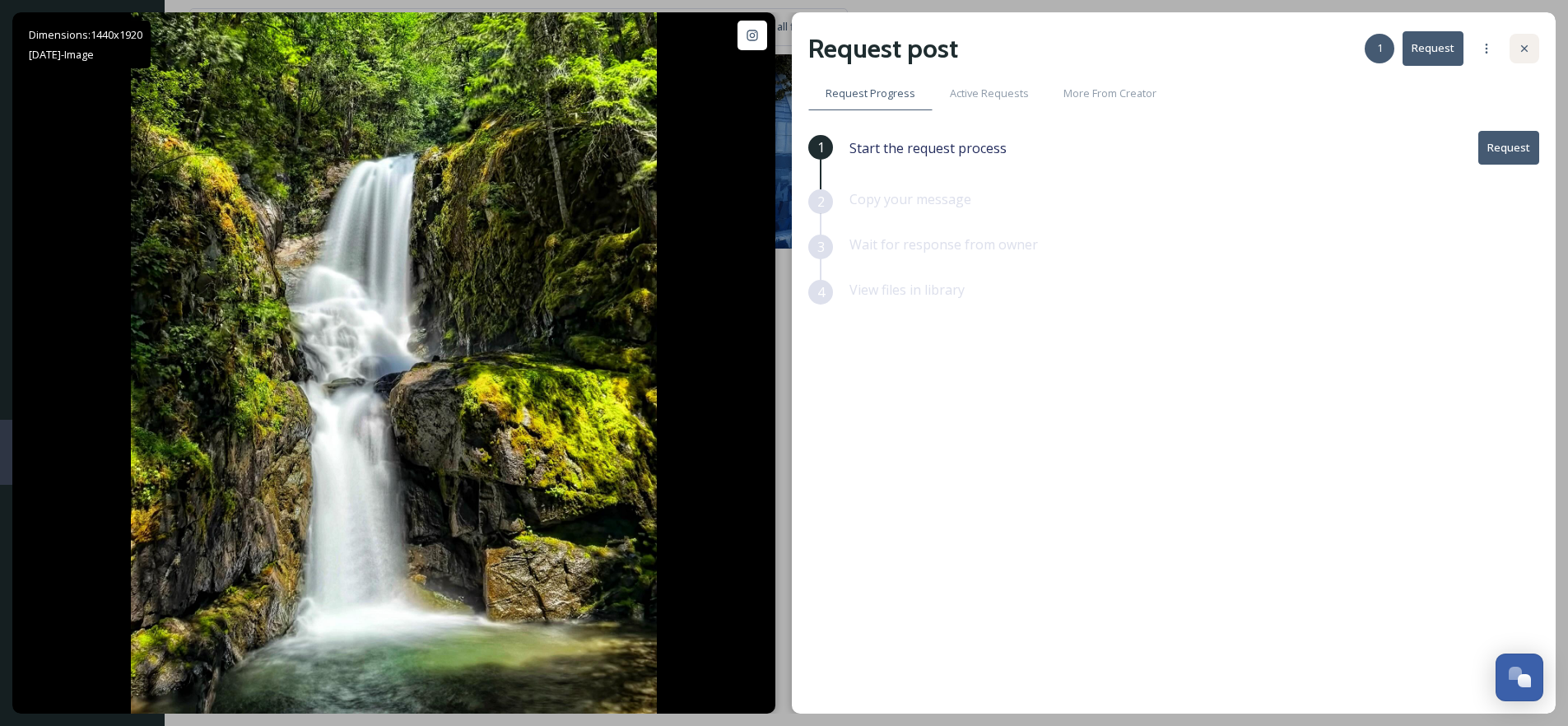
click at [1526, 49] on icon at bounding box center [1525, 49] width 7 height 7
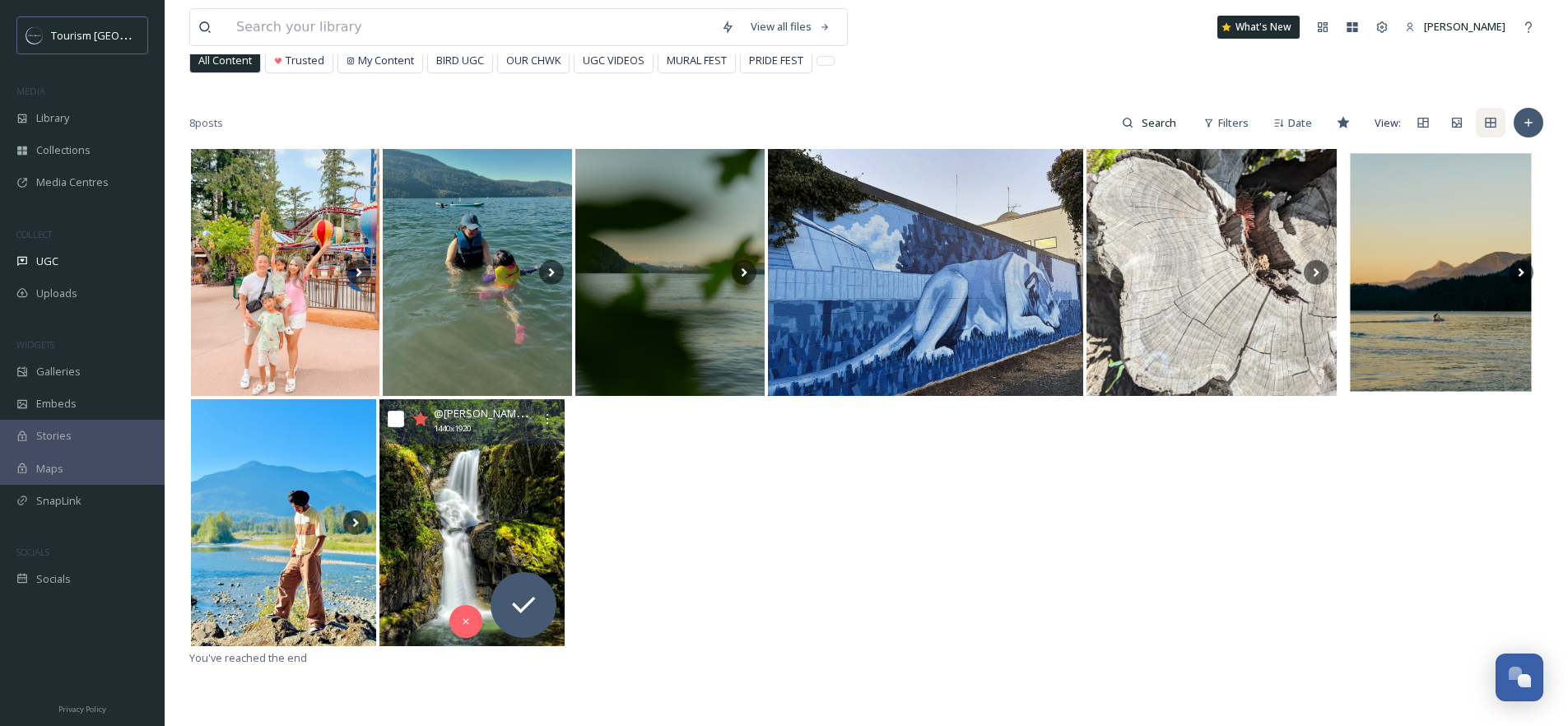
scroll to position [104, 0]
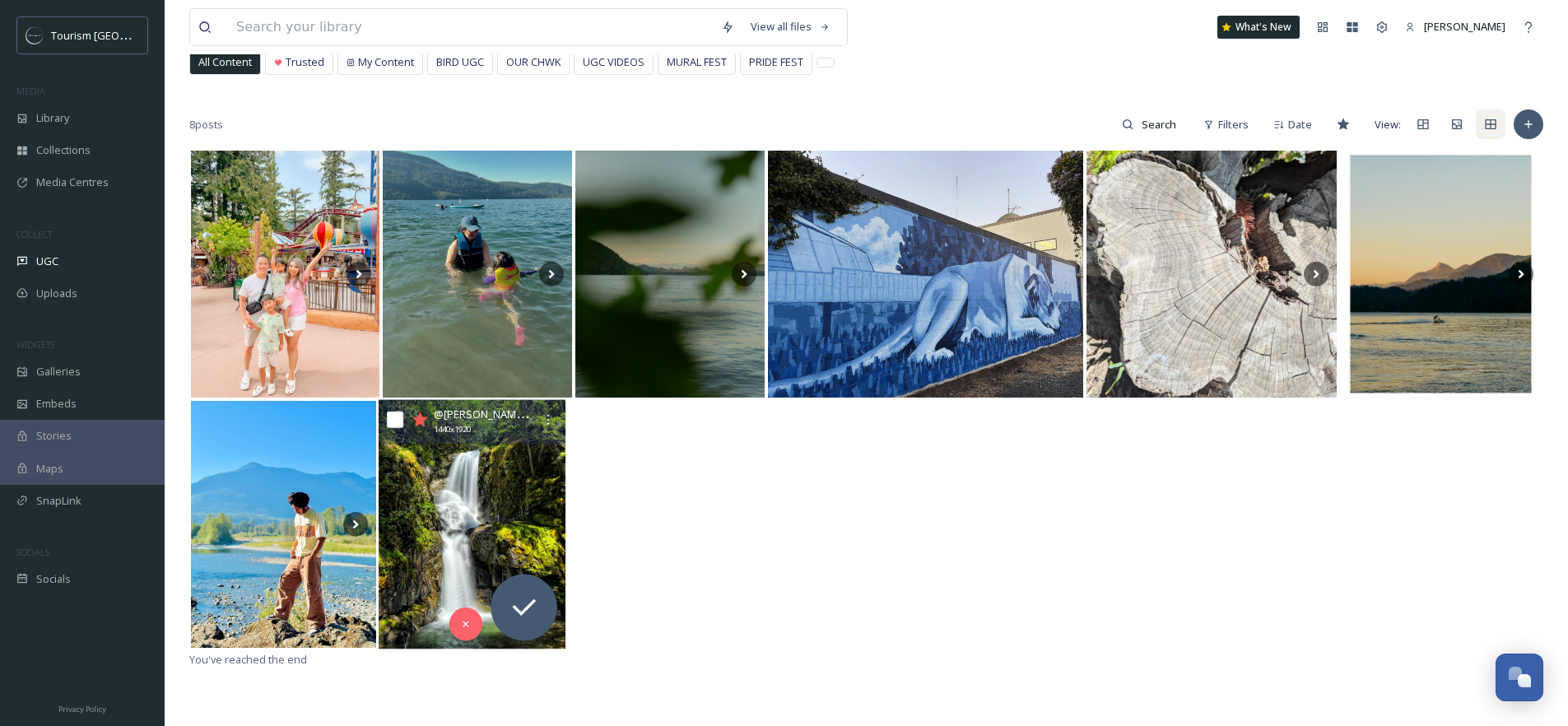
click at [466, 539] on img at bounding box center [471, 525] width 187 height 249
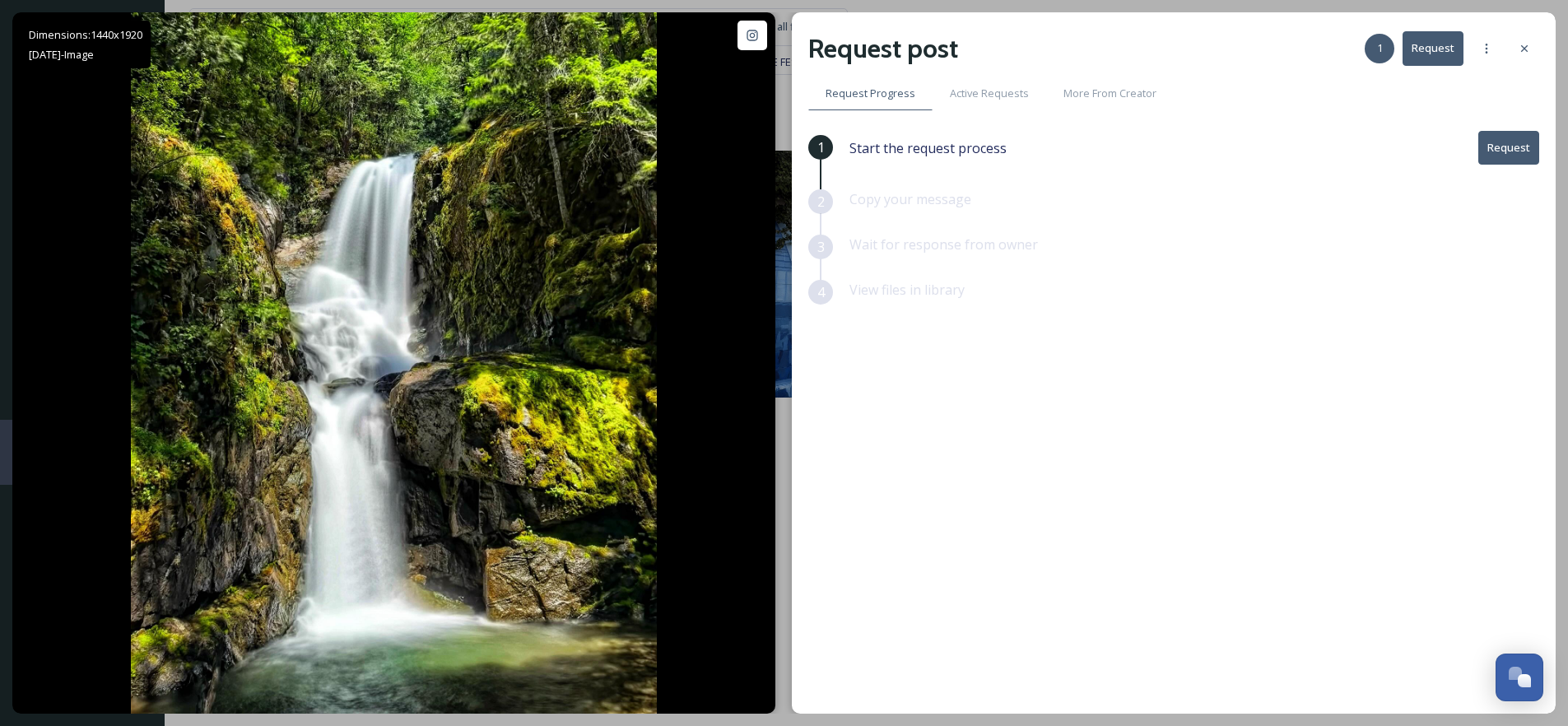
click at [1514, 161] on button "Request" at bounding box center [1509, 148] width 61 height 34
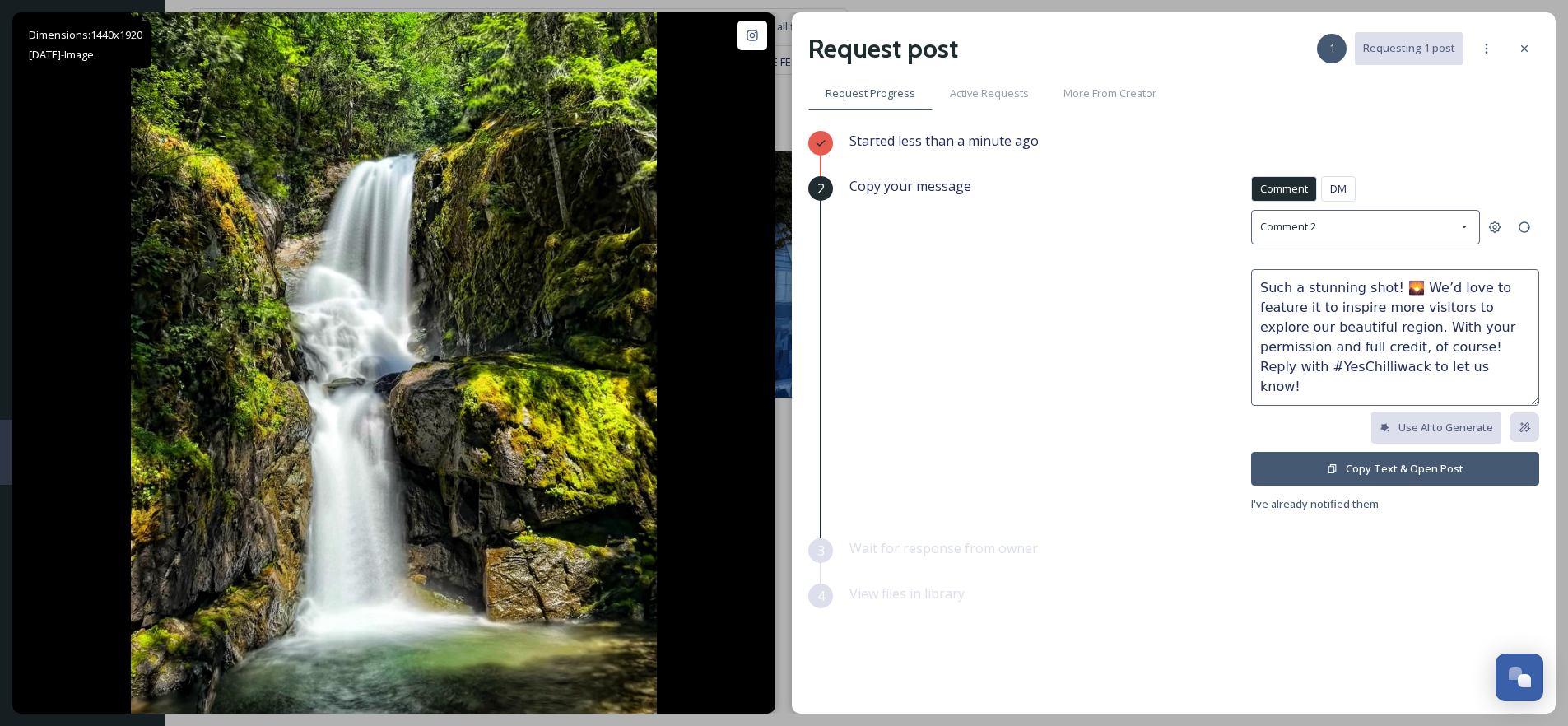
click at [1407, 288] on textarea "Such a stunning shot! 🌄 We’d love to feature it to inspire more visitors to exp…" at bounding box center [1395, 338] width 288 height 137
type textarea "Such a stunning shot! We’d love to feature it to inspire more visitors to explo…"
click at [1418, 476] on button "Copy Text & Open Post" at bounding box center [1395, 469] width 288 height 34
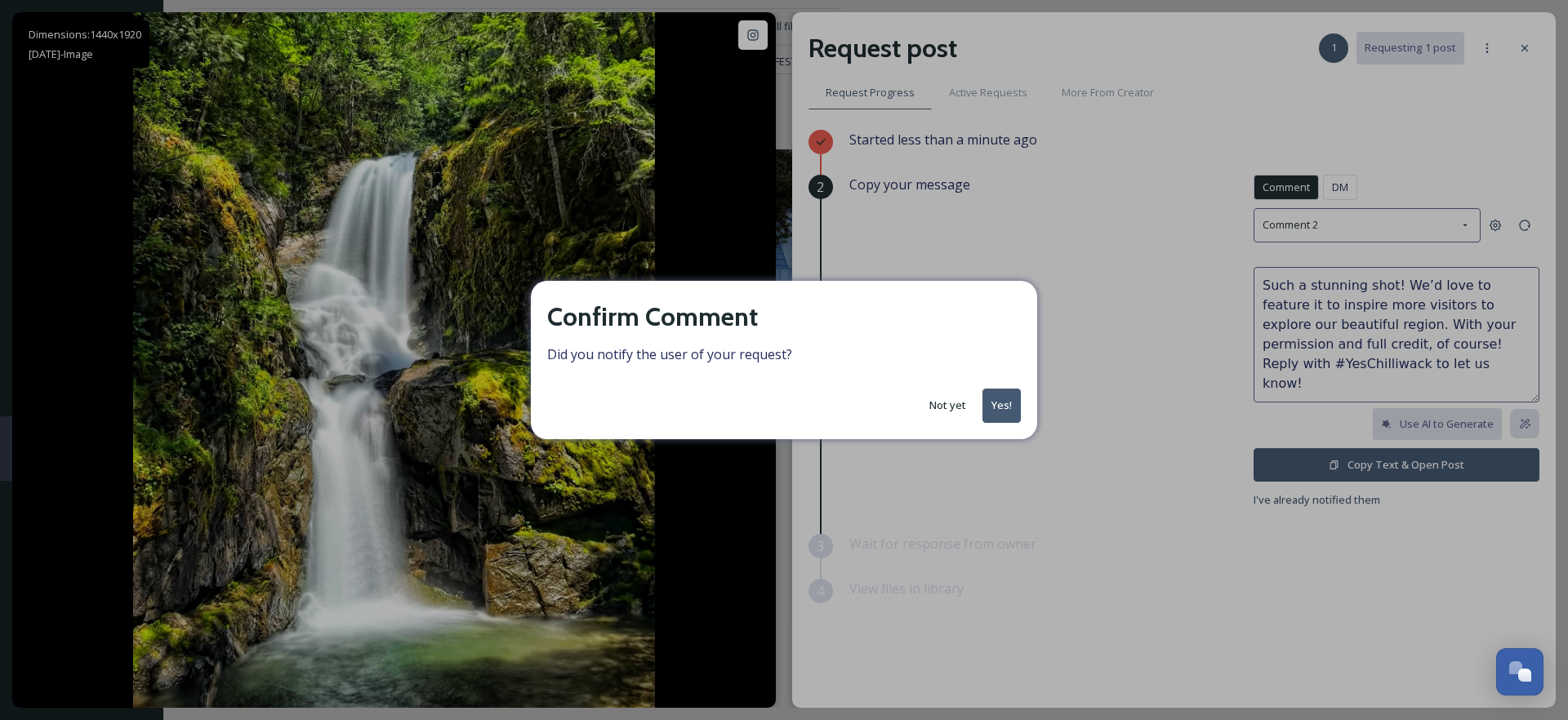
click at [996, 417] on button "Yes!" at bounding box center [1001, 406] width 39 height 34
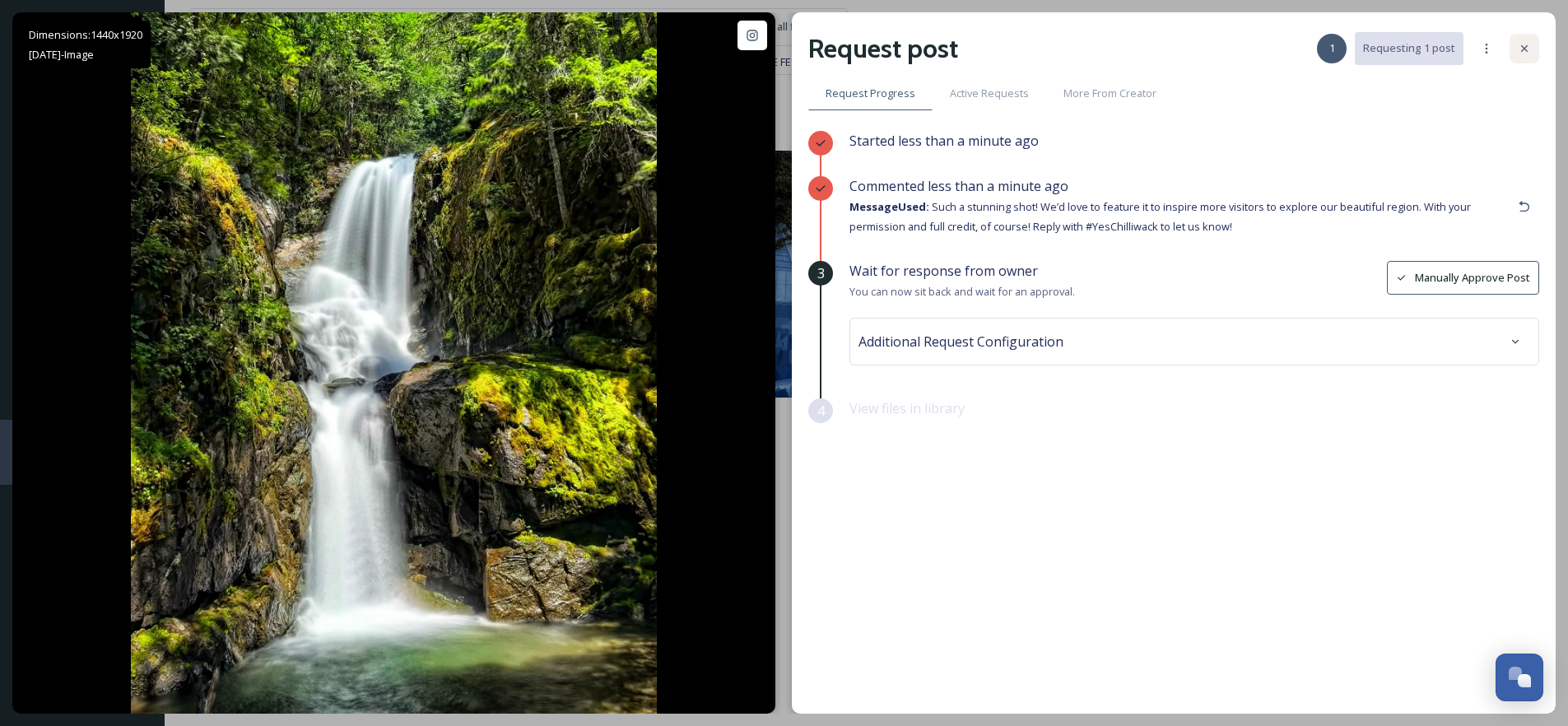
click at [1522, 55] on div at bounding box center [1524, 48] width 30 height 30
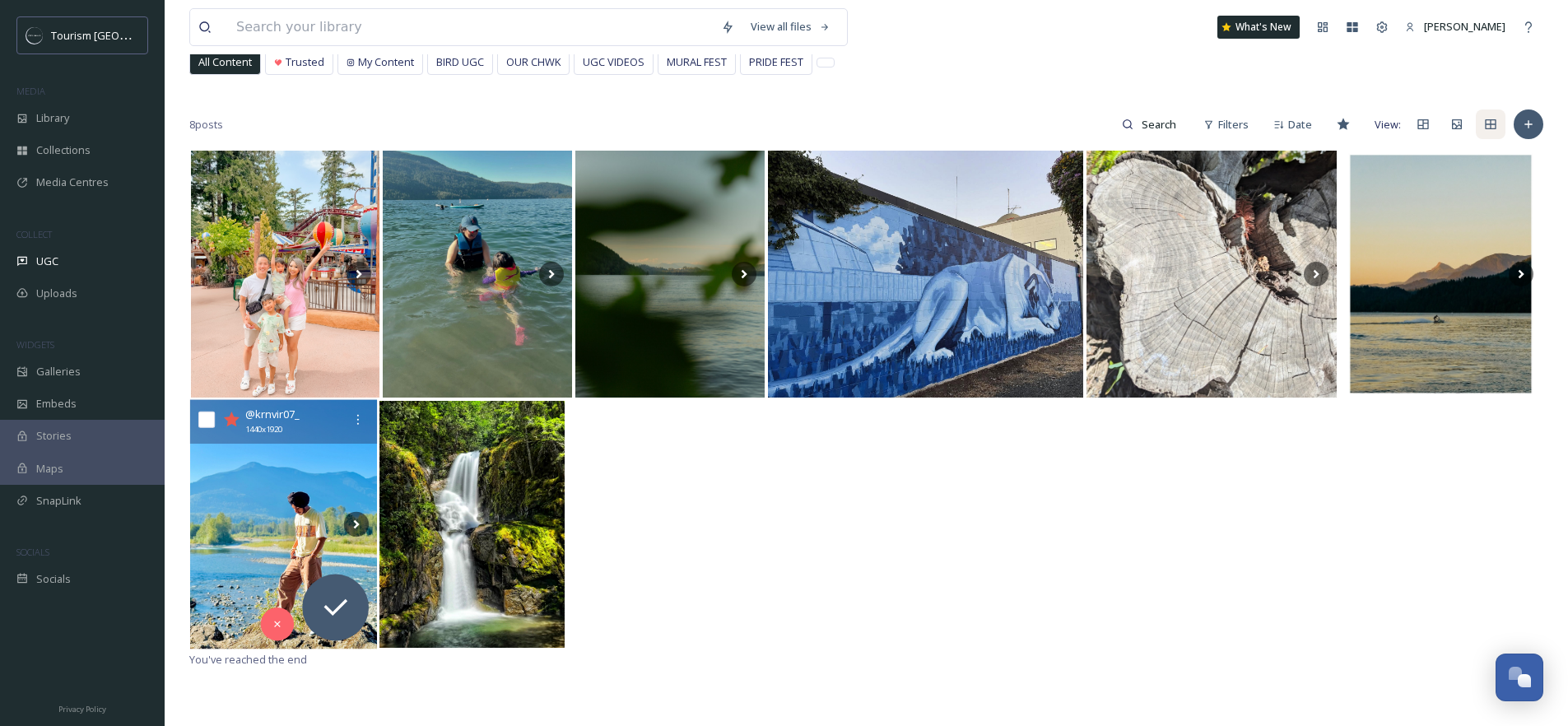
click at [253, 522] on img at bounding box center [283, 525] width 187 height 249
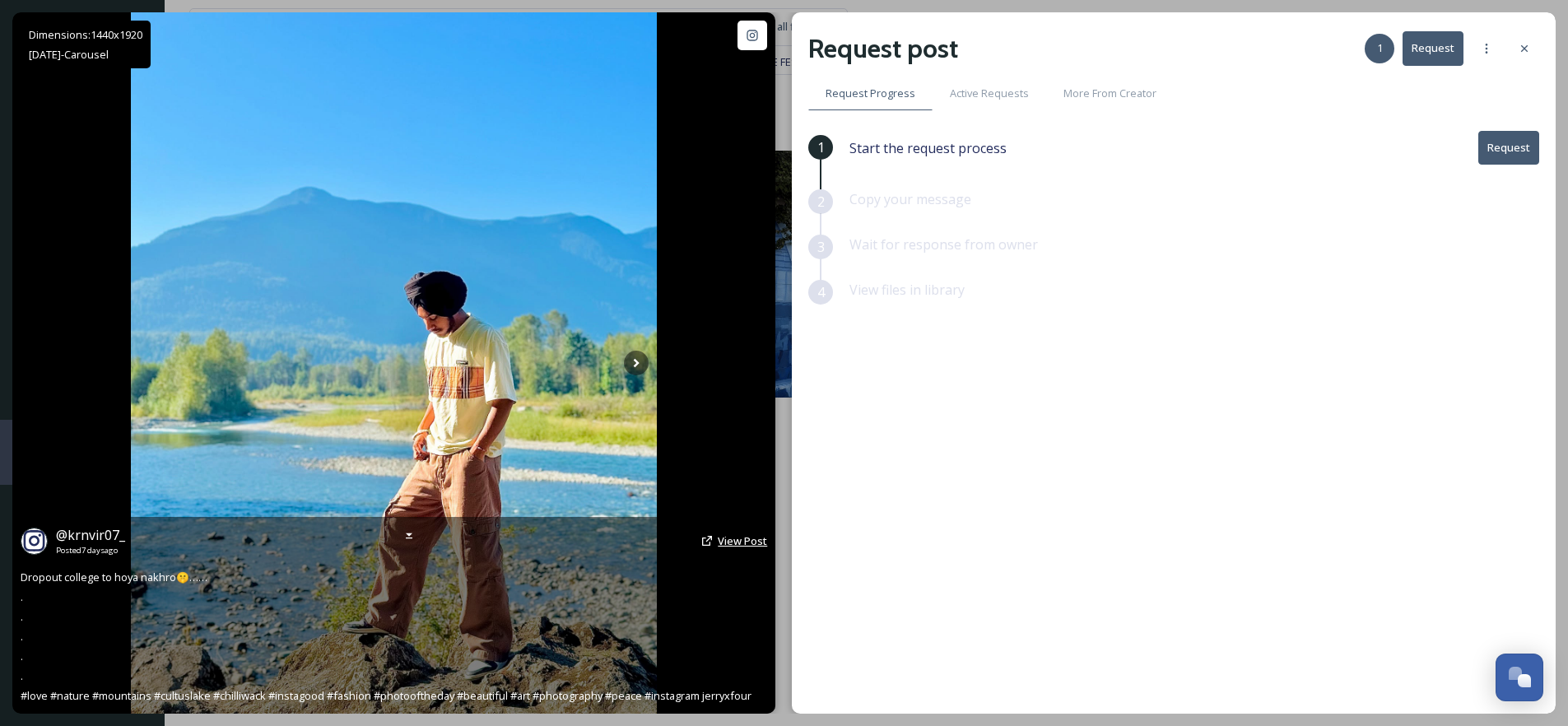
click at [749, 543] on span "View Post" at bounding box center [743, 541] width 49 height 15
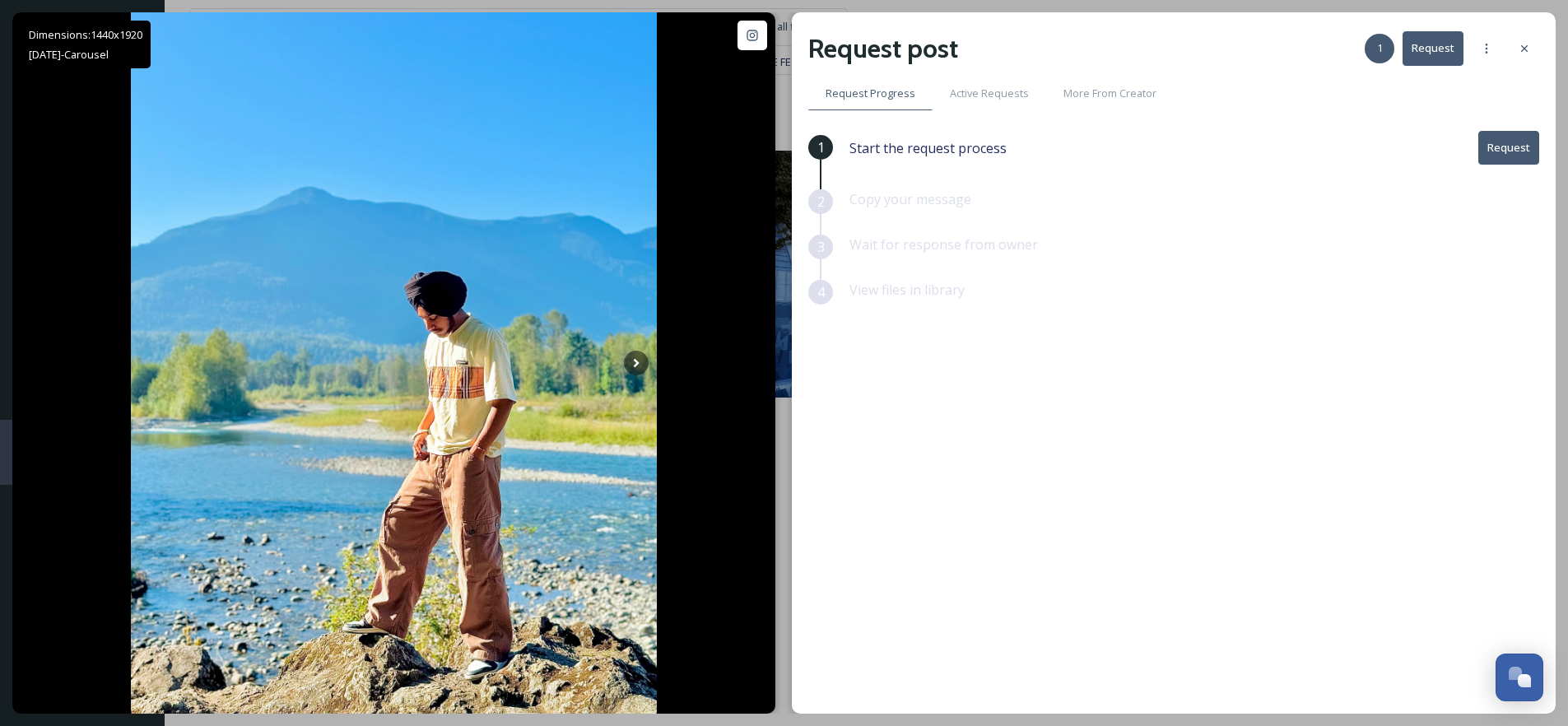
click at [1515, 154] on button "Request" at bounding box center [1509, 148] width 61 height 34
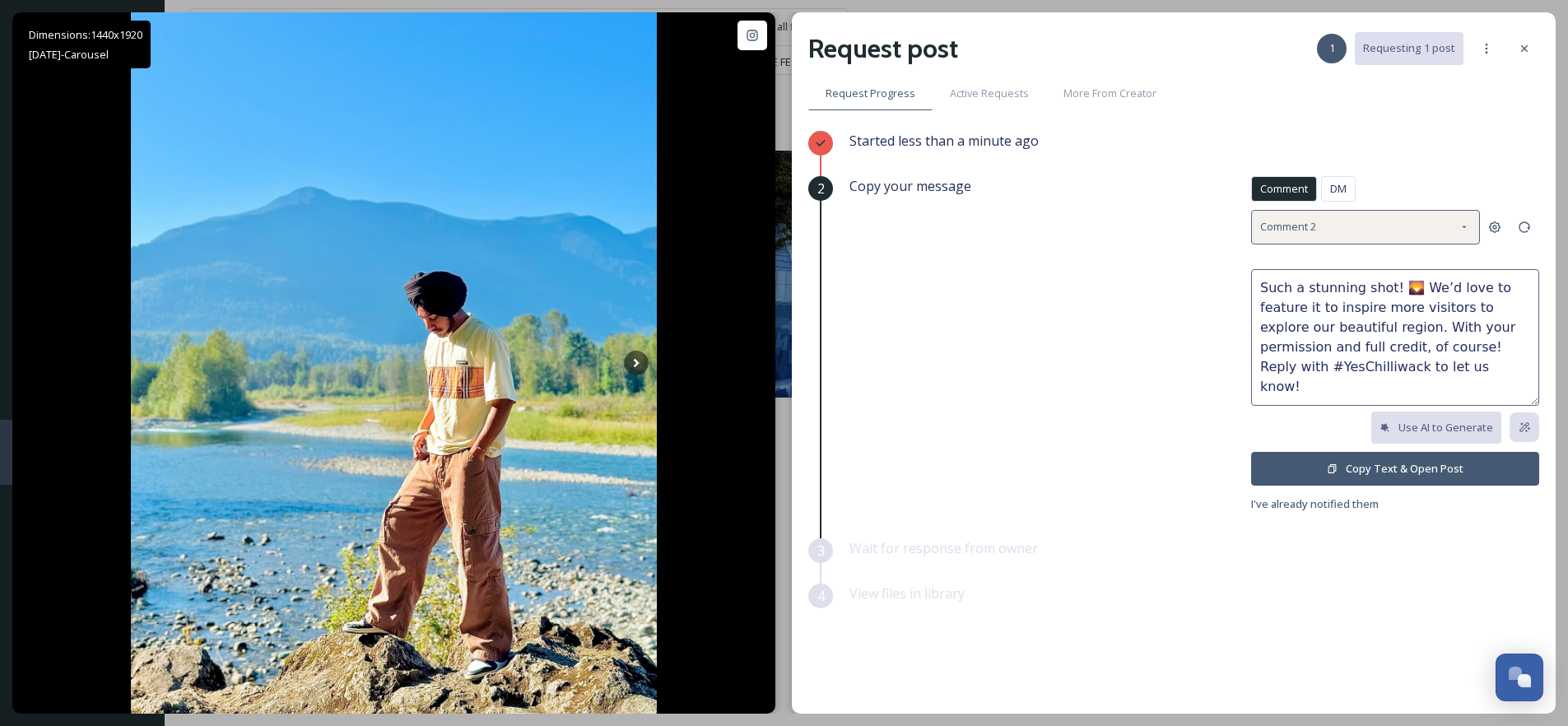
click at [1354, 228] on div "Comment 2" at bounding box center [1365, 227] width 229 height 34
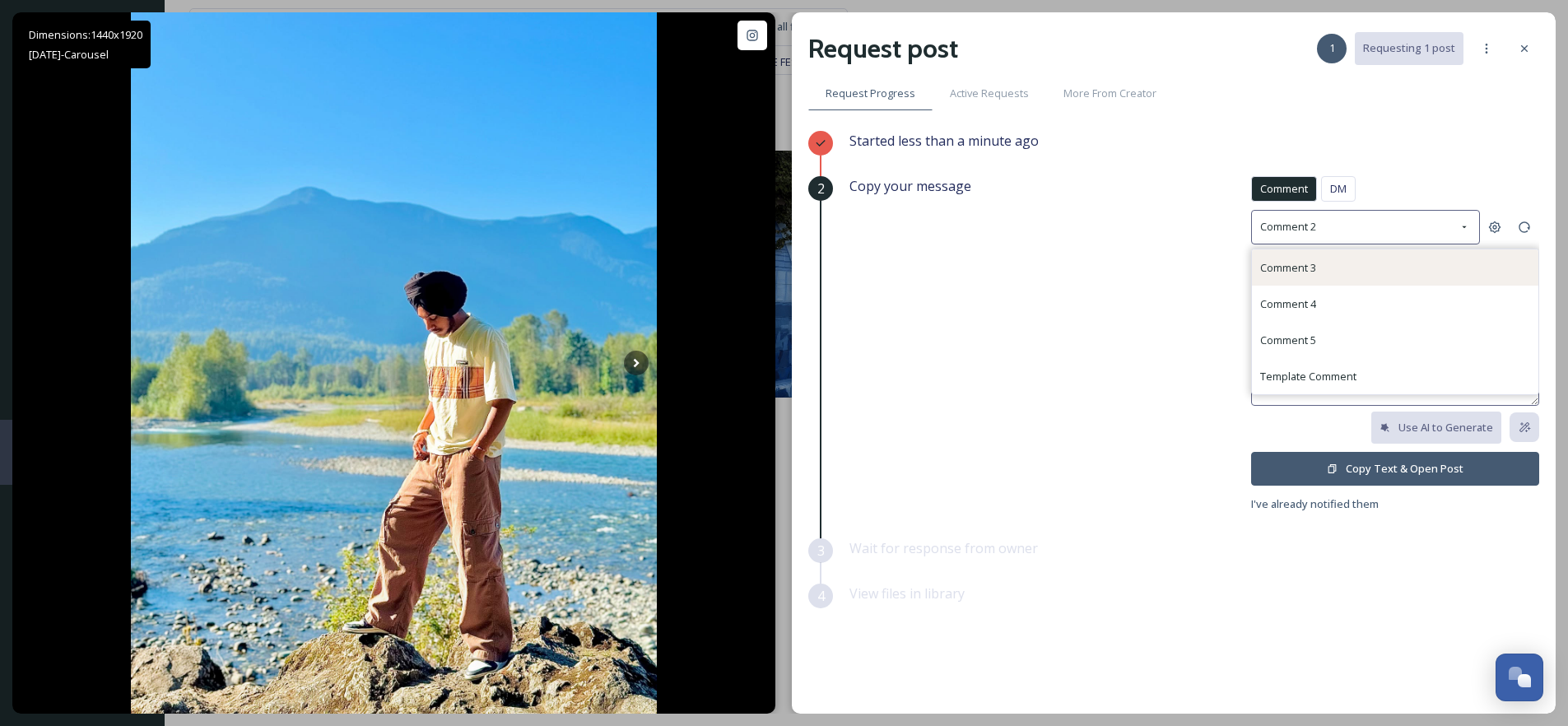
click at [1332, 275] on div "Comment 3" at bounding box center [1395, 267] width 286 height 36
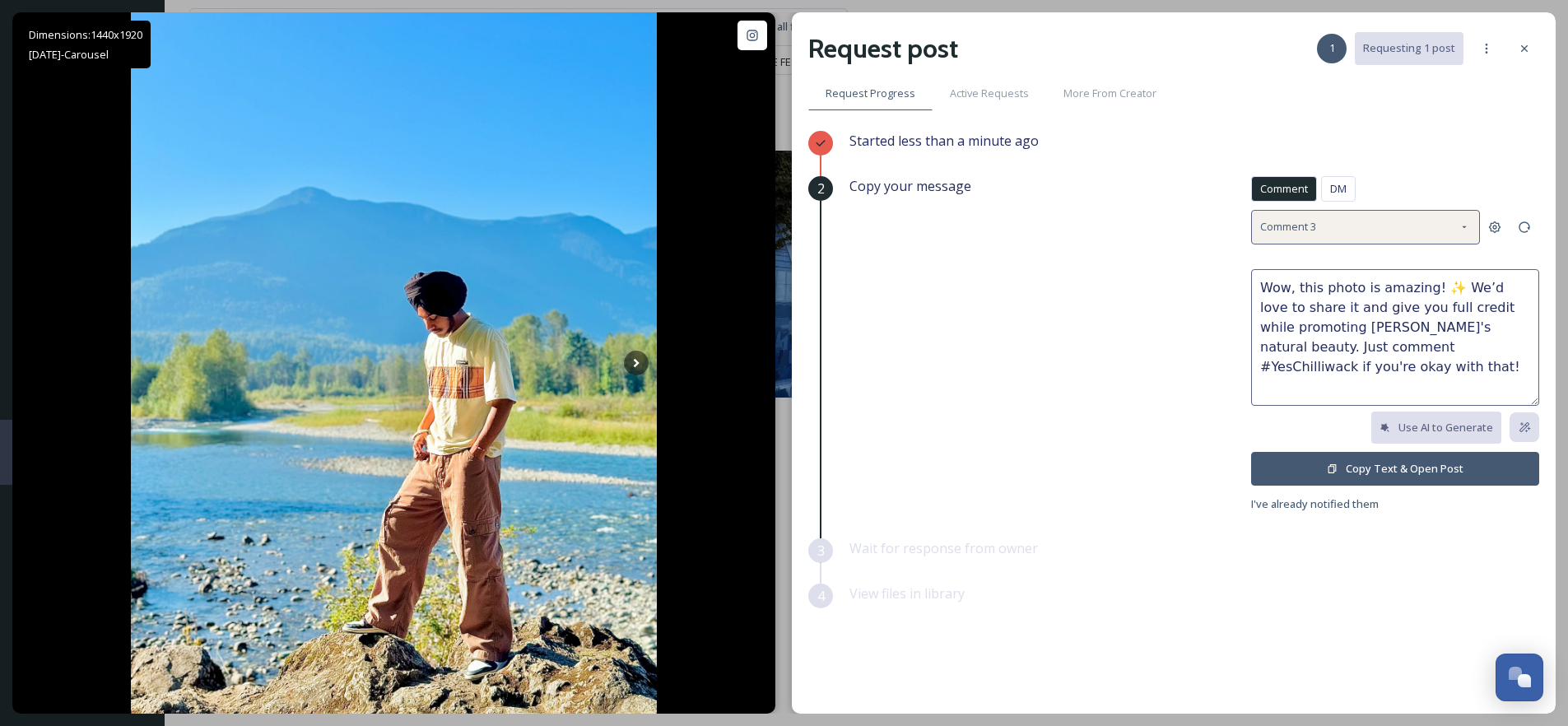
click at [1356, 210] on div "Comment 3" at bounding box center [1365, 227] width 229 height 34
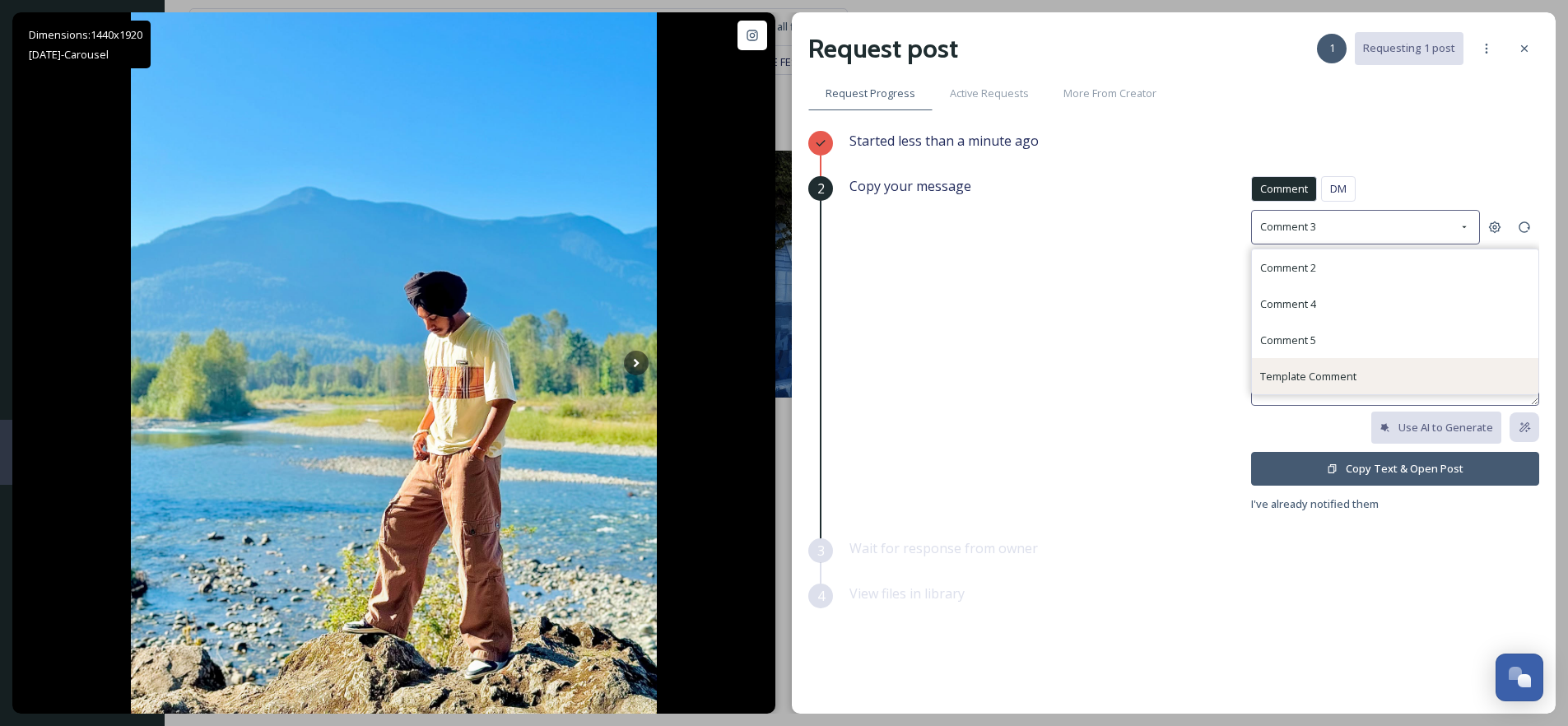
click at [1306, 367] on div "Template Comment" at bounding box center [1309, 376] width 96 height 19
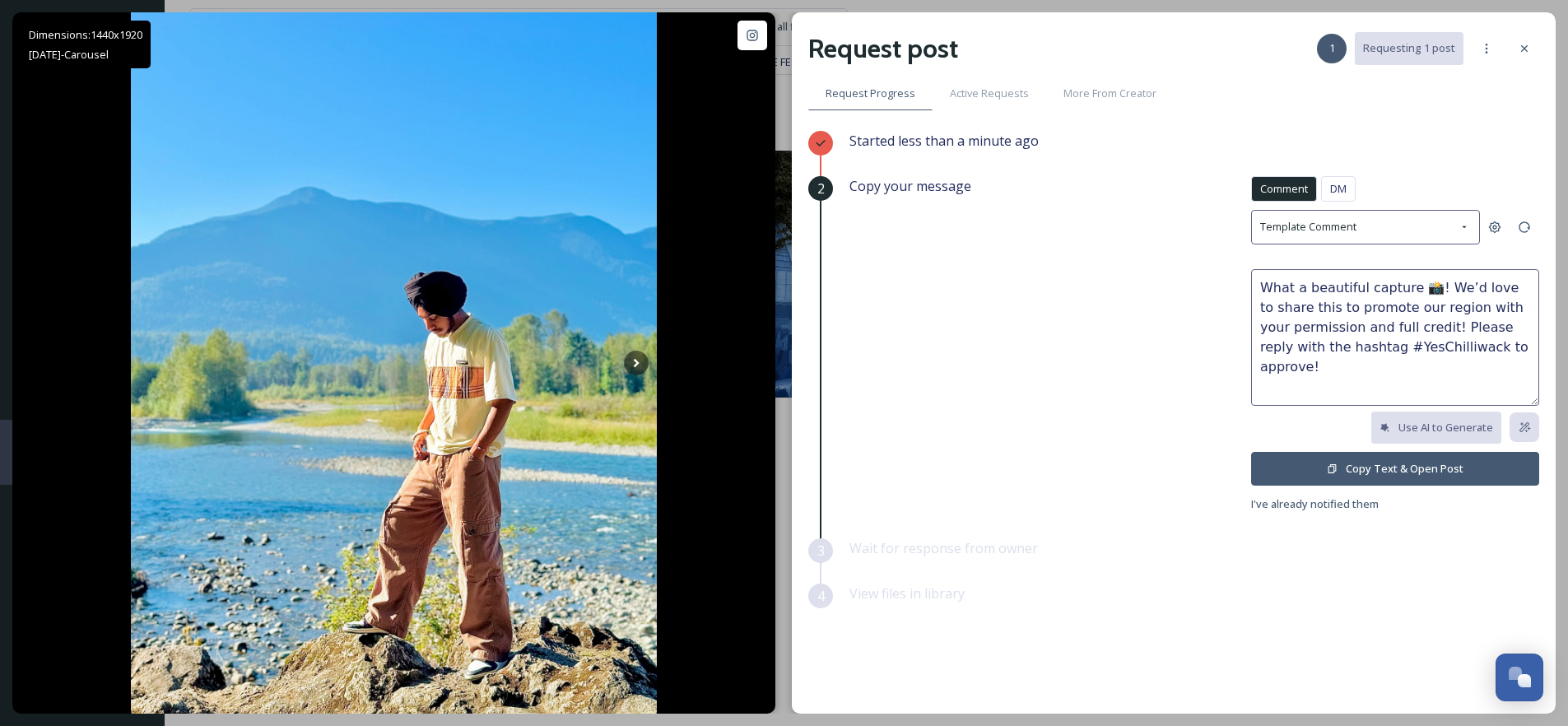
drag, startPoint x: 1364, startPoint y: 287, endPoint x: 1306, endPoint y: 287, distance: 58.0
click at [1306, 287] on textarea "What a beautiful capture 📸! We’d love to share this to promote our region with …" at bounding box center [1395, 338] width 288 height 137
type textarea "What a great capture 📸! We’d love to share this to promote our region with your…"
click at [1388, 478] on button "Copy Text & Open Post" at bounding box center [1395, 469] width 288 height 34
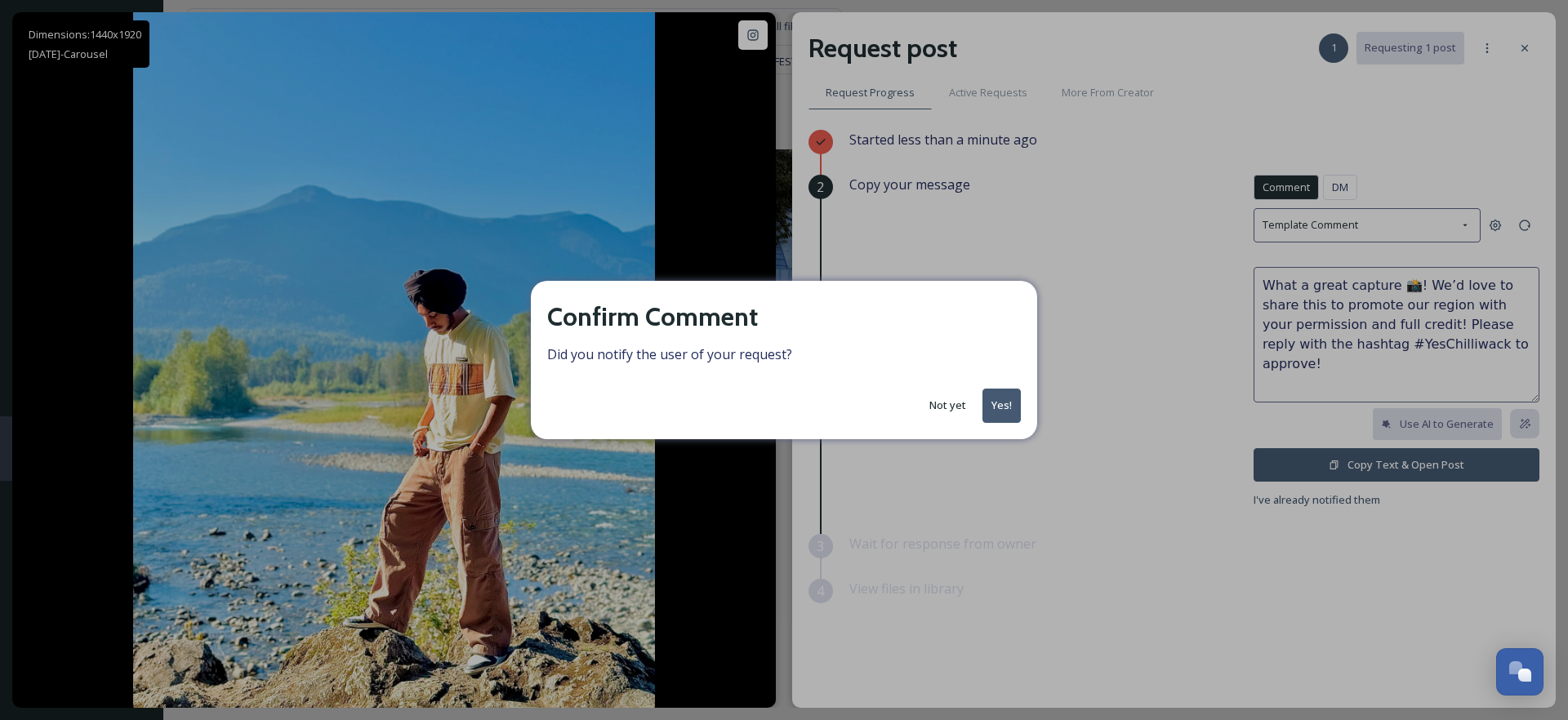
click at [994, 399] on button "Yes!" at bounding box center [1001, 406] width 39 height 34
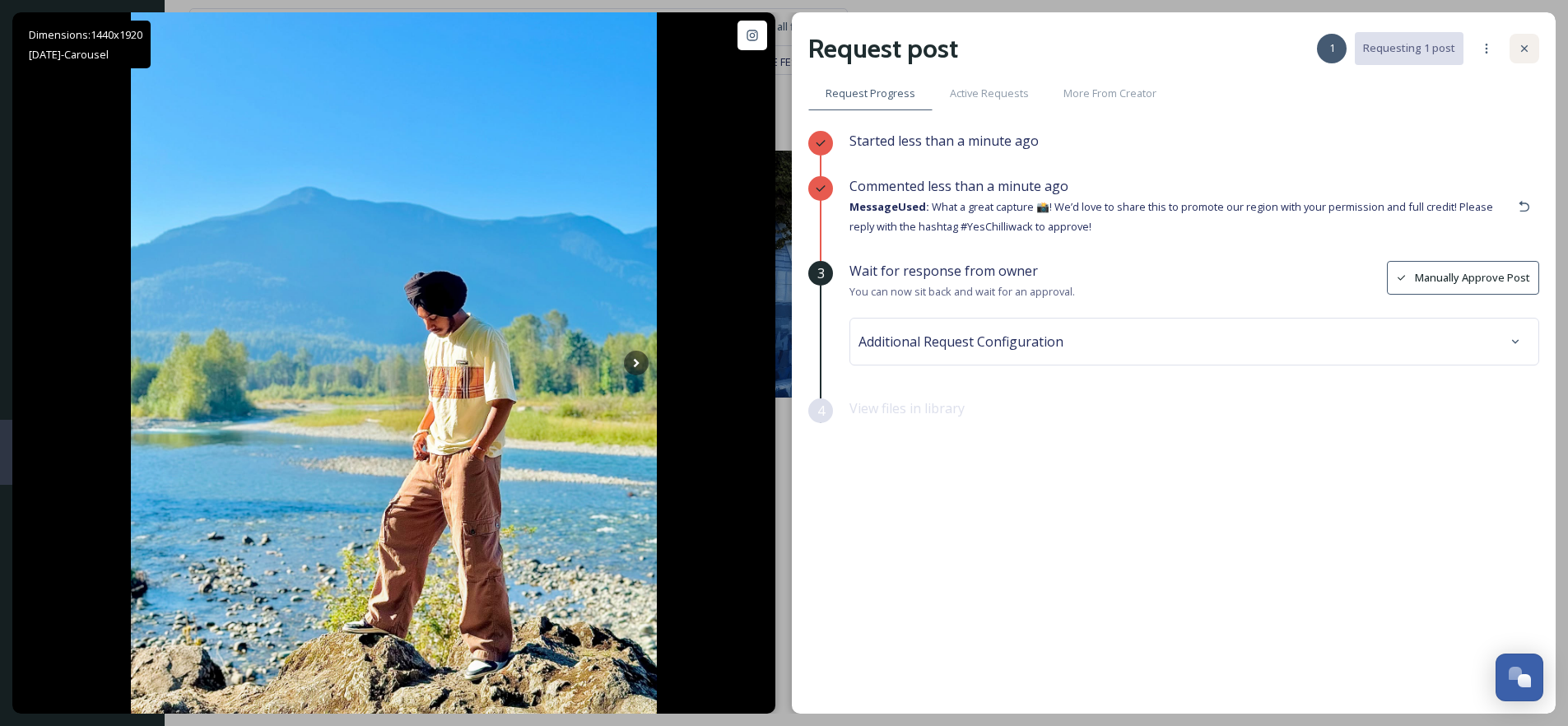
click at [1515, 49] on div at bounding box center [1524, 48] width 30 height 30
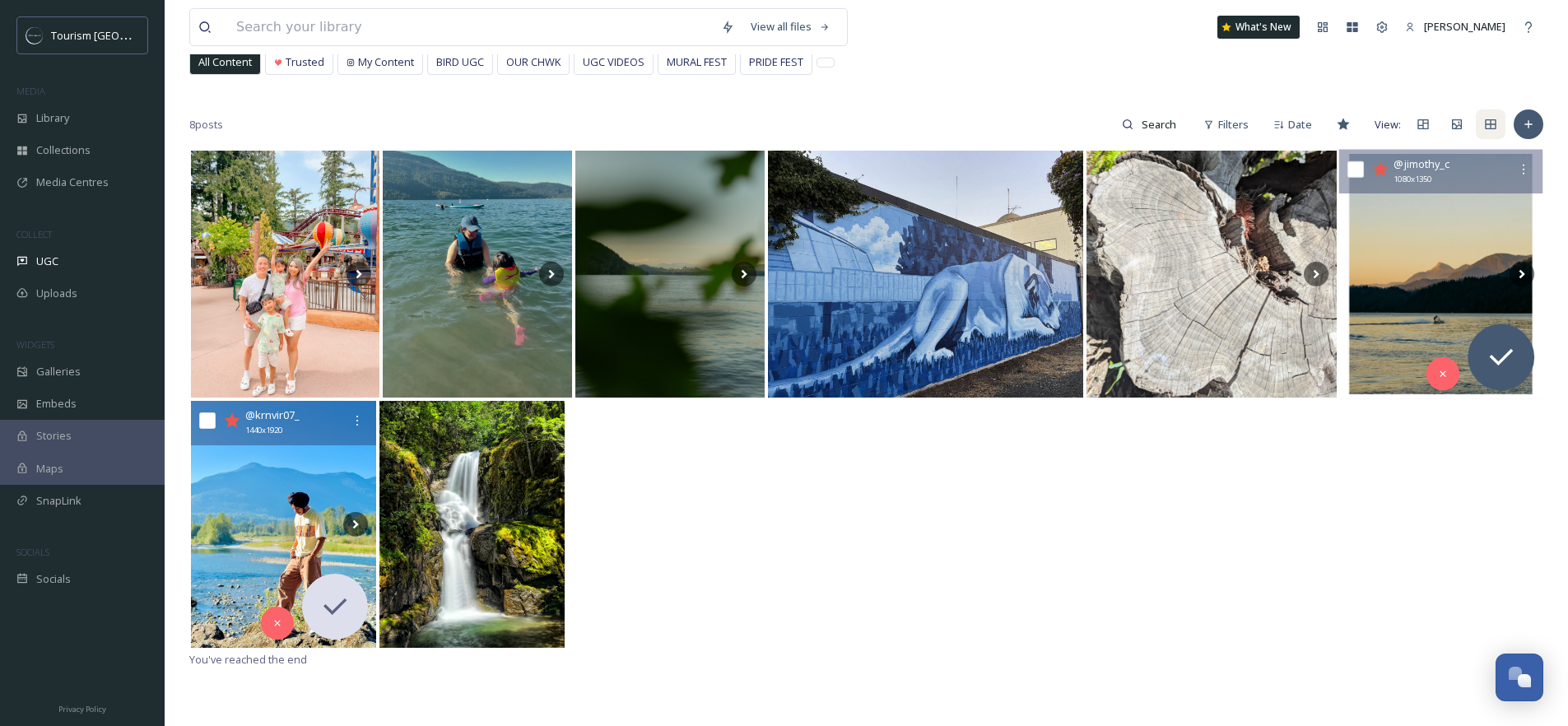
click at [1382, 174] on icon at bounding box center [1380, 169] width 16 height 15
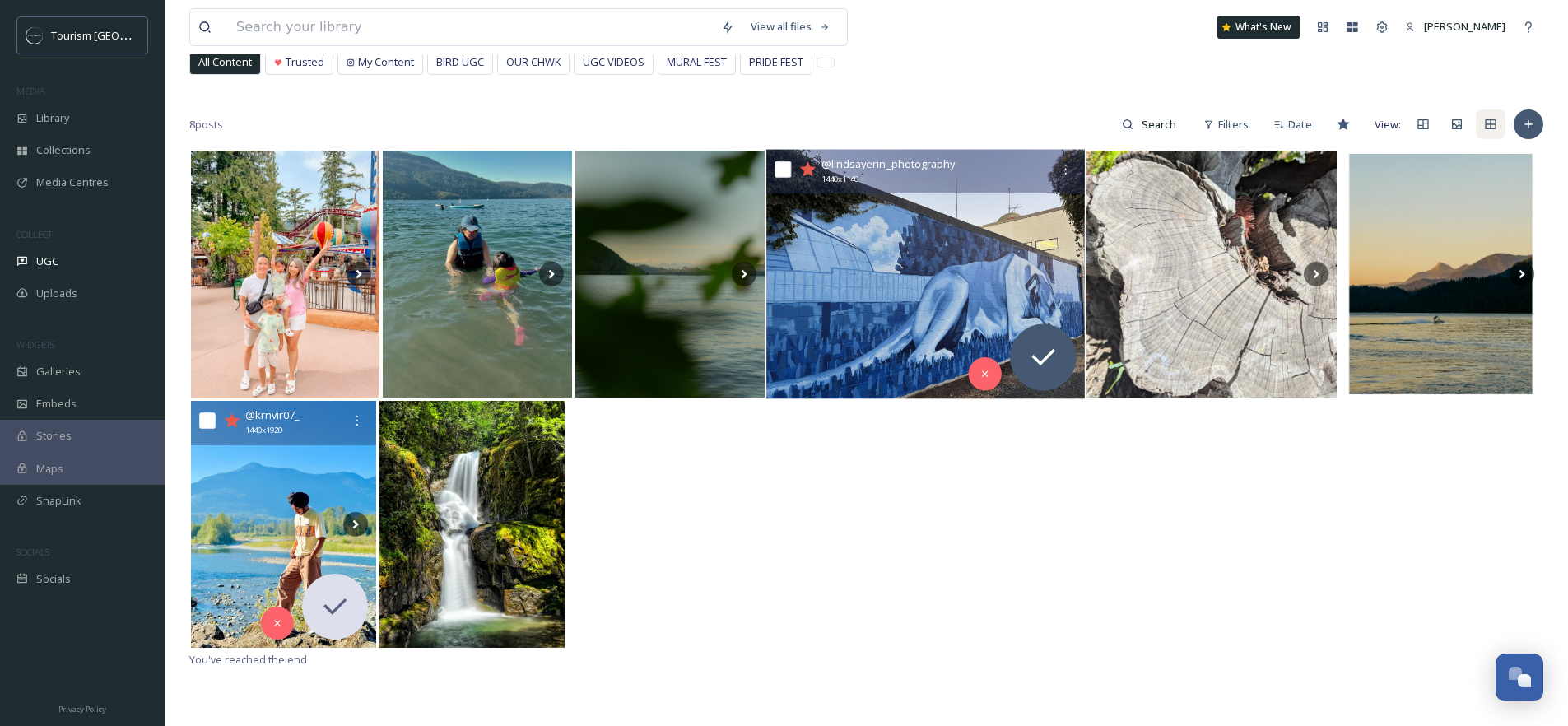
click at [809, 170] on icon at bounding box center [807, 169] width 16 height 15
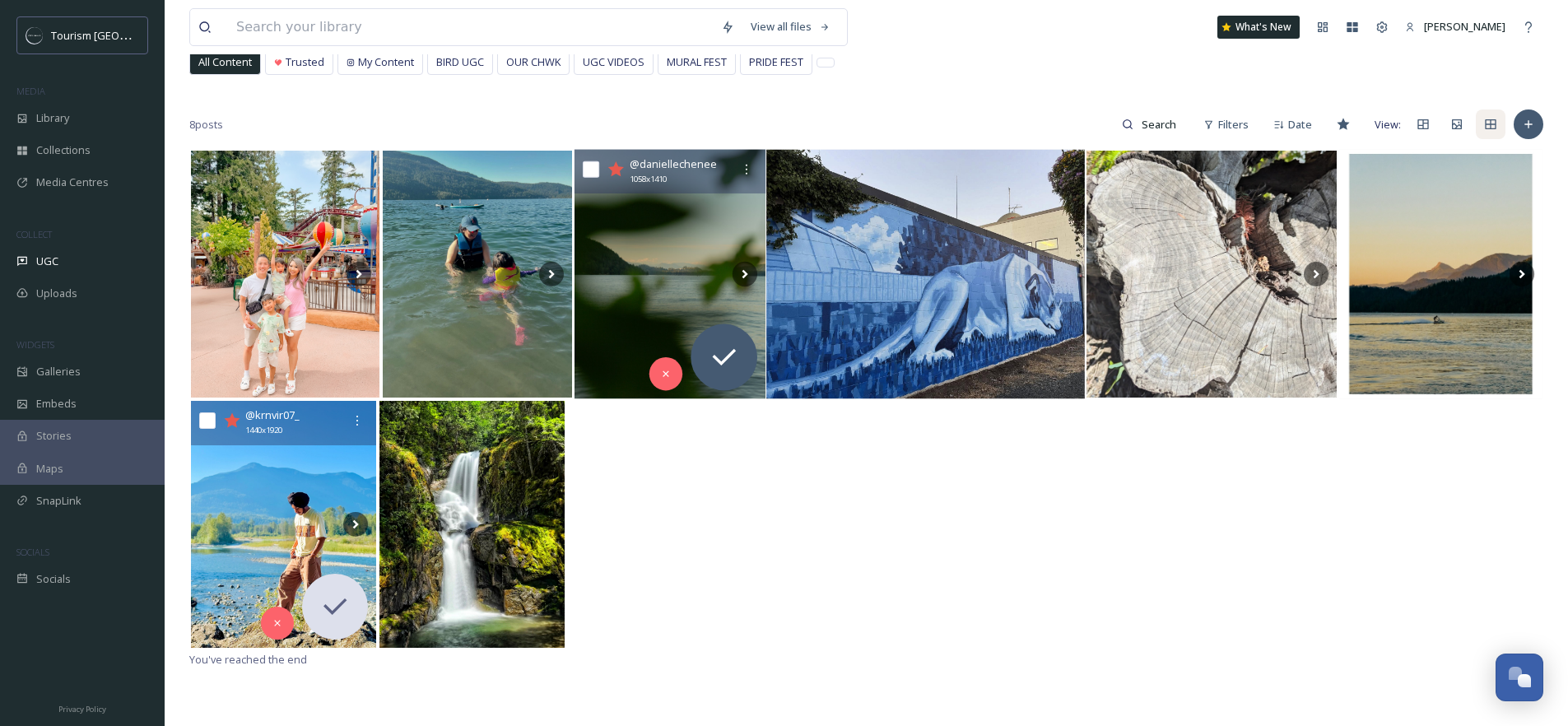
click at [673, 283] on img at bounding box center [670, 274] width 191 height 249
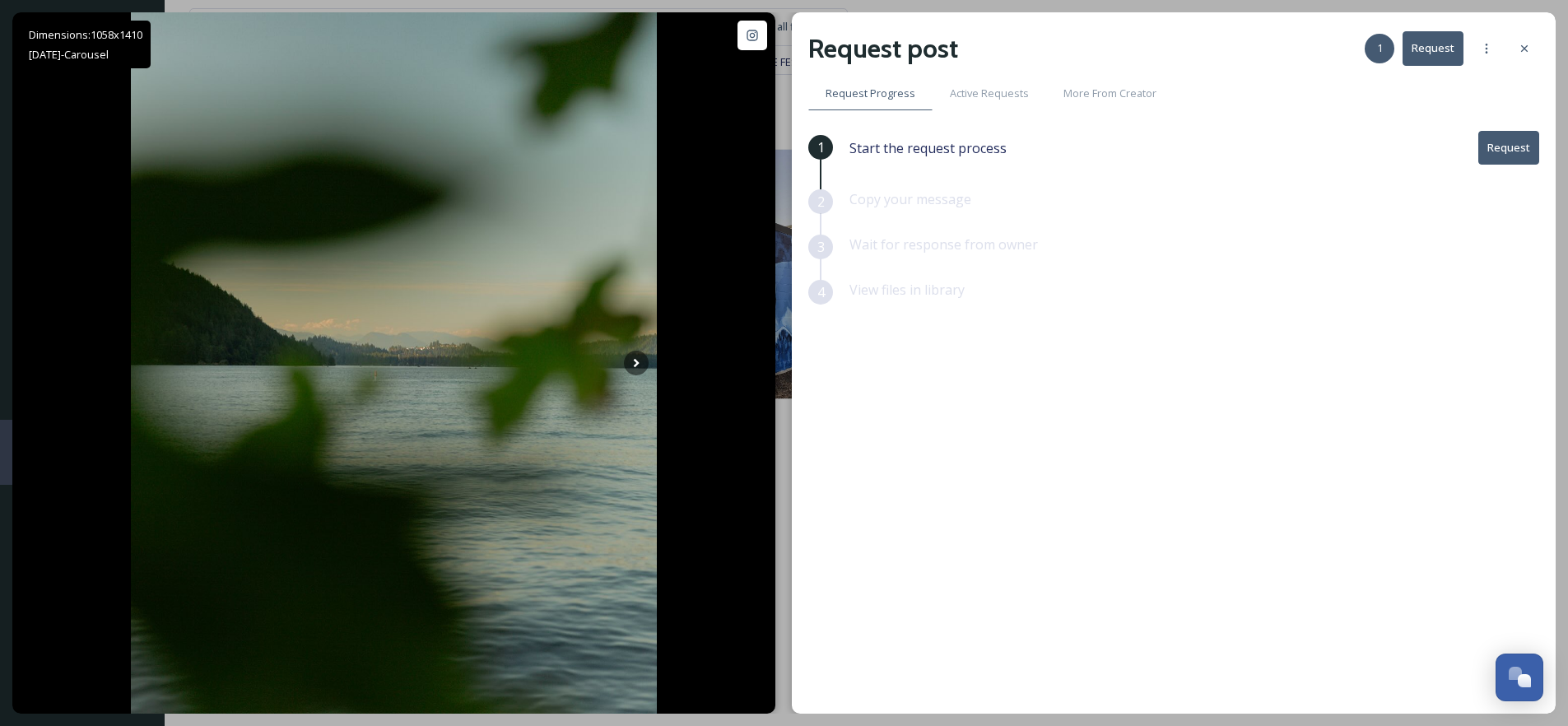
click at [1505, 145] on button "Request" at bounding box center [1509, 148] width 61 height 34
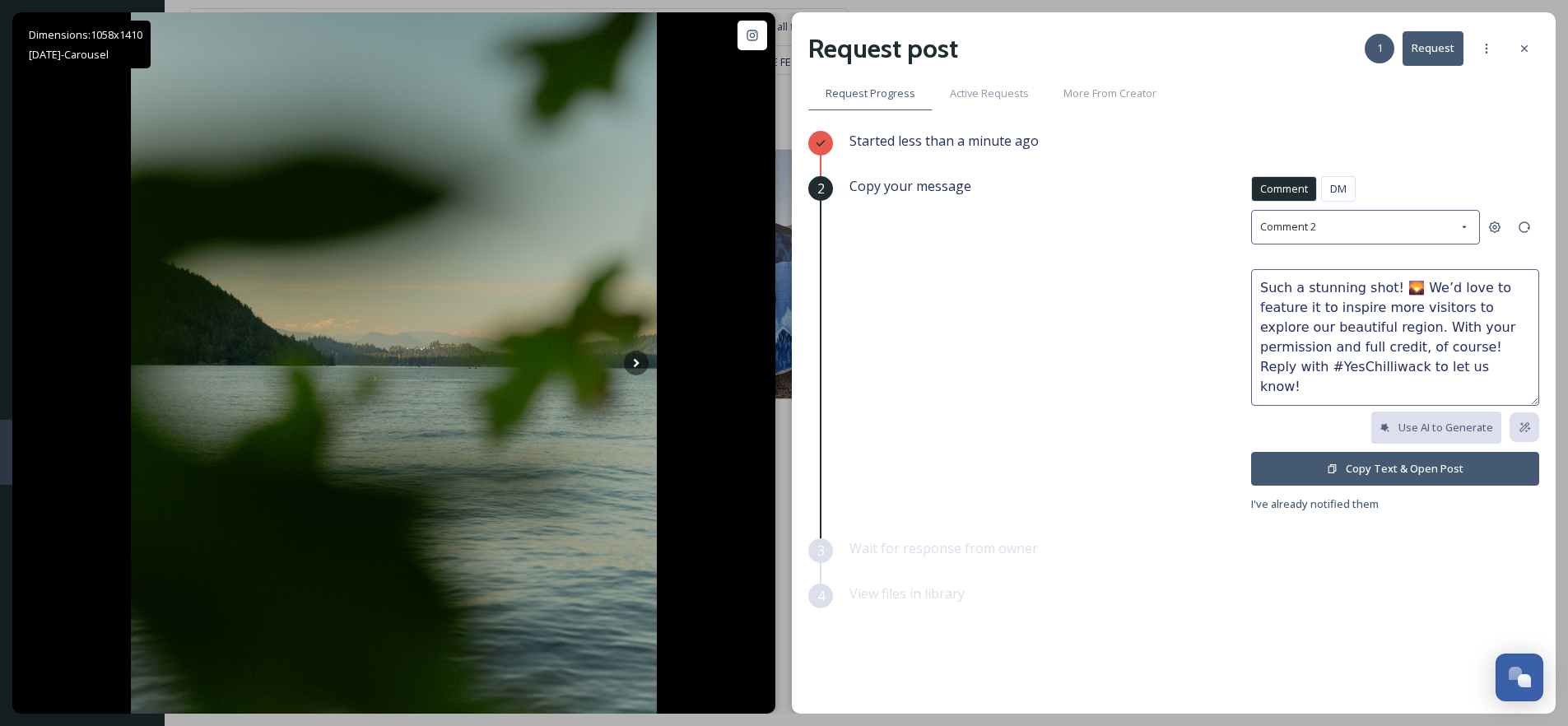
click at [1406, 469] on button "Copy Text & Open Post" at bounding box center [1395, 469] width 288 height 34
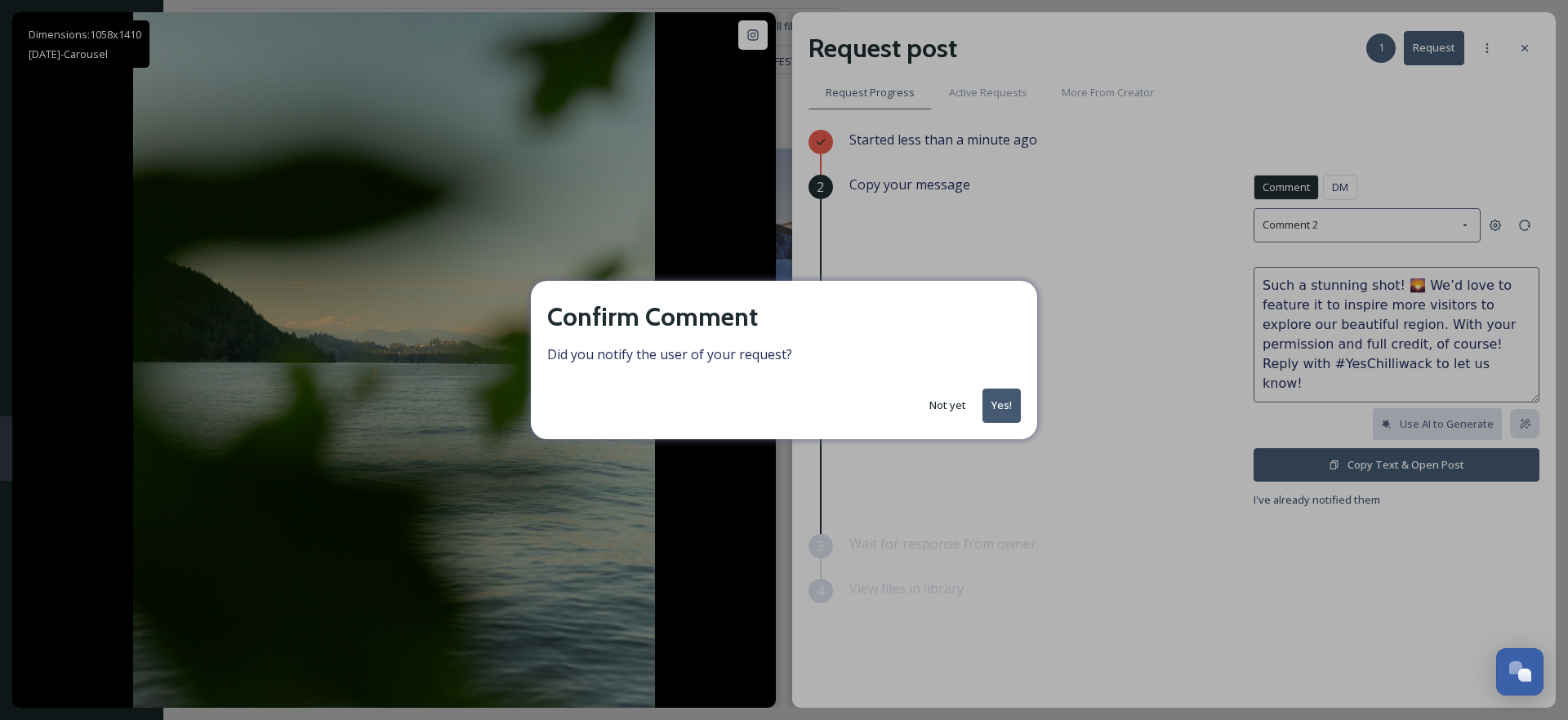
click at [944, 407] on button "Not yet" at bounding box center [947, 406] width 53 height 32
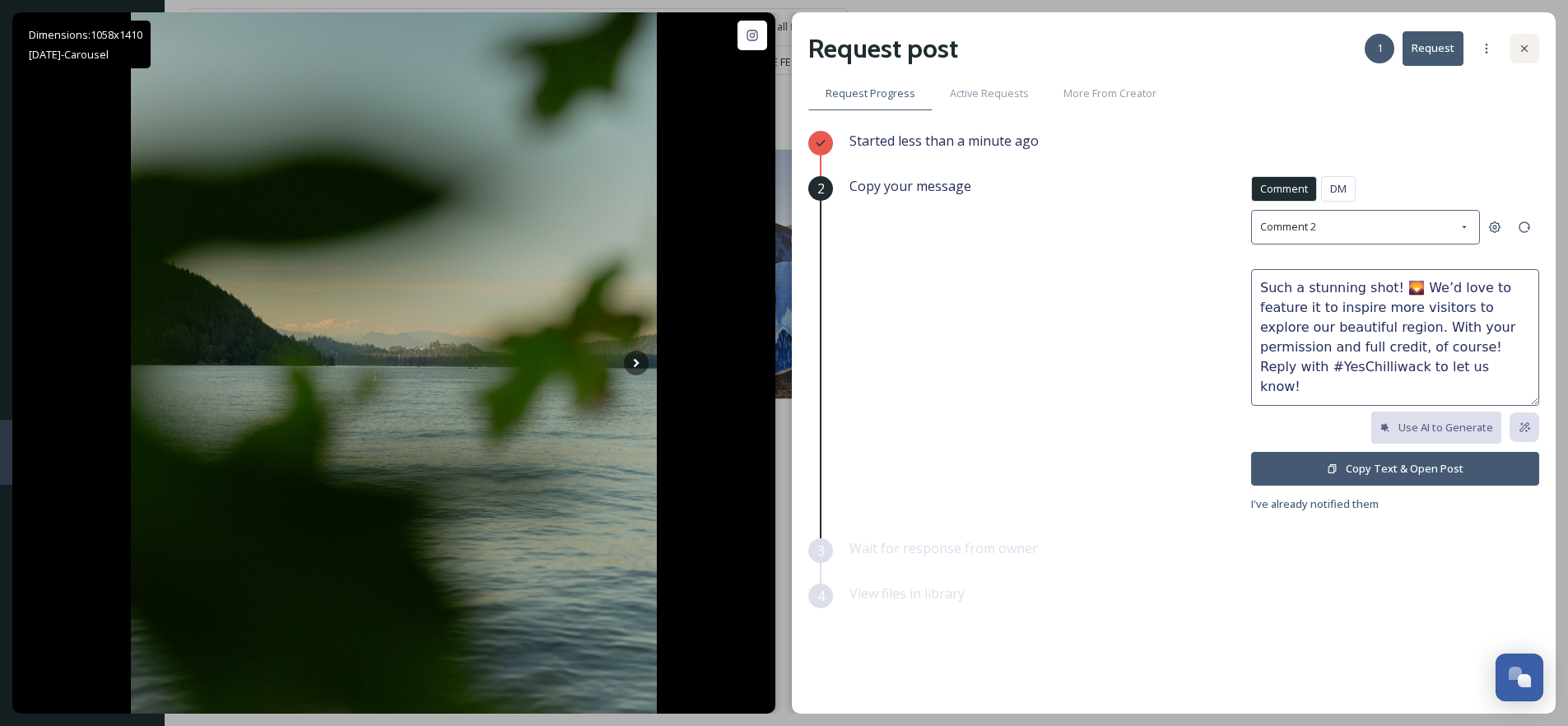
click at [1529, 51] on icon at bounding box center [1525, 49] width 14 height 14
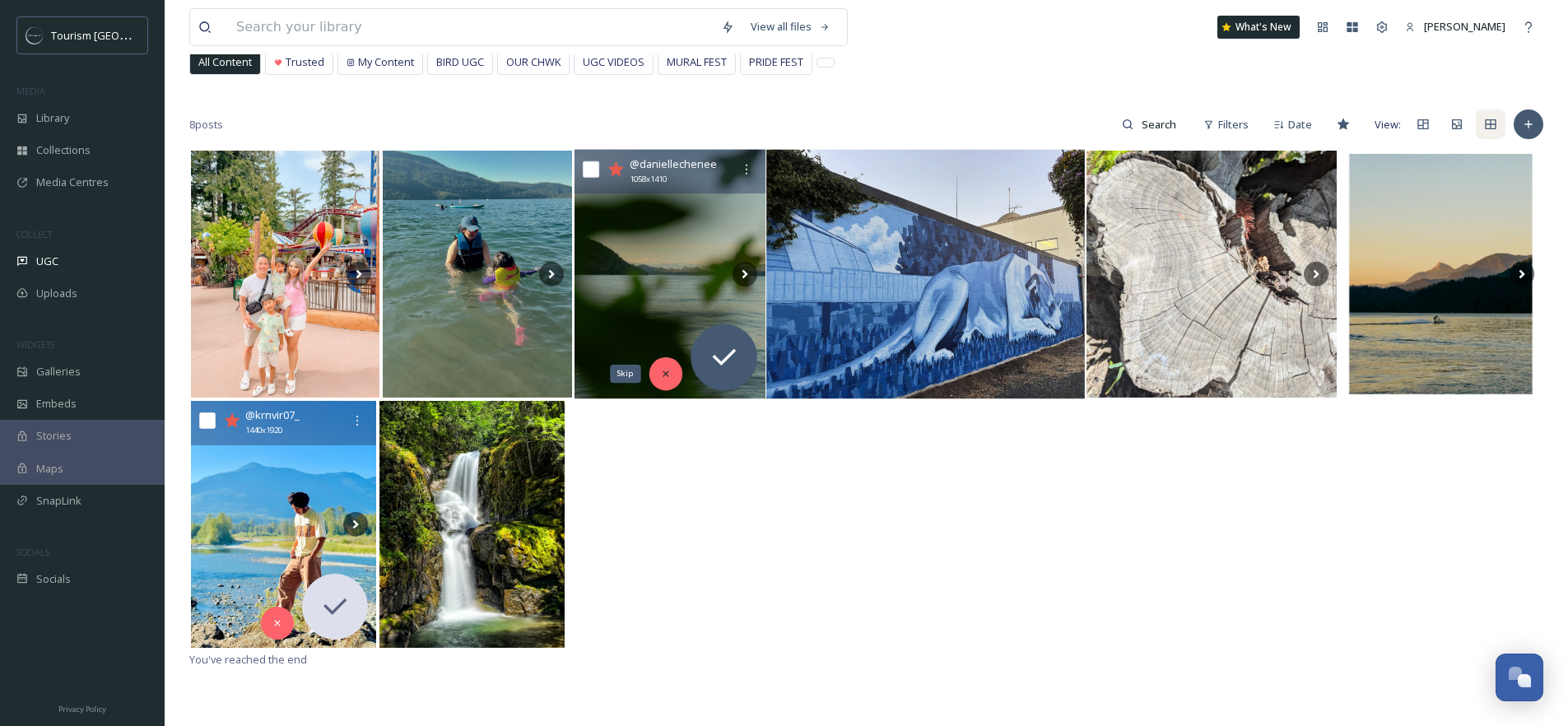
click at [670, 368] on icon at bounding box center [665, 374] width 12 height 12
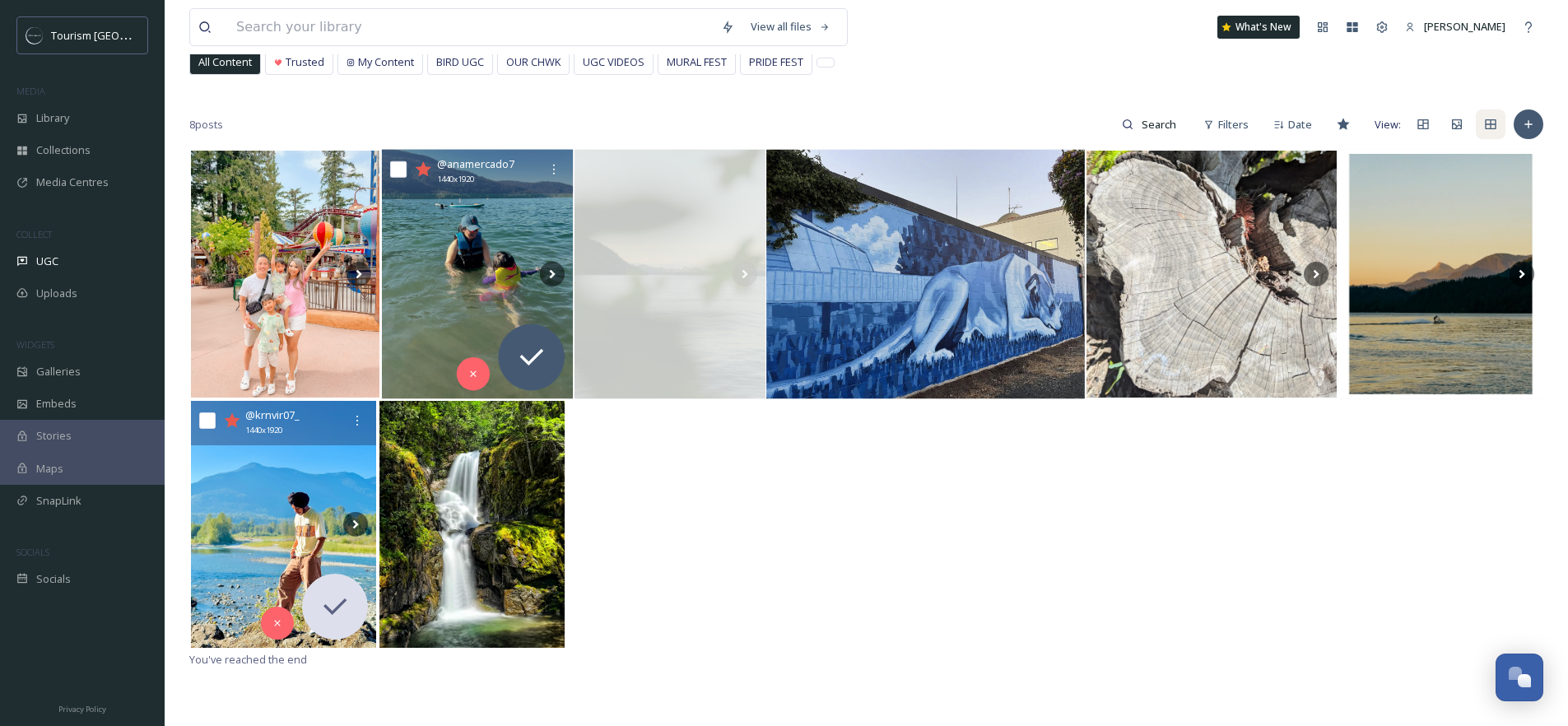
click at [471, 277] on img at bounding box center [477, 274] width 191 height 249
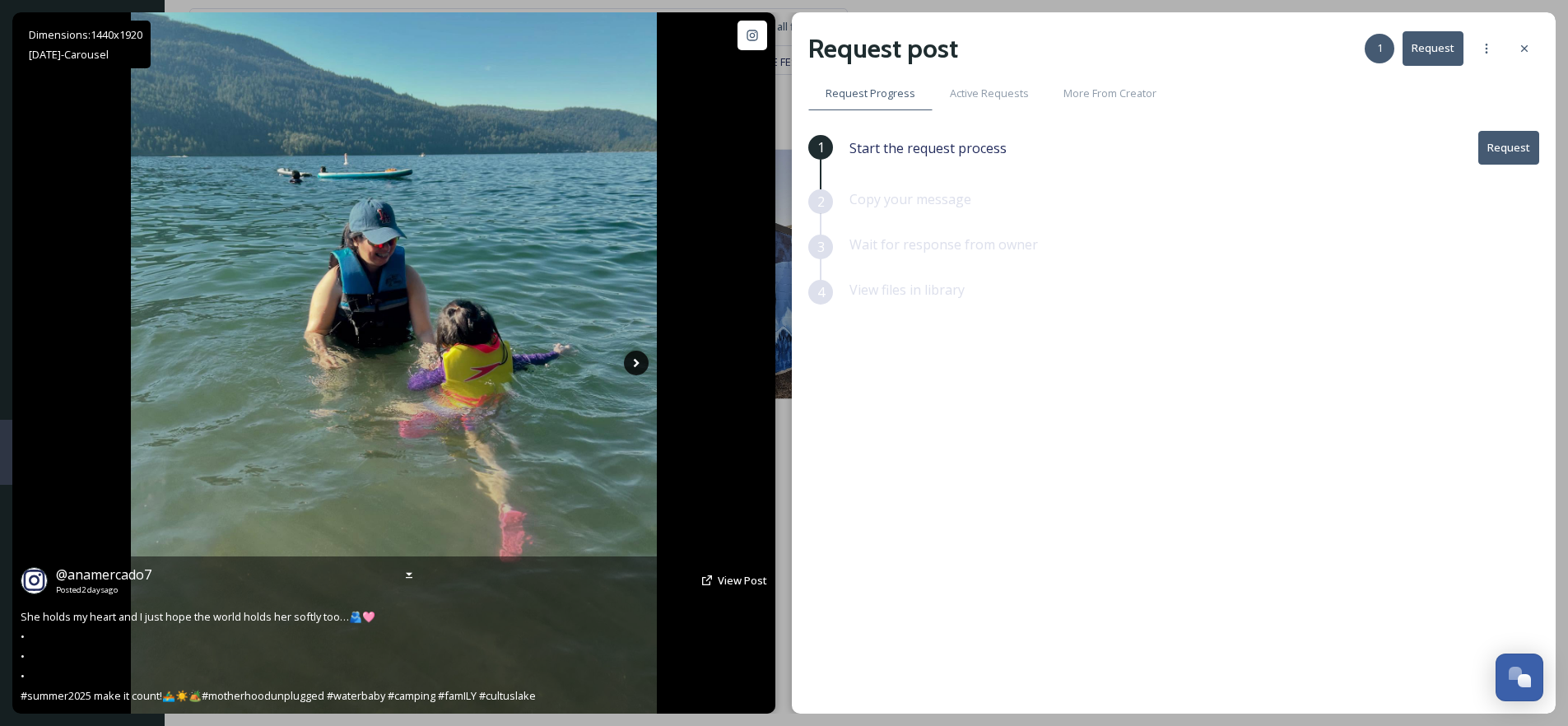
click at [643, 365] on icon at bounding box center [636, 363] width 24 height 25
click at [636, 362] on icon at bounding box center [636, 363] width 6 height 9
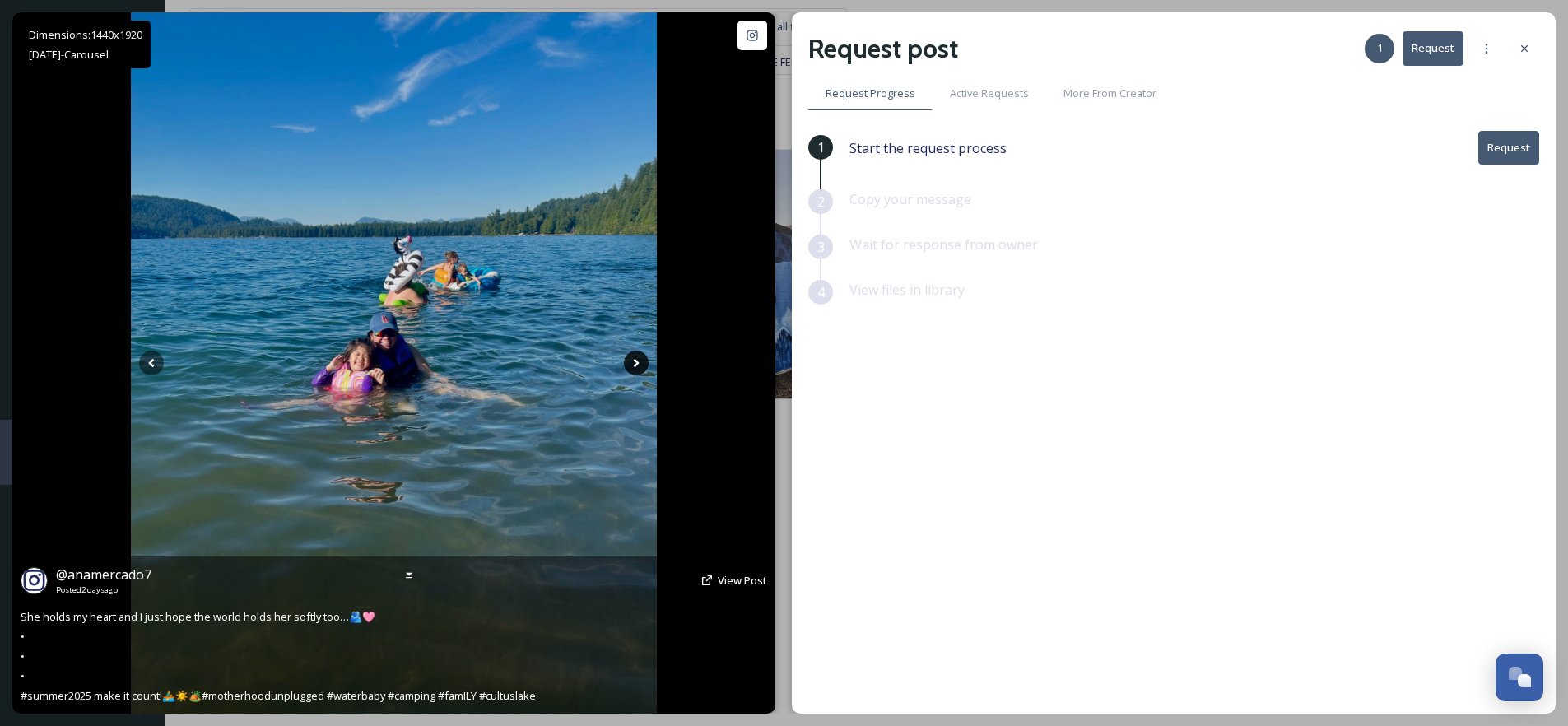
click at [636, 364] on icon at bounding box center [636, 363] width 6 height 9
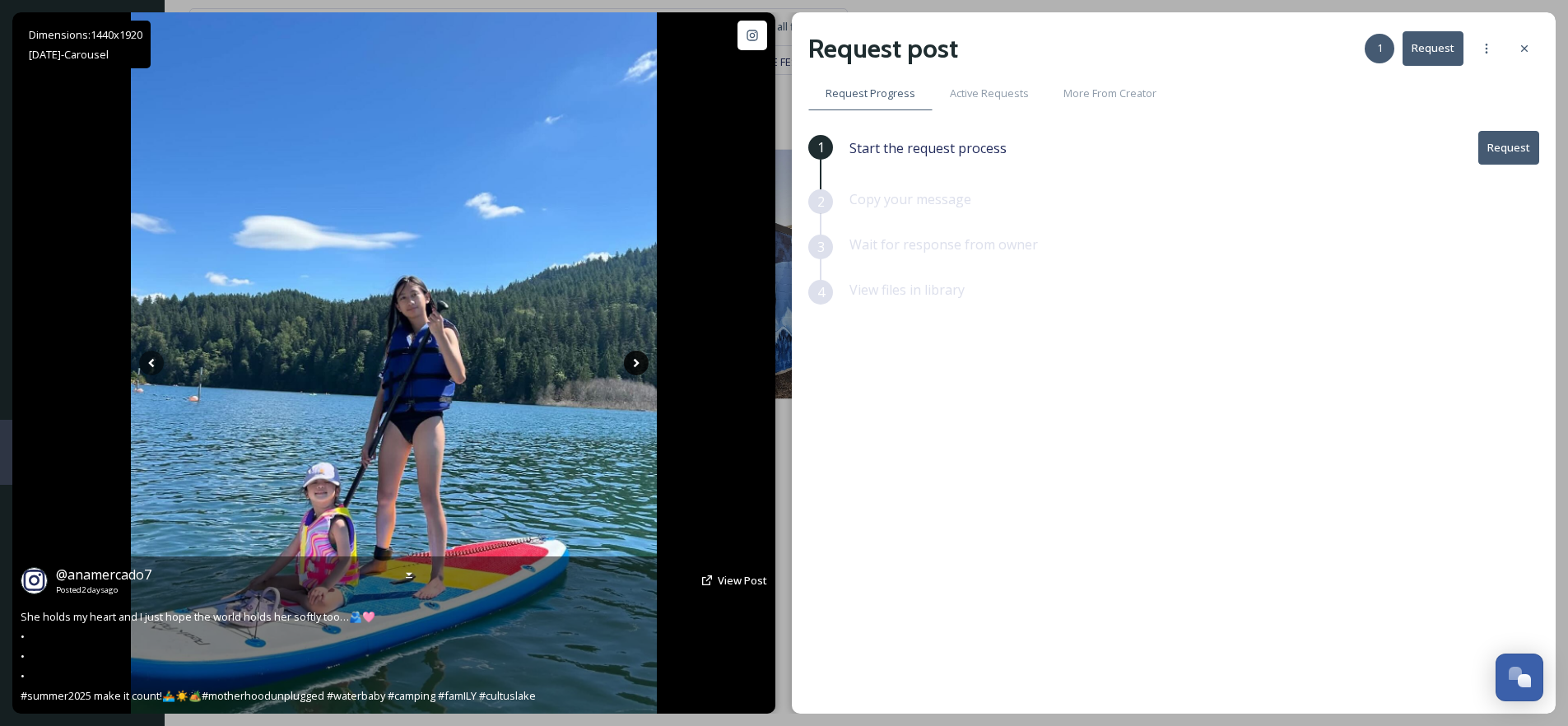
click at [636, 364] on icon at bounding box center [636, 363] width 6 height 9
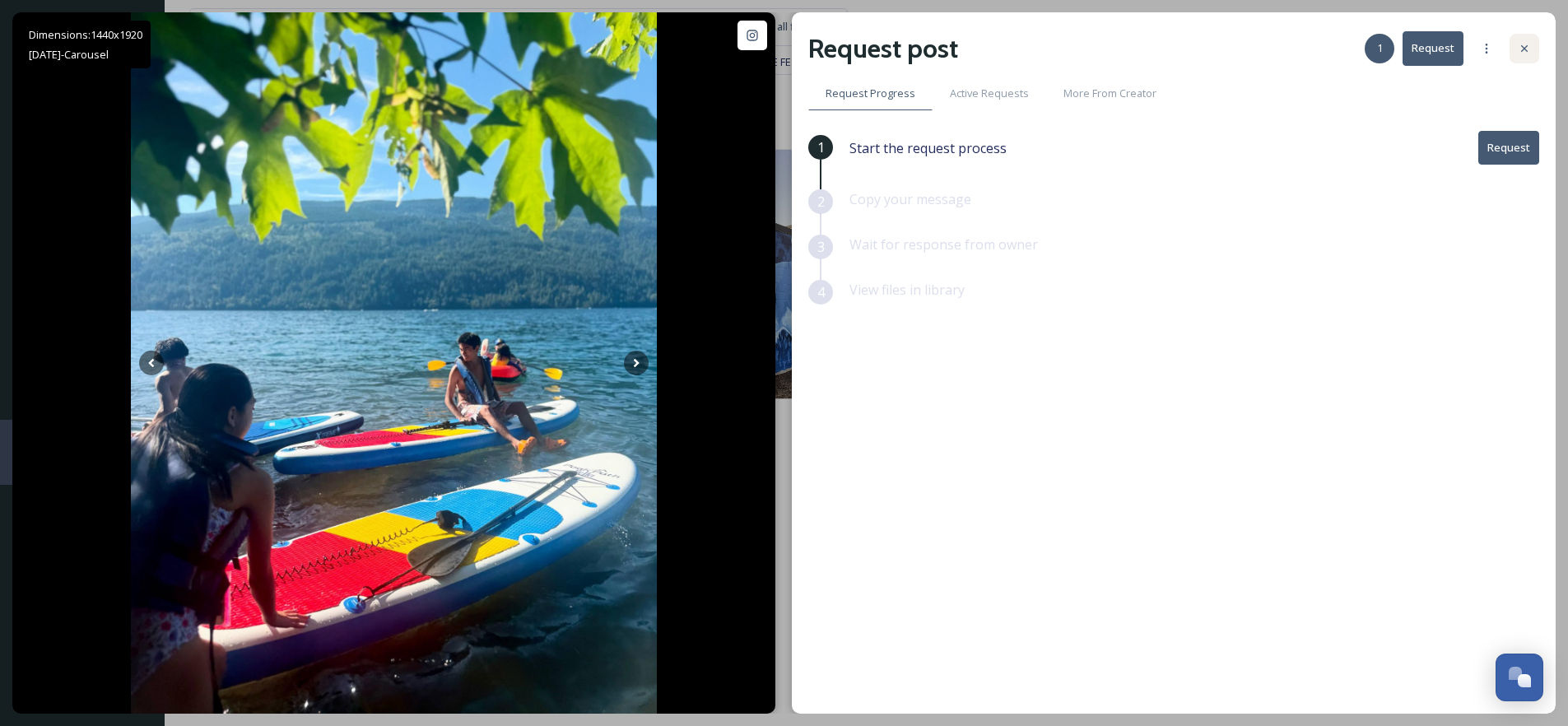
click at [1523, 50] on icon at bounding box center [1525, 49] width 7 height 7
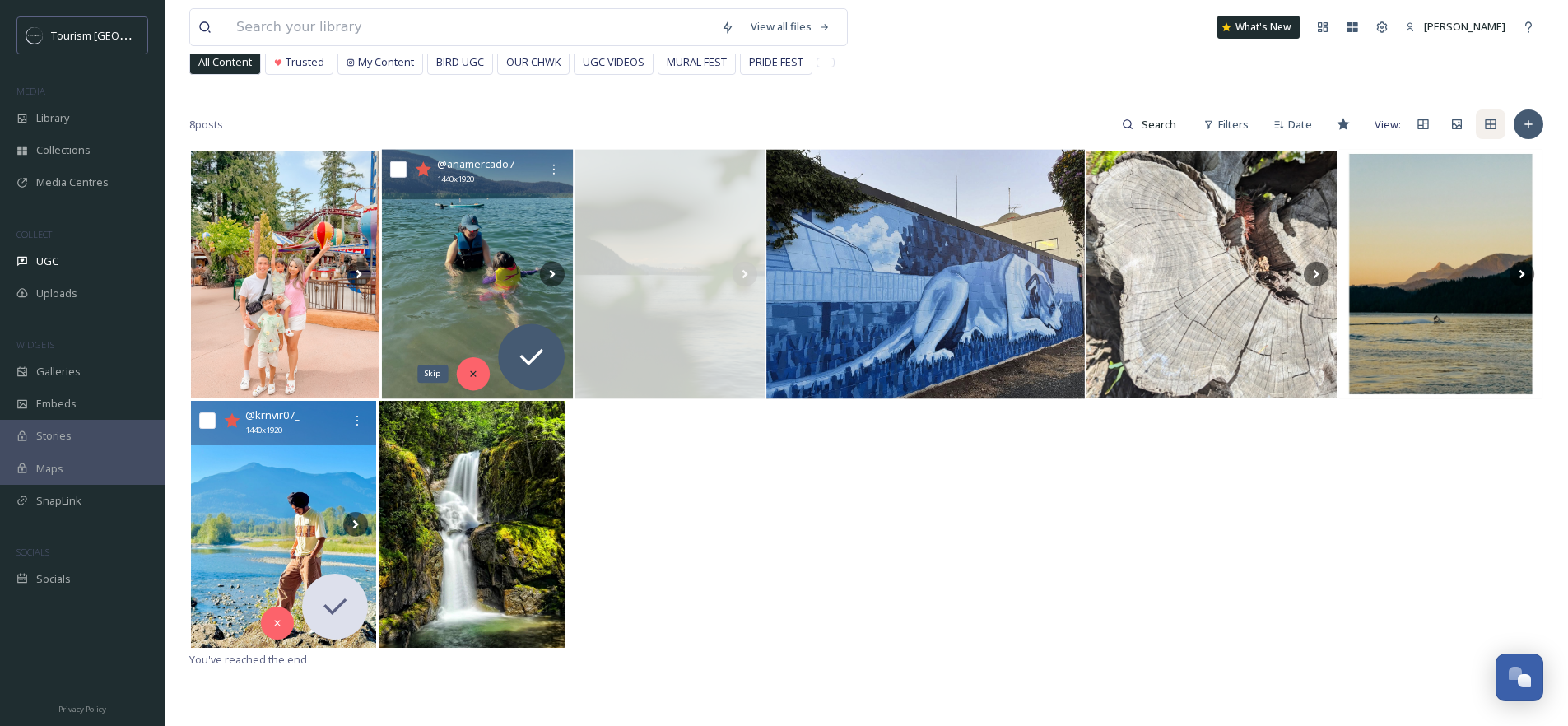
click at [475, 363] on div "Skip" at bounding box center [473, 374] width 33 height 33
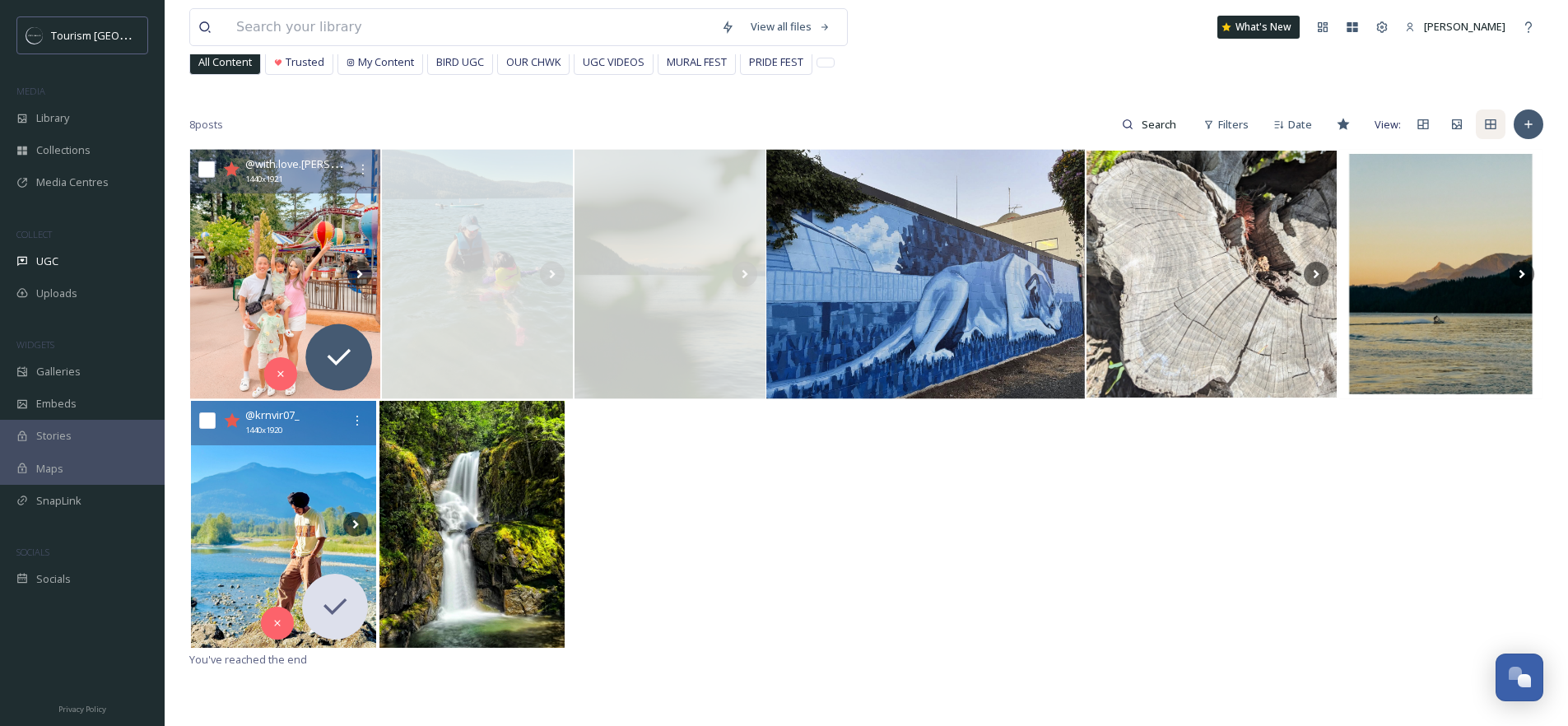
click at [277, 260] on img at bounding box center [286, 274] width 191 height 249
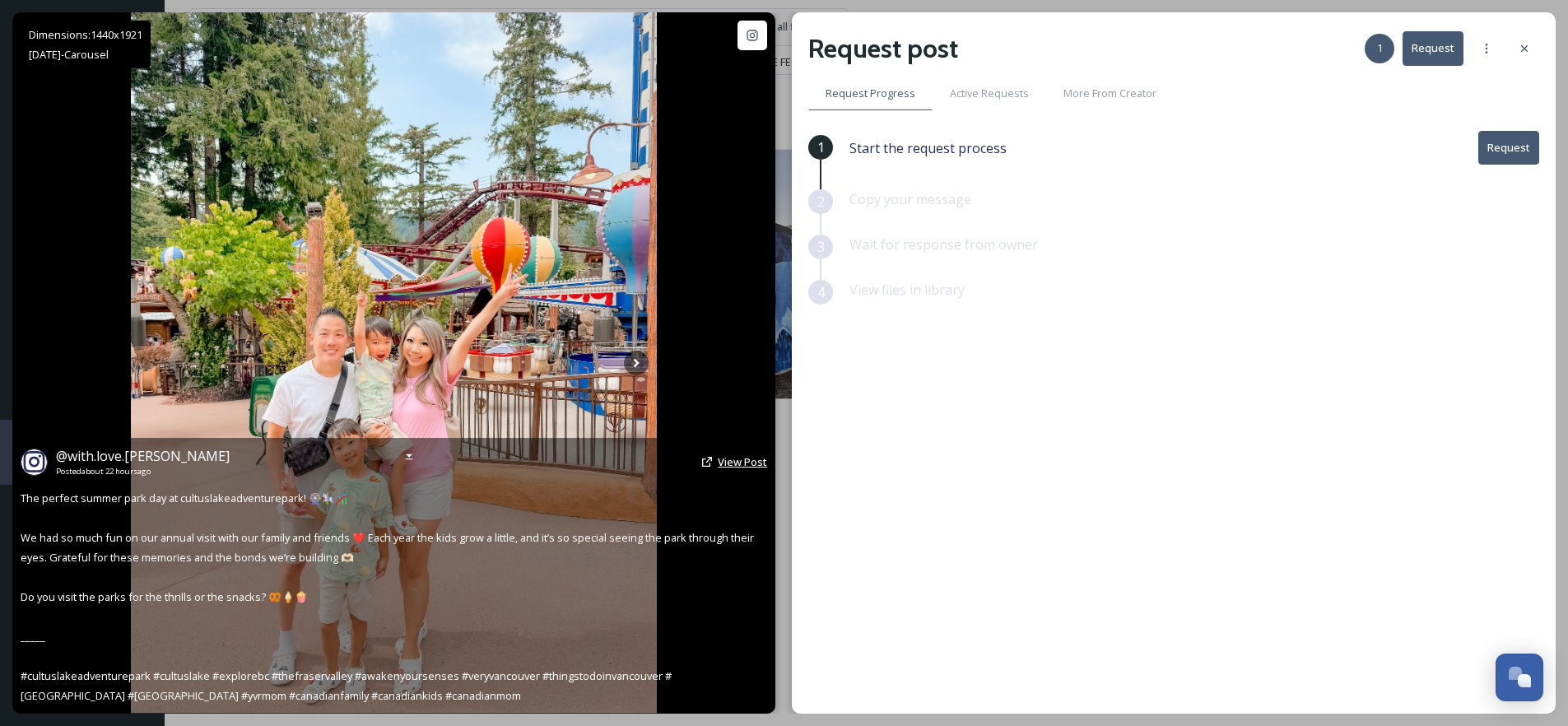
click at [727, 461] on span "View Post" at bounding box center [743, 462] width 49 height 15
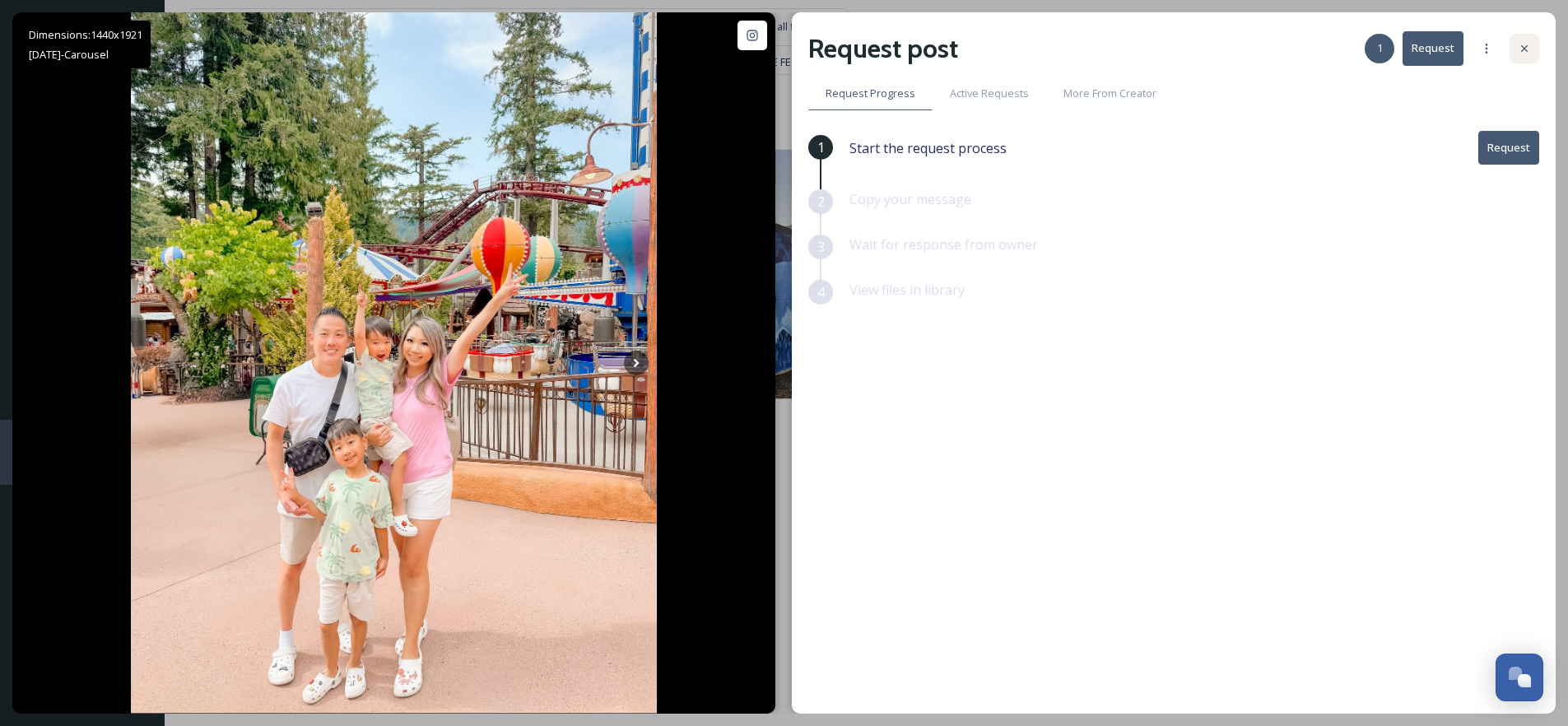
click at [1518, 51] on icon at bounding box center [1525, 49] width 14 height 14
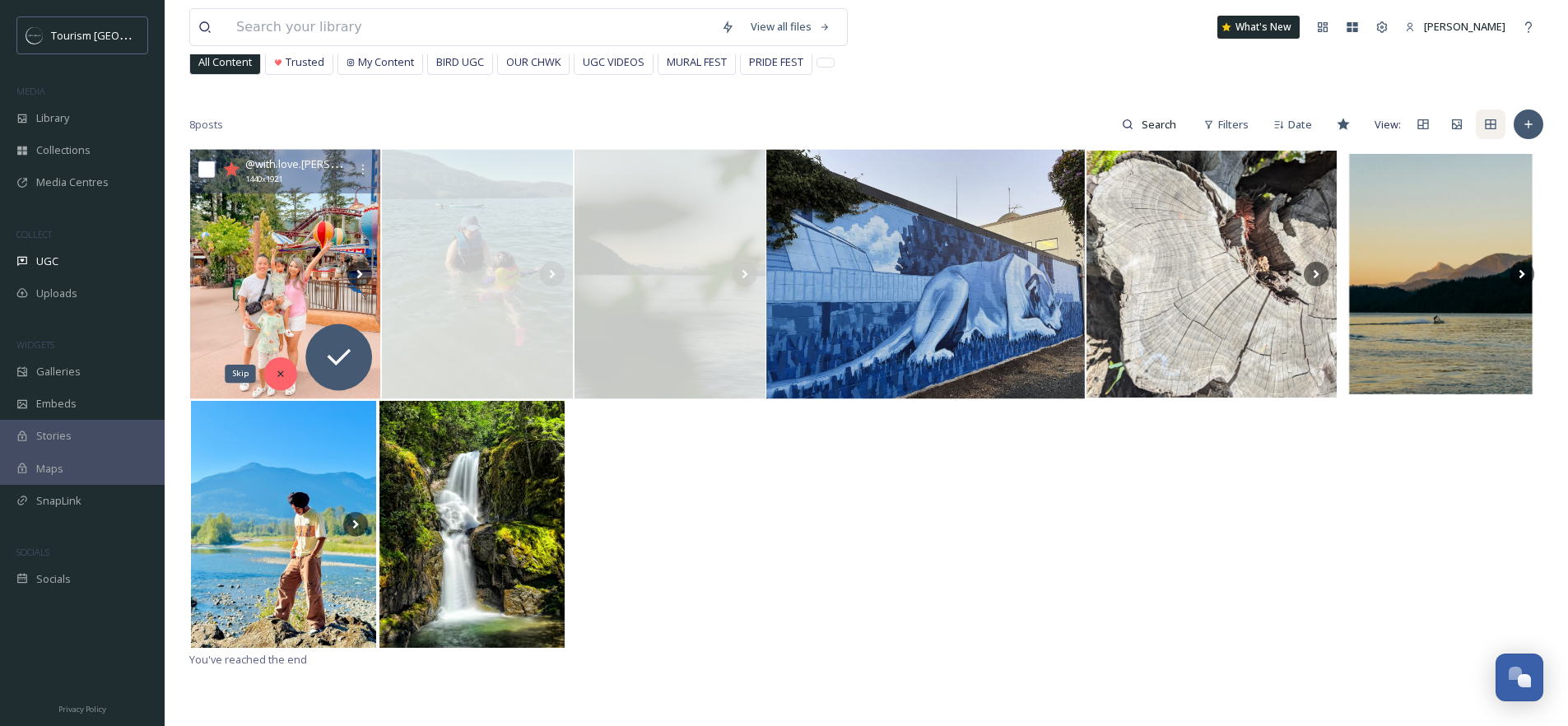
click at [285, 379] on icon at bounding box center [280, 374] width 12 height 12
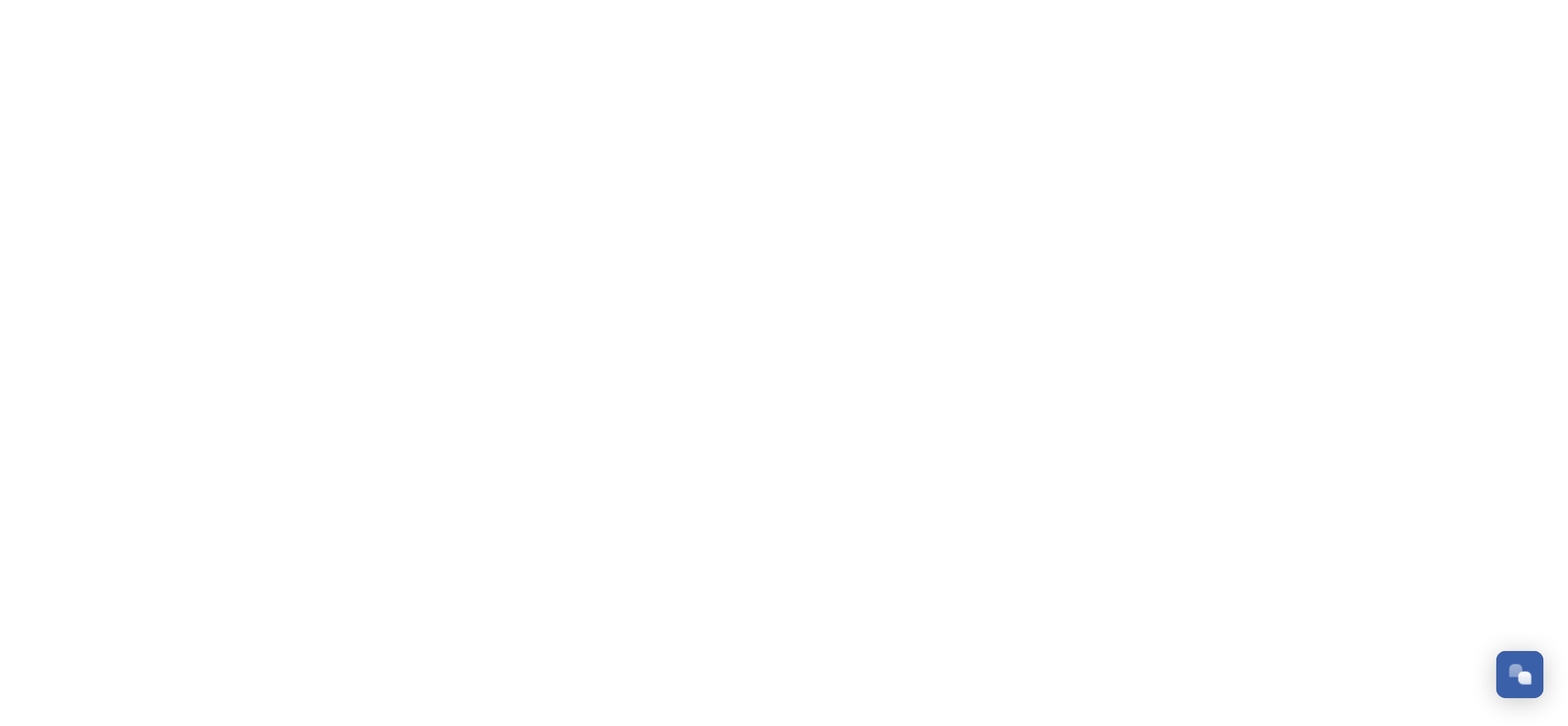
scroll to position [270, 0]
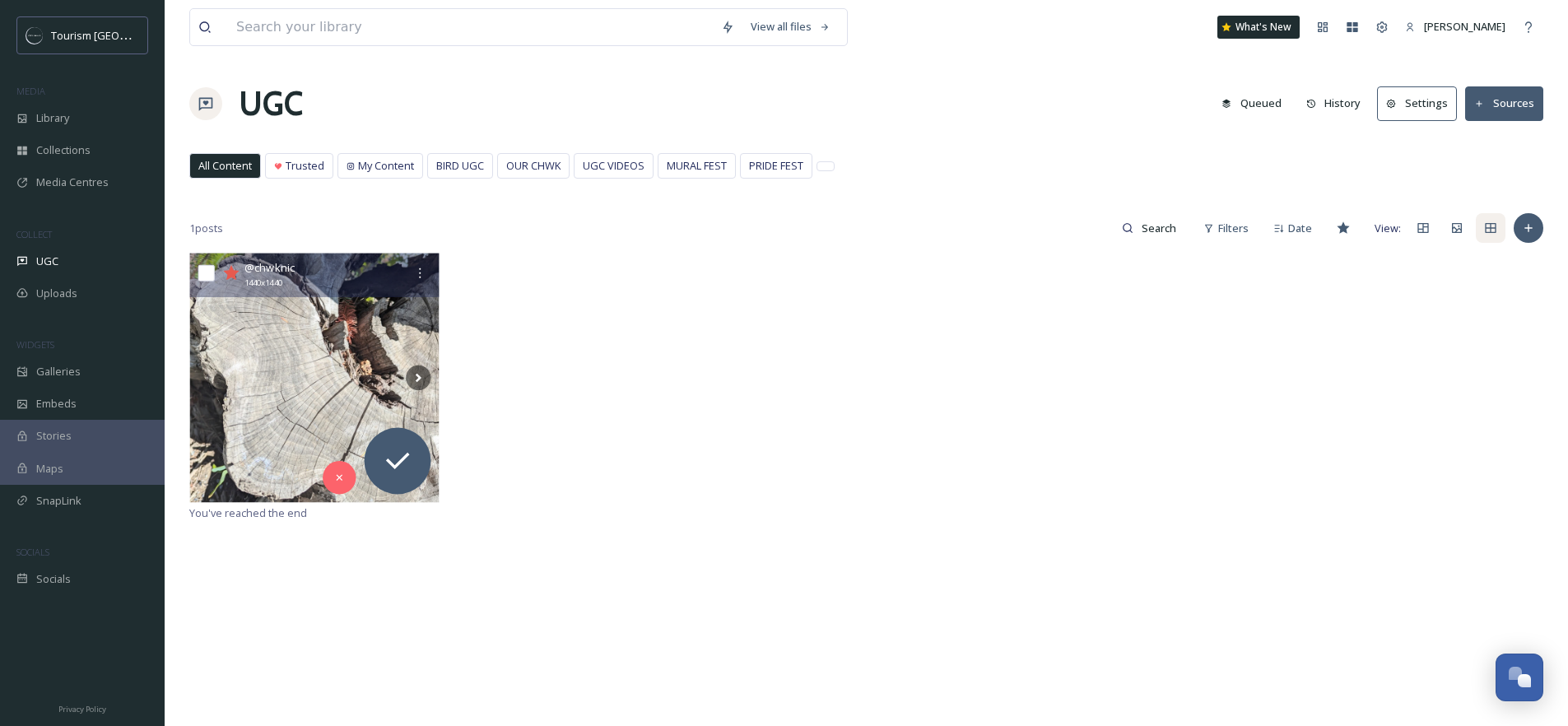
click at [308, 341] on img at bounding box center [314, 378] width 249 height 249
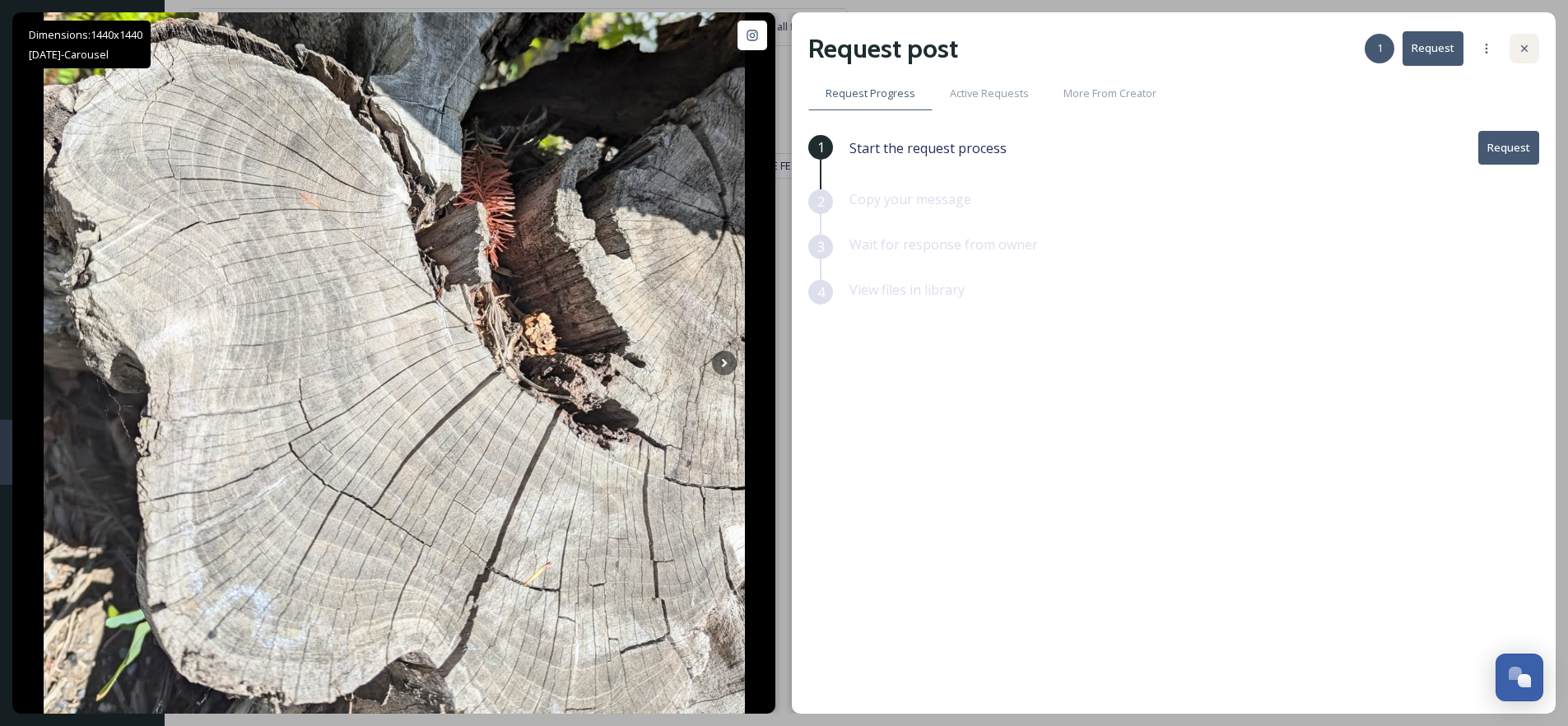
click at [1516, 50] on div at bounding box center [1524, 48] width 30 height 30
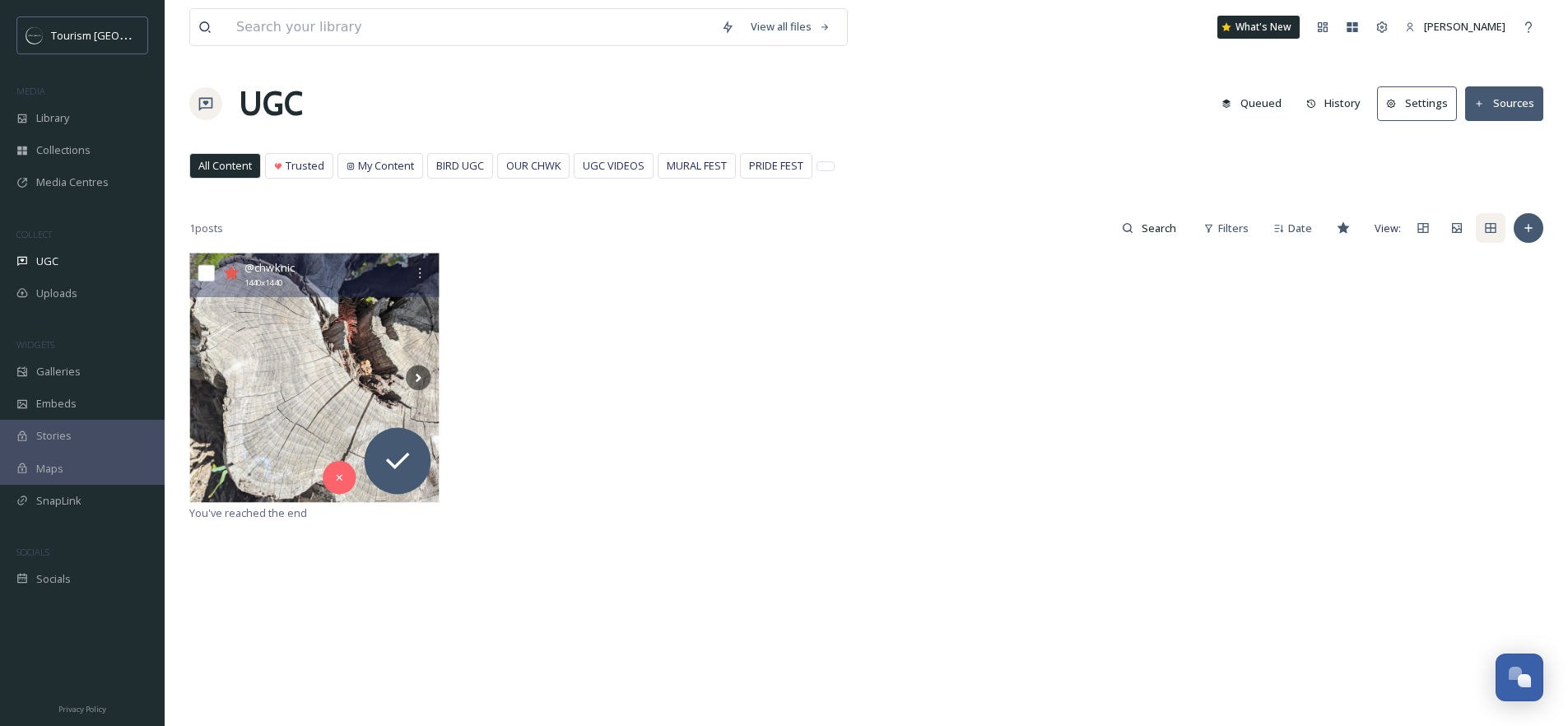
click at [234, 274] on icon at bounding box center [231, 273] width 16 height 15
click at [339, 489] on div "Skip" at bounding box center [339, 478] width 33 height 33
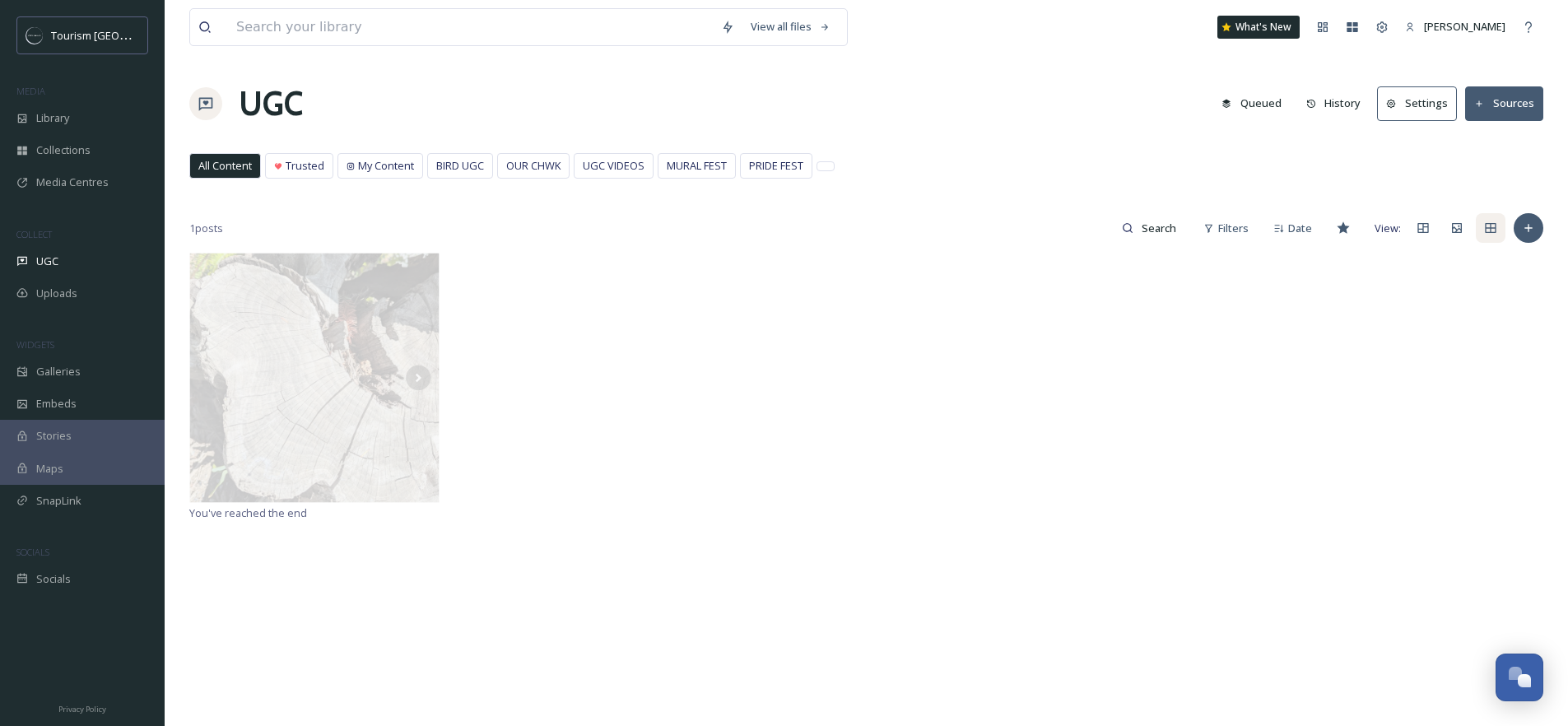
click at [641, 499] on div at bounding box center [866, 378] width 1354 height 250
click at [89, 117] on div "Library" at bounding box center [82, 118] width 165 height 32
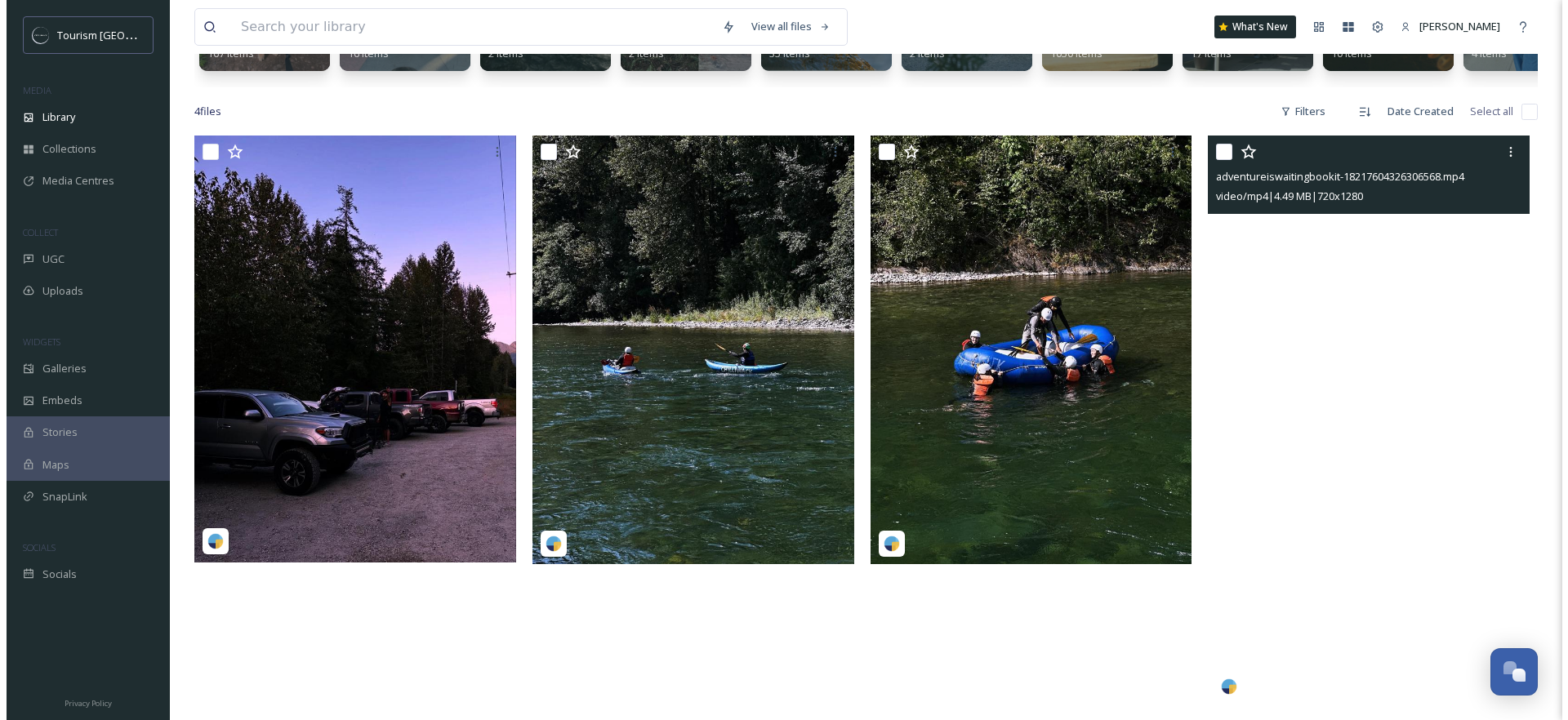
scroll to position [240, 0]
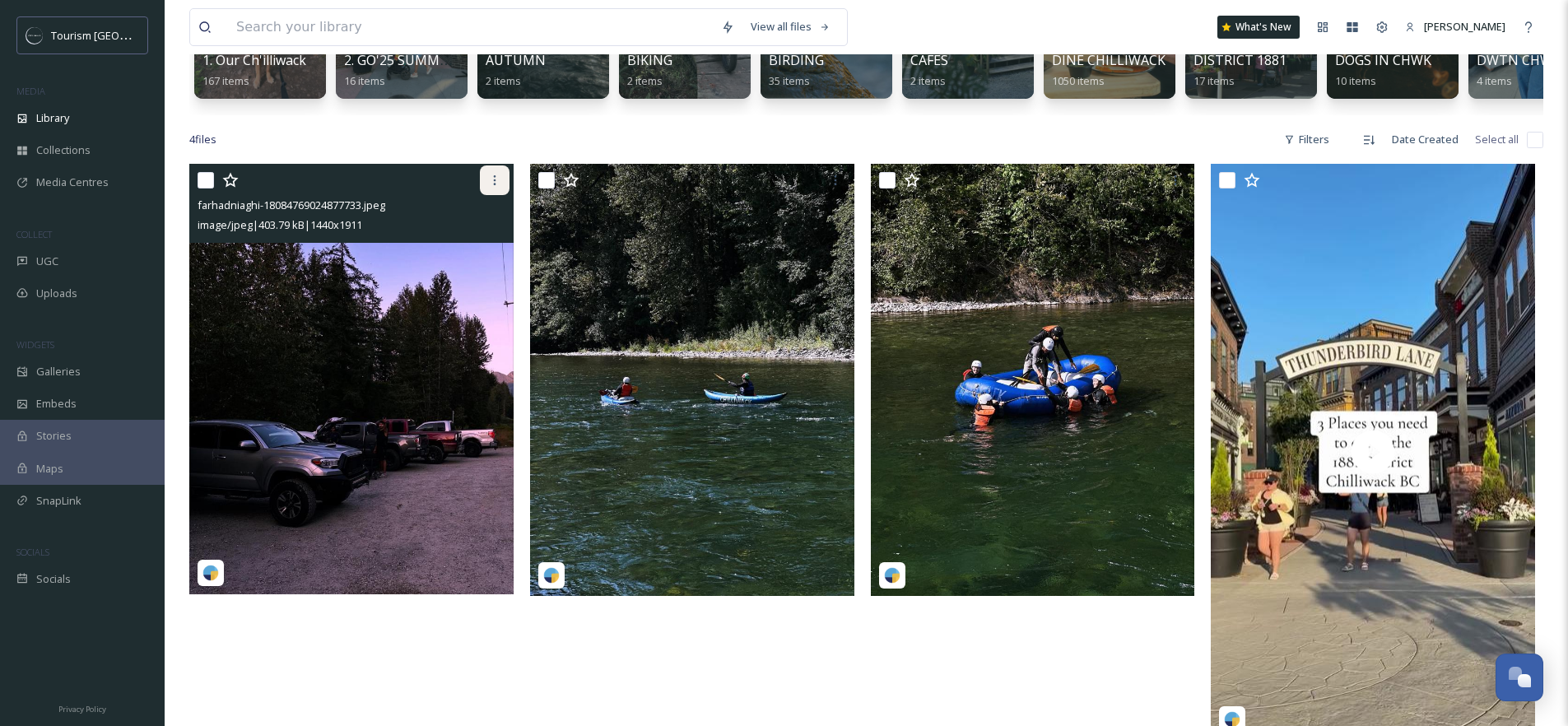
click at [497, 187] on icon at bounding box center [495, 181] width 14 height 14
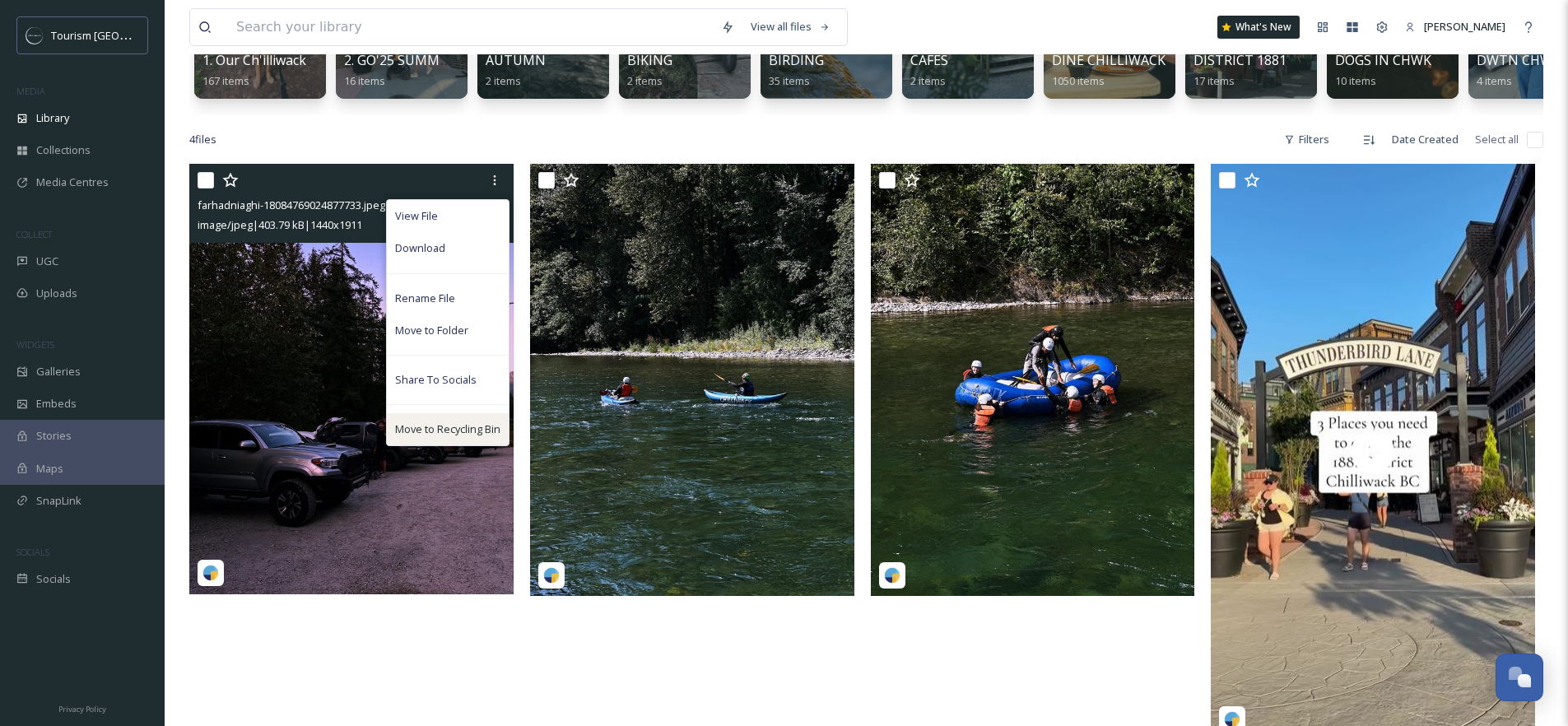
click at [444, 436] on span "Move to Recycling Bin" at bounding box center [448, 429] width 106 height 16
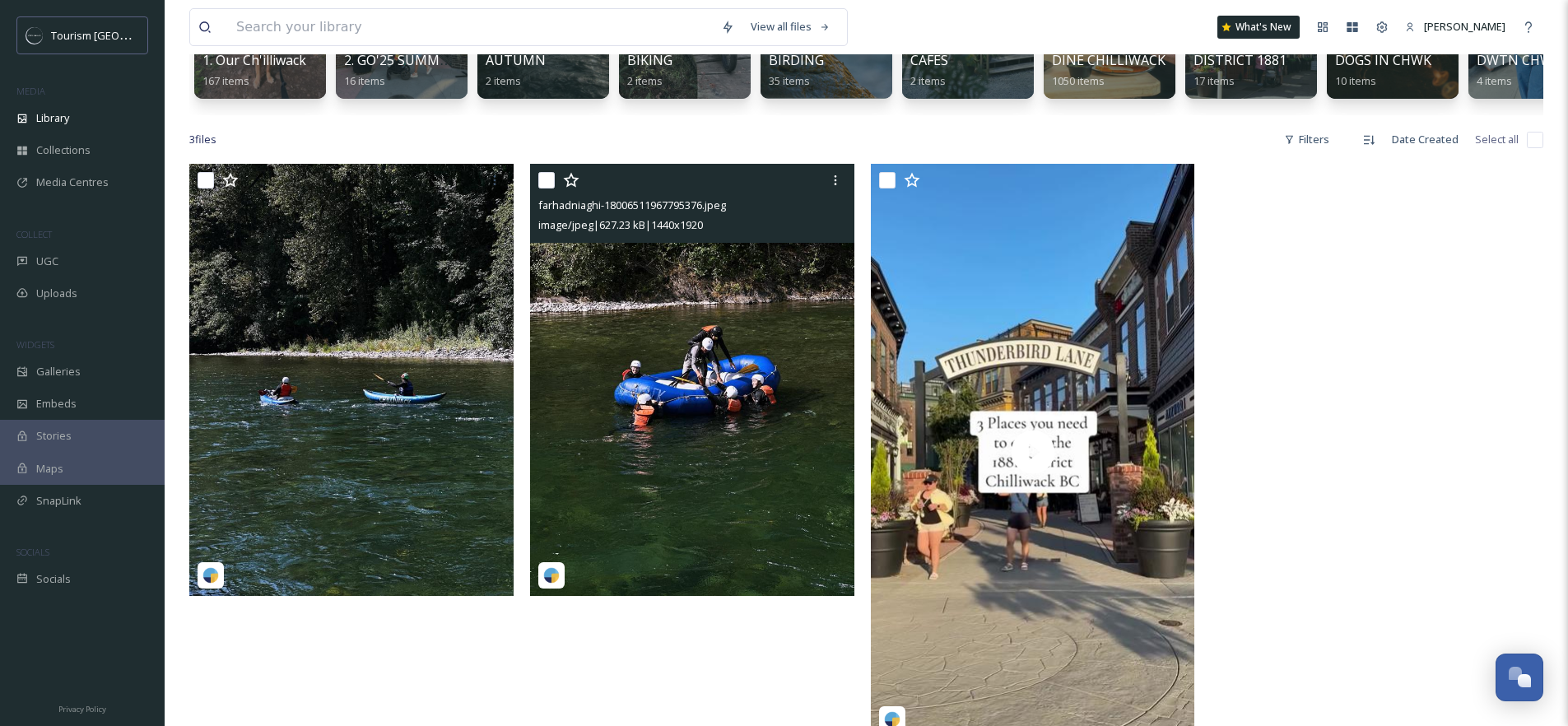
click at [553, 188] on input "checkbox" at bounding box center [546, 180] width 16 height 16
checkbox input "true"
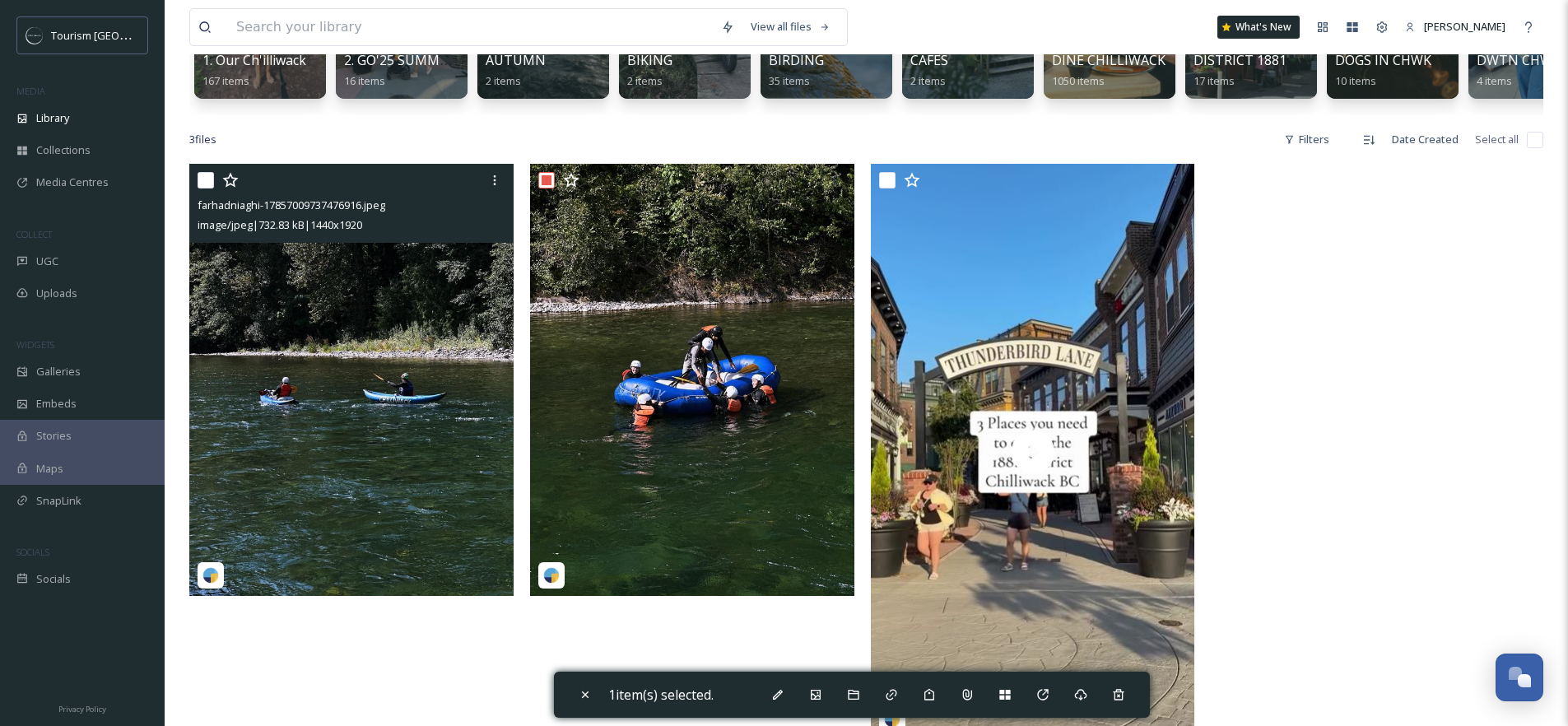
click at [207, 188] on input "checkbox" at bounding box center [205, 180] width 16 height 16
checkbox input "true"
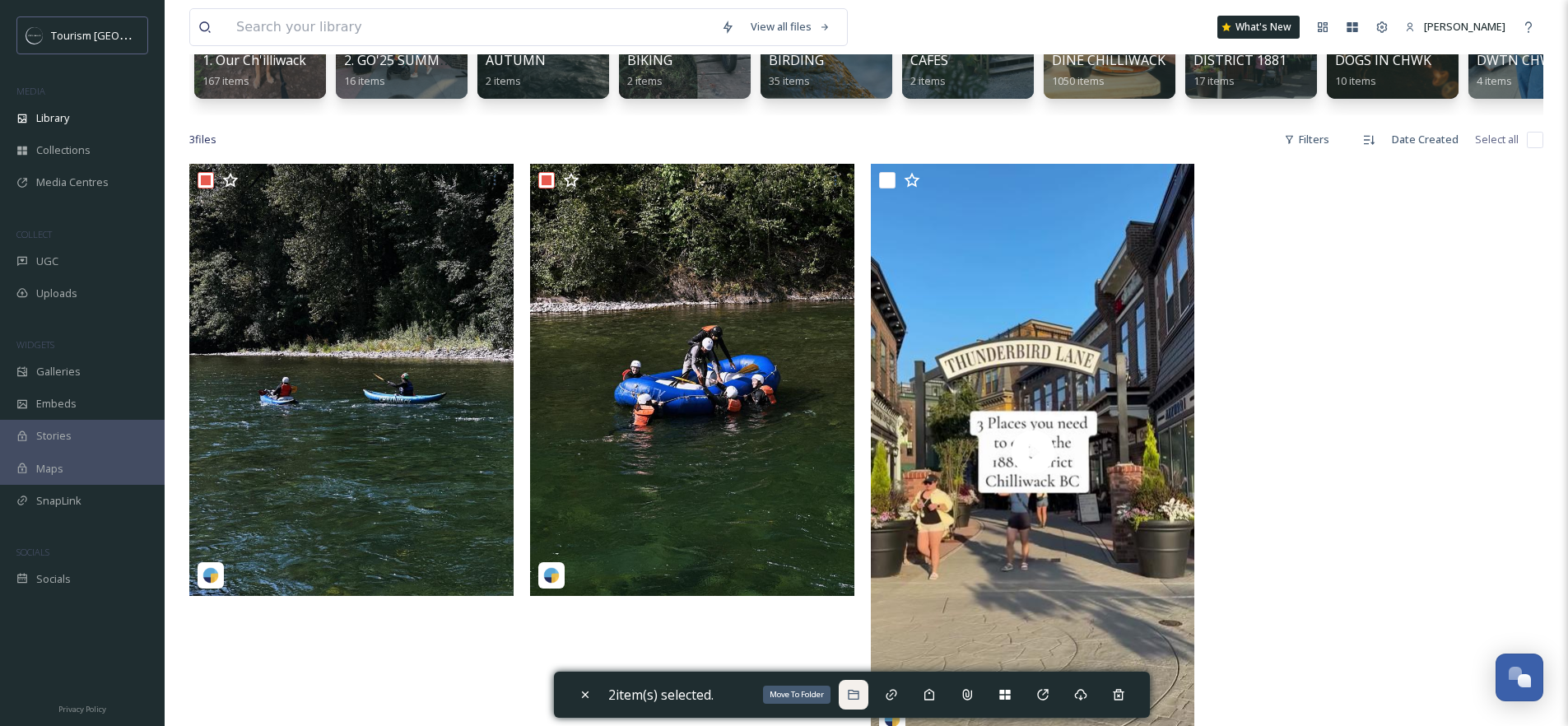
click at [864, 693] on div "Move To Folder" at bounding box center [853, 695] width 30 height 30
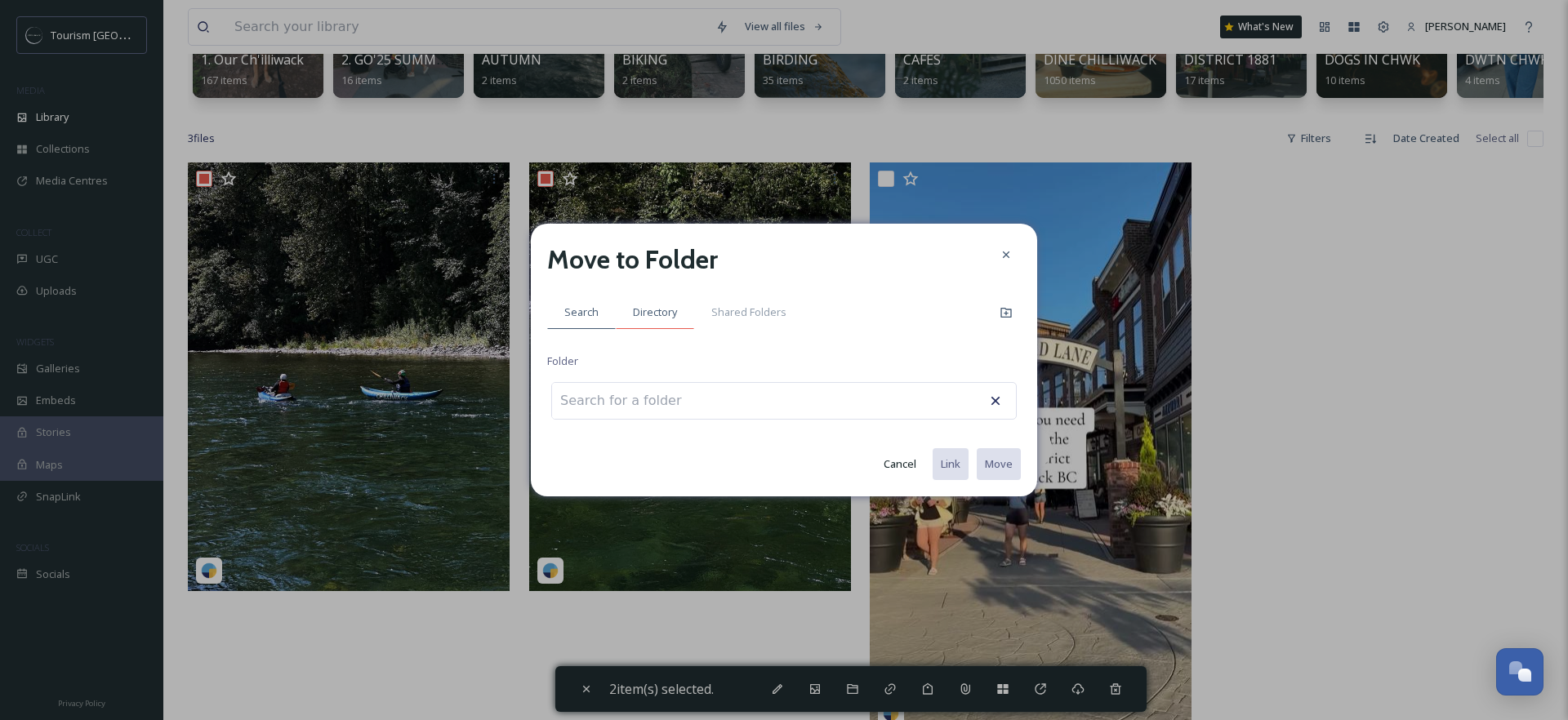
click at [659, 315] on span "Directory" at bounding box center [655, 312] width 44 height 16
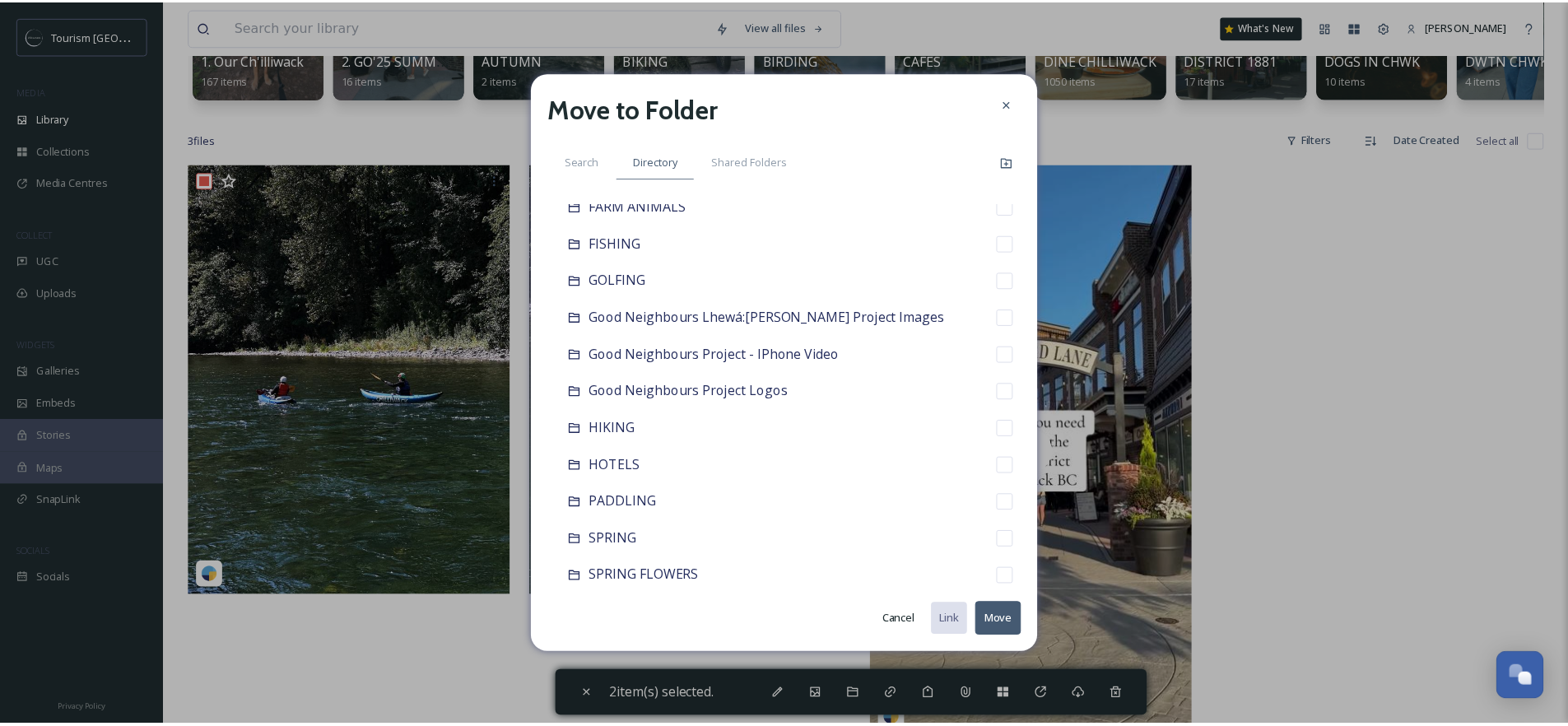
scroll to position [408, 0]
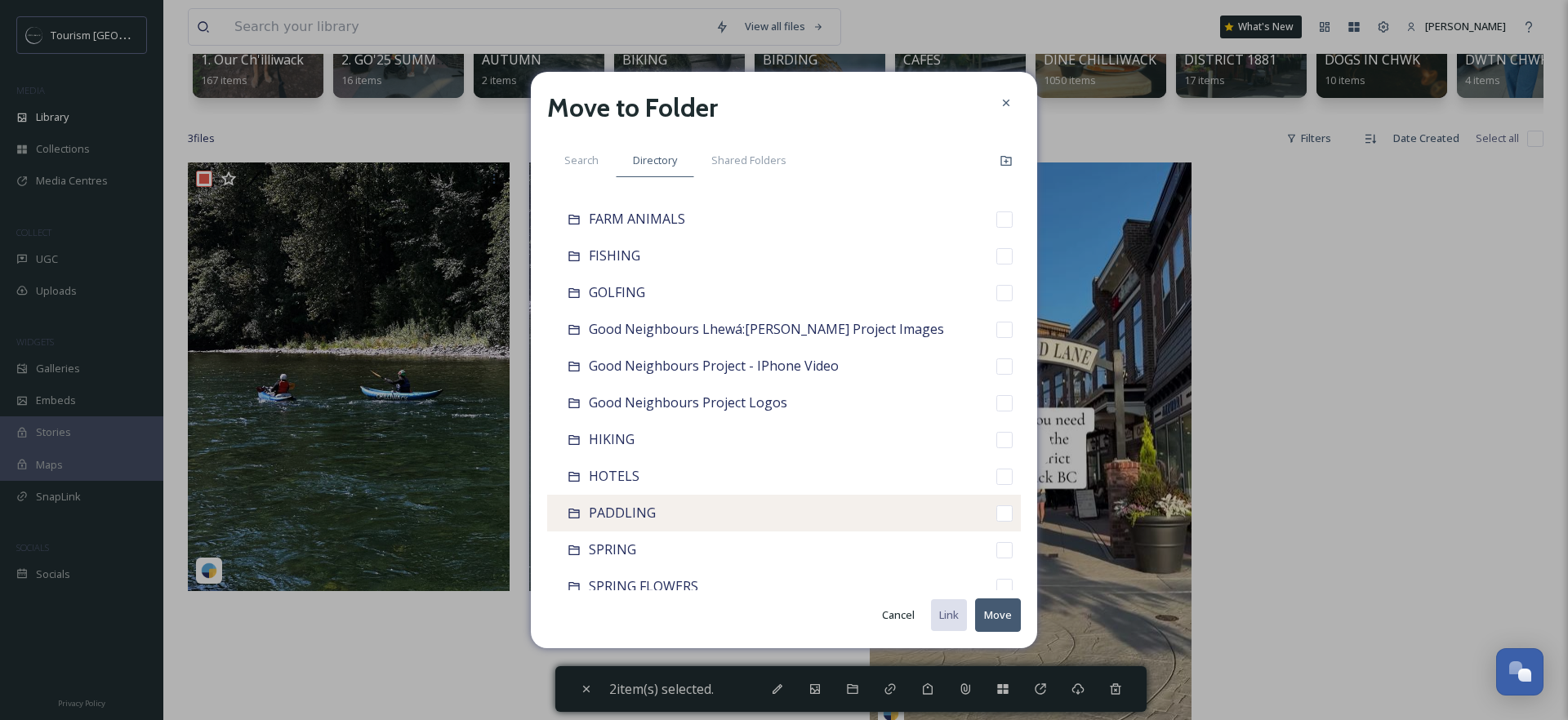
click at [1000, 515] on input "checkbox" at bounding box center [1004, 513] width 16 height 16
checkbox input "true"
checkbox input "false"
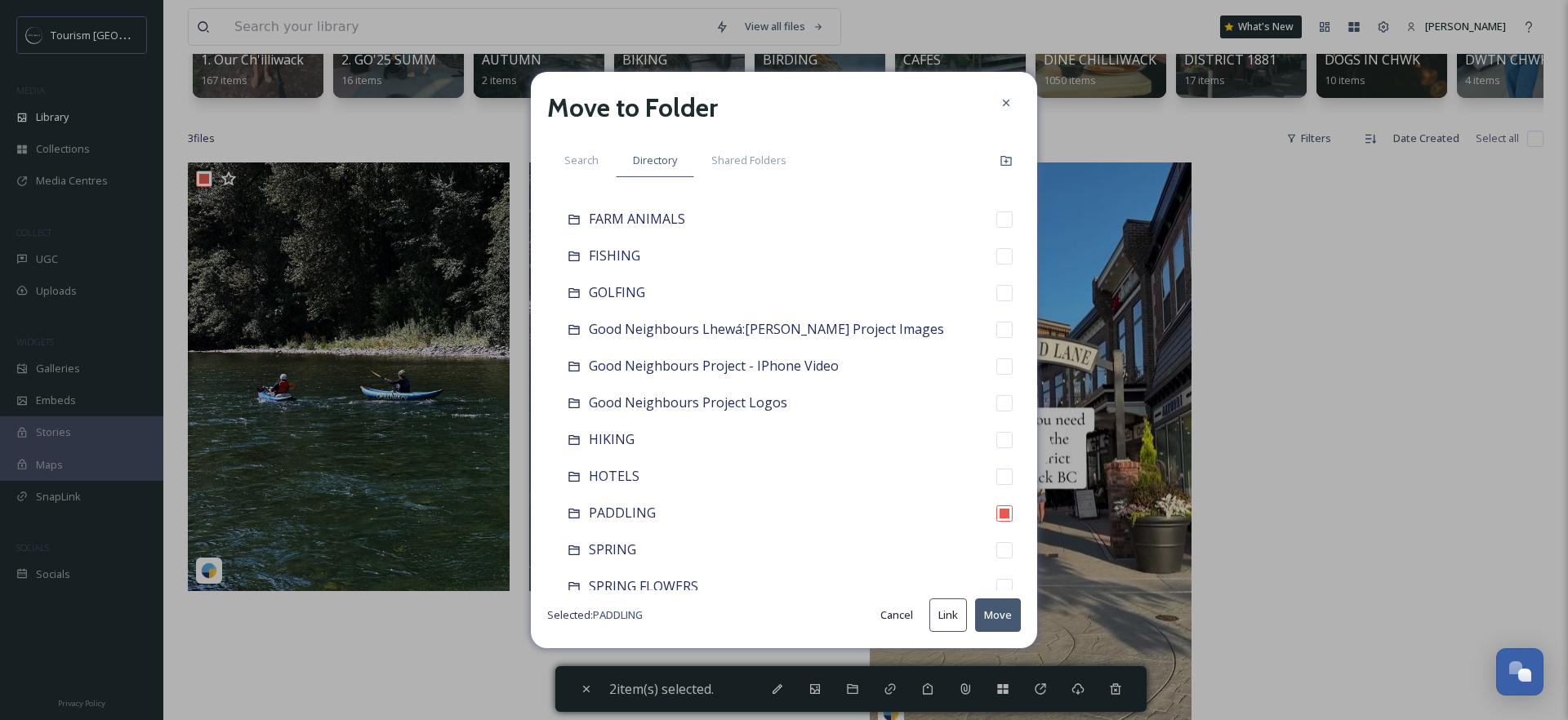
click at [1009, 609] on button "Move" at bounding box center [997, 615] width 46 height 34
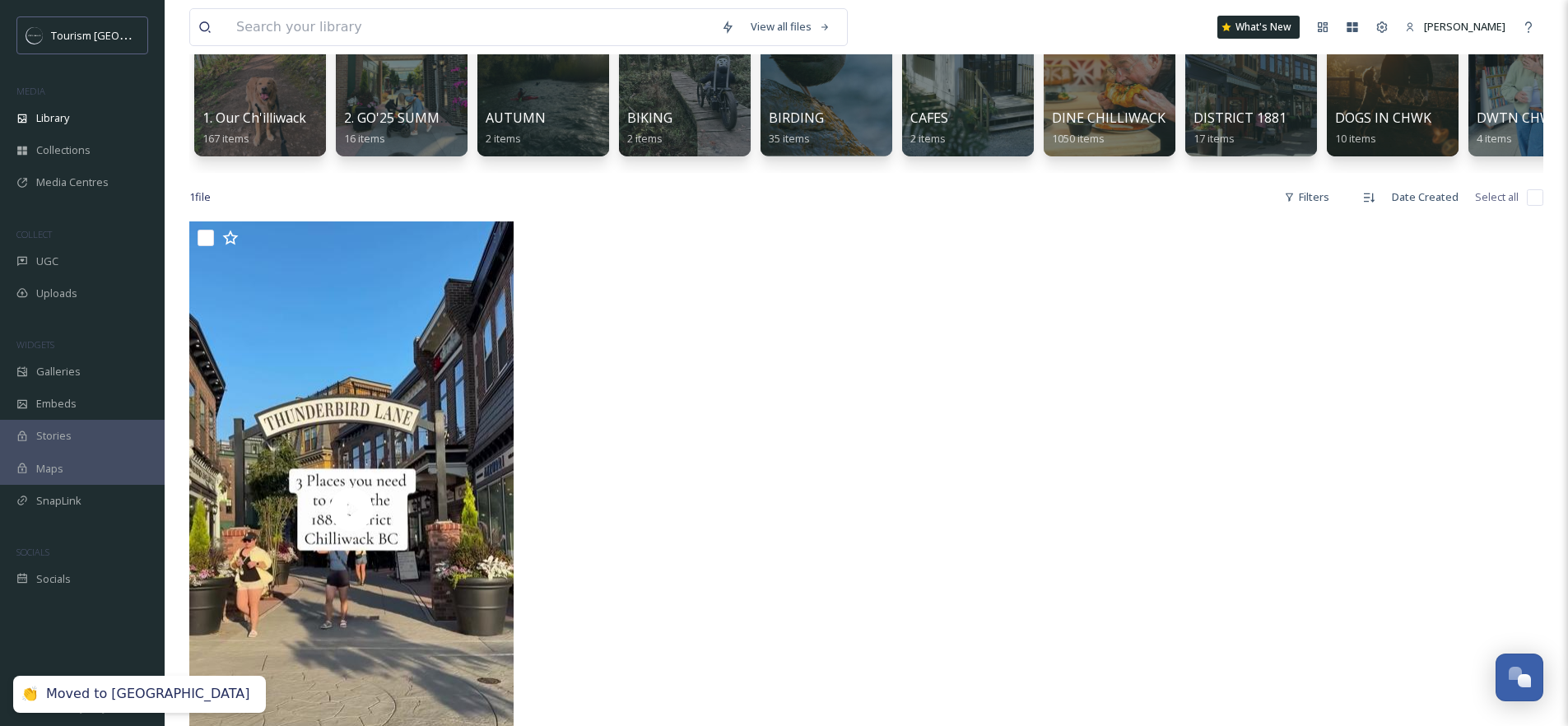
scroll to position [85, 0]
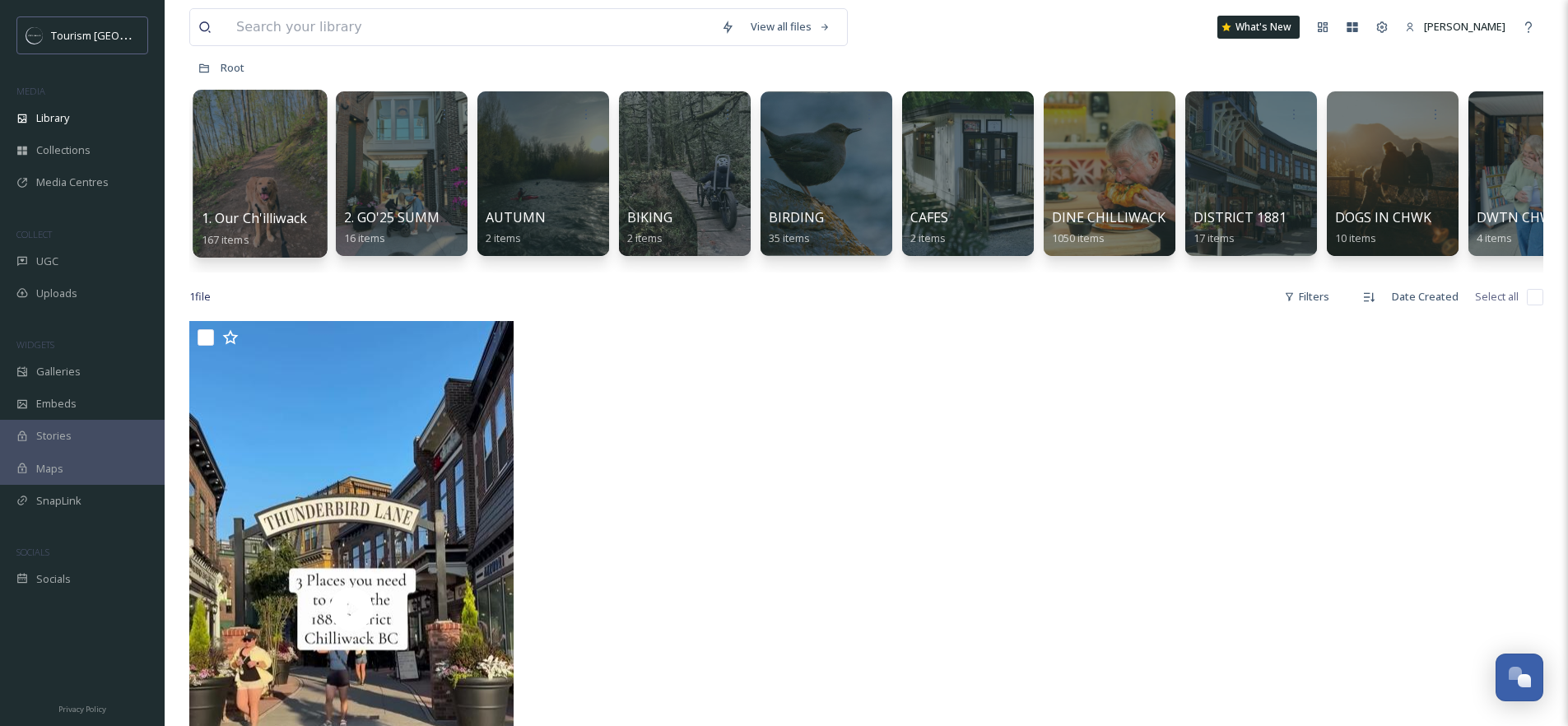
click at [242, 149] on div at bounding box center [259, 173] width 134 height 168
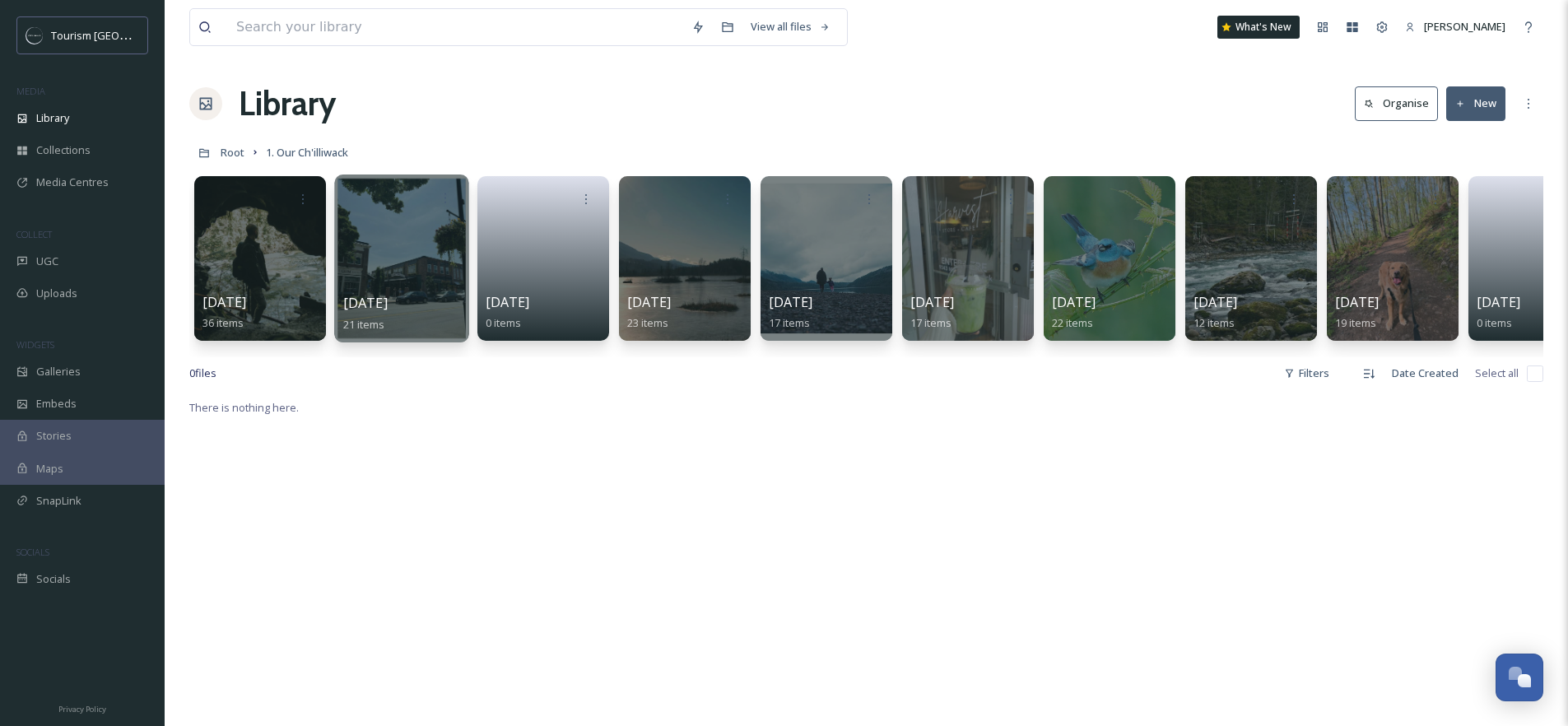
click at [413, 270] on div at bounding box center [401, 259] width 134 height 168
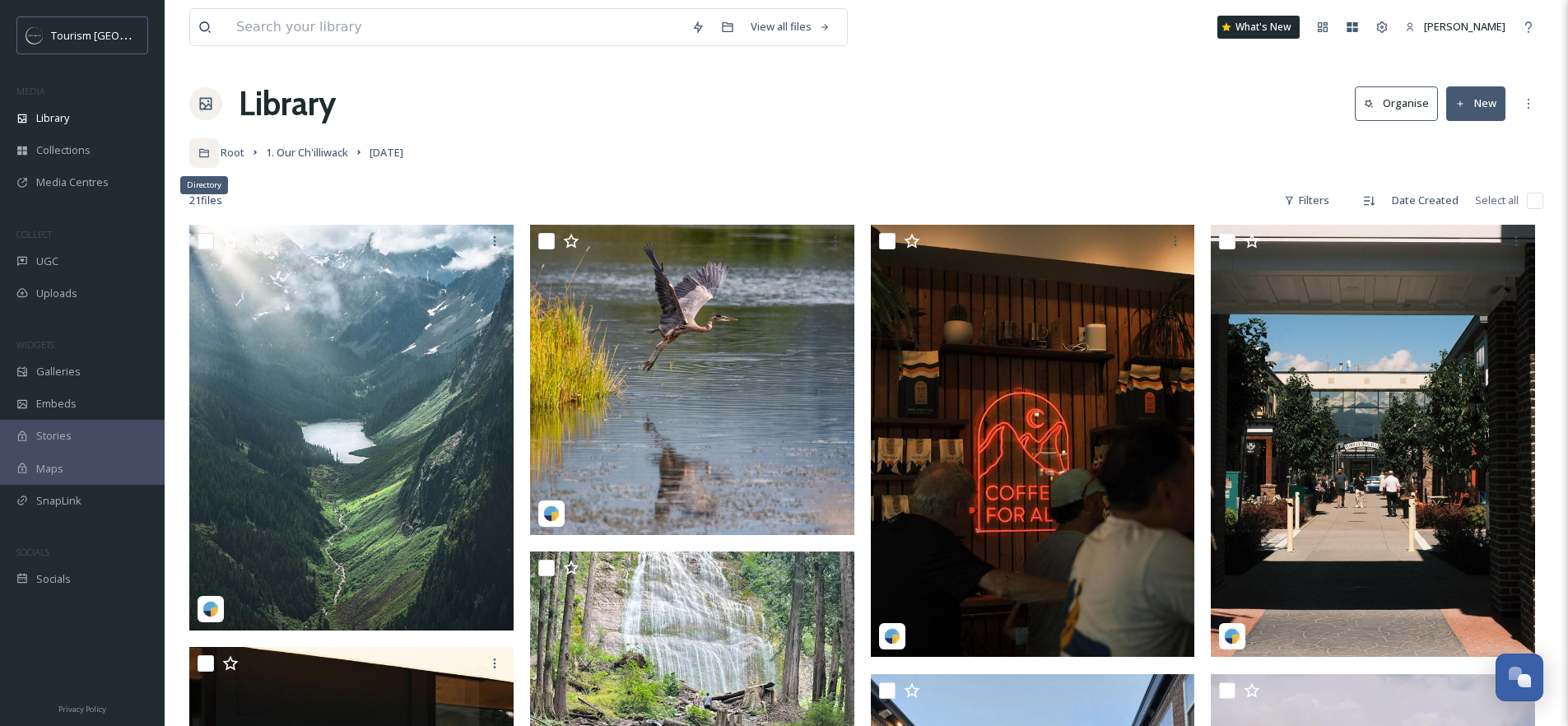
click at [212, 150] on div "Directory" at bounding box center [204, 153] width 30 height 30
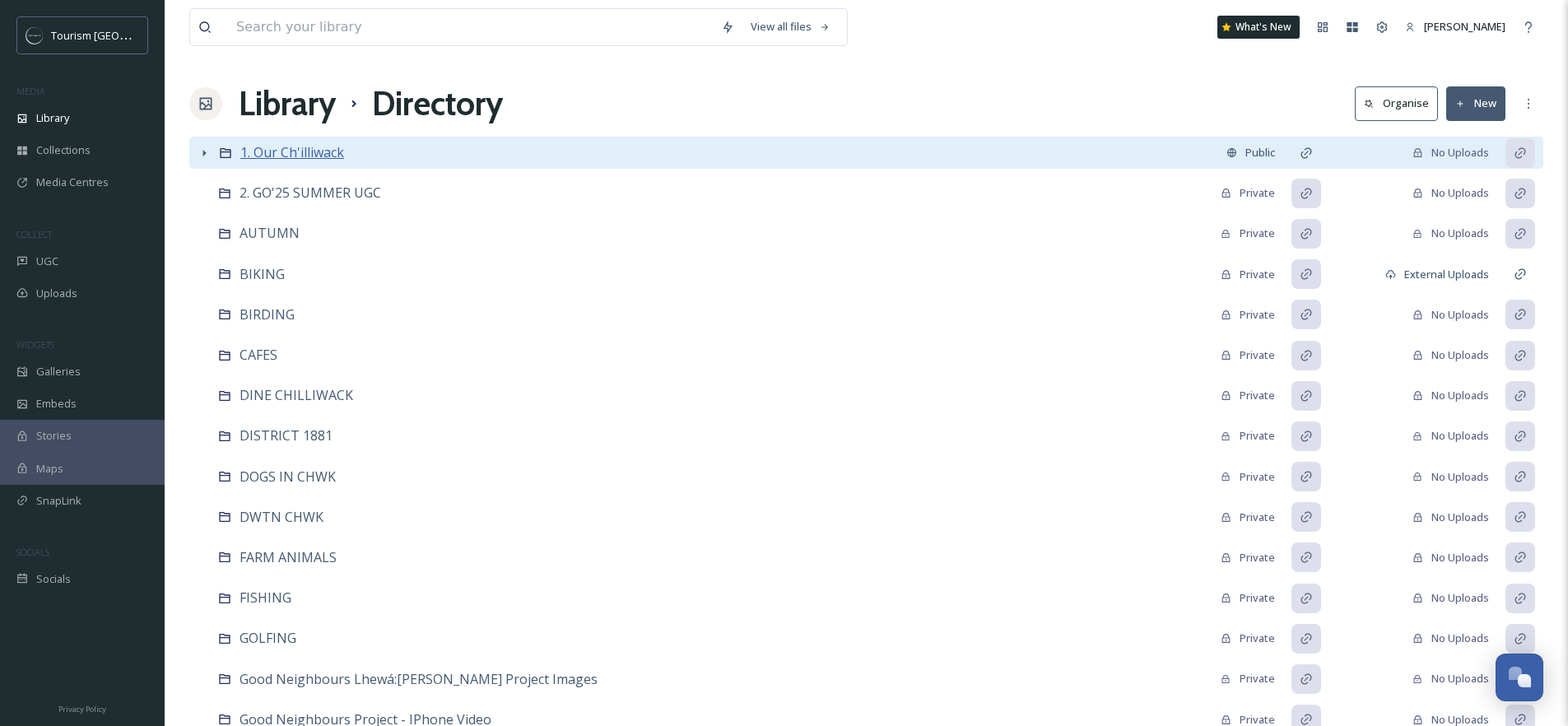
click at [295, 153] on span "1. Our Ch'illiwack" at bounding box center [292, 152] width 104 height 18
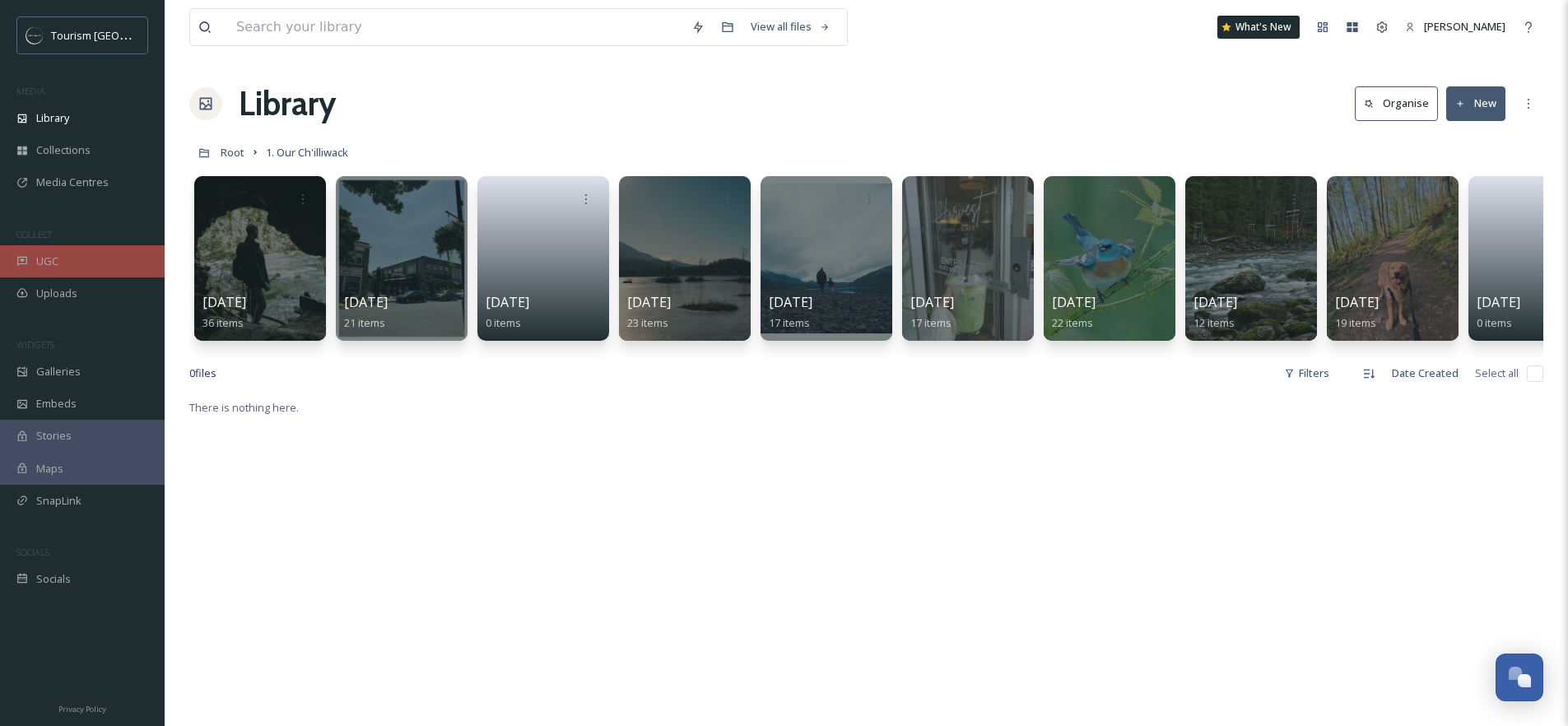
click at [75, 254] on div "UGC" at bounding box center [82, 261] width 165 height 32
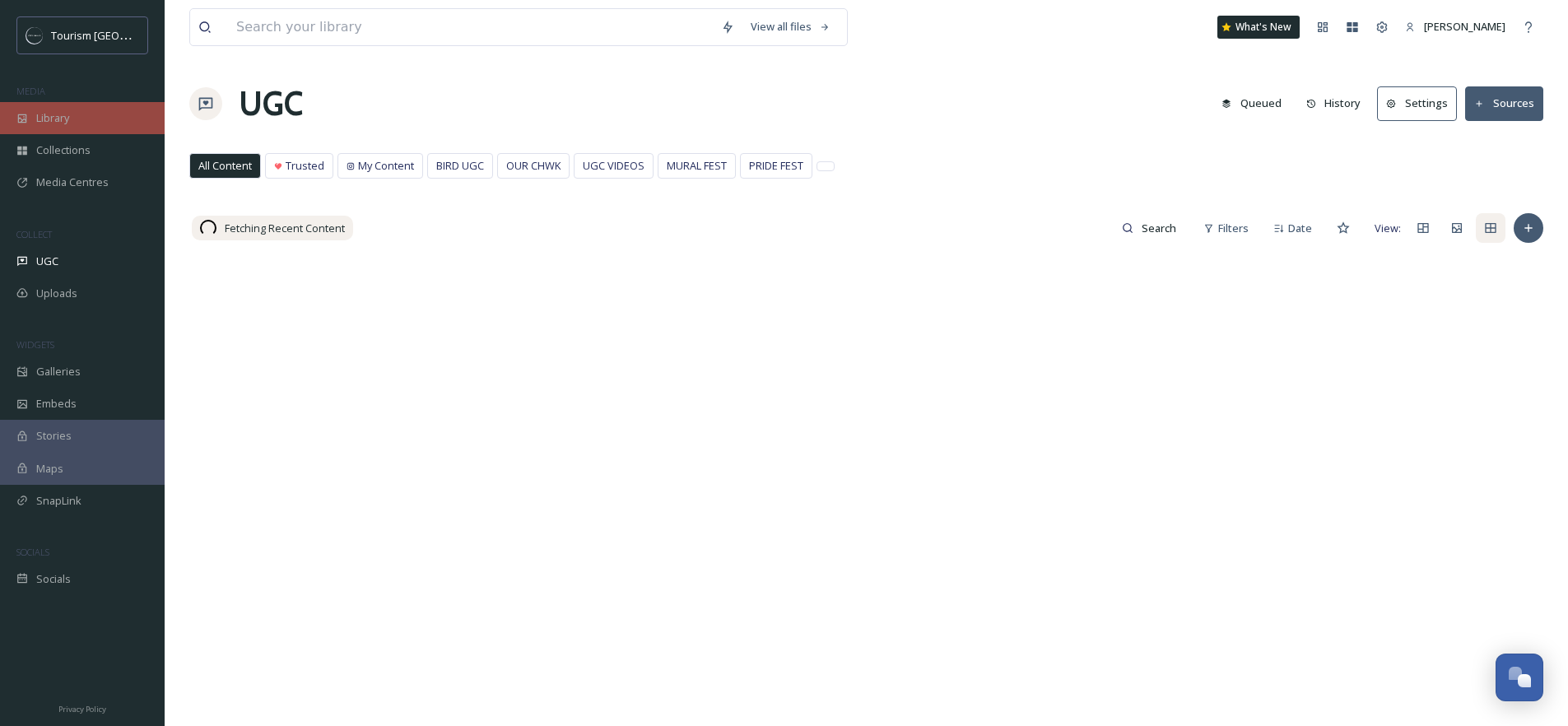
click at [112, 123] on div "Library" at bounding box center [82, 118] width 165 height 32
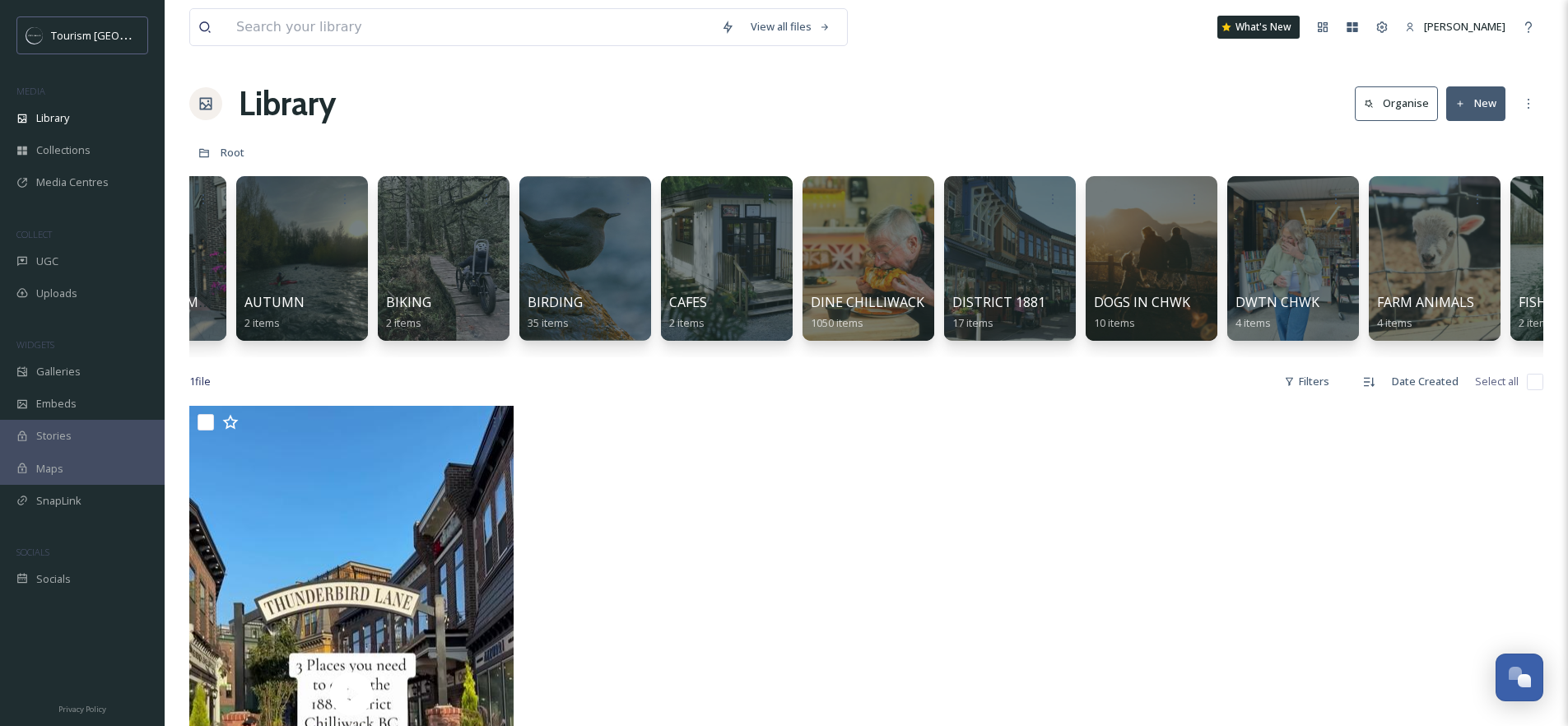
scroll to position [0, 297]
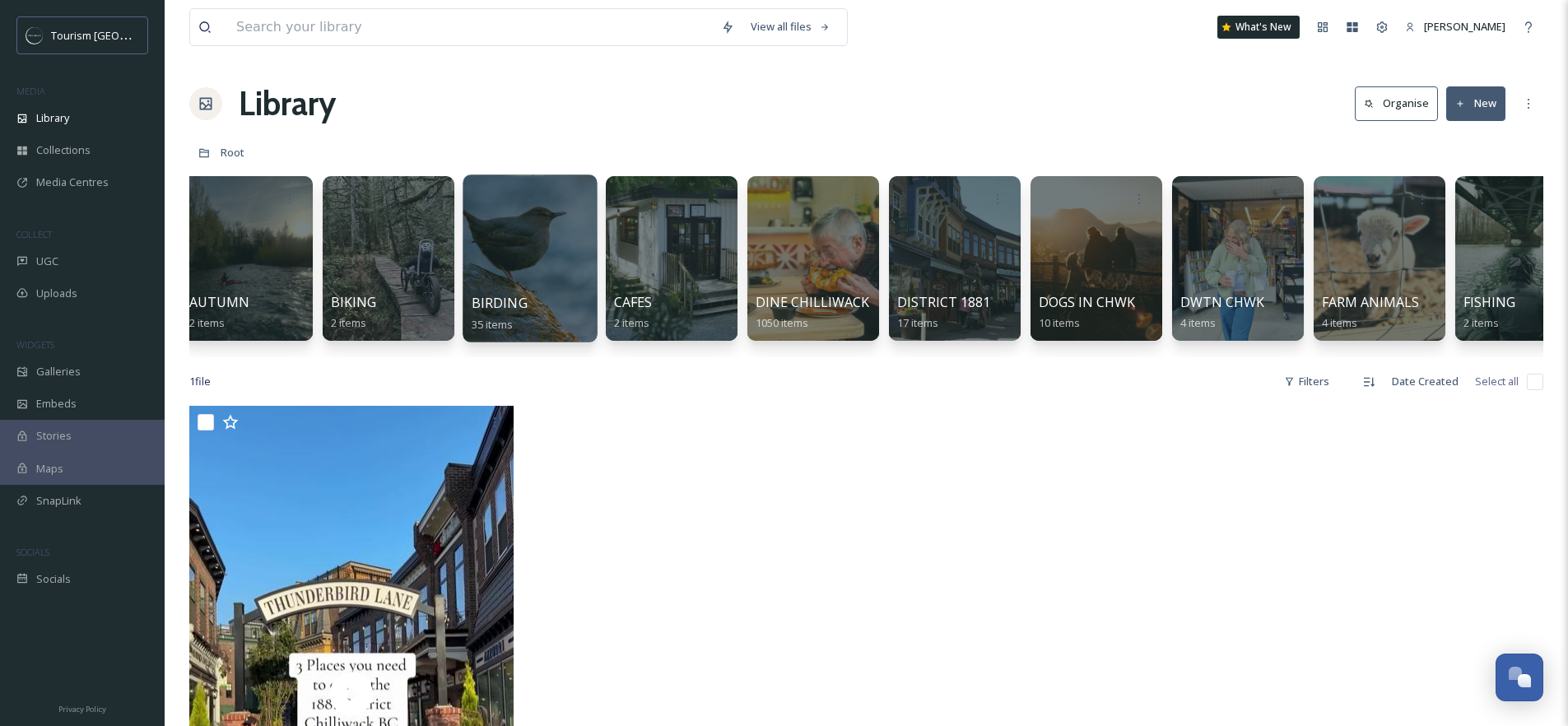
click at [504, 253] on div at bounding box center [530, 259] width 134 height 168
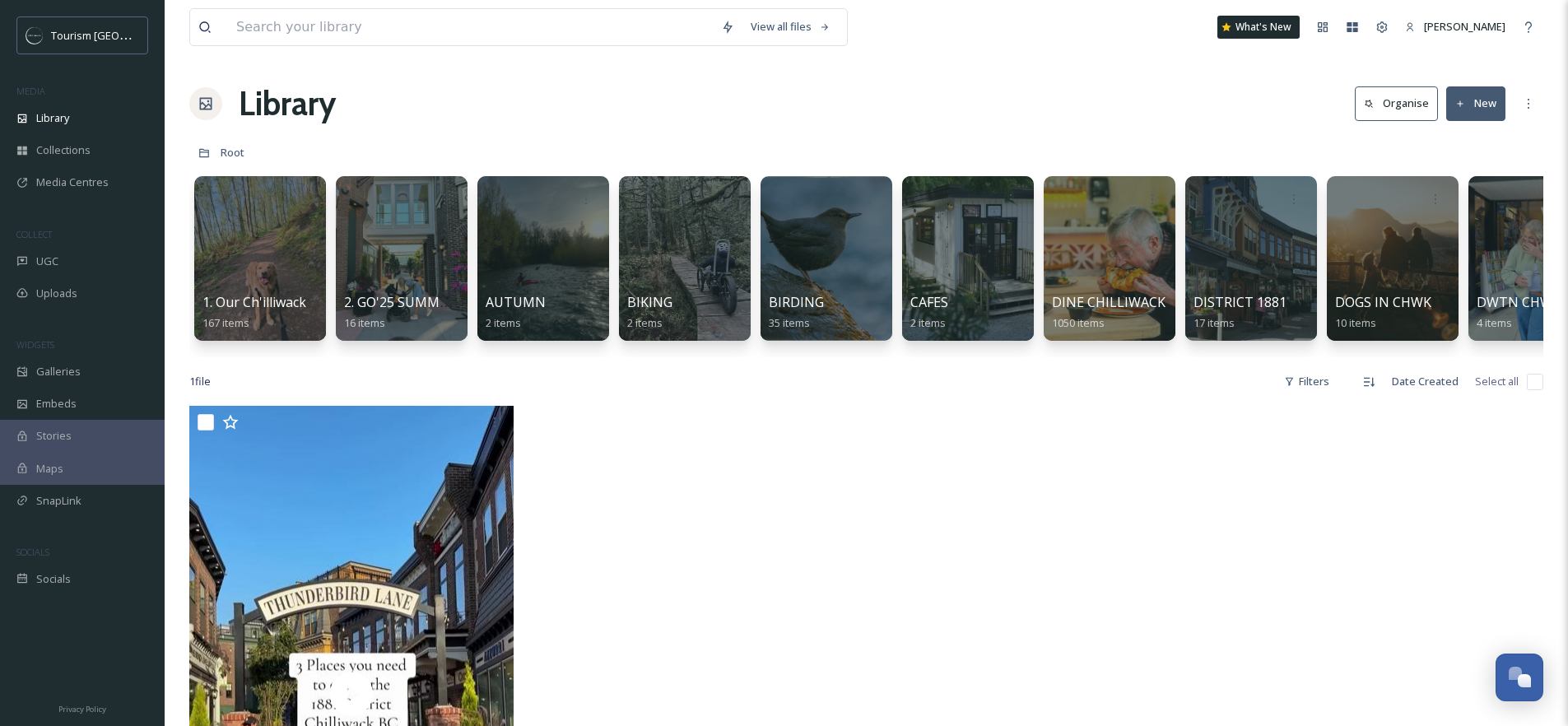
scroll to position [0, 66]
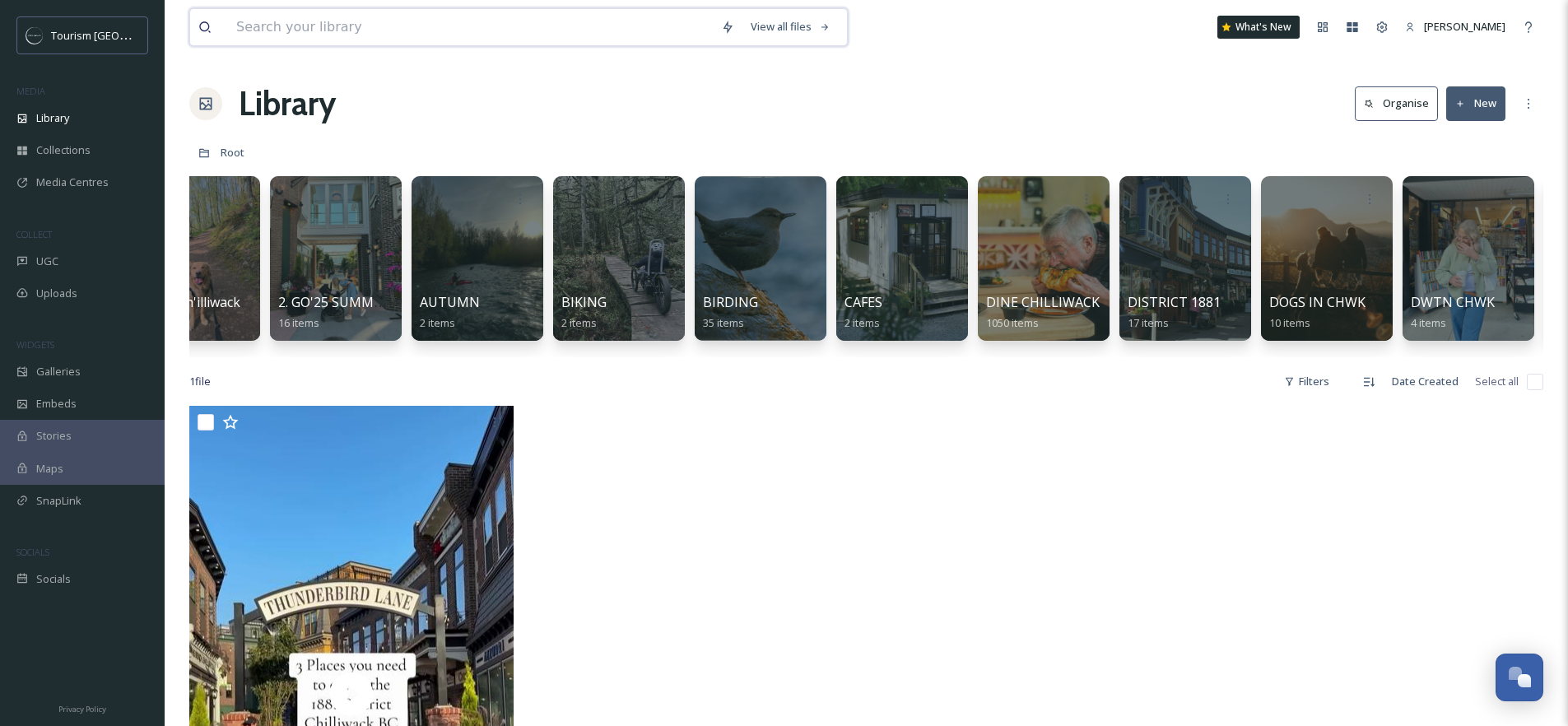
click at [353, 33] on input at bounding box center [471, 27] width 485 height 36
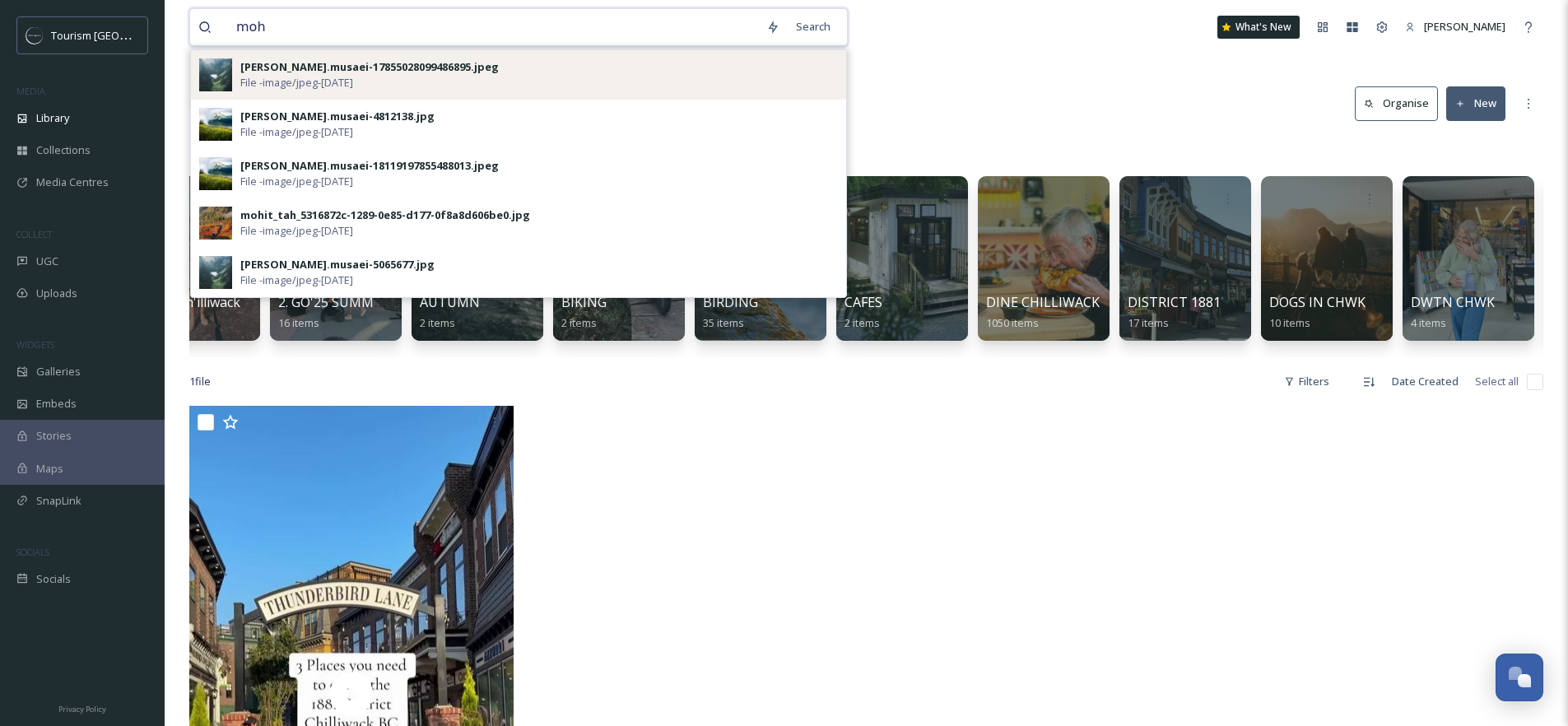
type input "moh"
click at [289, 80] on span "File - image/jpeg - Aug 12 2025" at bounding box center [297, 83] width 112 height 16
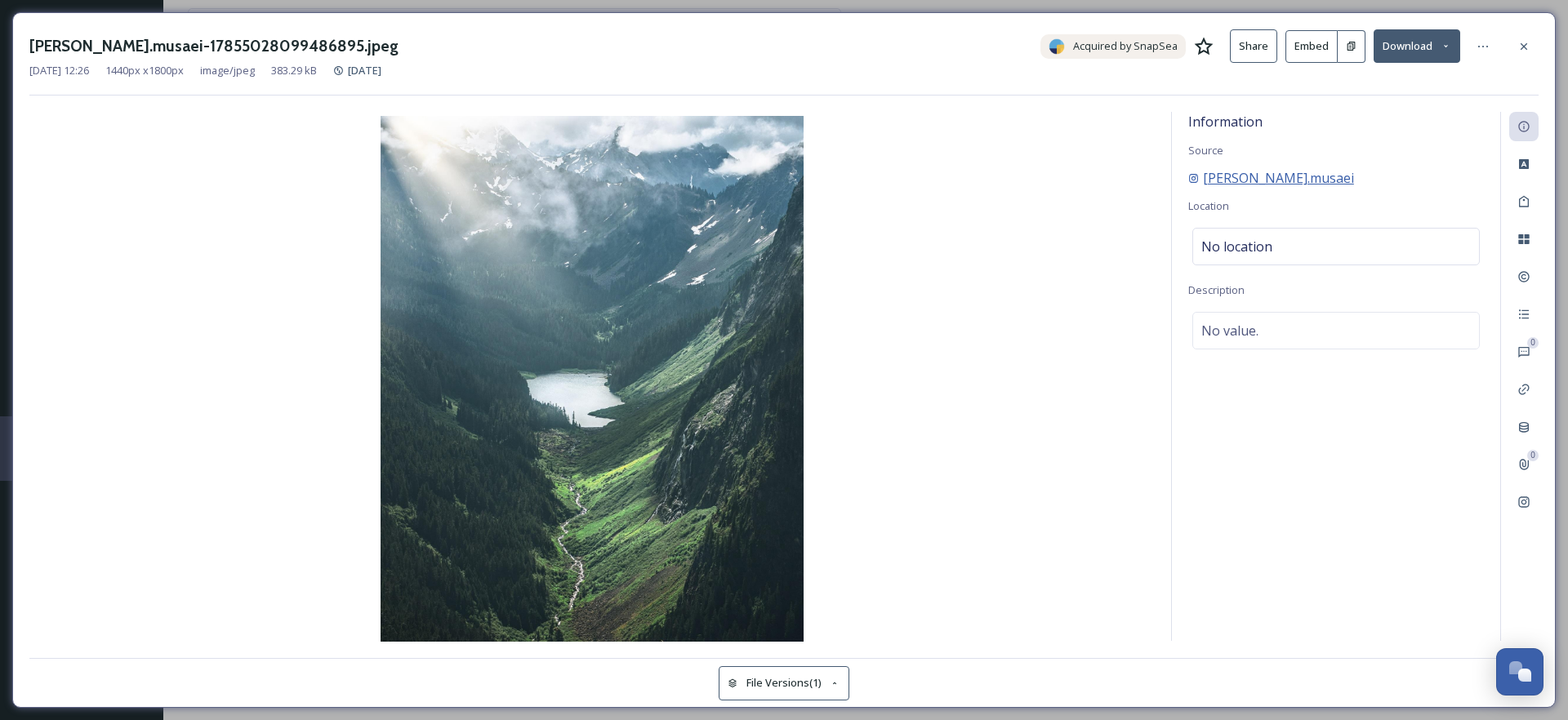
click at [1250, 181] on span "mohammad.musaei" at bounding box center [1278, 178] width 151 height 19
drag, startPoint x: 1329, startPoint y: 179, endPoint x: 1187, endPoint y: 175, distance: 142.1
click at [1187, 175] on div "Information Source mohammad.musaei Location No location Description No value." at bounding box center [1336, 376] width 329 height 529
copy span "mohammad.musaei"
click at [1519, 44] on icon at bounding box center [1524, 47] width 13 height 13
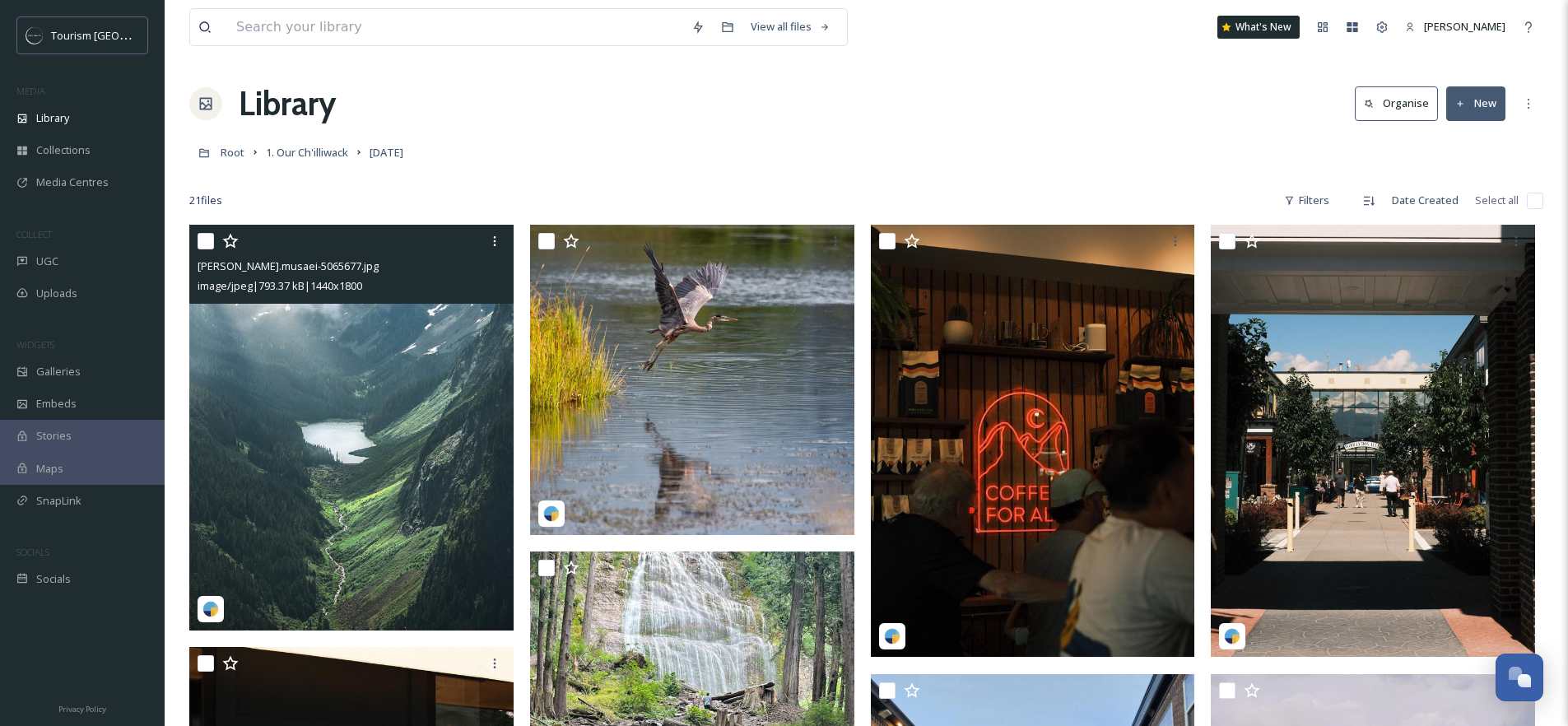
click at [255, 336] on img at bounding box center [351, 428] width 324 height 406
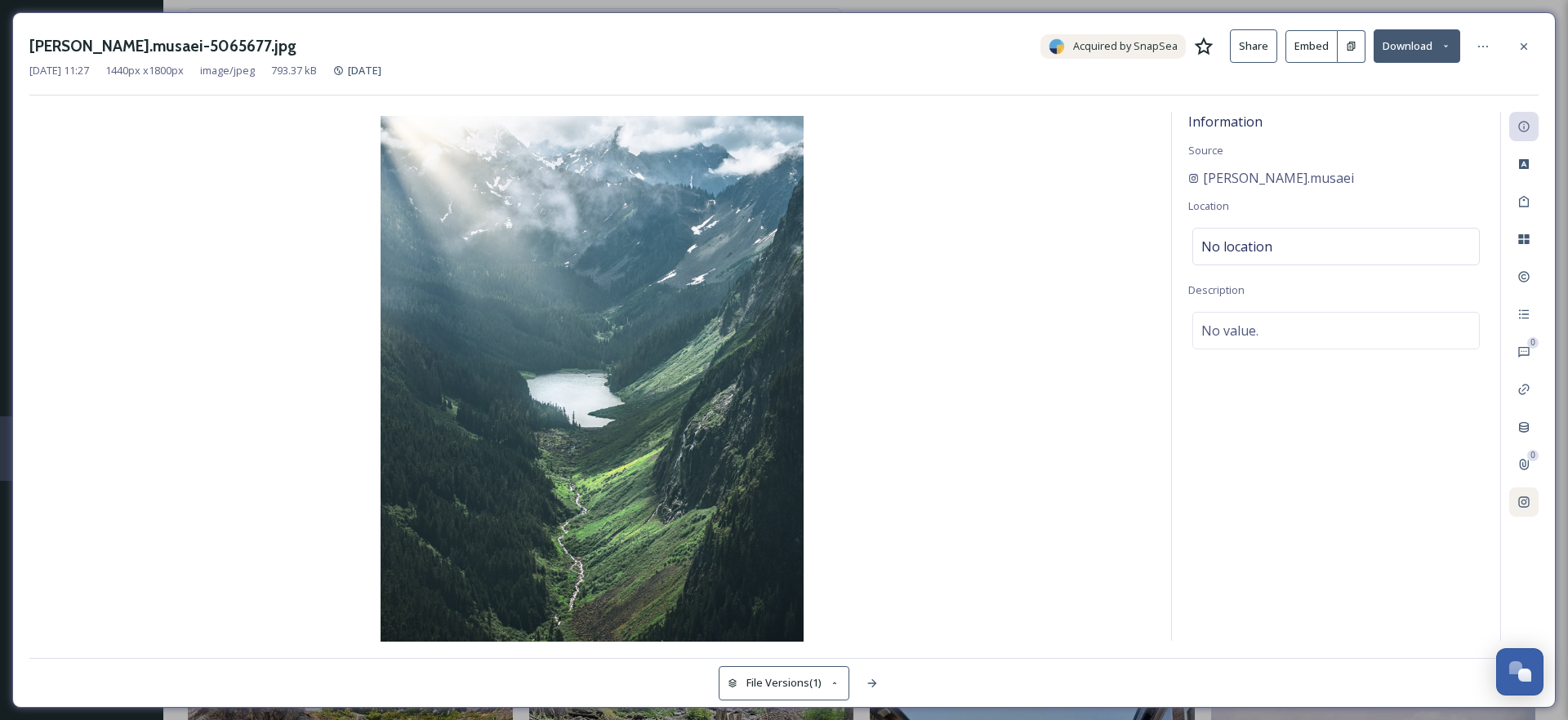
click at [1528, 506] on icon at bounding box center [1524, 502] width 13 height 13
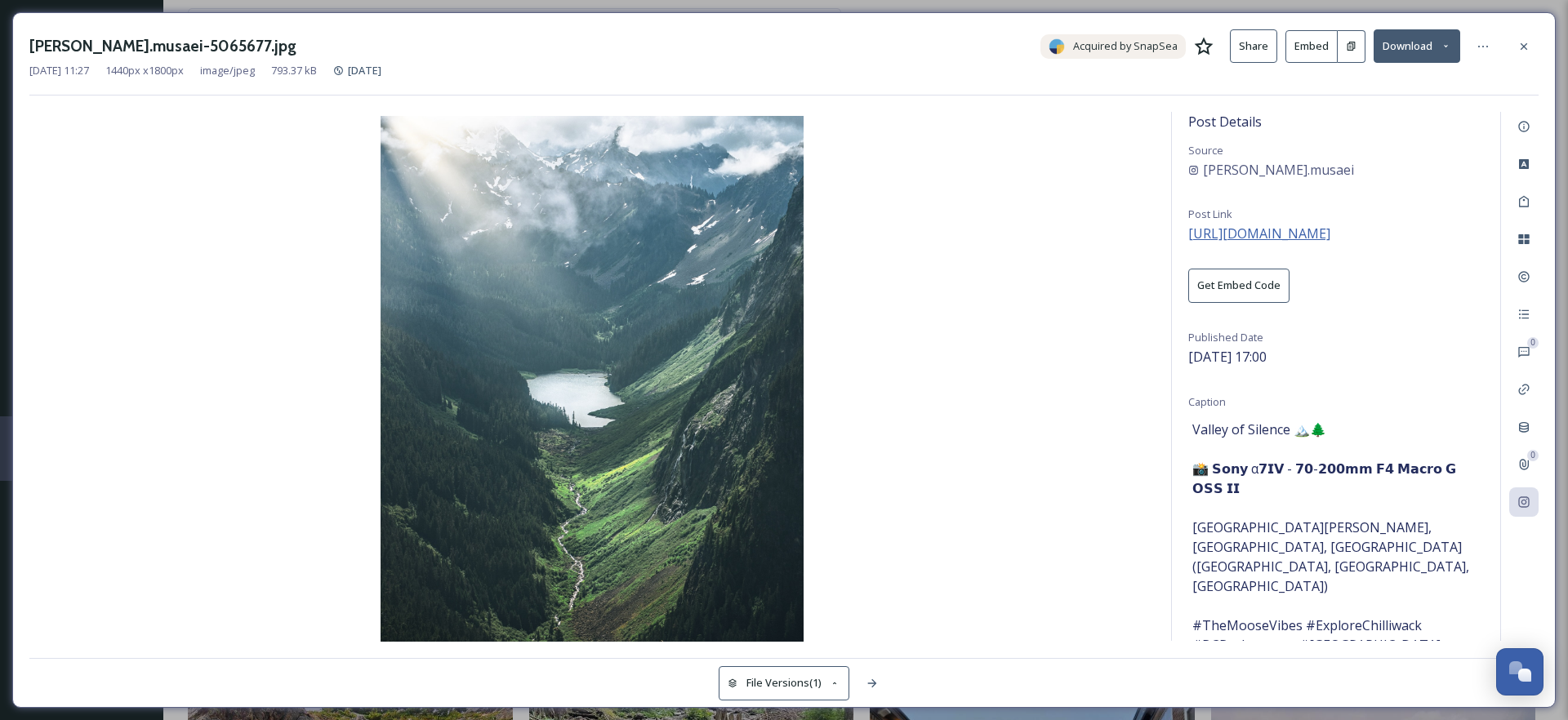
click at [1260, 233] on span "https://www.instagram.com/p/DM89OxdTdnv/" at bounding box center [1260, 233] width 142 height 18
click at [1529, 47] on icon at bounding box center [1524, 47] width 13 height 13
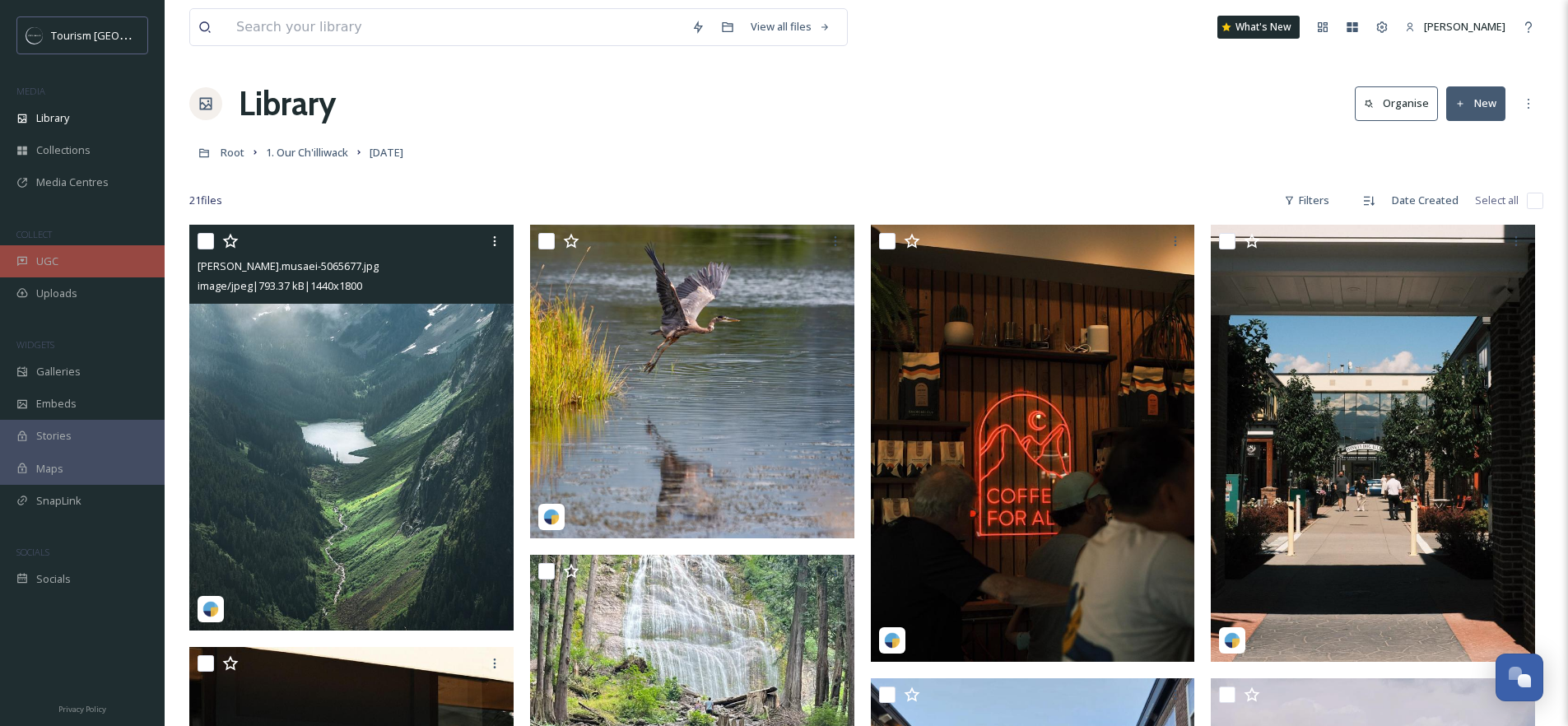
click at [61, 265] on div "UGC" at bounding box center [82, 261] width 165 height 32
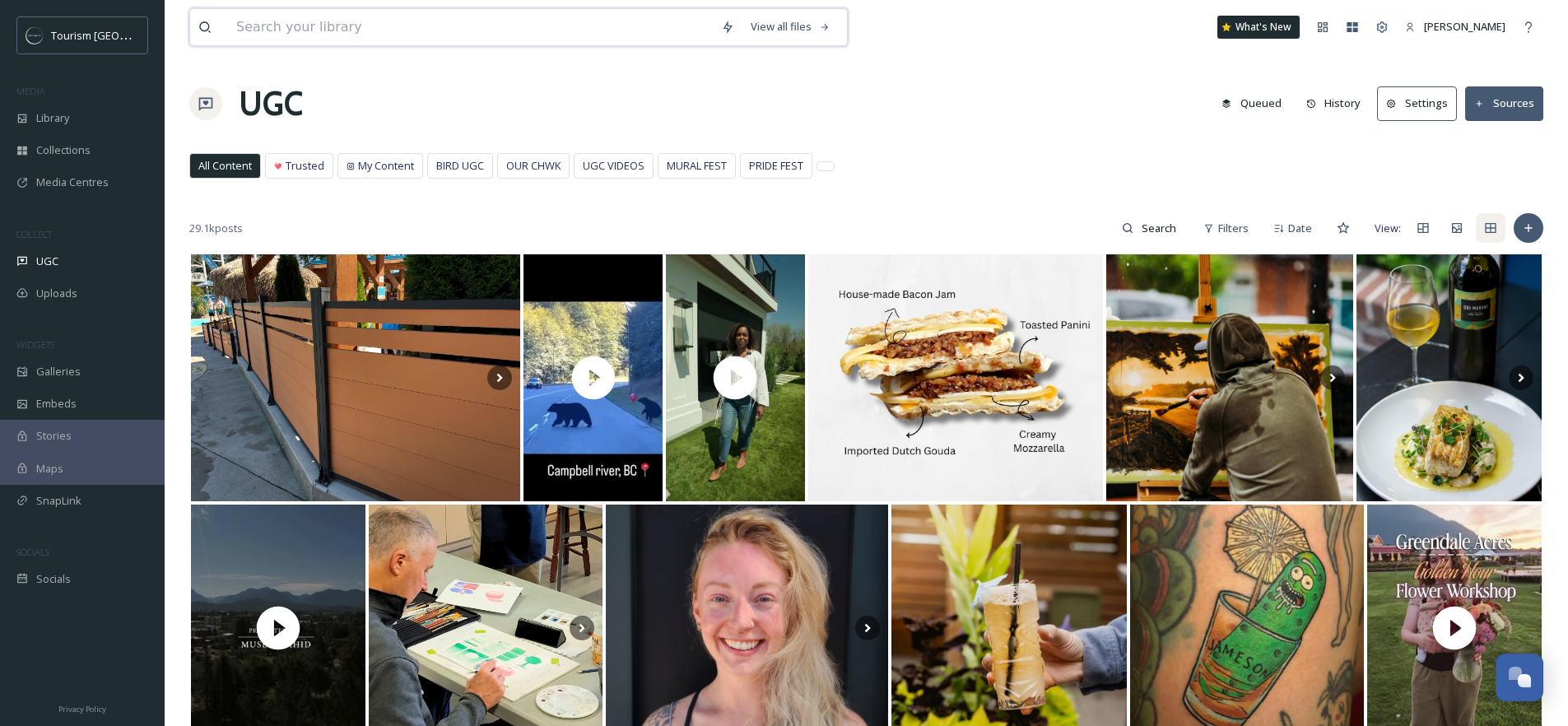
click at [297, 26] on input at bounding box center [471, 27] width 485 height 36
paste input "mohammad.musaei"
type input "mohammad.musaei"
click at [1141, 219] on input at bounding box center [1160, 227] width 53 height 33
paste input "mohammad.musaei"
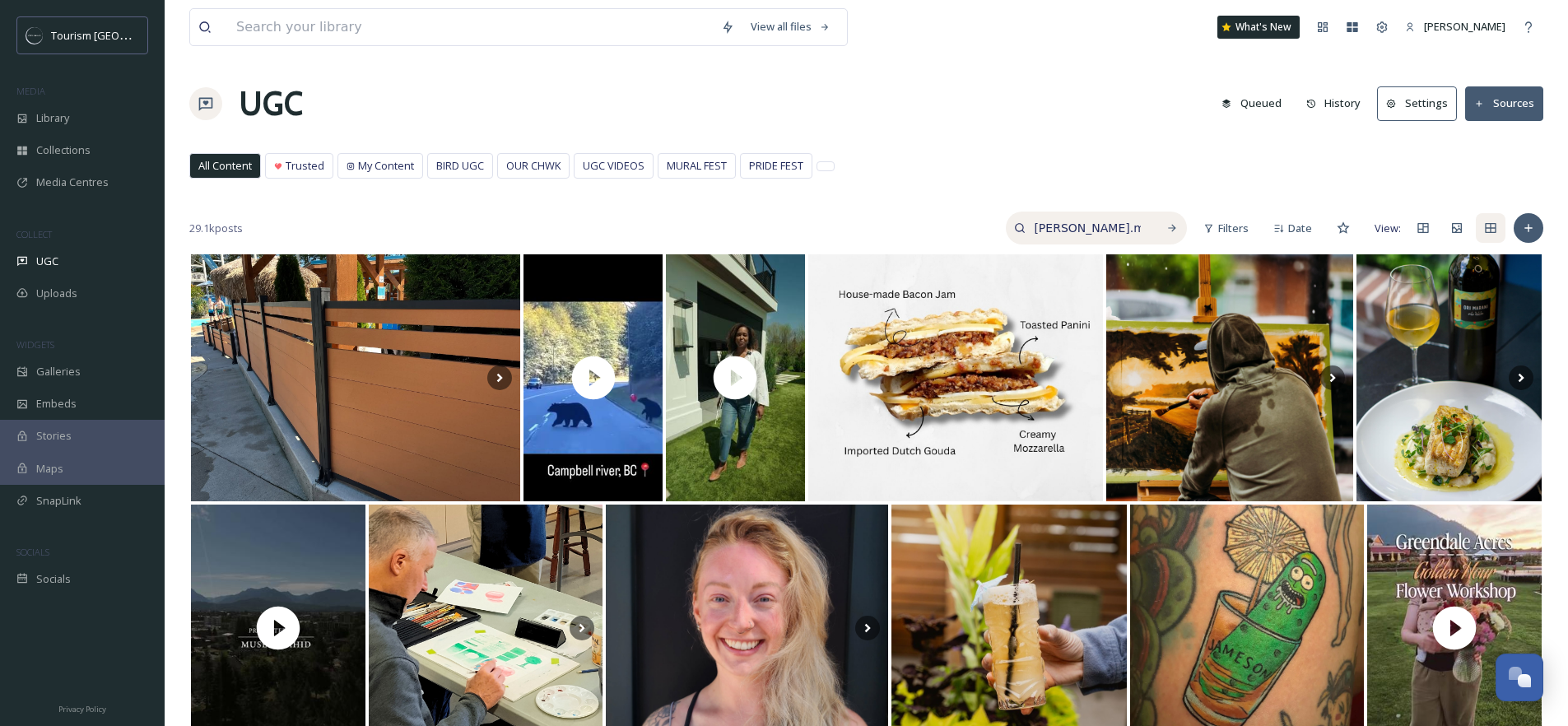
type input "mohammad.musaei"
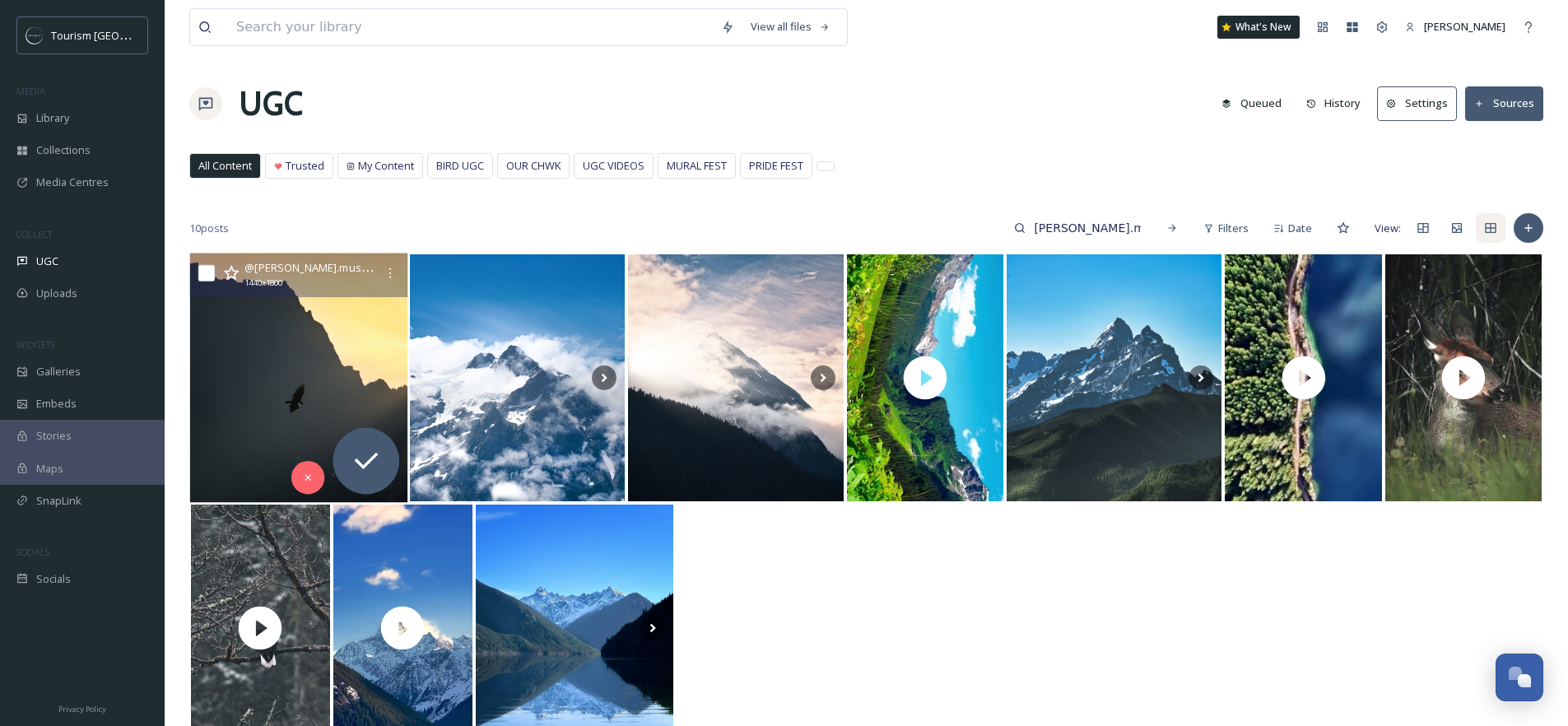
click at [342, 362] on img at bounding box center [298, 378] width 217 height 249
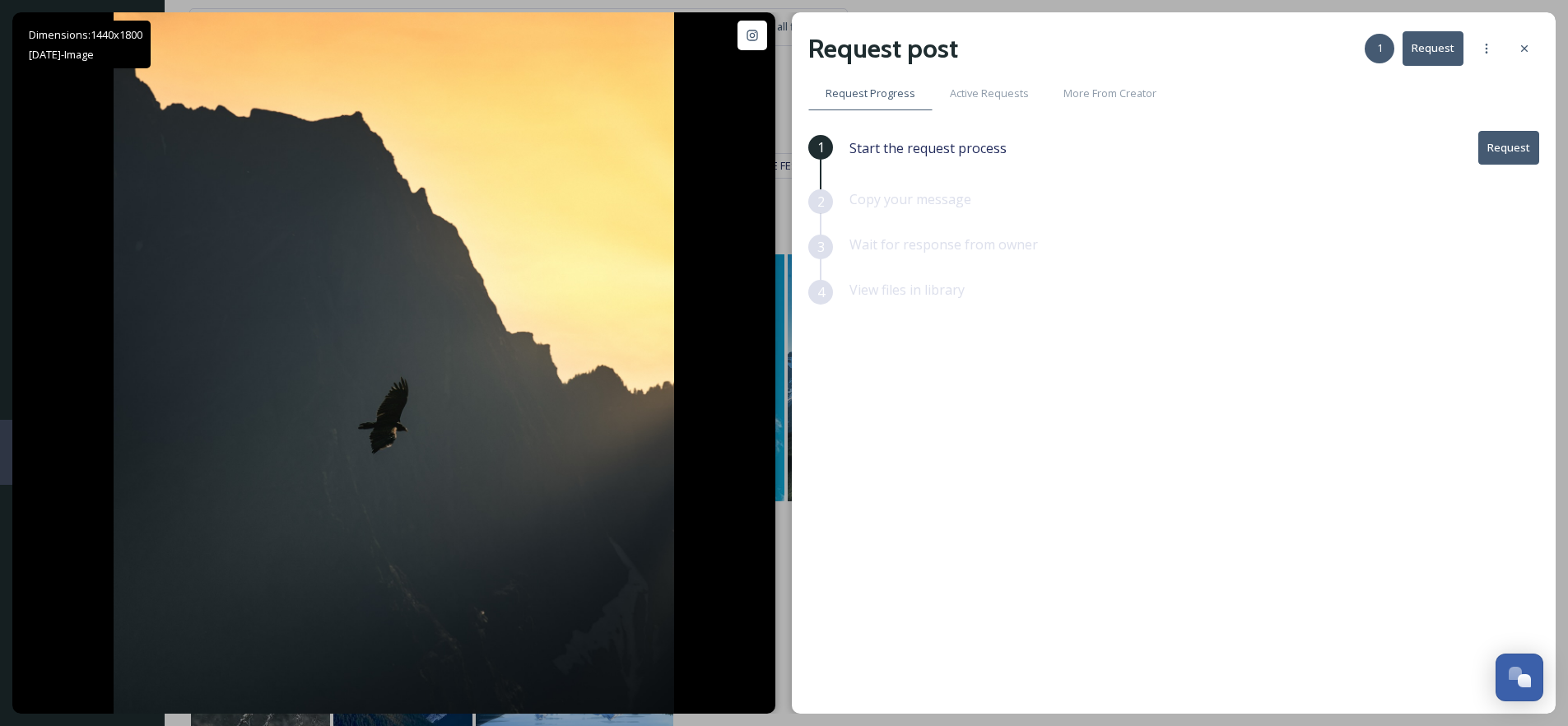
click at [1501, 139] on button "Request" at bounding box center [1509, 148] width 61 height 34
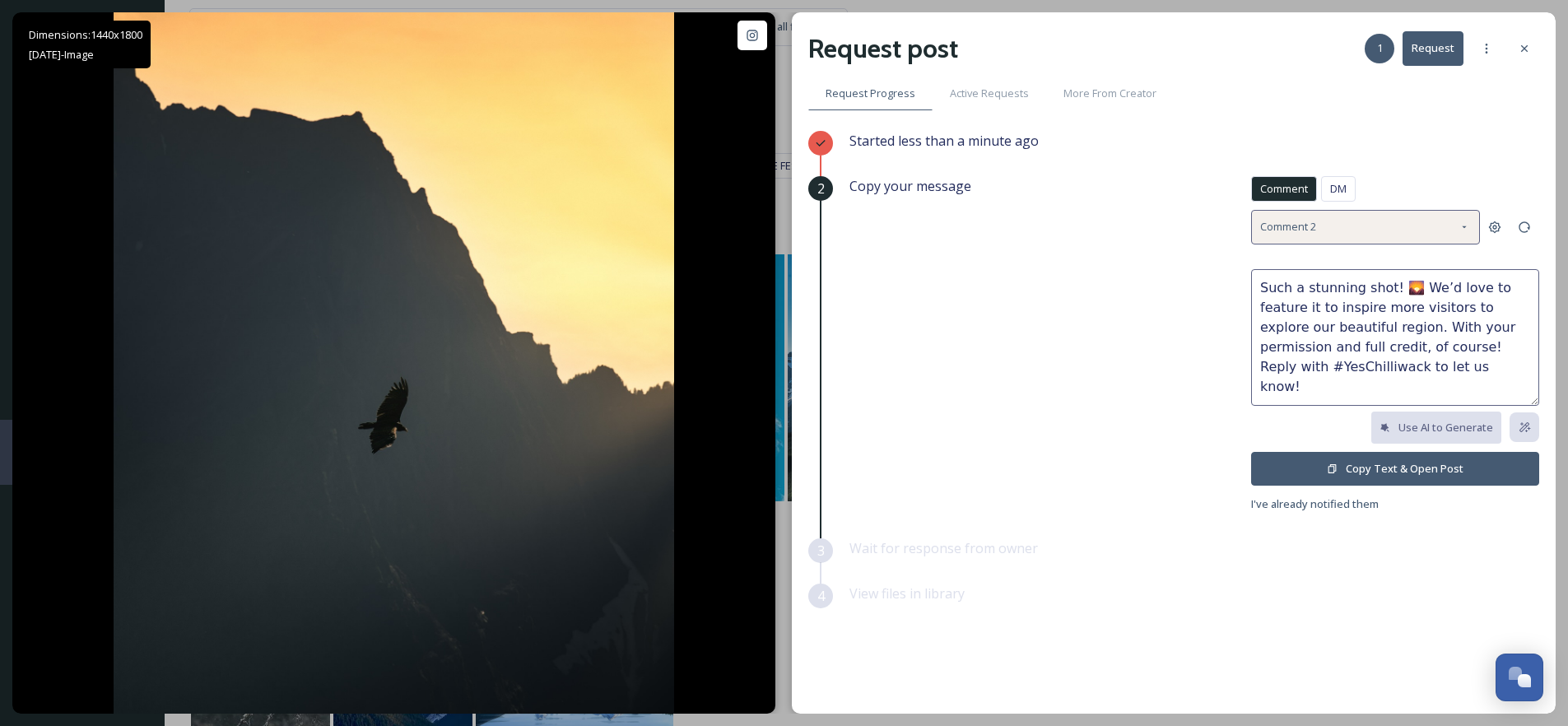
click at [1375, 231] on div "Comment 2" at bounding box center [1365, 227] width 229 height 34
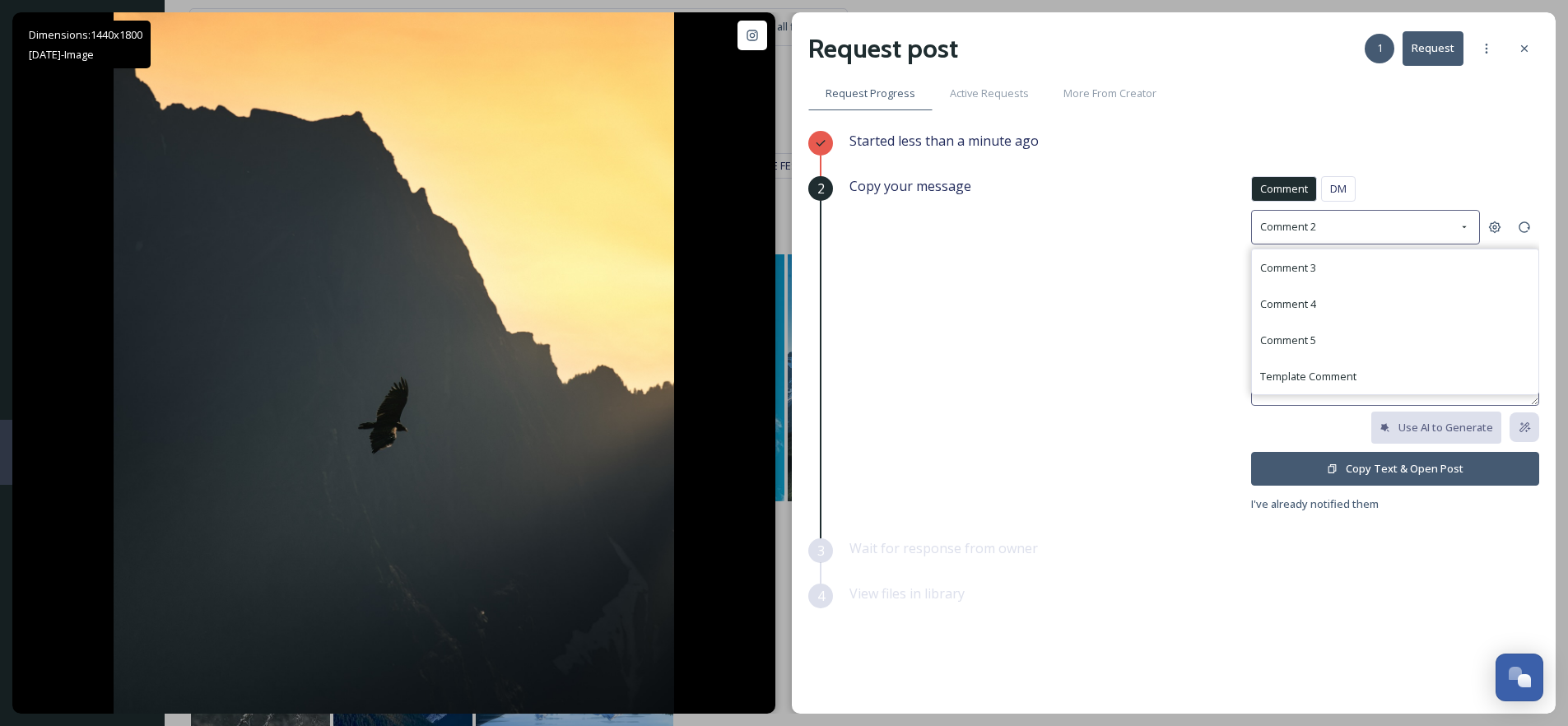
click at [1418, 159] on div "Started less than a minute ago" at bounding box center [1195, 154] width 690 height 46
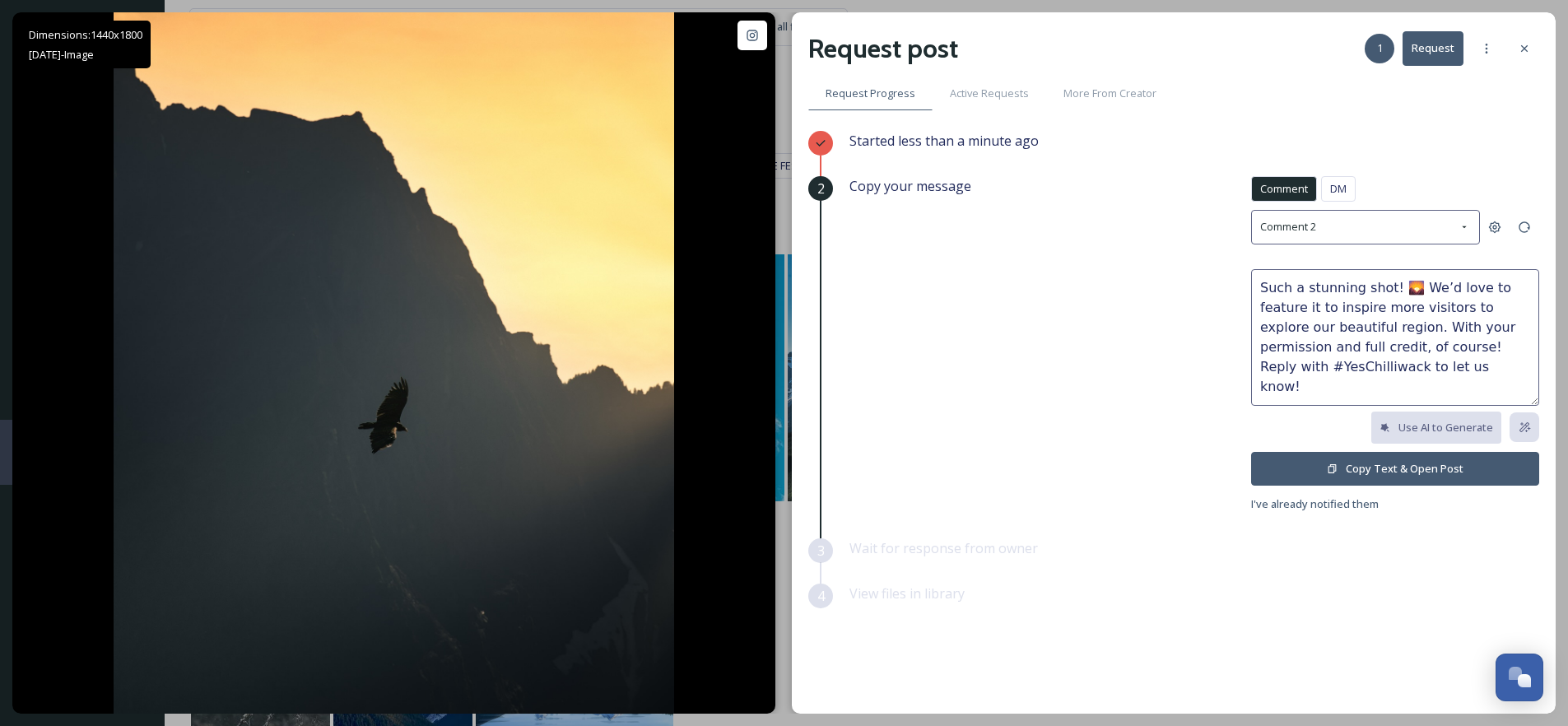
drag, startPoint x: 1303, startPoint y: 286, endPoint x: 1359, endPoint y: 287, distance: 56.0
click at [1359, 287] on textarea "Such a stunning shot! 🌄 We’d love to feature it to inspire more visitors to exp…" at bounding box center [1395, 338] width 288 height 137
type textarea "Such a beautiful shot! 🌄 We’d love to feature it to inspire more visitors to ex…"
click at [1380, 471] on button "Copy Text & Open Post" at bounding box center [1395, 469] width 288 height 34
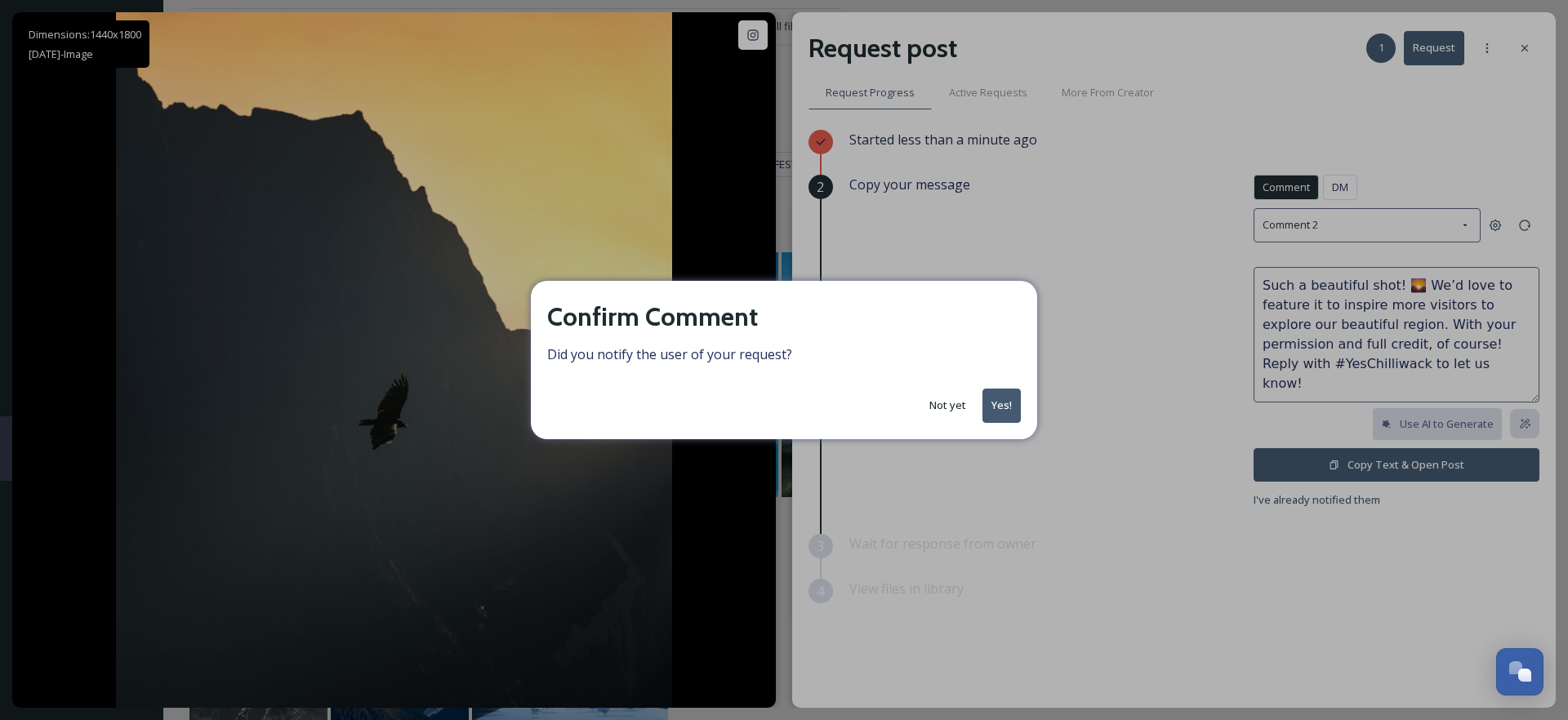
drag, startPoint x: 1006, startPoint y: 417, endPoint x: 1018, endPoint y: 408, distance: 15.0
click at [1006, 417] on button "Yes!" at bounding box center [1001, 406] width 39 height 34
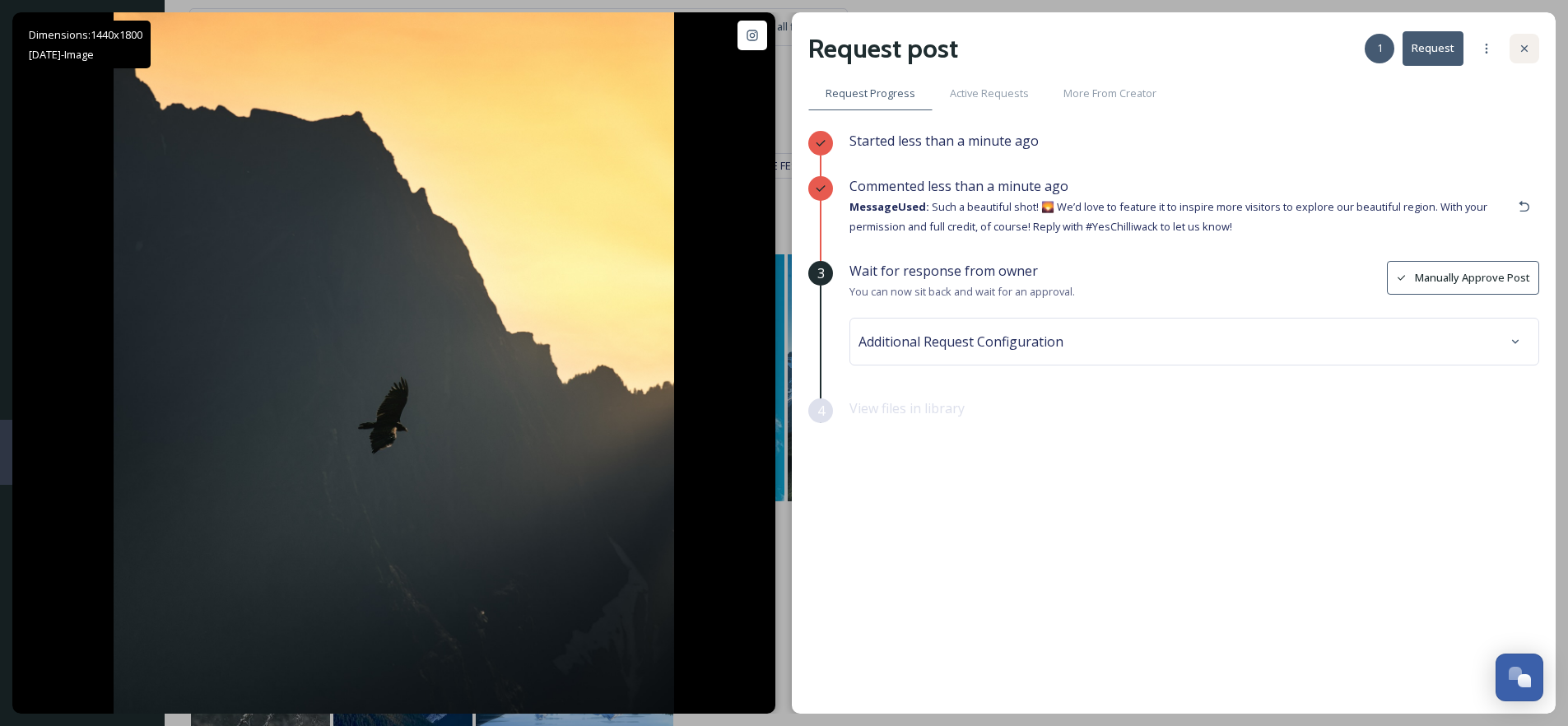
click at [1527, 57] on div at bounding box center [1524, 48] width 30 height 30
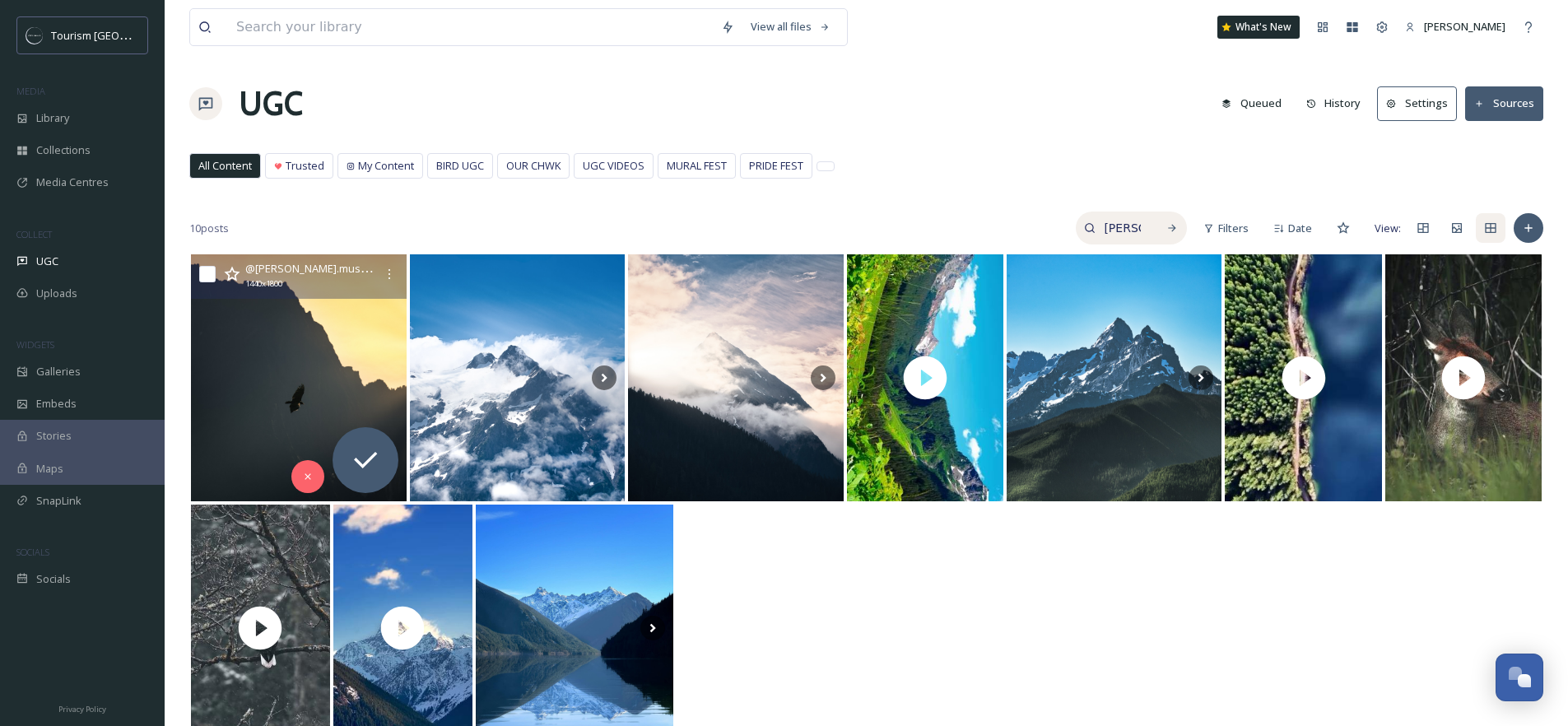
click at [1135, 224] on input "mohammad.musaei" at bounding box center [1122, 227] width 53 height 33
click at [1135, 224] on input "mohammad.musaei" at bounding box center [1087, 227] width 123 height 33
paste input "miiikeshoots"
type input "miiikeshoots"
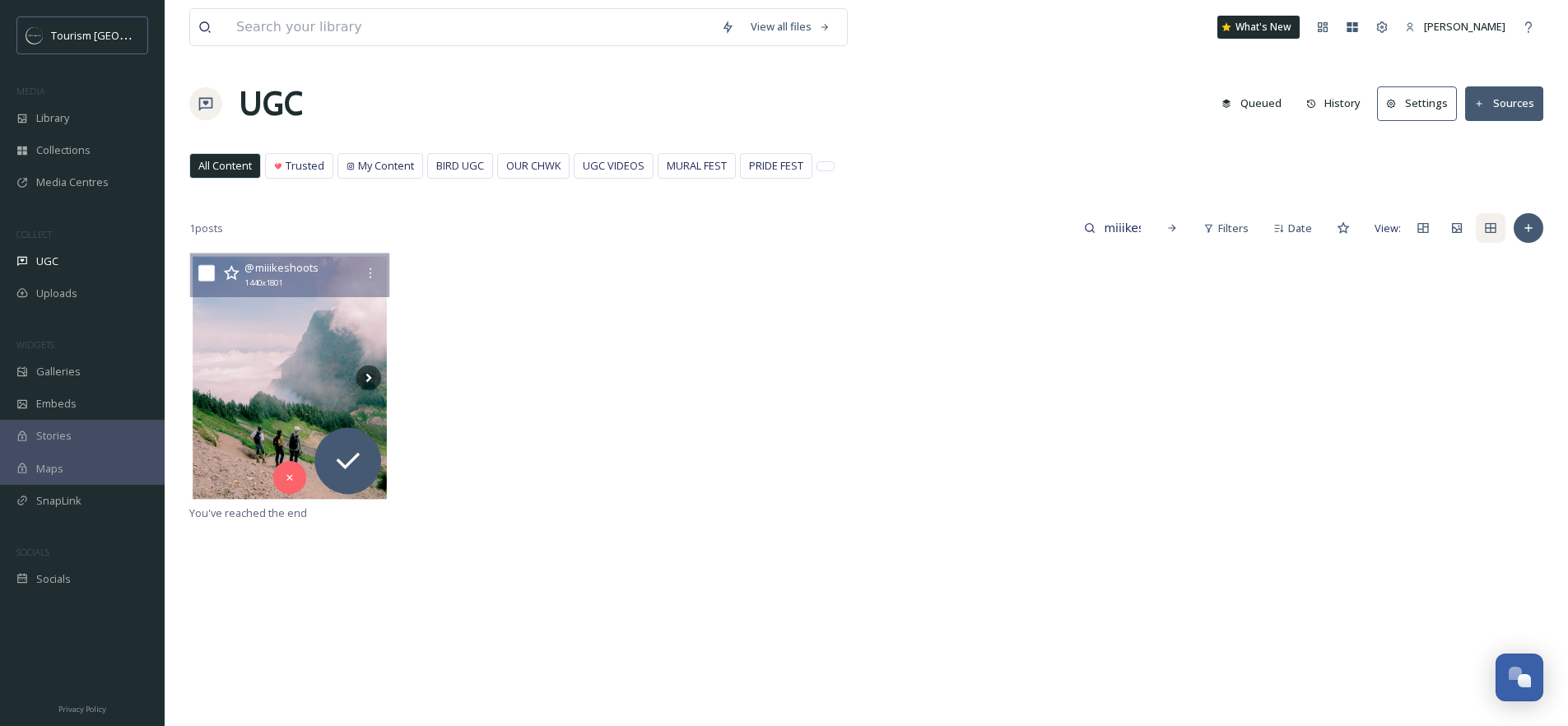
click at [312, 332] on img at bounding box center [290, 378] width 199 height 249
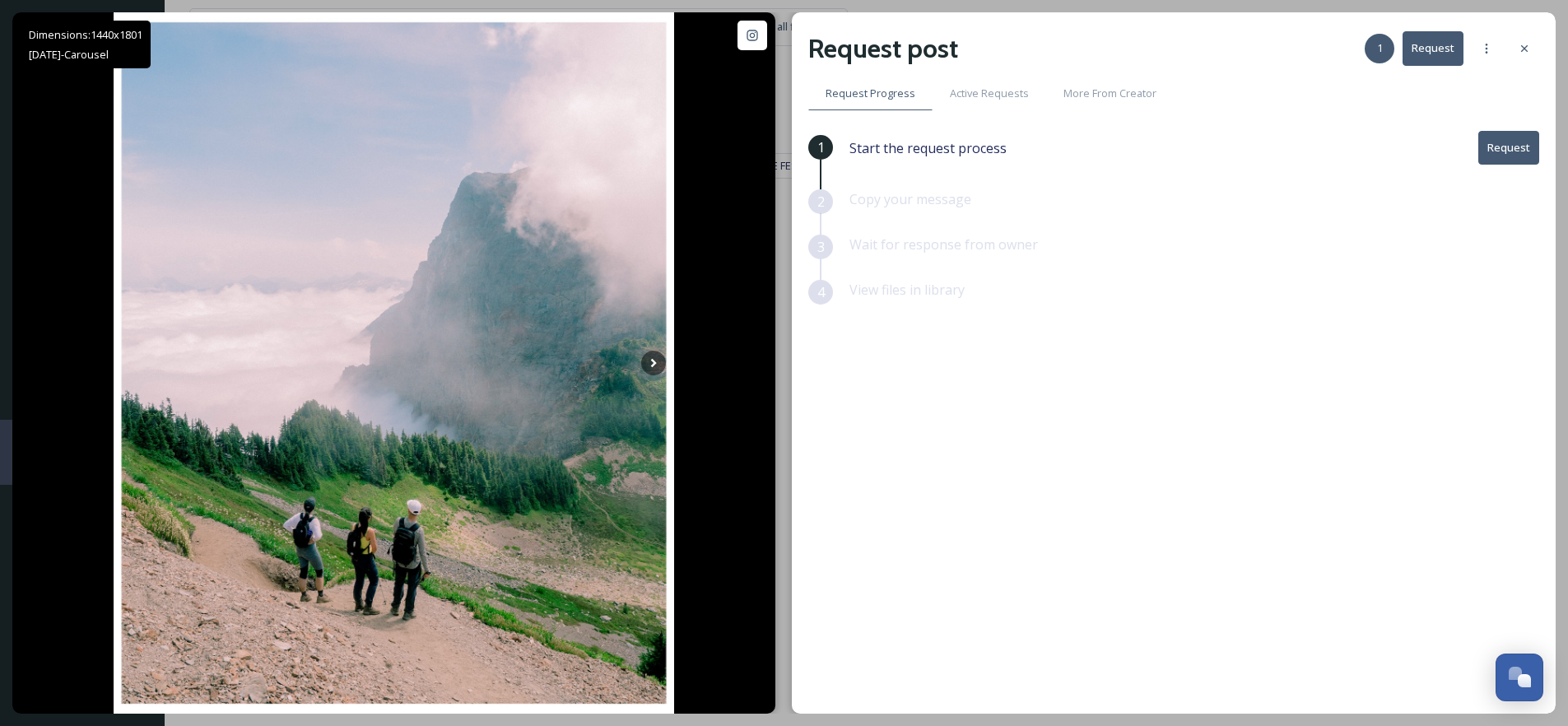
click at [1500, 152] on button "Request" at bounding box center [1509, 148] width 61 height 34
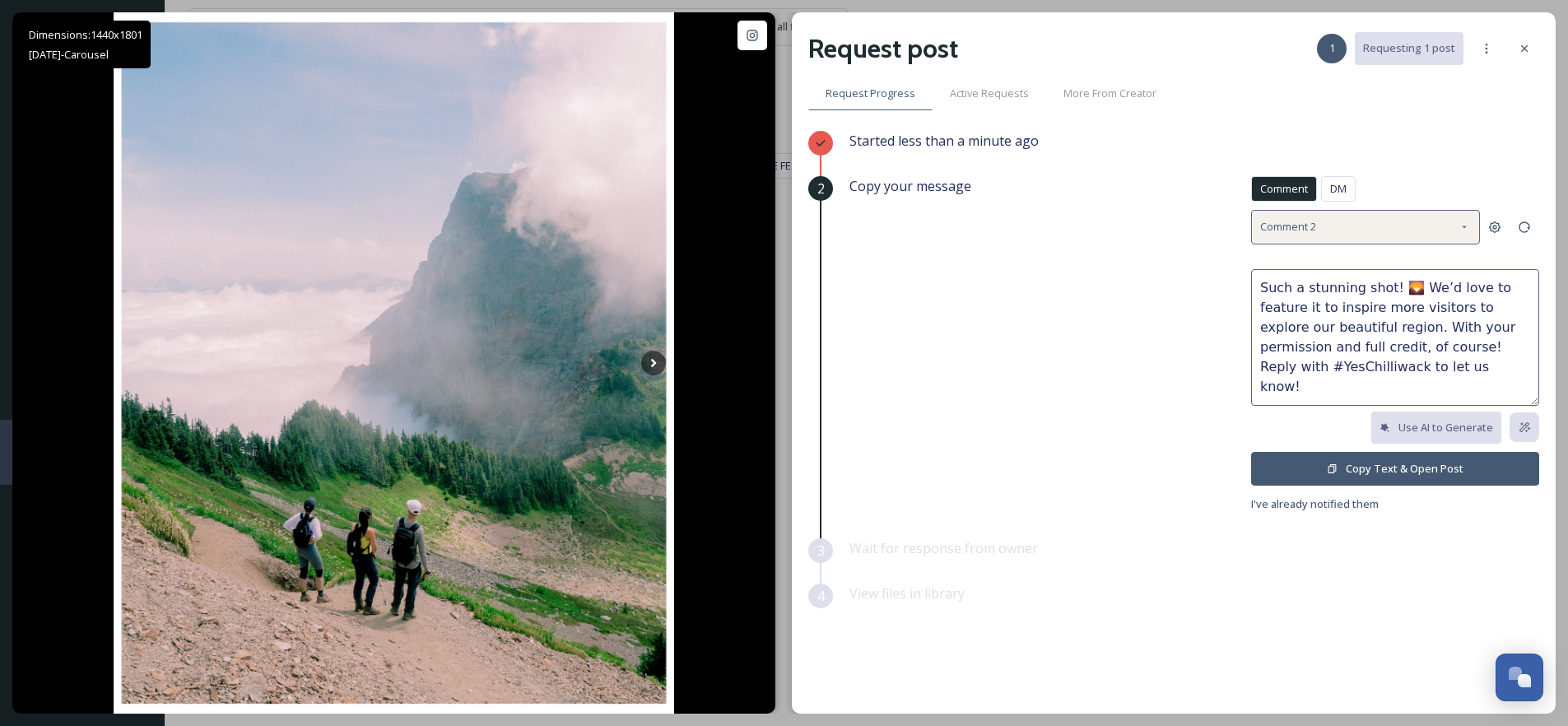
click at [1315, 235] on div "Comment 2" at bounding box center [1365, 227] width 229 height 34
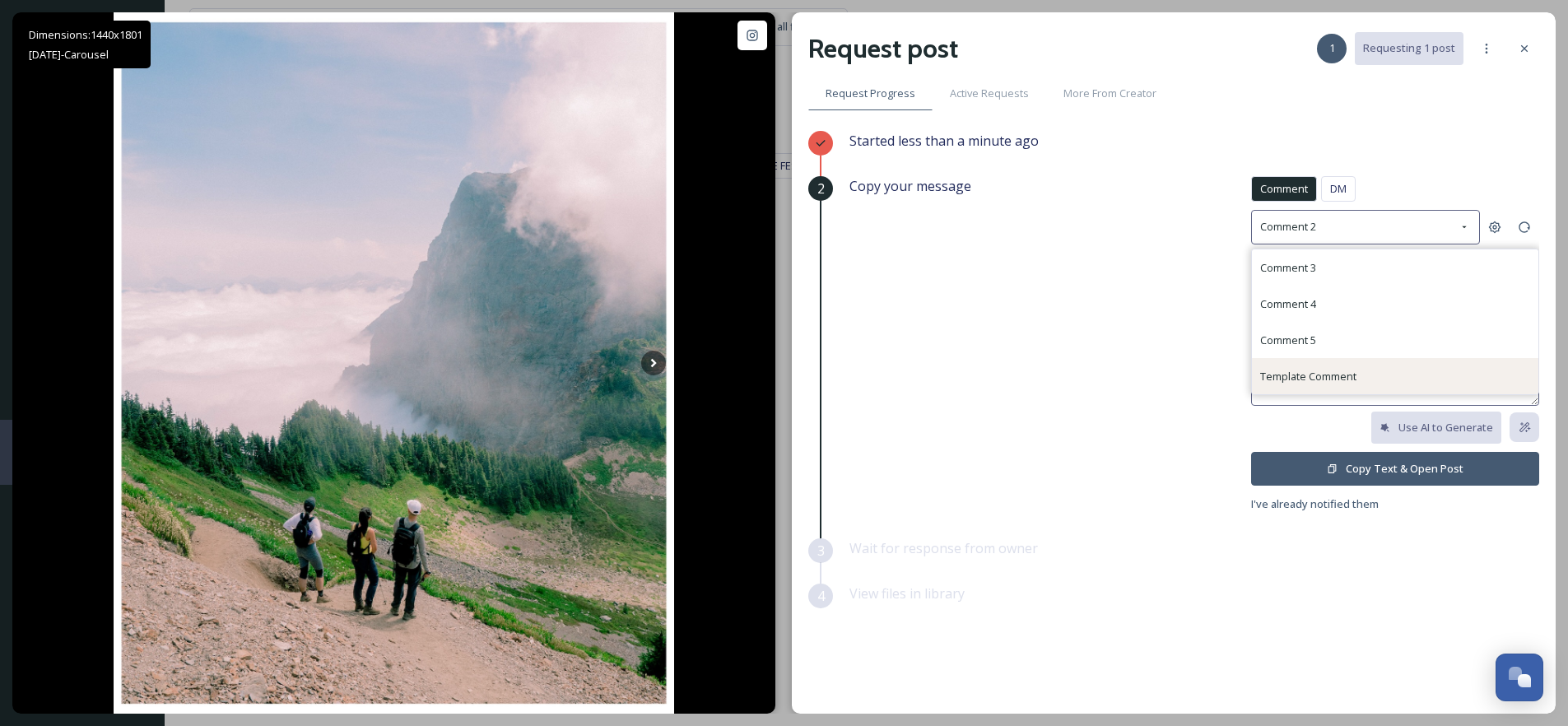
click at [1287, 360] on div "Template Comment" at bounding box center [1395, 376] width 286 height 36
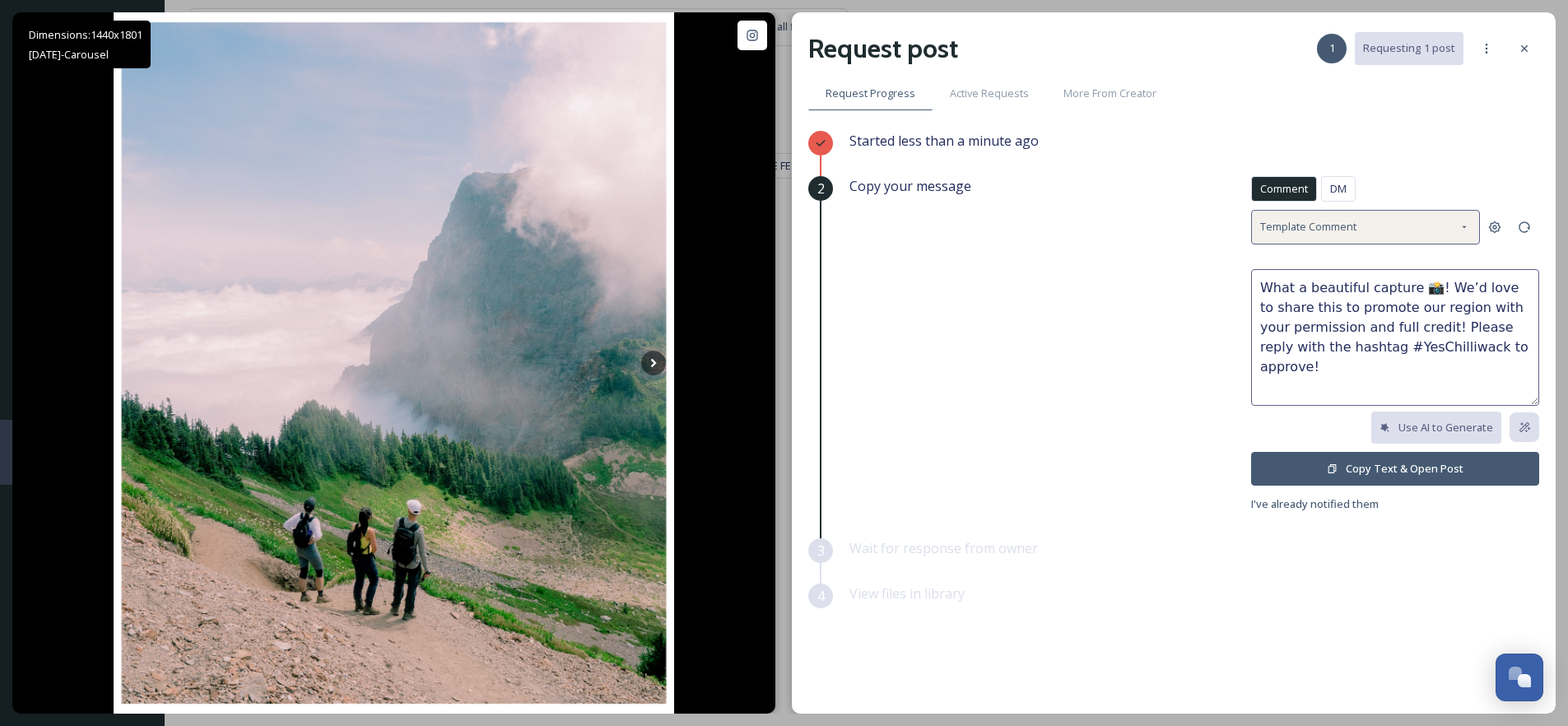
click at [1375, 241] on div "Template Comment" at bounding box center [1365, 227] width 229 height 34
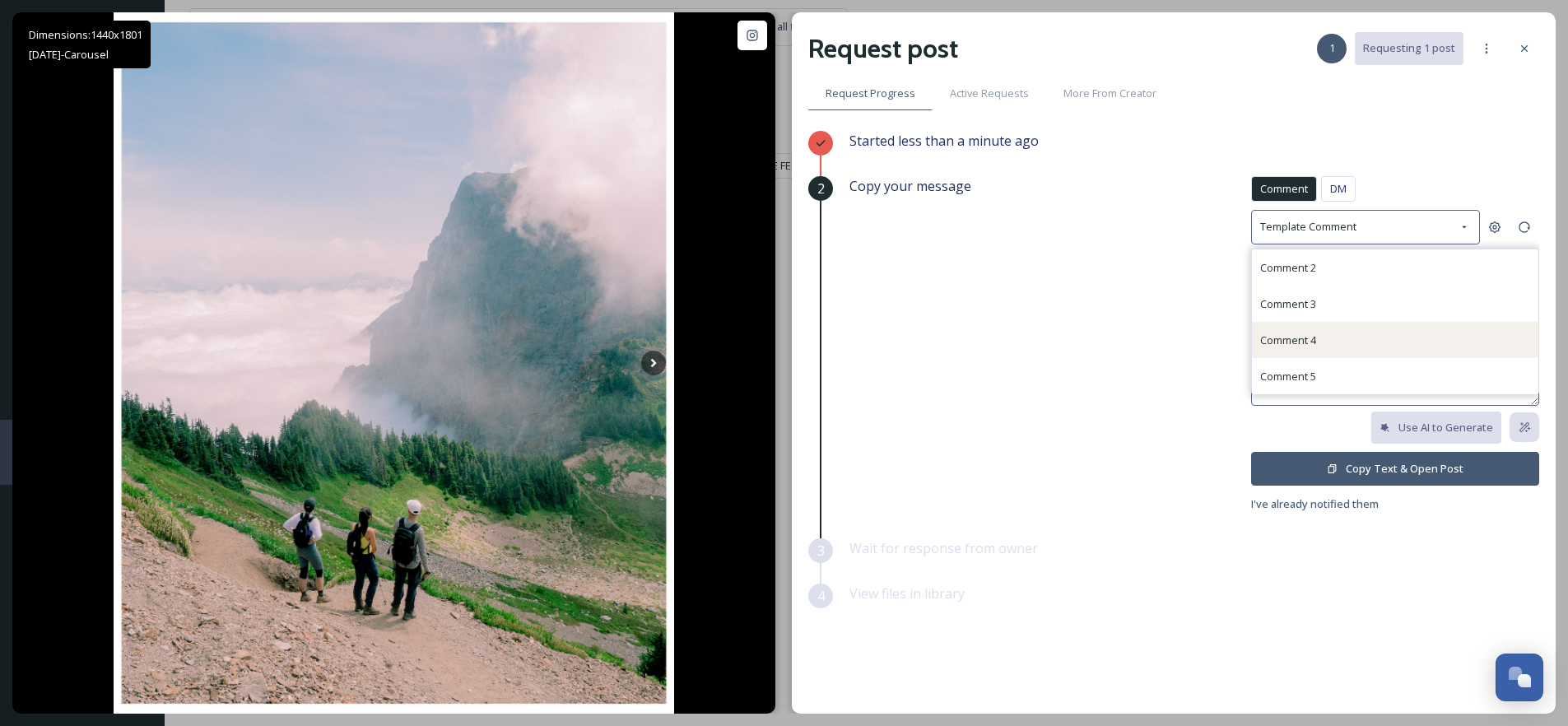
click at [1304, 347] on div "Comment 4" at bounding box center [1288, 340] width 56 height 19
type textarea "Incredible capture! 😍 We’d be thrilled to feature this and showcase Chilliwack’…"
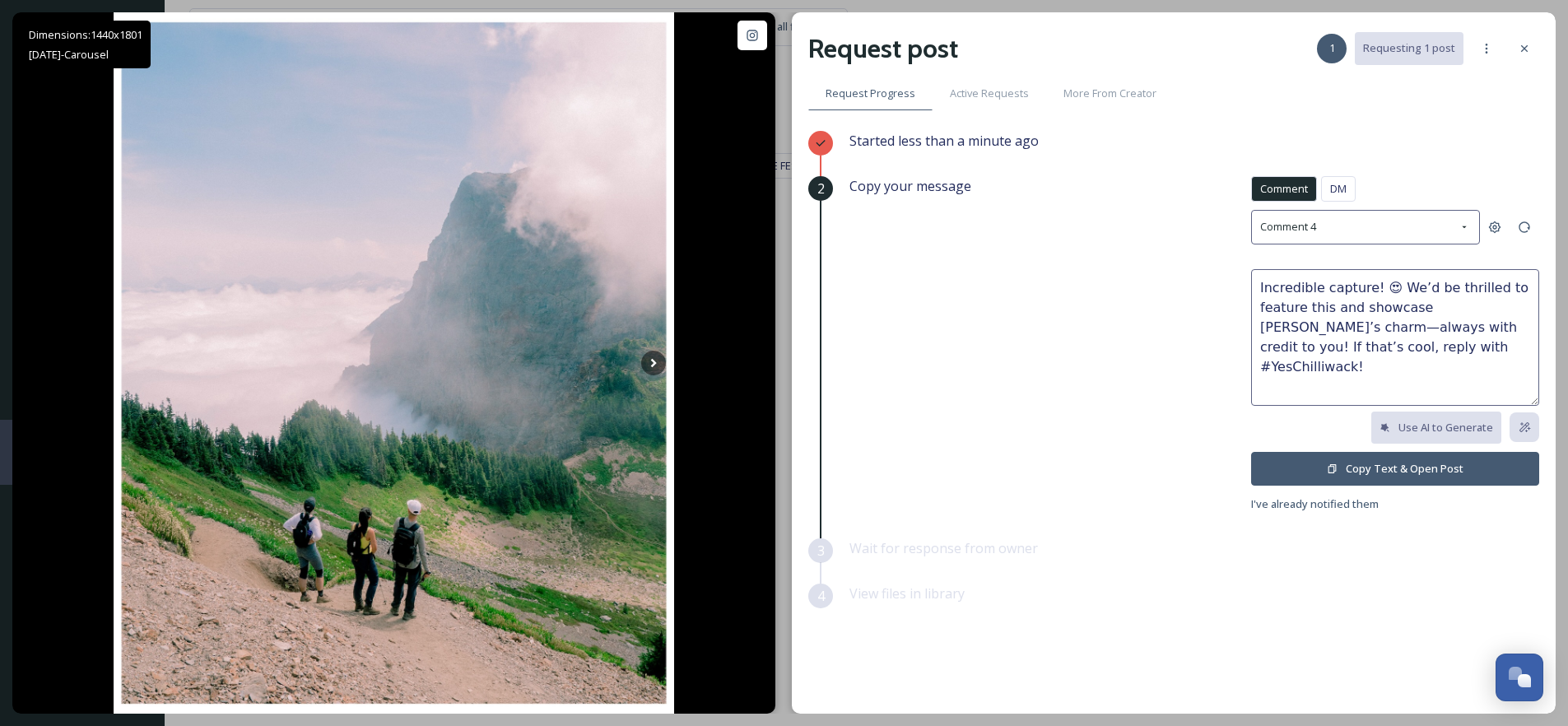
click at [1354, 475] on button "Copy Text & Open Post" at bounding box center [1395, 469] width 288 height 34
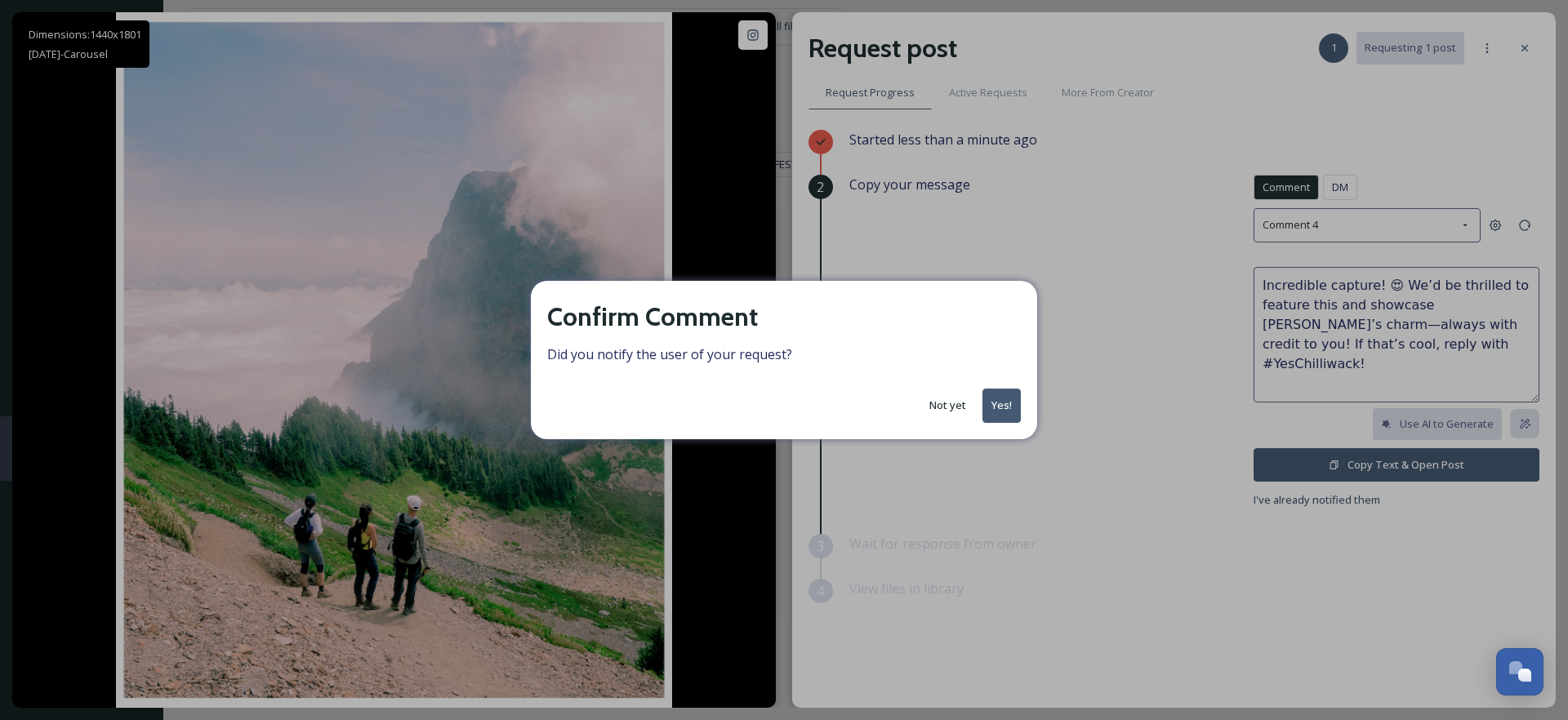
click at [1013, 401] on button "Yes!" at bounding box center [1001, 406] width 39 height 34
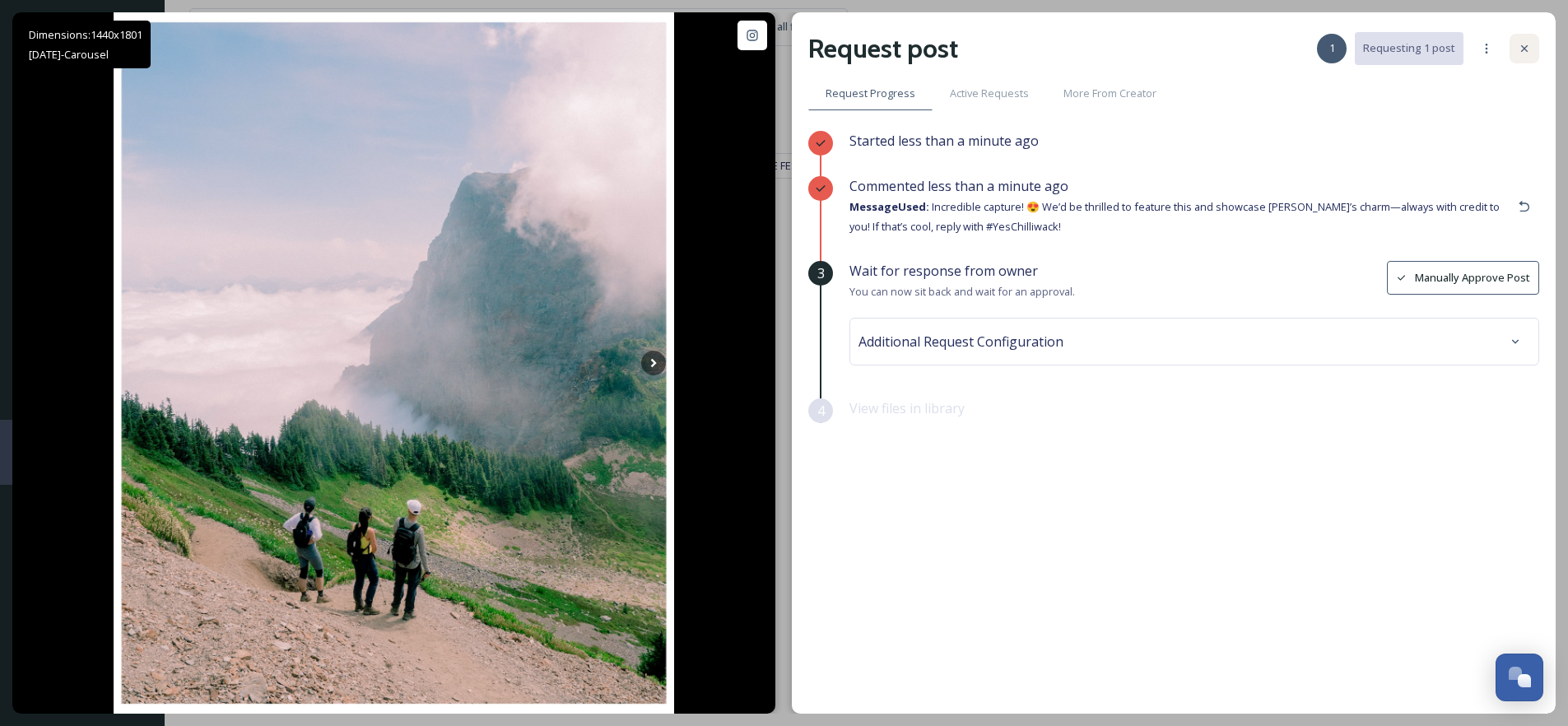
click at [1528, 48] on icon at bounding box center [1525, 49] width 14 height 14
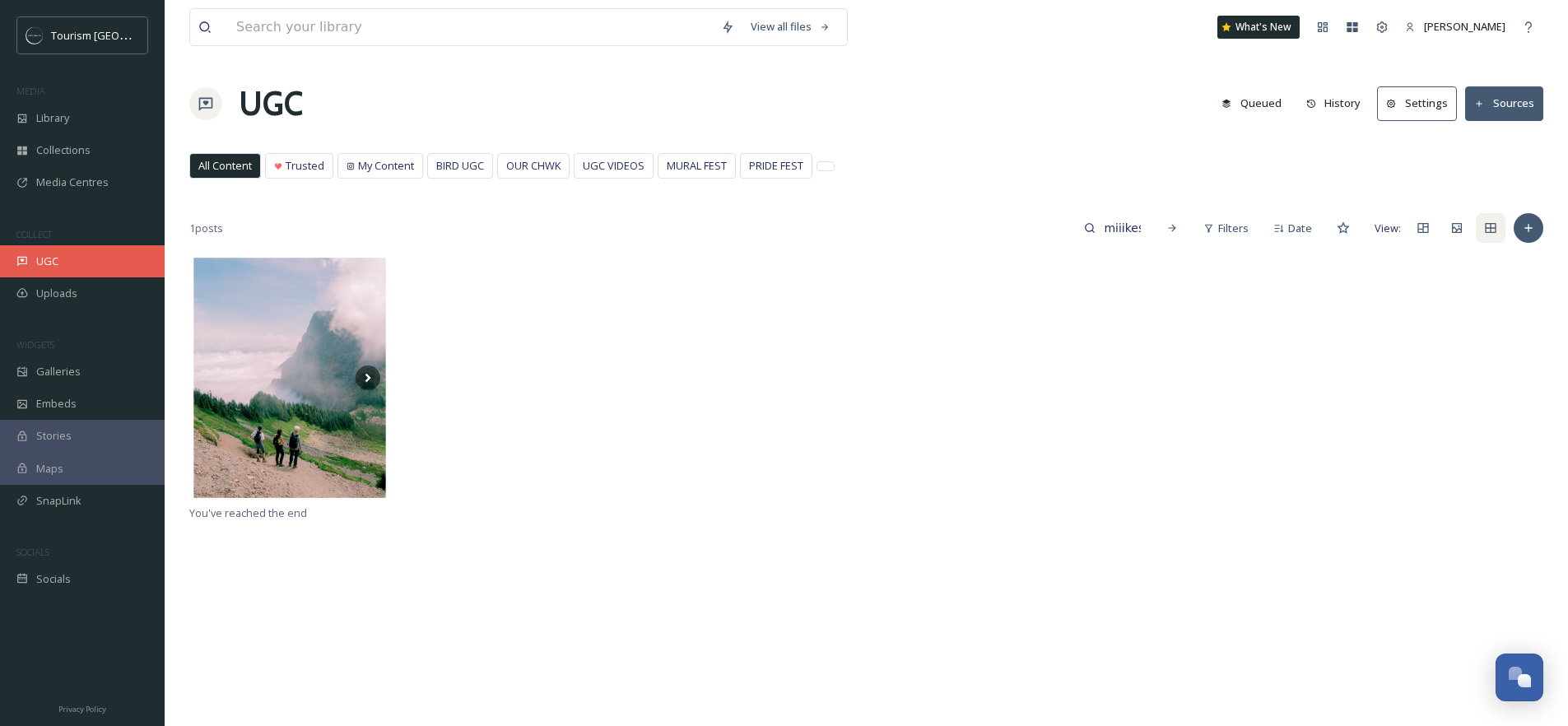
click at [60, 261] on div "UGC" at bounding box center [82, 261] width 165 height 32
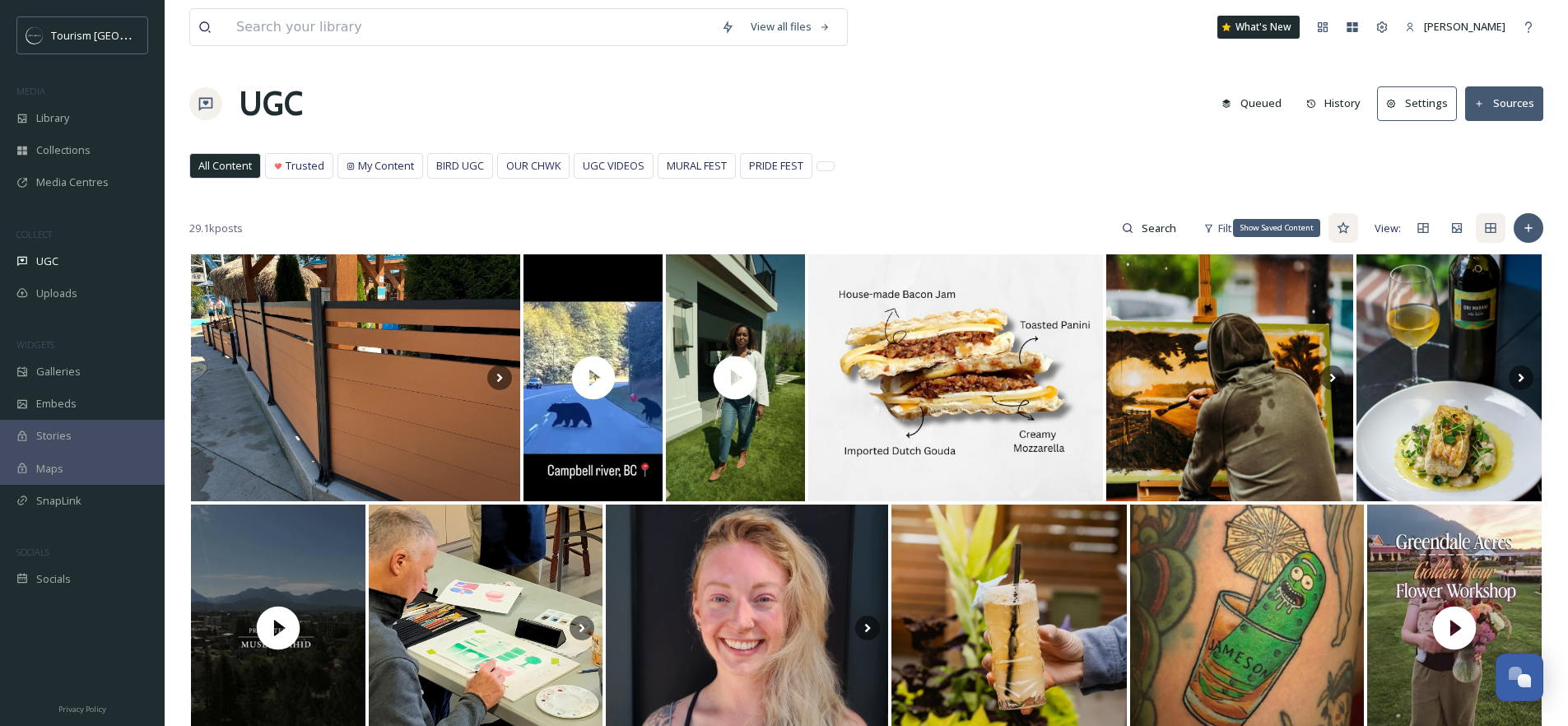
click at [1344, 229] on icon at bounding box center [1343, 228] width 14 height 14
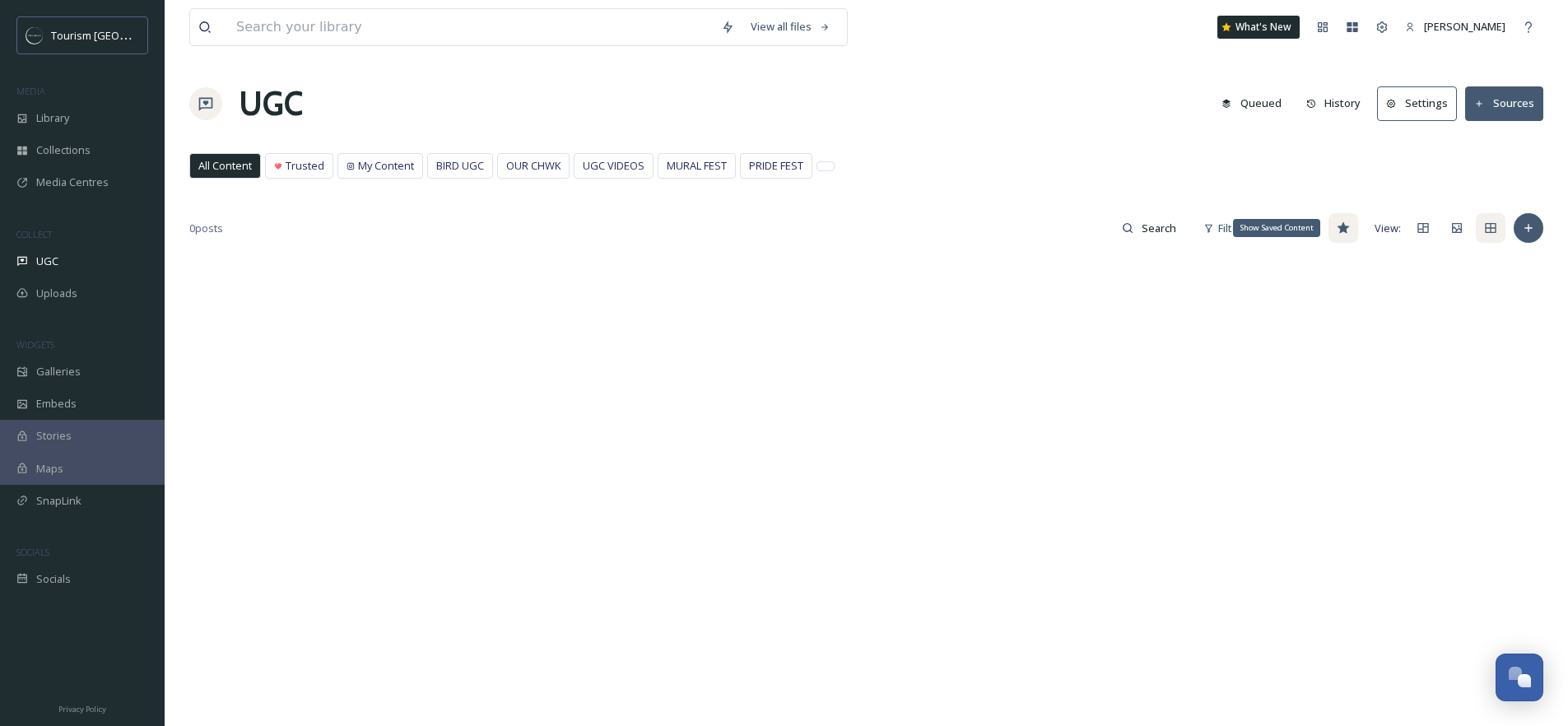
click at [1344, 229] on icon at bounding box center [1342, 228] width 13 height 12
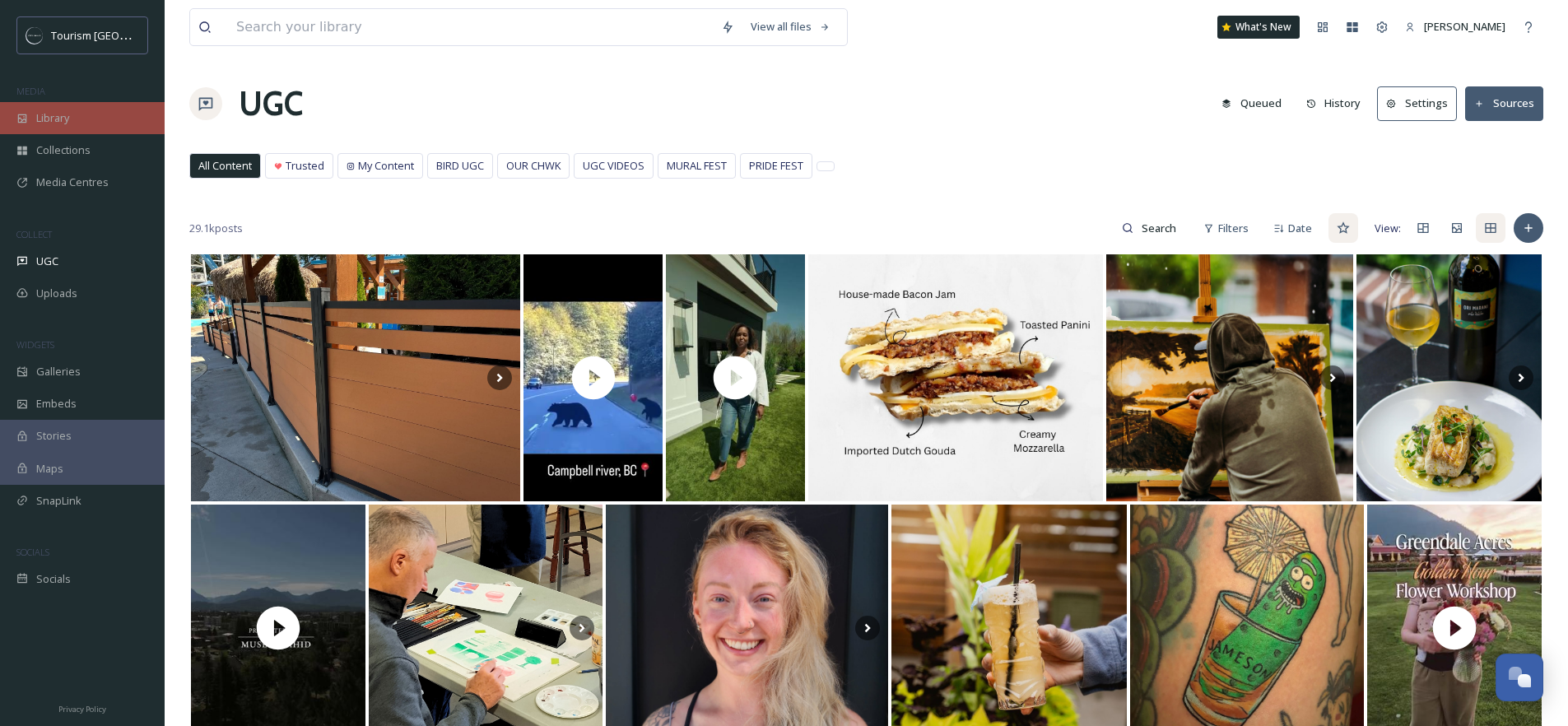
click at [33, 108] on div "Library" at bounding box center [82, 118] width 165 height 32
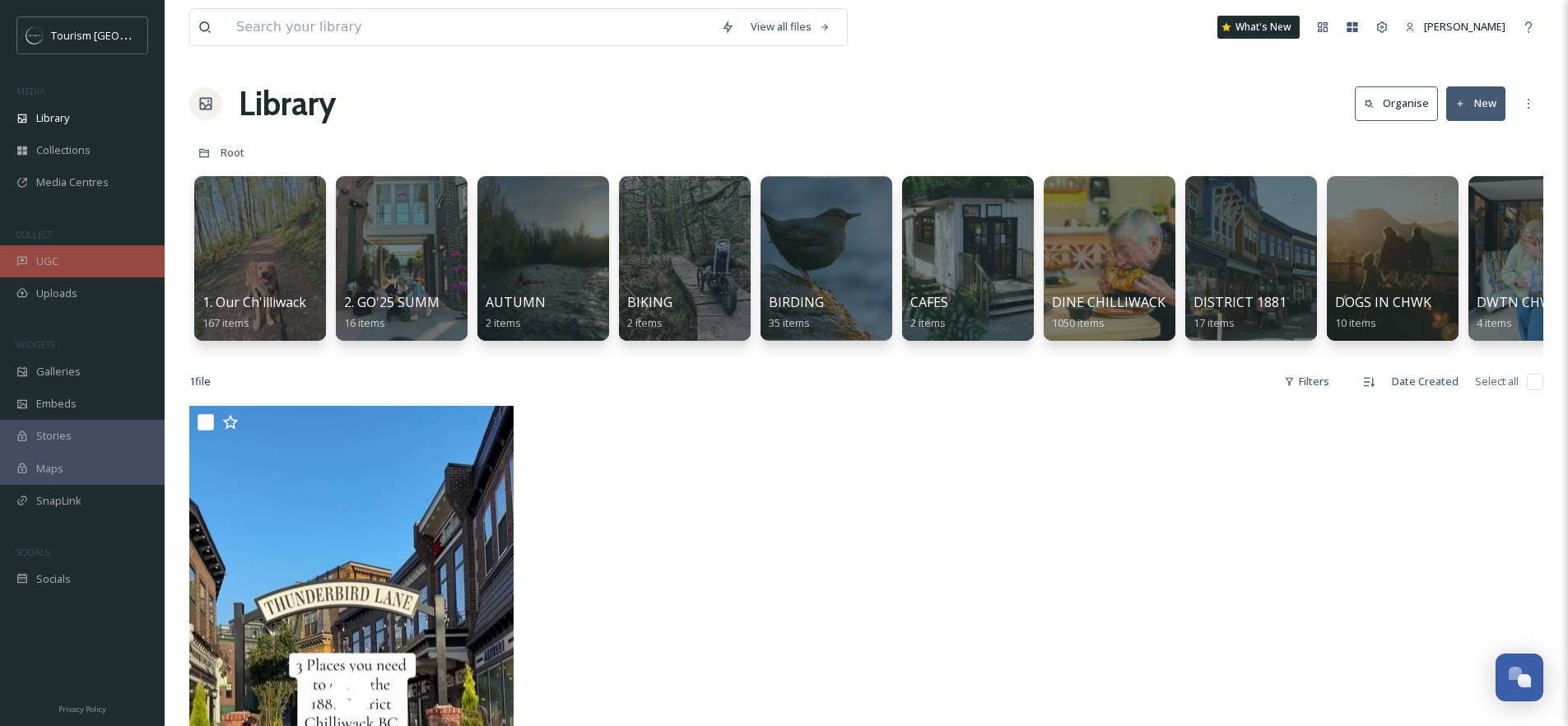
click at [63, 264] on div "UGC" at bounding box center [82, 261] width 165 height 32
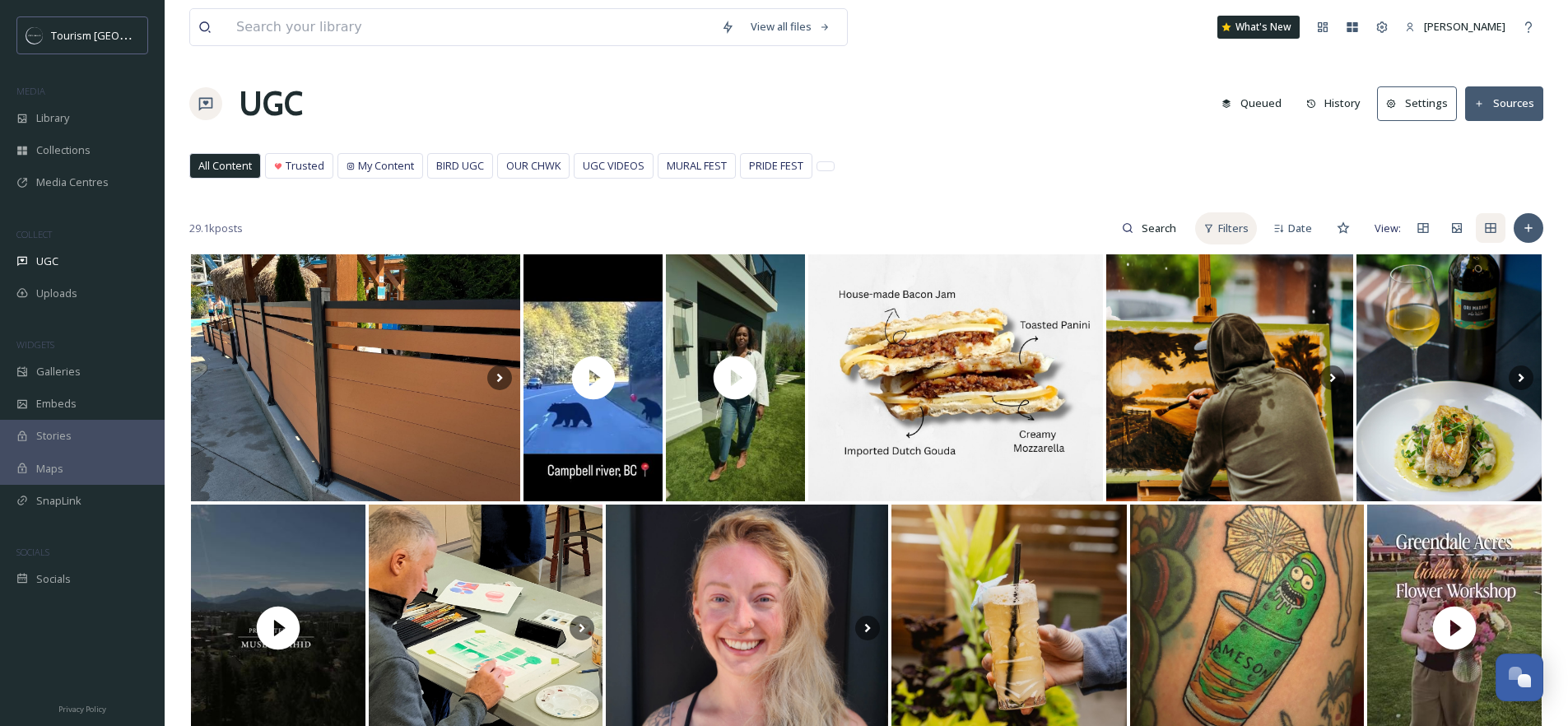
click at [1246, 227] on span "Filters" at bounding box center [1233, 228] width 30 height 16
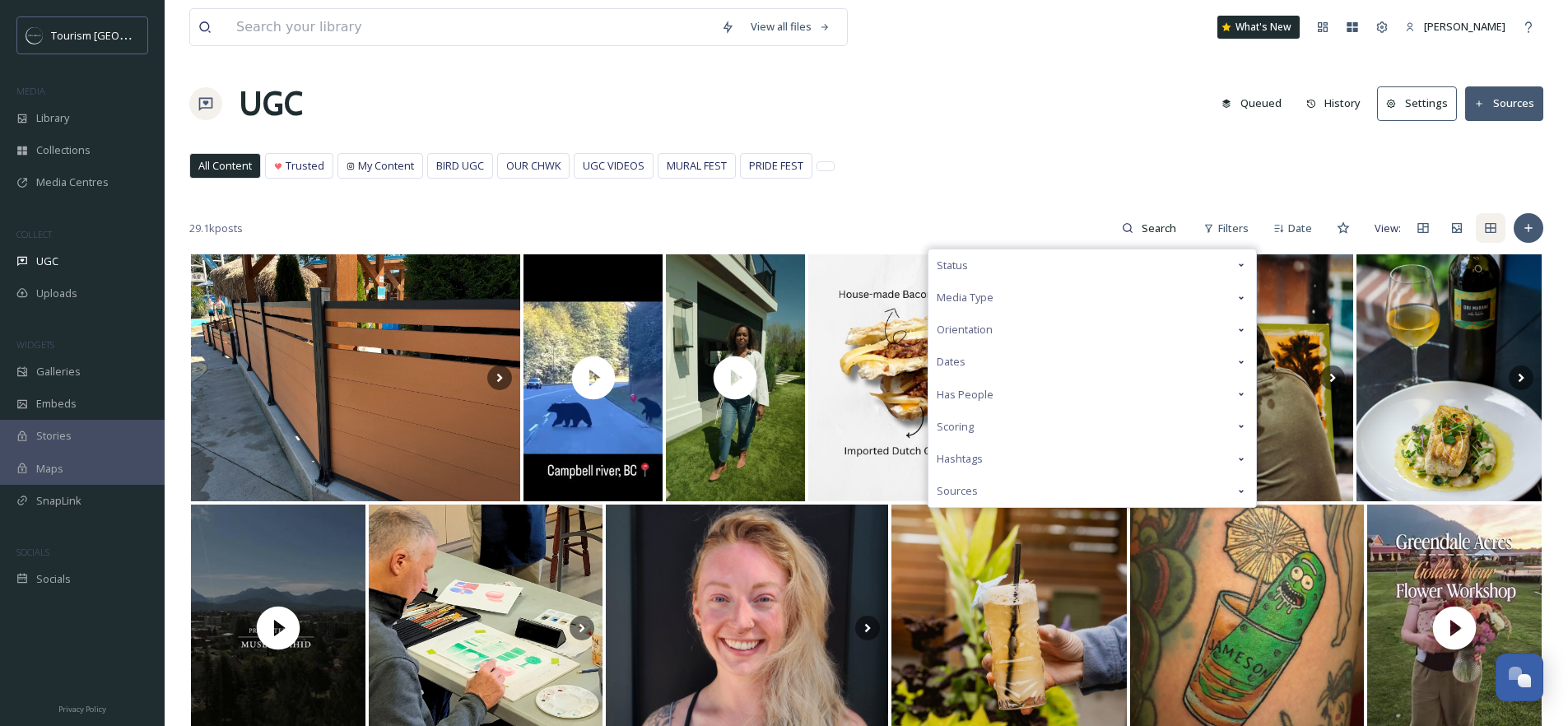
click at [1171, 263] on div "Status" at bounding box center [1092, 265] width 328 height 32
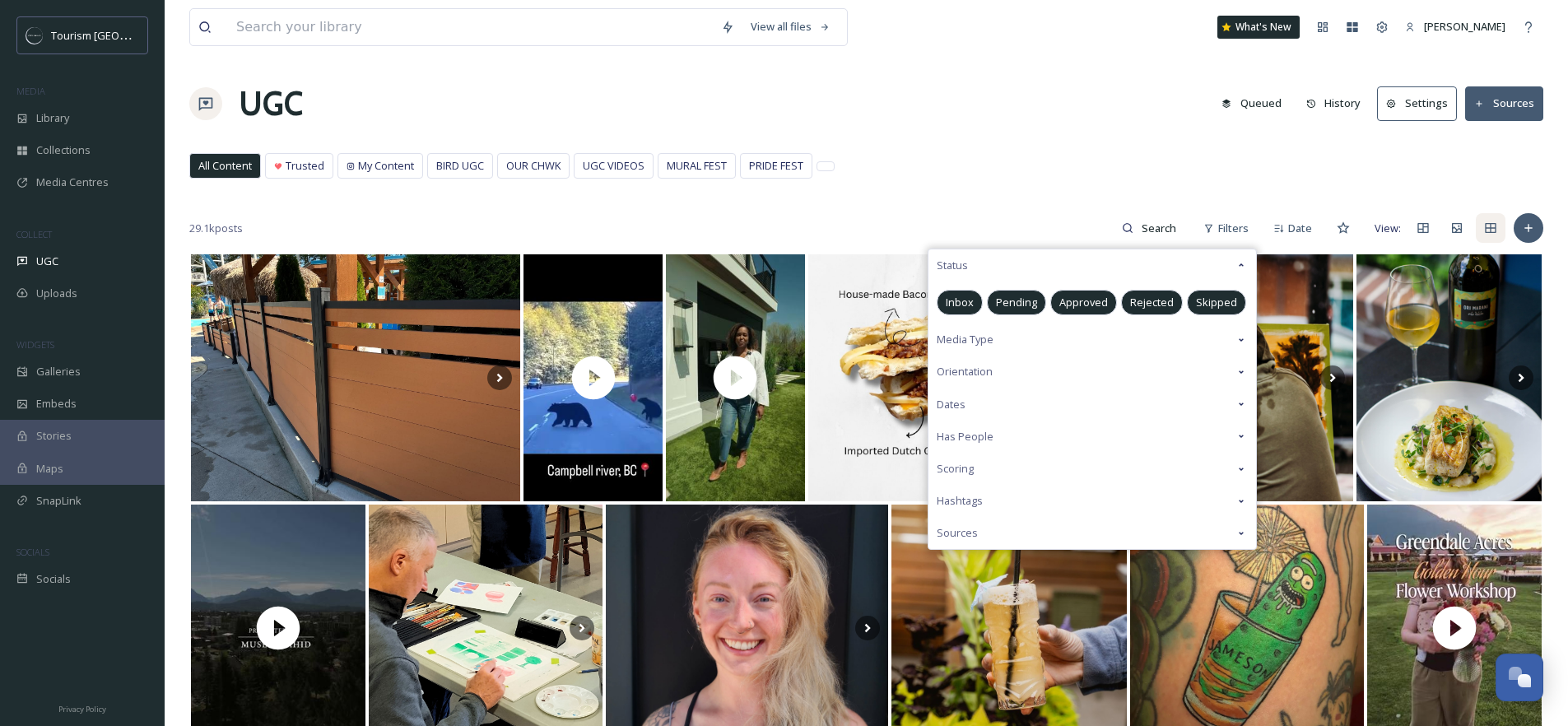
click at [1025, 306] on span "Pending" at bounding box center [1016, 303] width 41 height 16
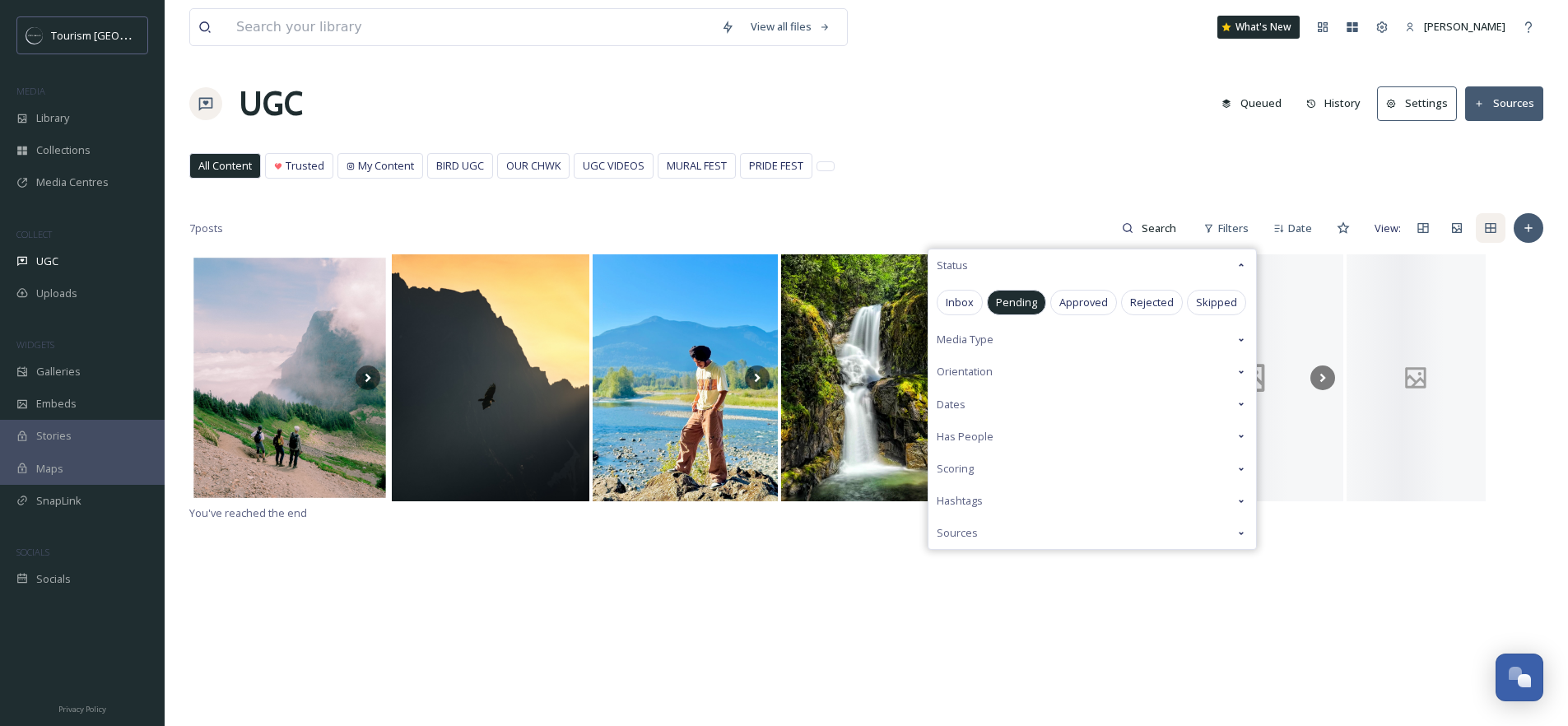
click at [982, 134] on div "View all files What's New Tori Hackett UGC Queued History Settings Sources All …" at bounding box center [866, 489] width 1403 height 980
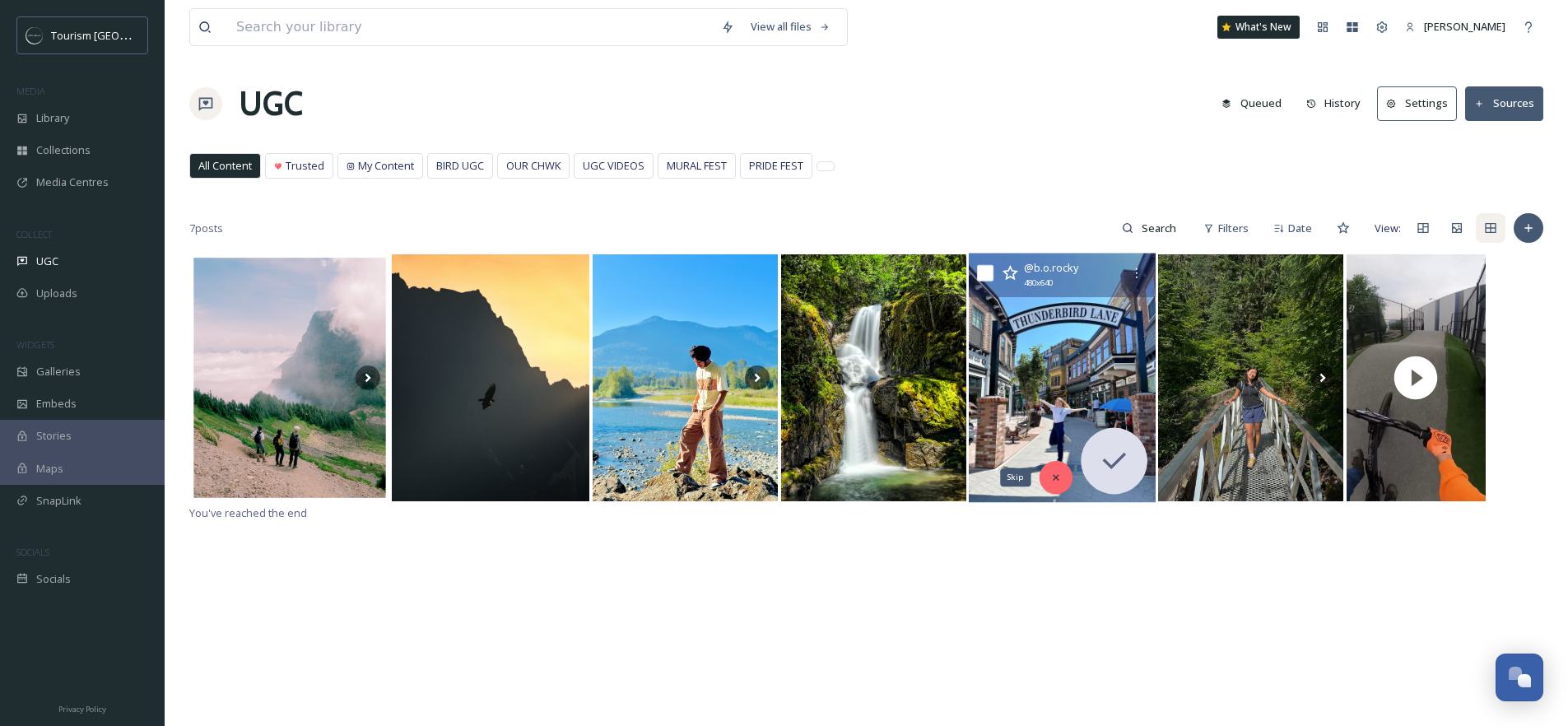
click at [1060, 486] on div "Skip" at bounding box center [1056, 478] width 33 height 33
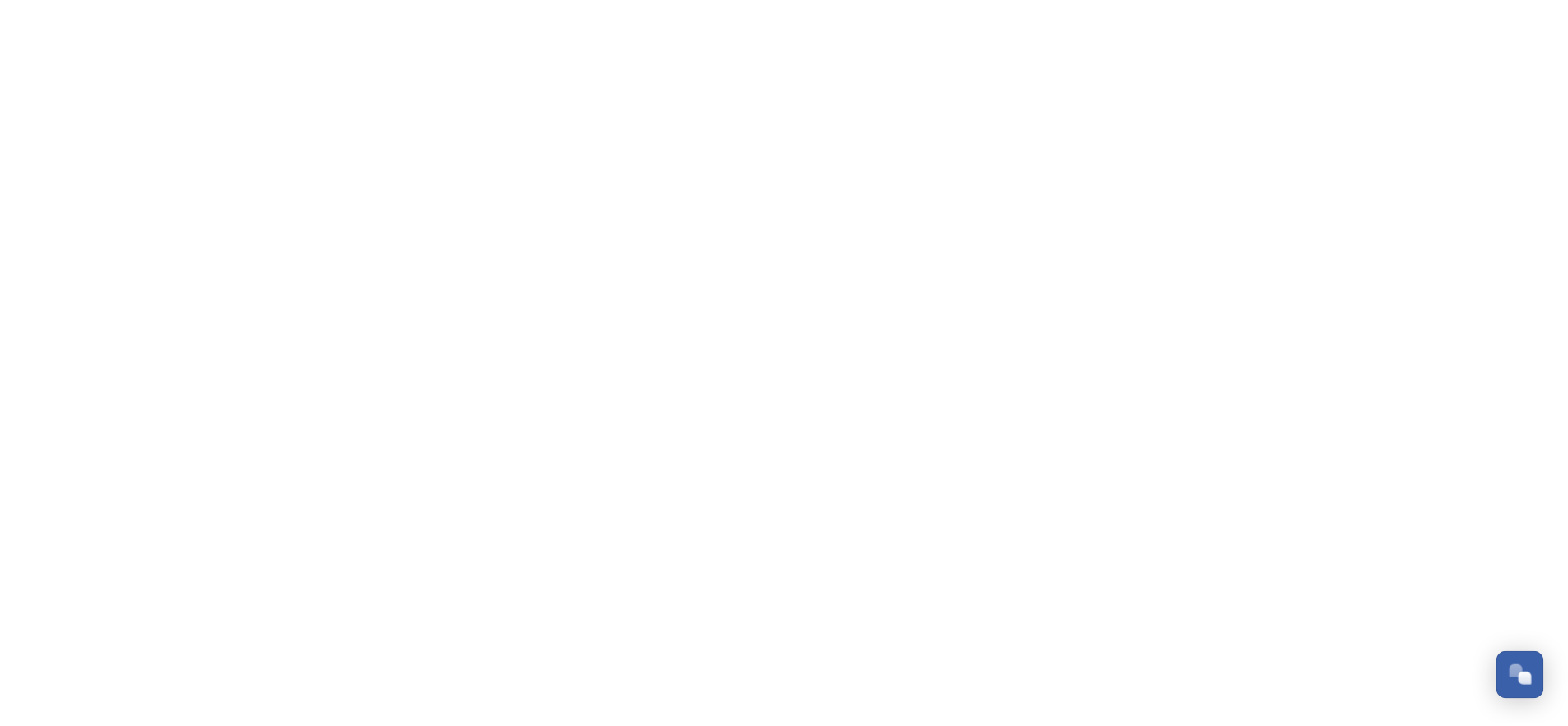
scroll to position [270, 0]
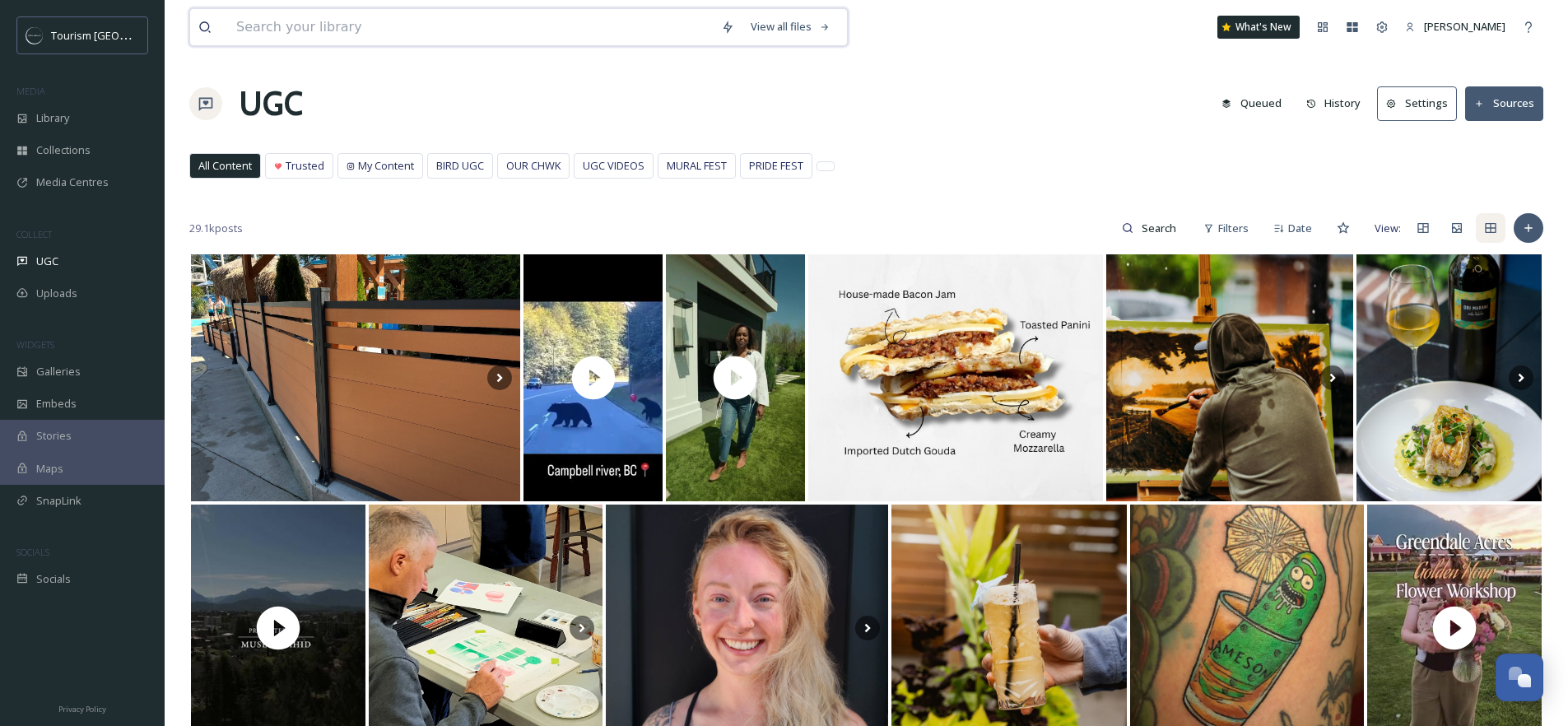
click at [308, 35] on input at bounding box center [471, 27] width 485 height 36
paste input "mohammad.musaei"
type input "mohammad.musaei"
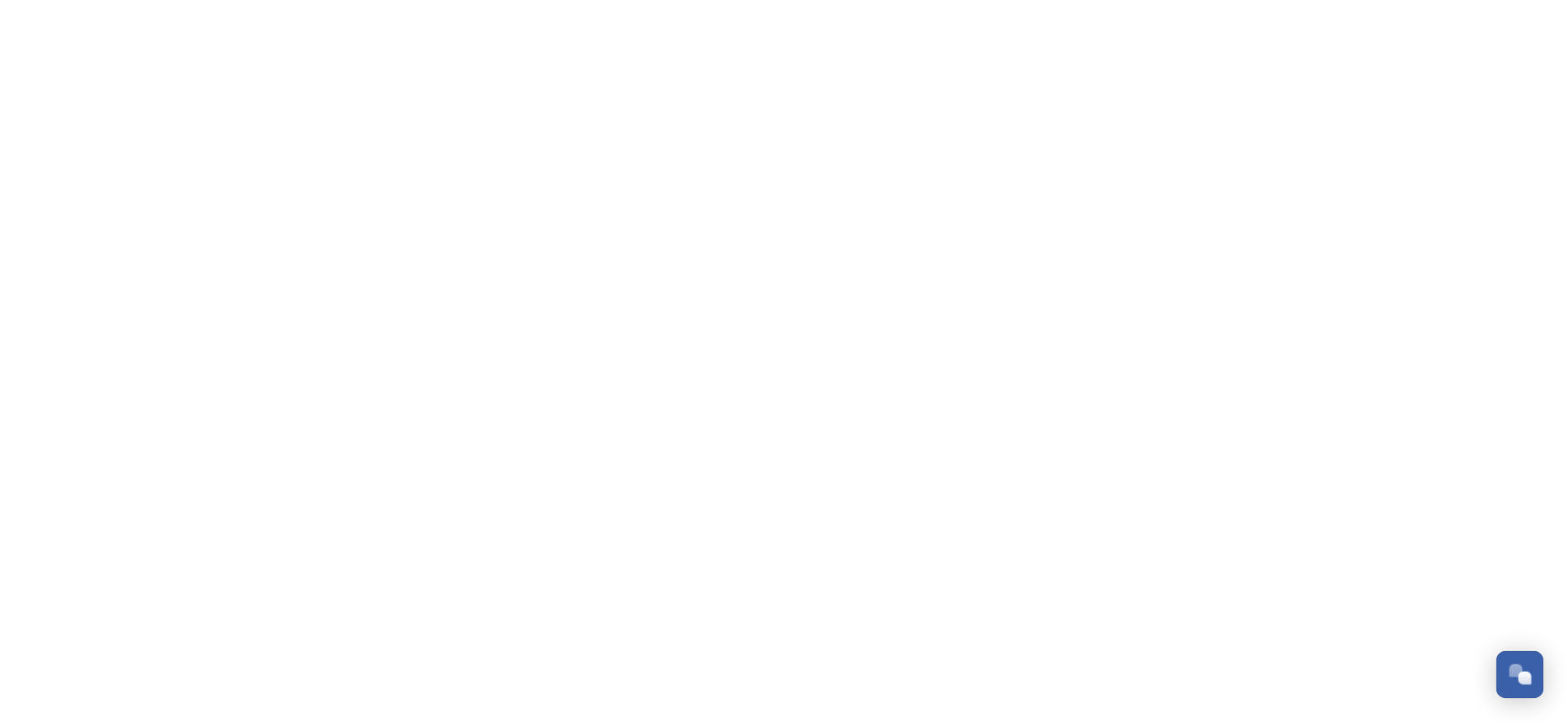
scroll to position [270, 0]
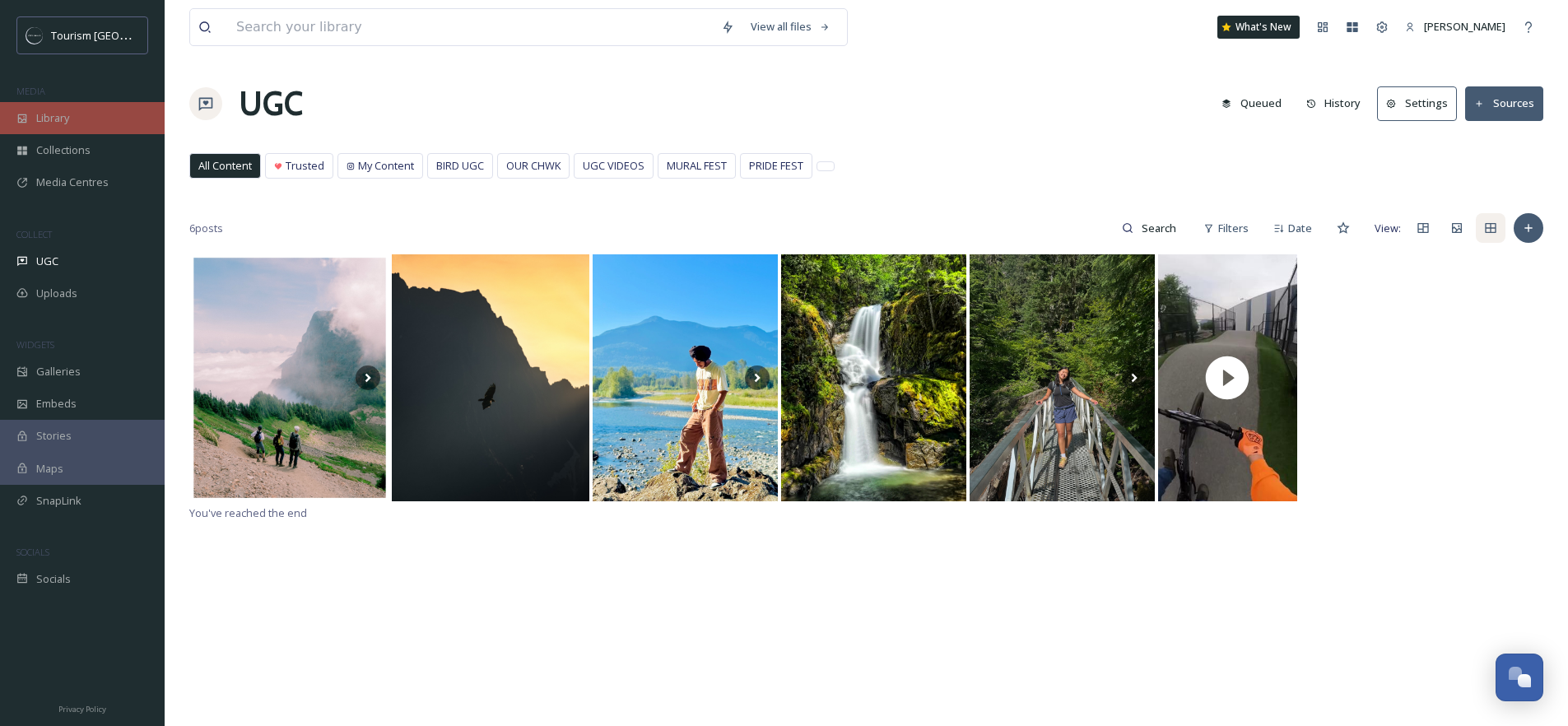
click at [68, 128] on div "Library" at bounding box center [82, 118] width 165 height 32
